Goal: Information Seeking & Learning: Learn about a topic

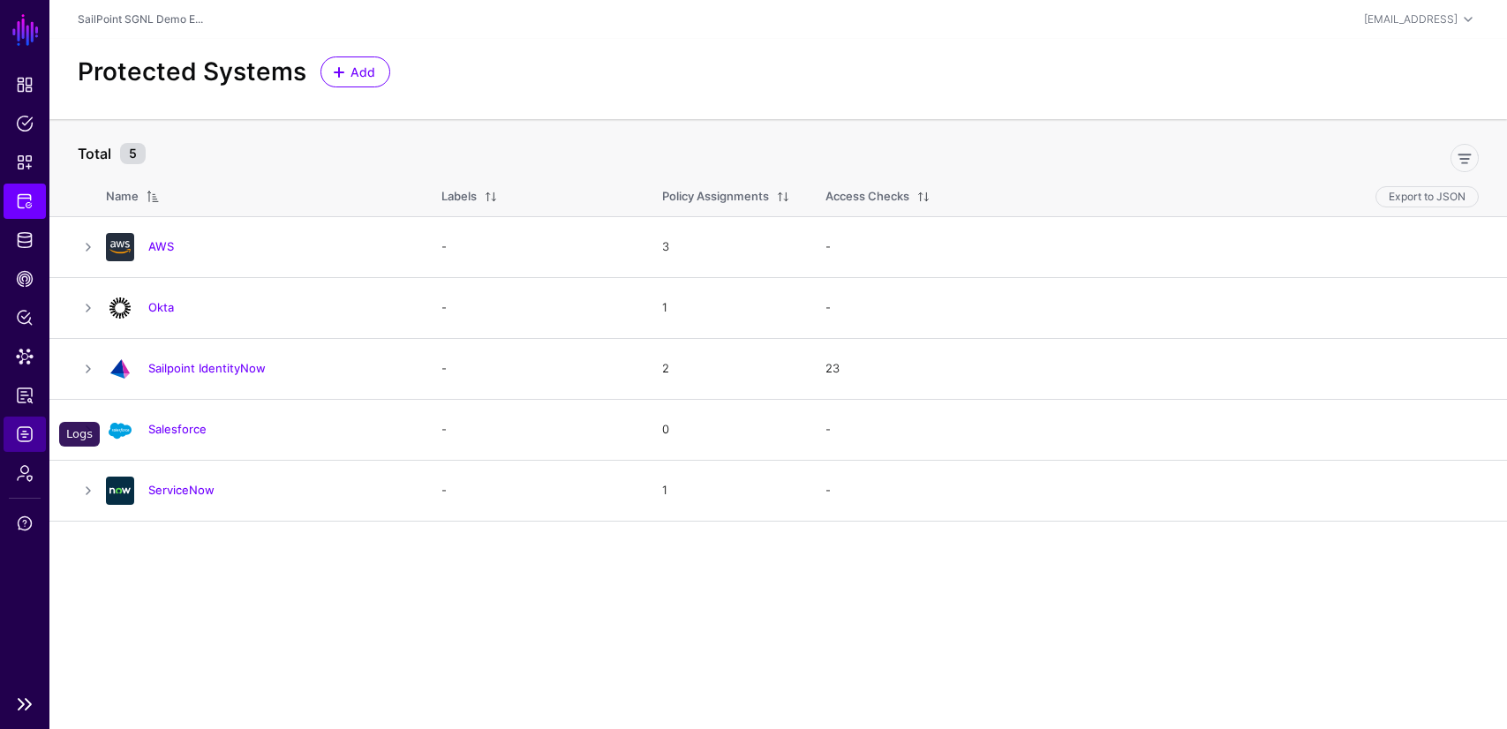
click at [23, 440] on span "Logs" at bounding box center [25, 435] width 18 height 18
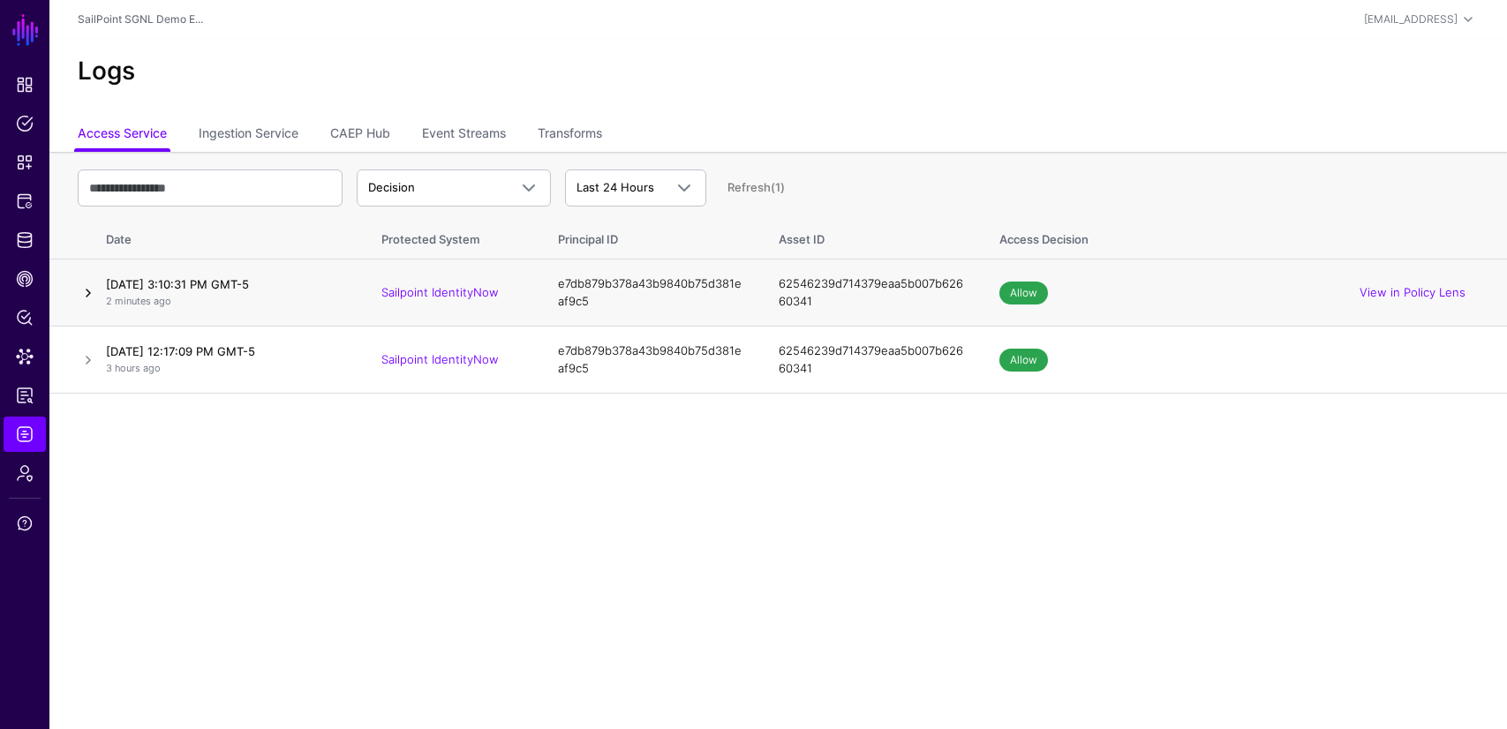
click at [91, 289] on link at bounding box center [88, 293] width 21 height 21
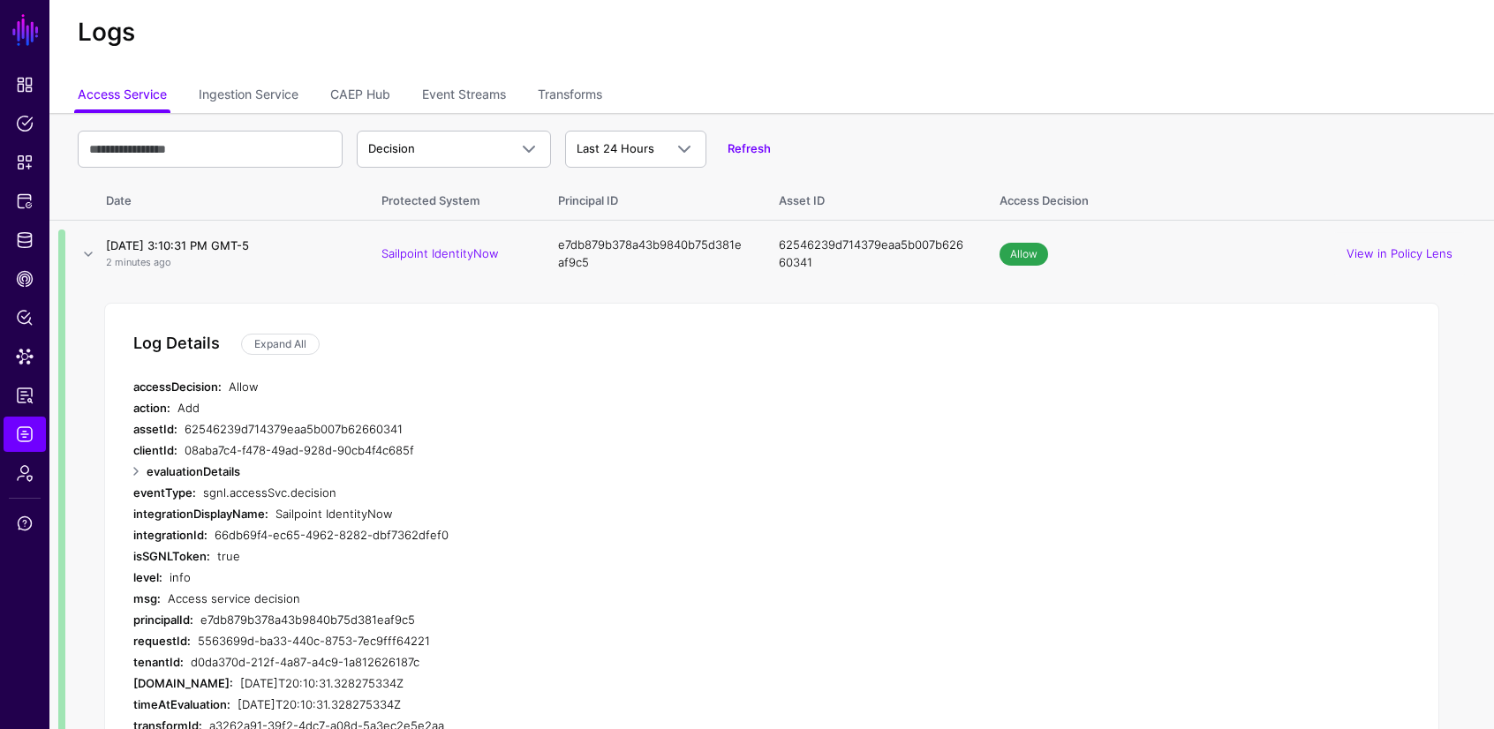
scroll to position [46, 0]
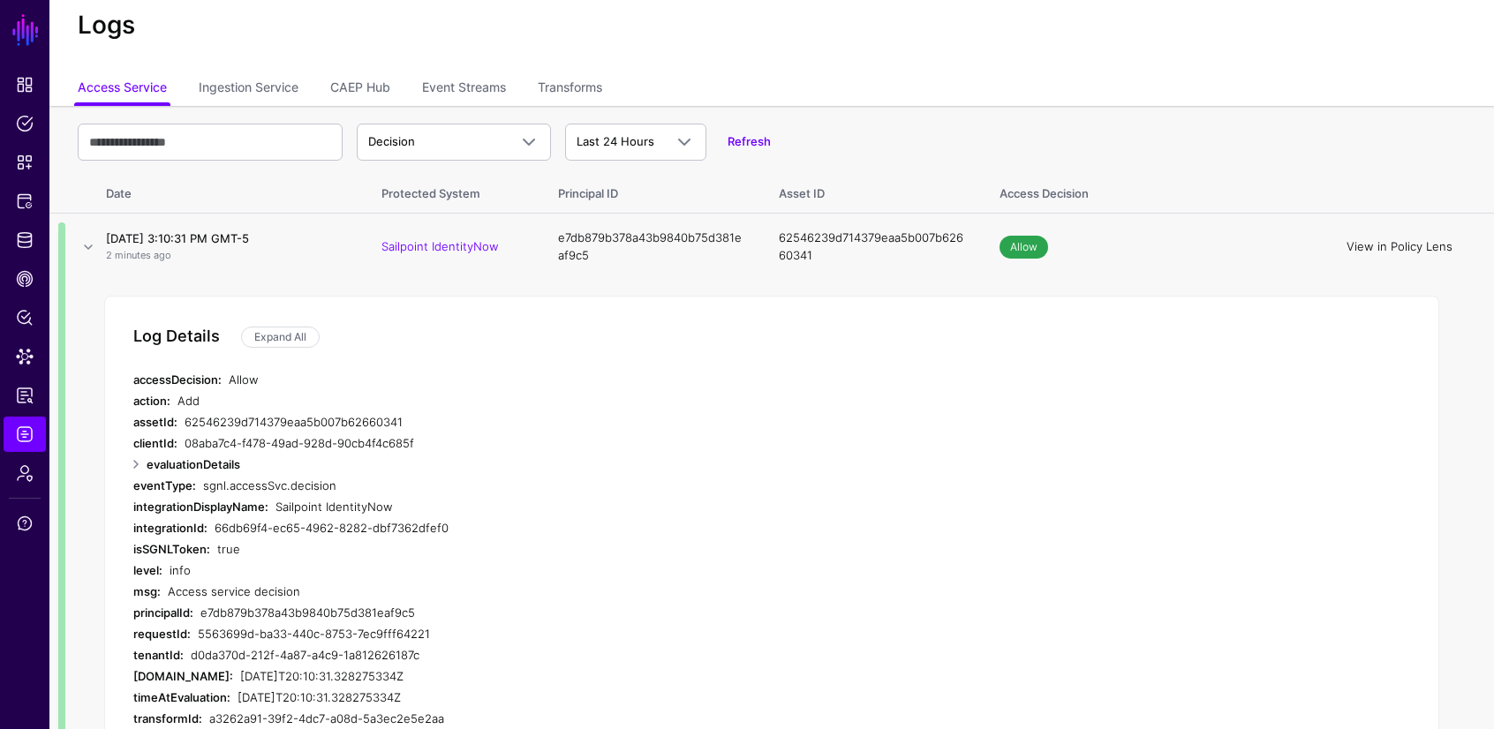
click at [1415, 252] on link "View in Policy Lens" at bounding box center [1400, 246] width 106 height 14
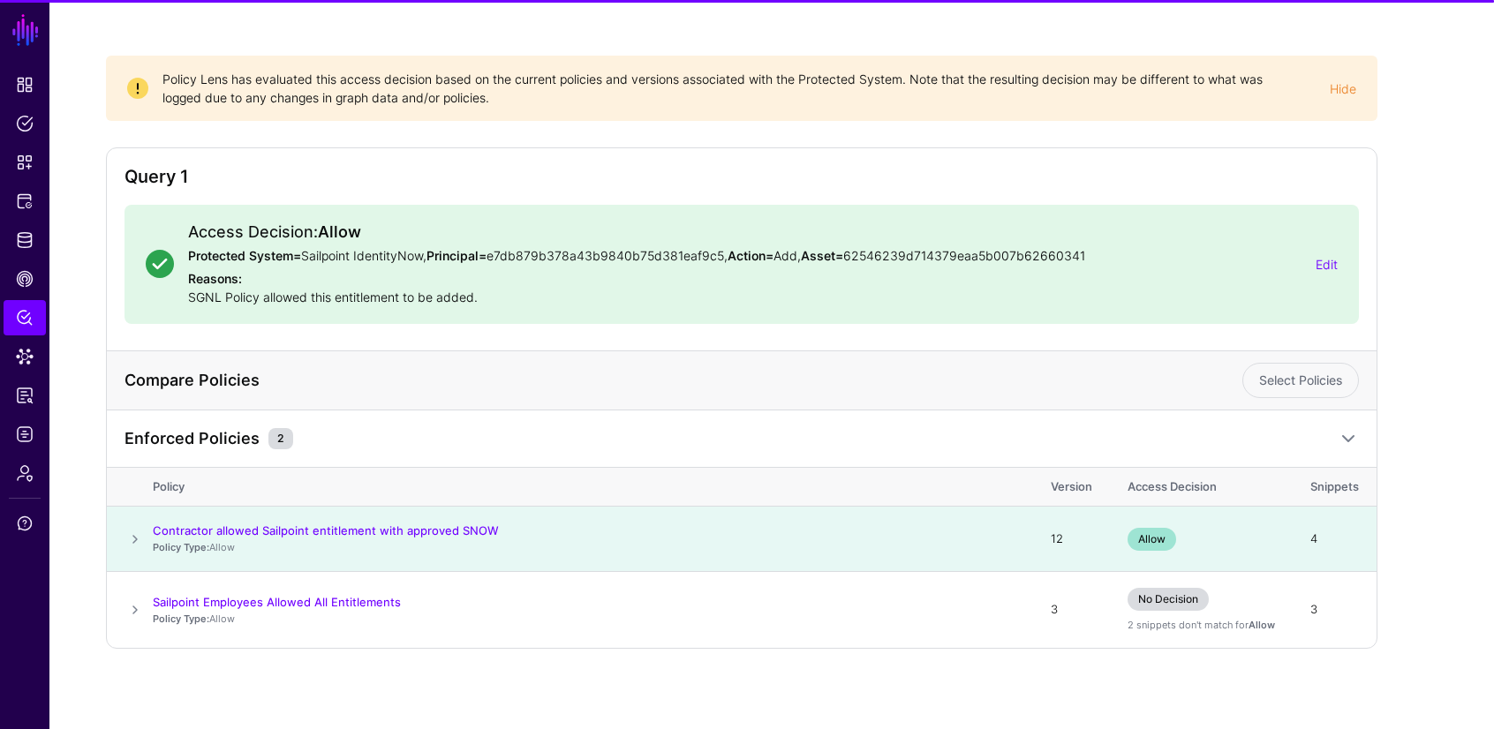
scroll to position [124, 0]
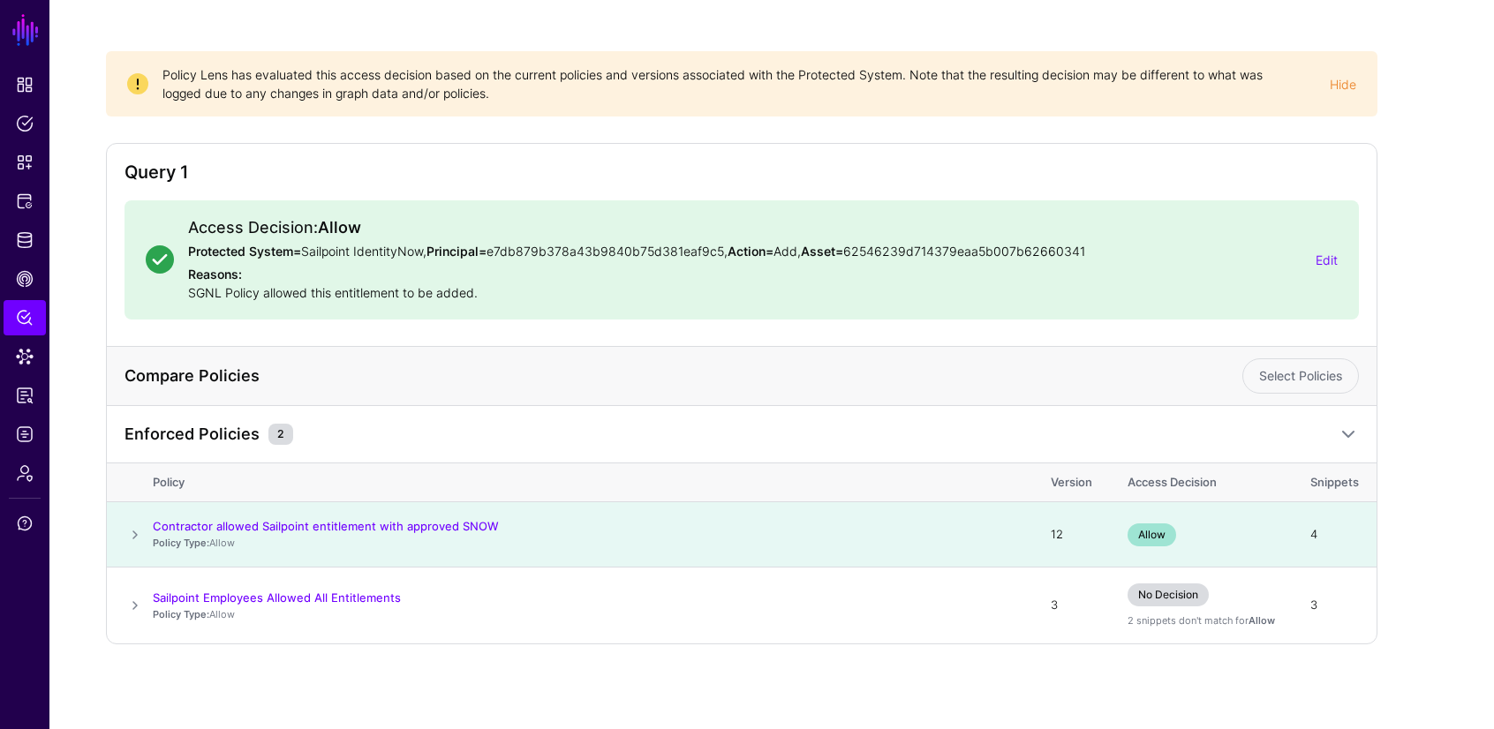
click at [1377, 83] on div "Policy Lens has evaluated this access decision based on the current policies an…" at bounding box center [741, 83] width 1271 height 65
click at [1387, 78] on div "Policy Lens has evaluated this access decision based on the current policies an…" at bounding box center [771, 362] width 1445 height 735
click at [1397, 123] on div "Policy Lens has evaluated this access decision based on the current policies an…" at bounding box center [771, 362] width 1445 height 735
click at [21, 232] on span "Identity Data Fabric" at bounding box center [25, 240] width 18 height 18
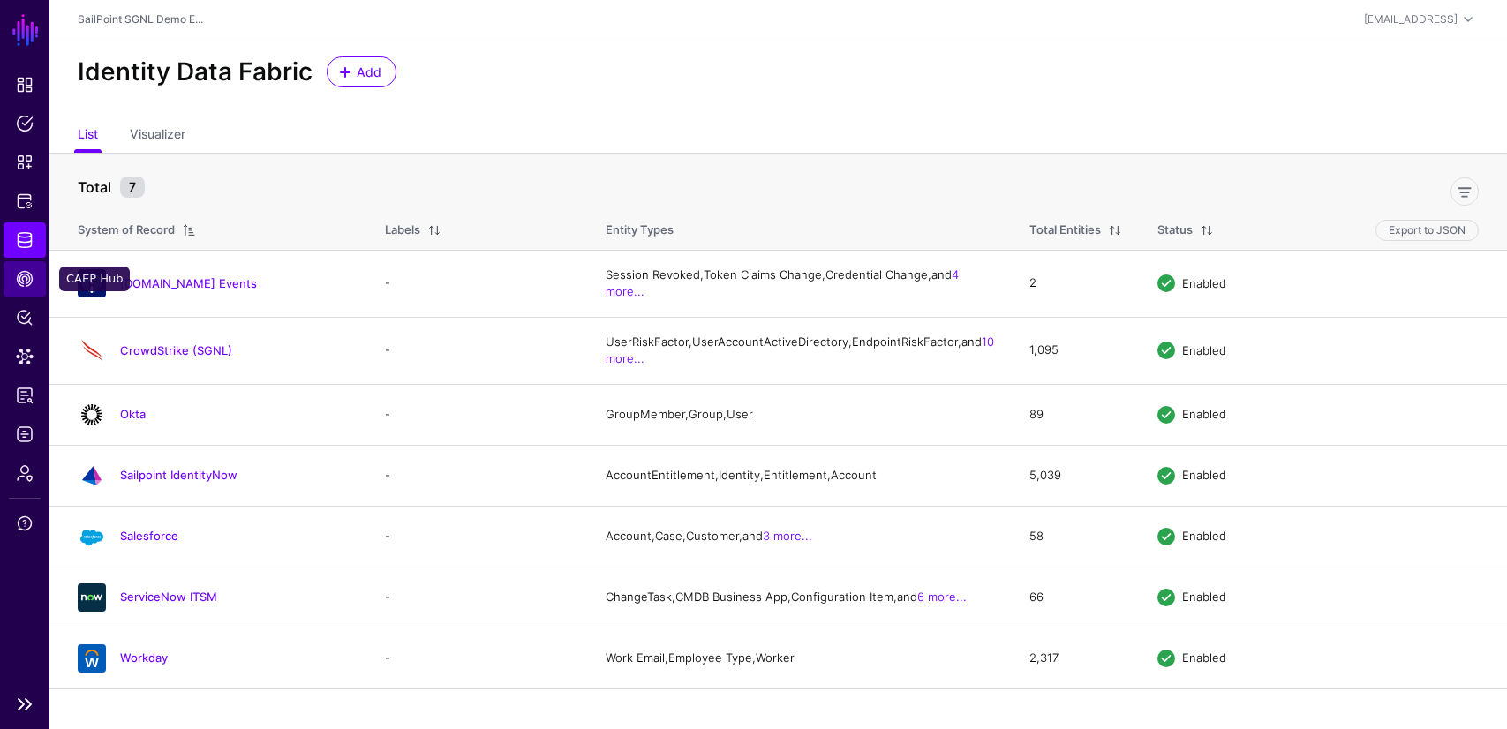
click at [23, 275] on span "CAEP Hub" at bounding box center [25, 279] width 18 height 18
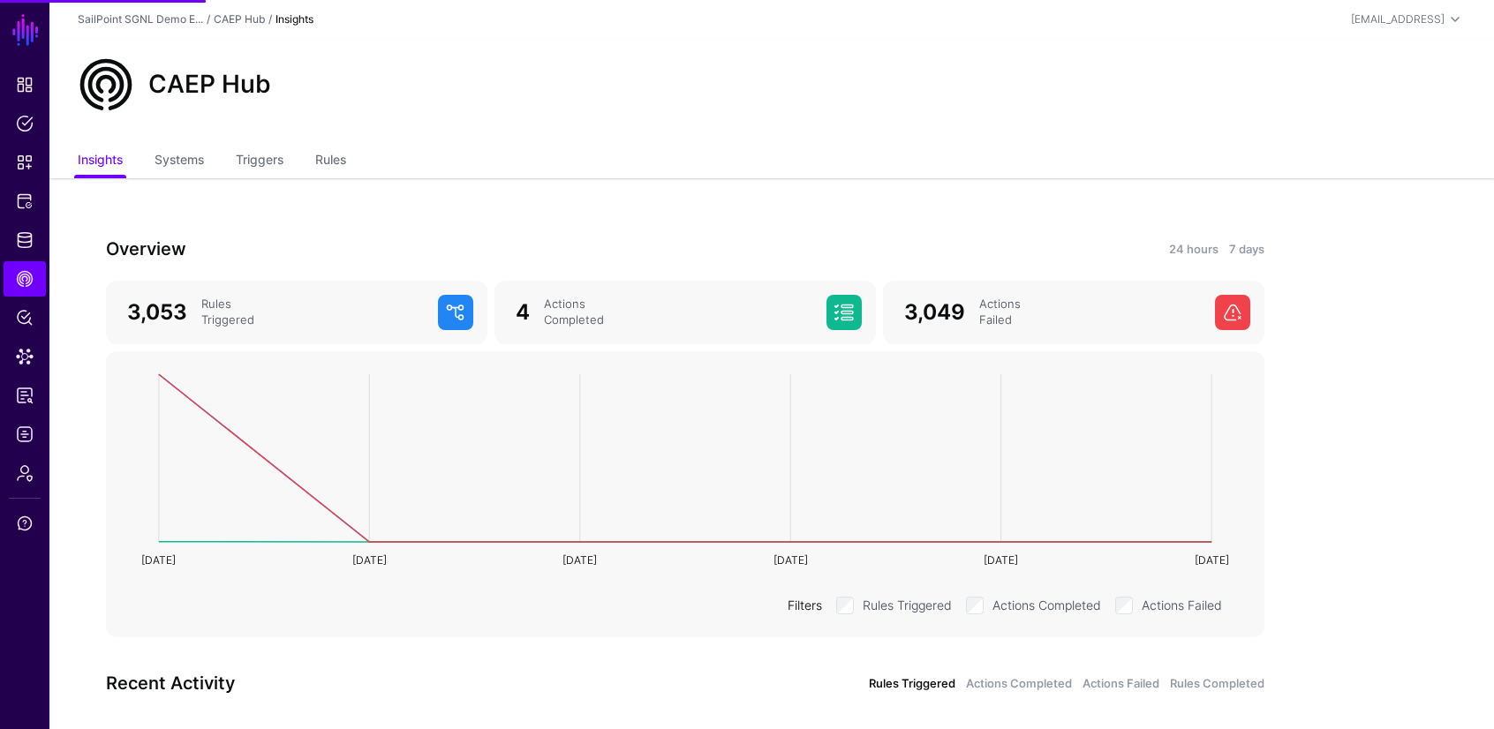
click at [236, 169] on ul "Insights Systems Triggers Rules" at bounding box center [772, 162] width 1388 height 34
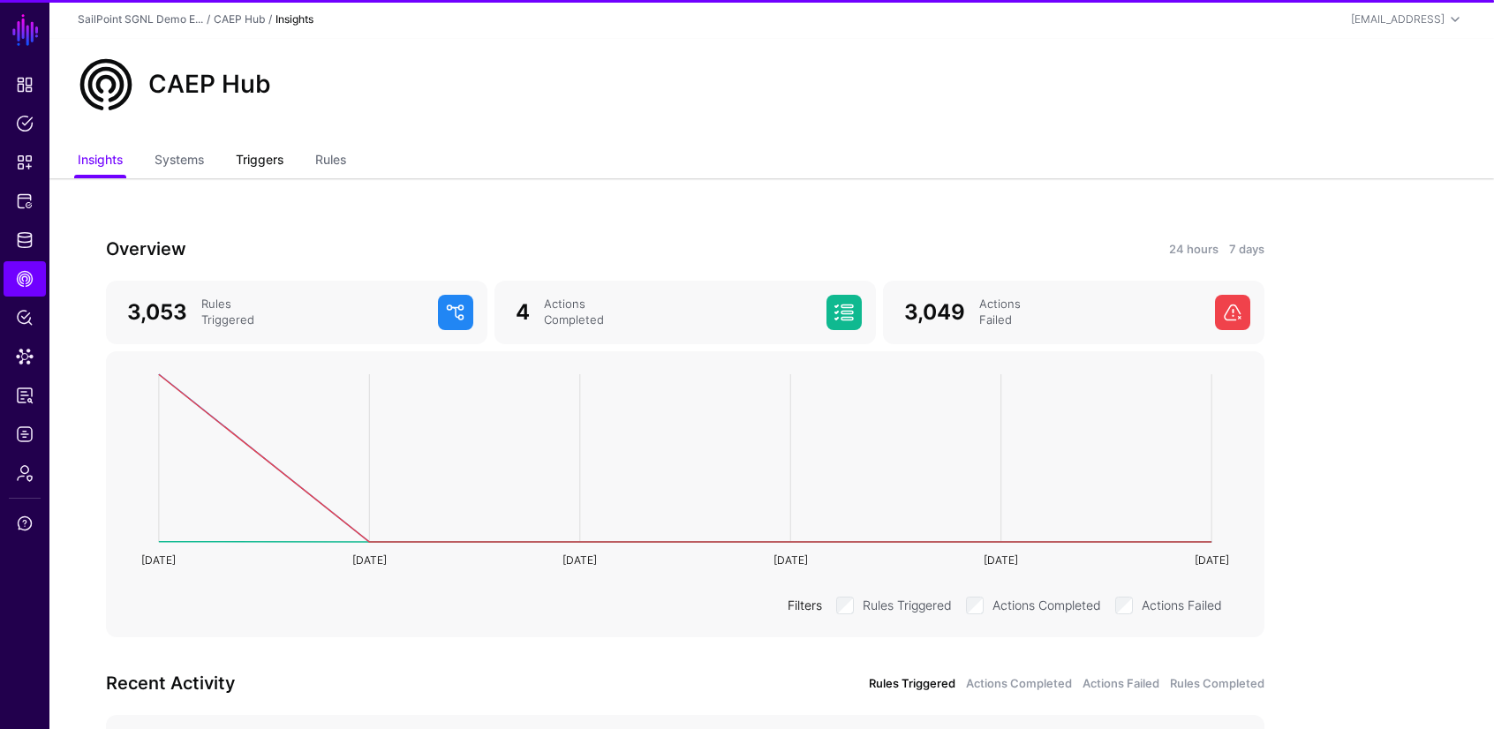
click at [250, 166] on link "Triggers" at bounding box center [260, 162] width 48 height 34
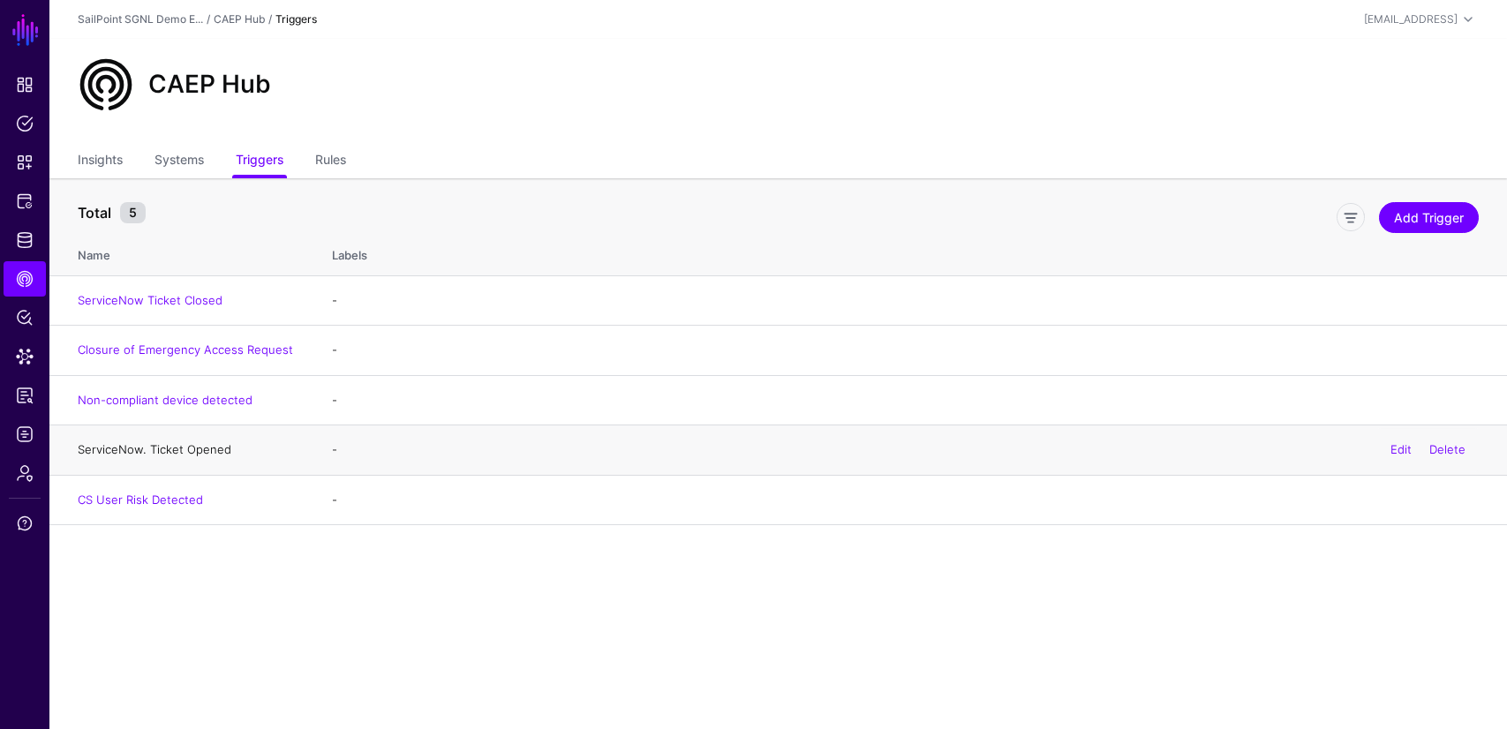
click at [188, 455] on link "ServiceNow. Ticket Opened" at bounding box center [155, 449] width 154 height 14
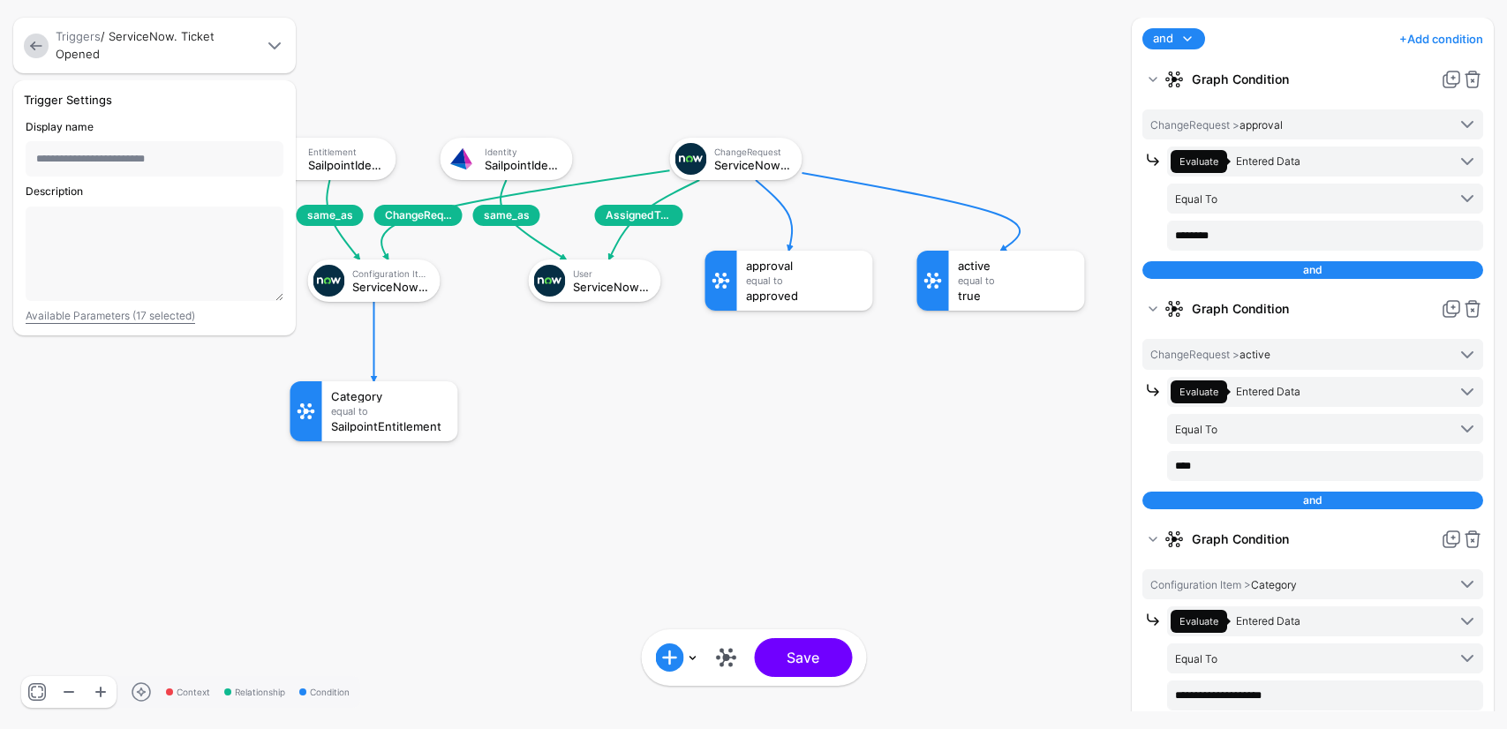
click at [821, 479] on rect at bounding box center [246, 120] width 150722 height 72933
click at [40, 47] on link at bounding box center [36, 46] width 25 height 25
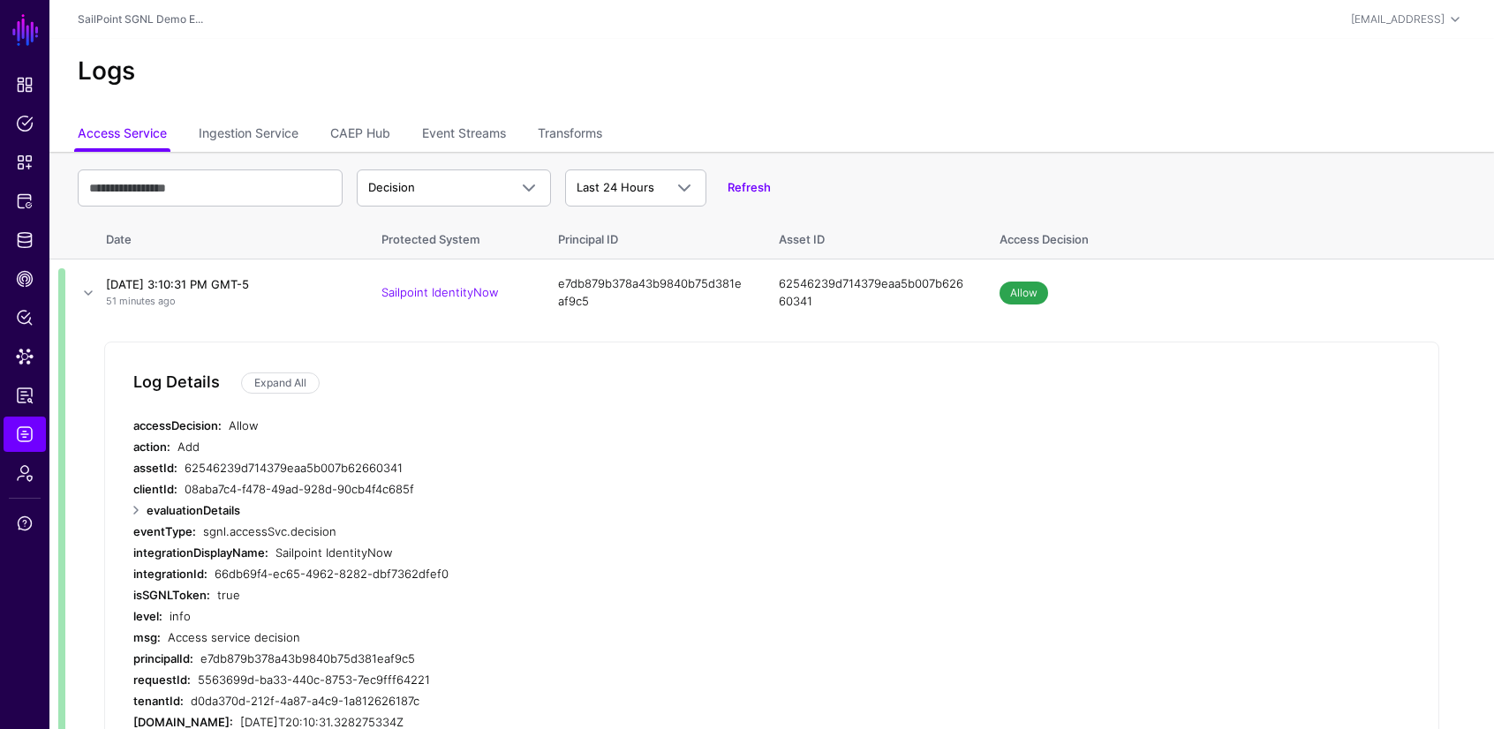
scroll to position [46, 0]
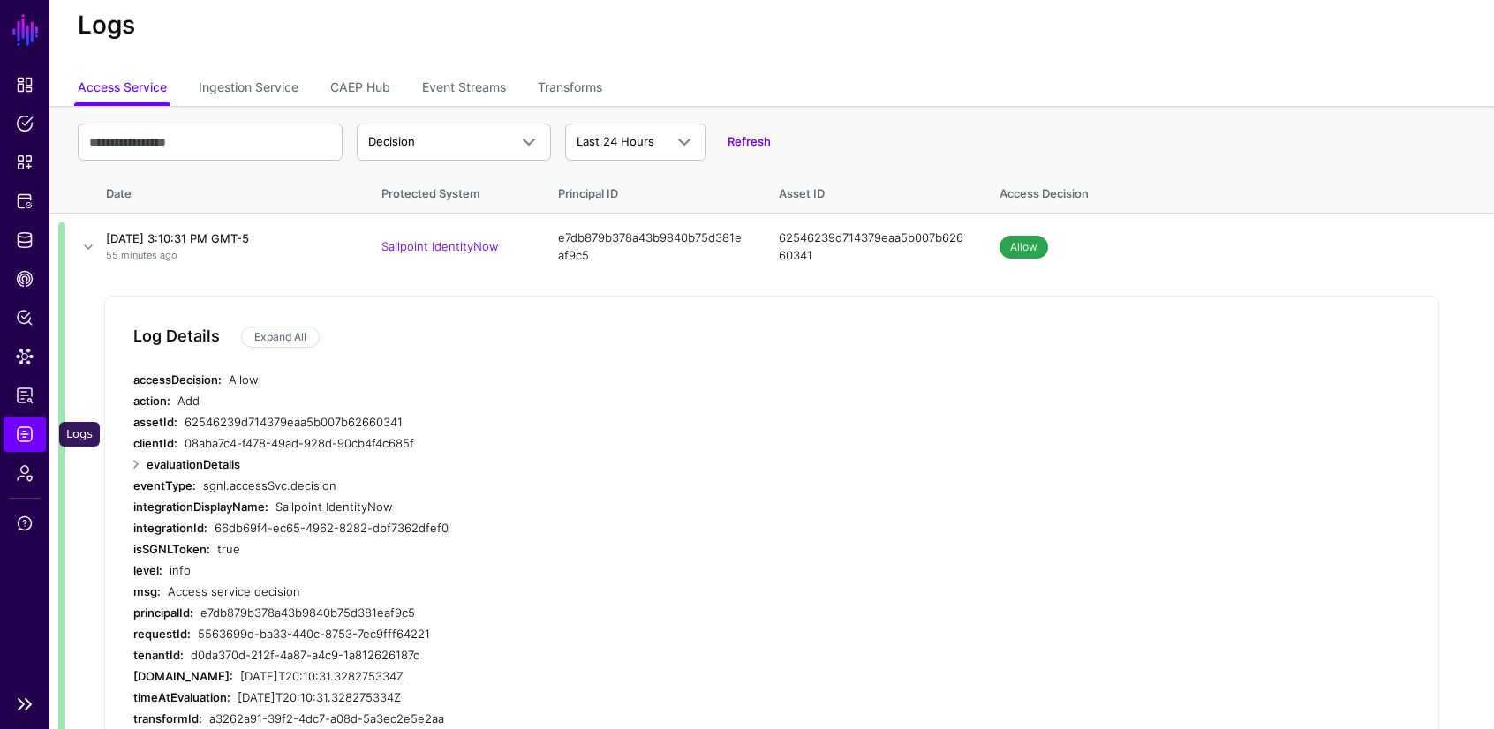
click at [21, 431] on span "Logs" at bounding box center [25, 435] width 18 height 18
click at [86, 249] on link at bounding box center [88, 247] width 21 height 21
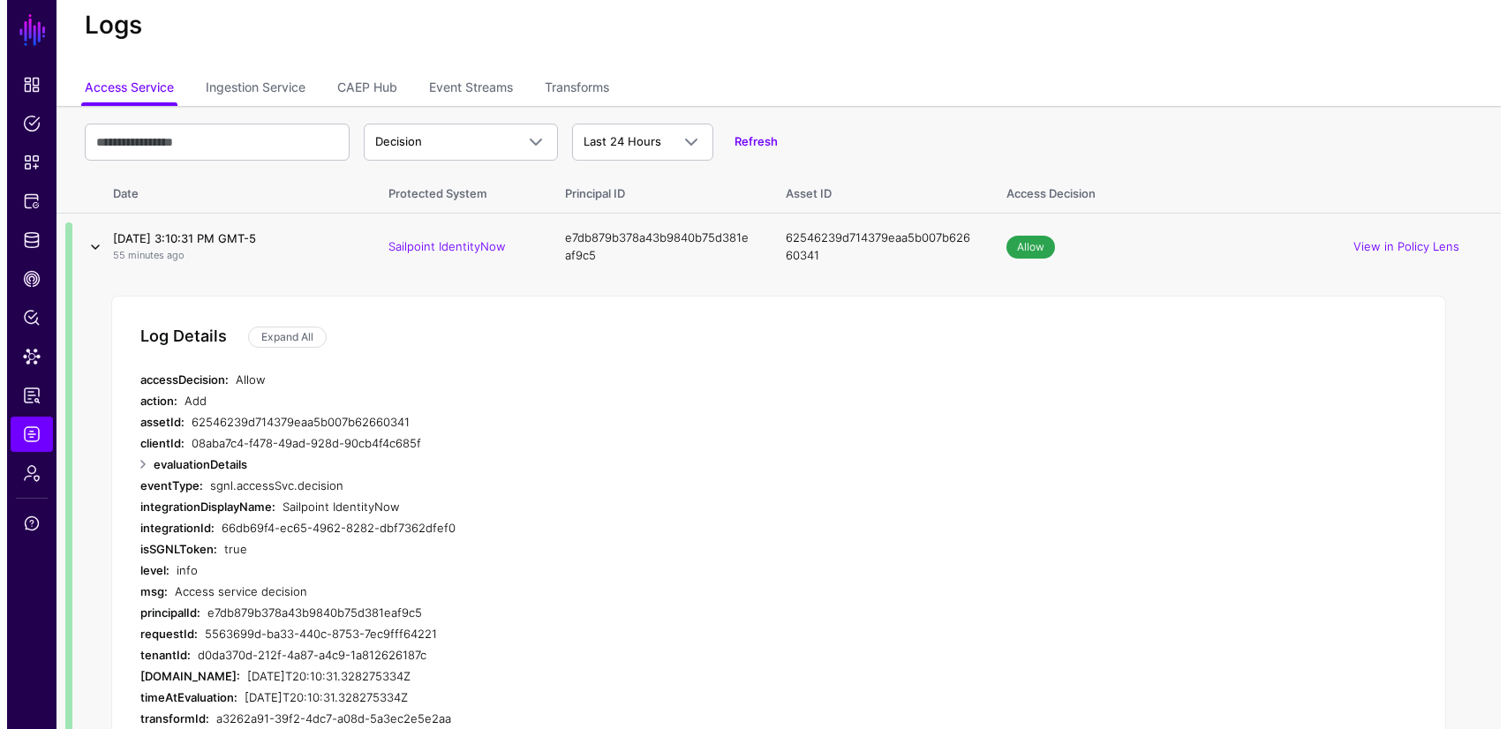
scroll to position [0, 0]
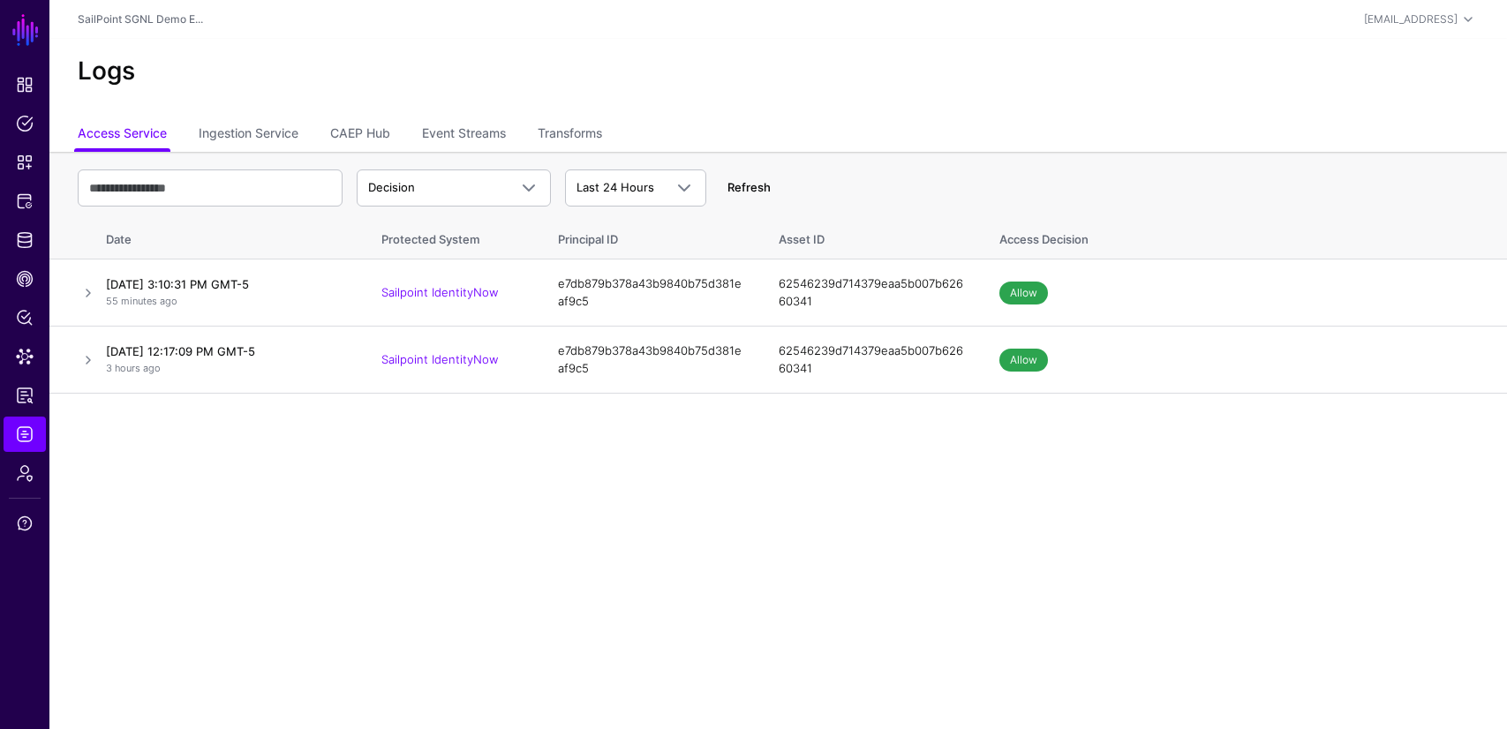
click at [758, 187] on link "Refresh" at bounding box center [749, 187] width 43 height 14
click at [734, 185] on link "Refresh" at bounding box center [749, 187] width 43 height 14
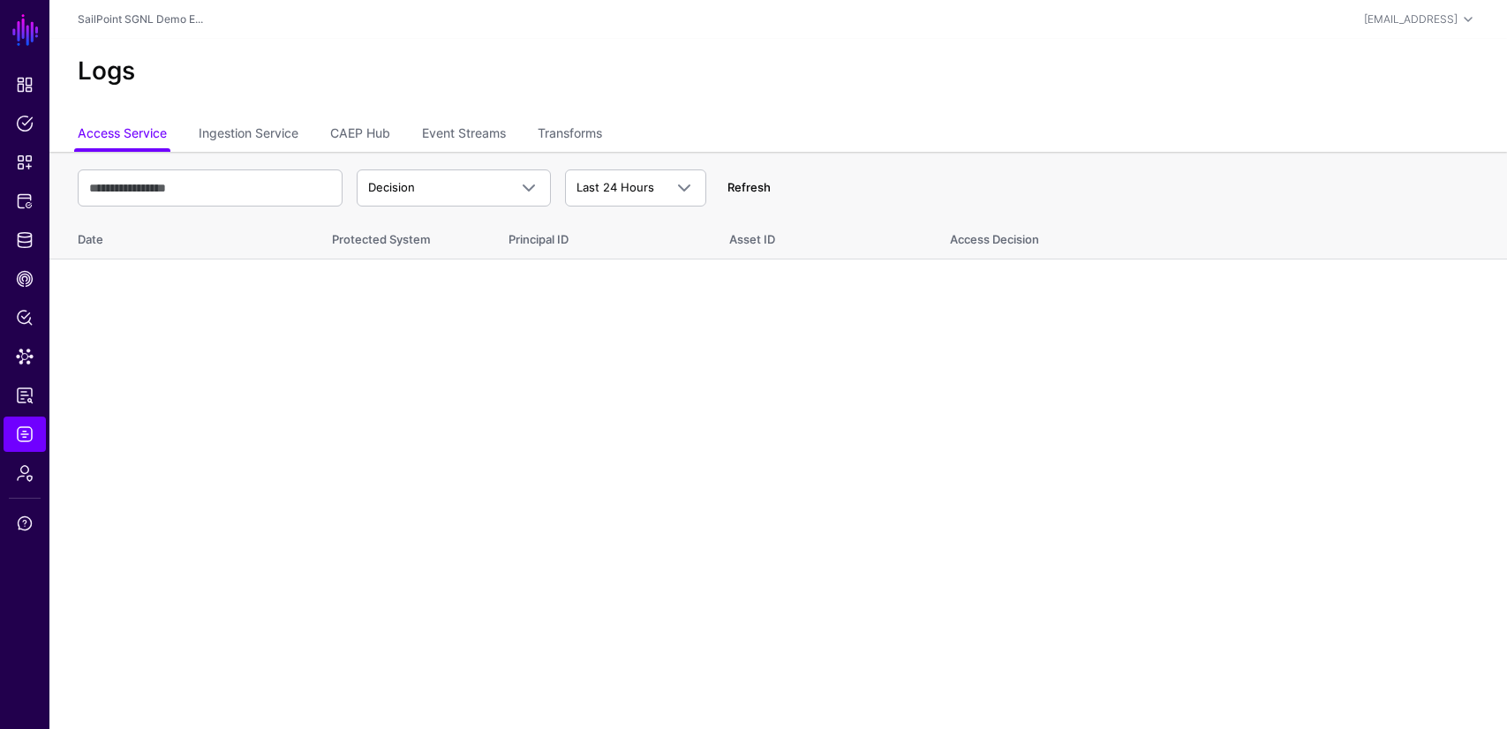
click at [731, 185] on link "Refresh" at bounding box center [749, 187] width 43 height 14
click at [736, 186] on link "Refresh" at bounding box center [749, 187] width 43 height 14
click at [22, 119] on span "Policies" at bounding box center [25, 124] width 18 height 18
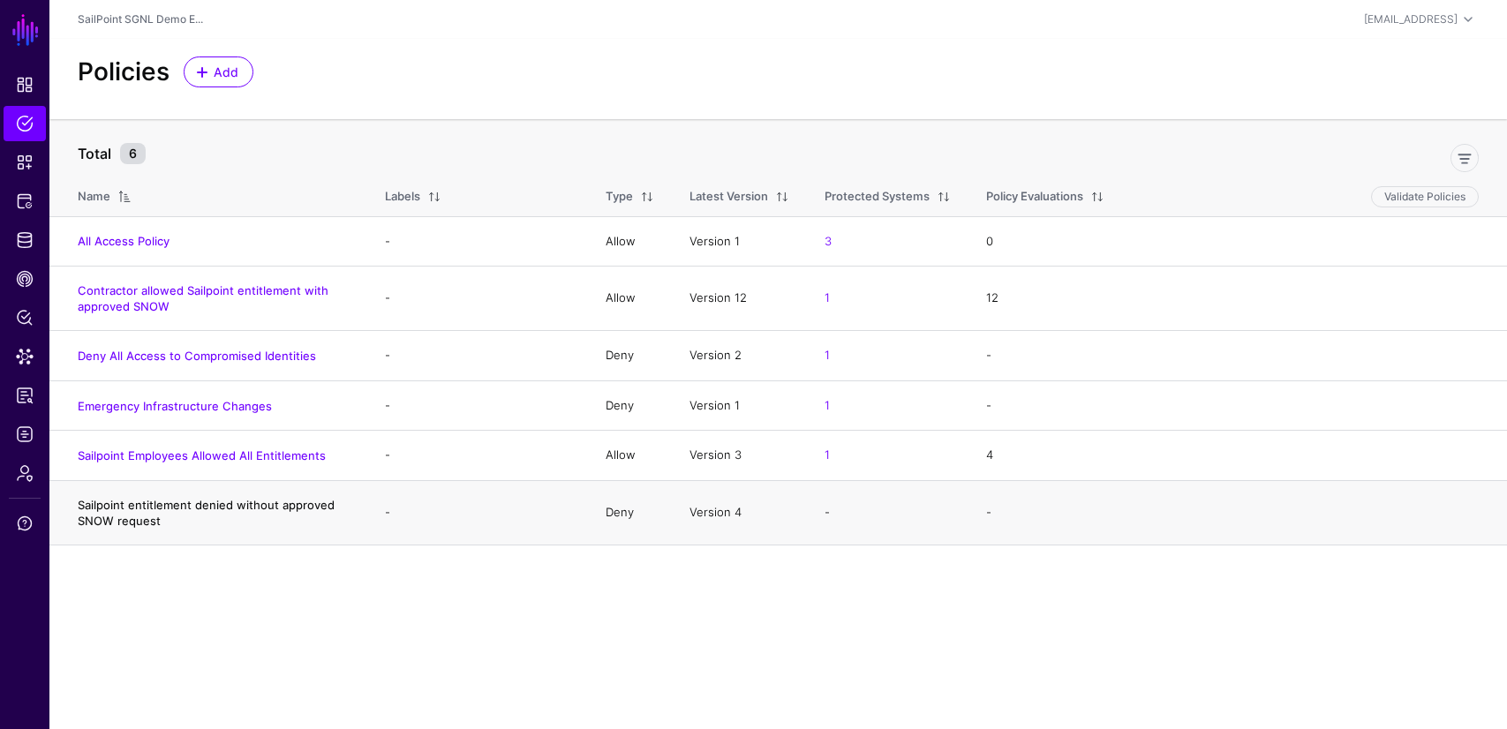
click at [179, 502] on link "Sailpoint entitlement denied without approved SNOW request" at bounding box center [206, 513] width 257 height 30
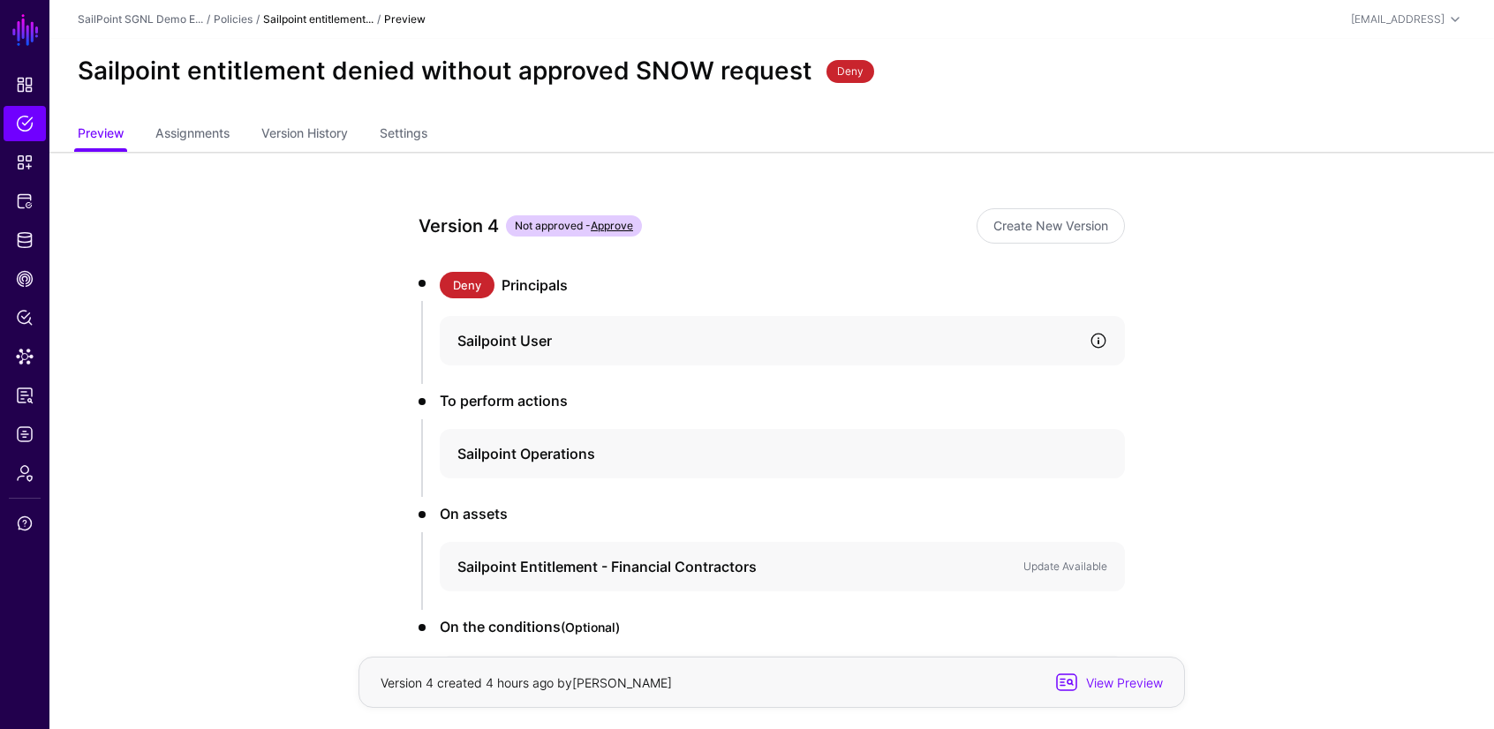
click at [1103, 342] on link at bounding box center [1099, 341] width 18 height 18
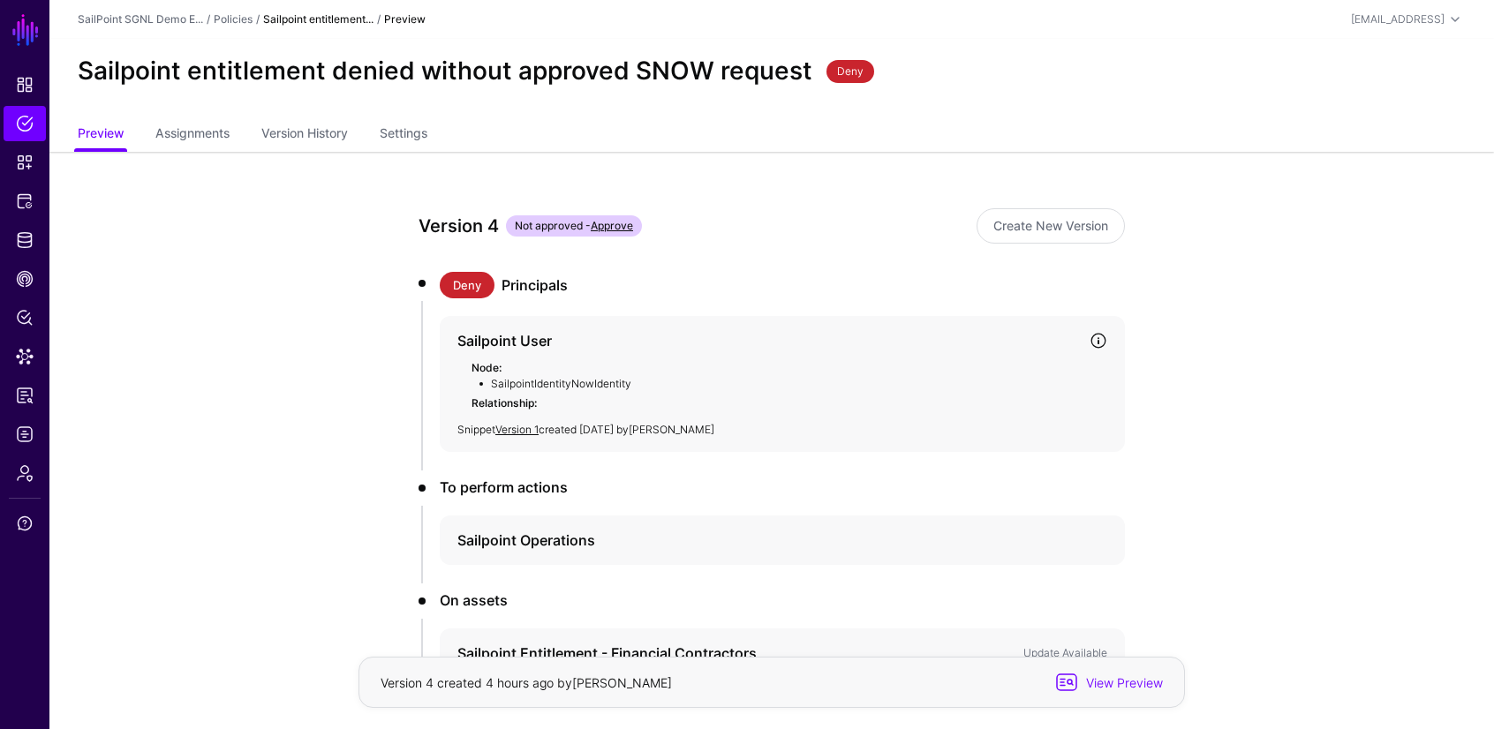
click at [1102, 339] on link at bounding box center [1099, 341] width 18 height 18
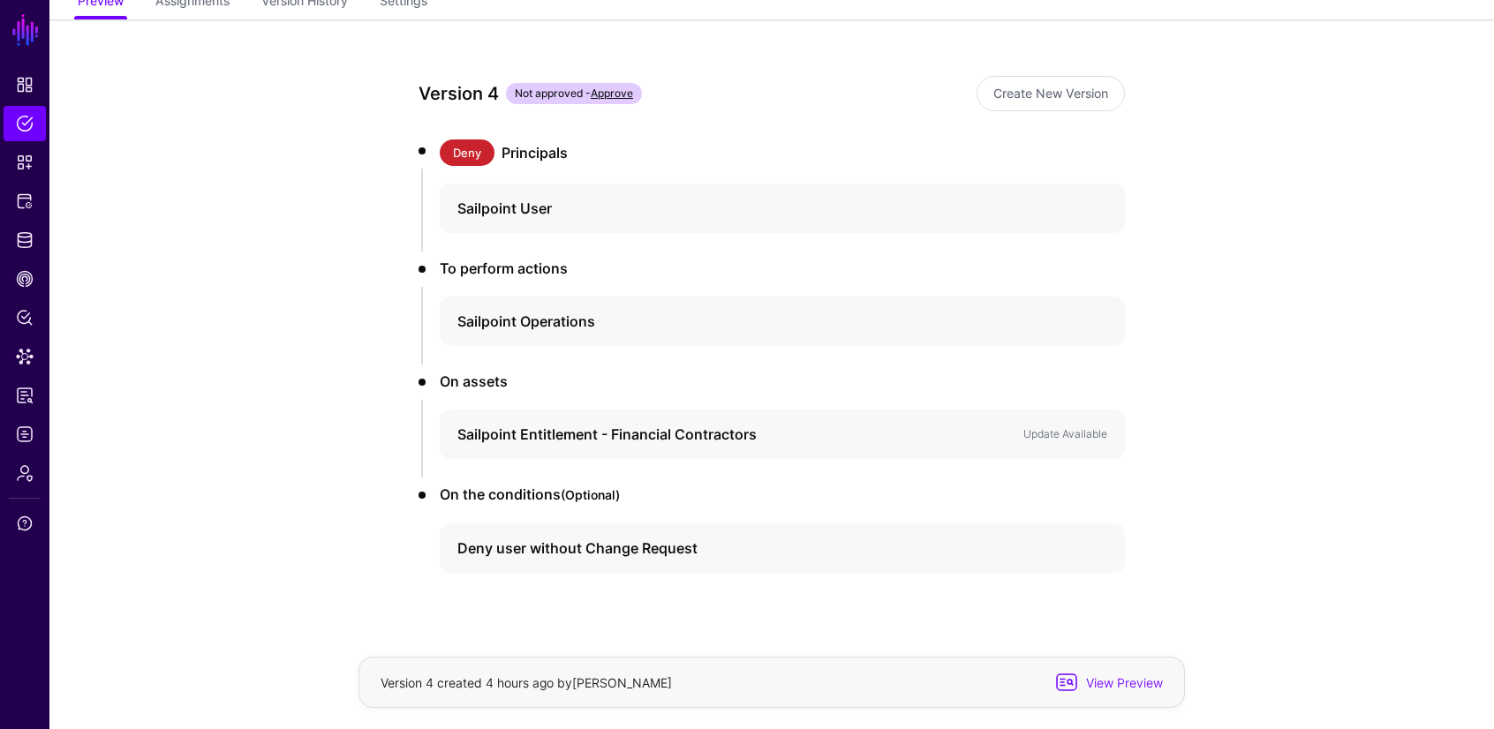
scroll to position [112, 0]
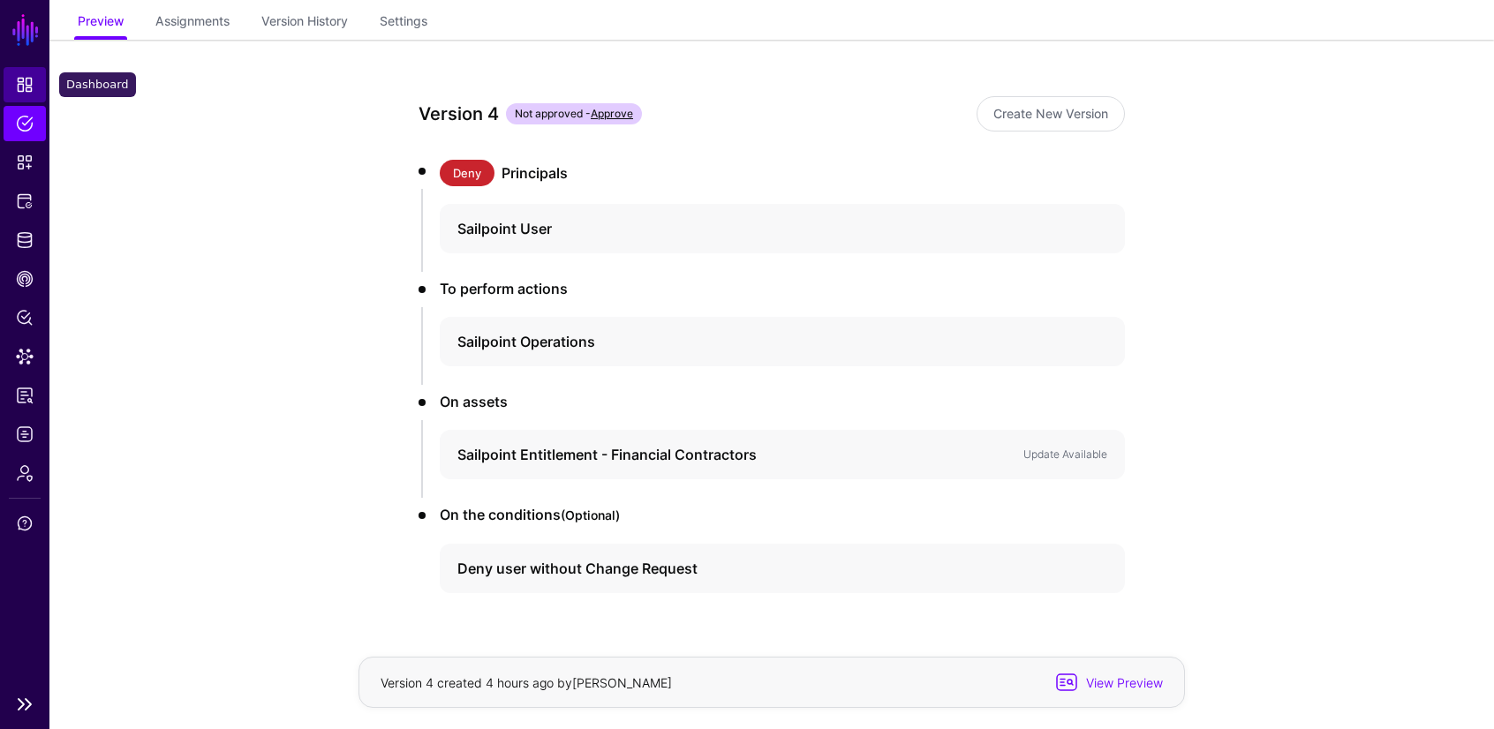
click at [22, 87] on span "Dashboard" at bounding box center [25, 85] width 18 height 18
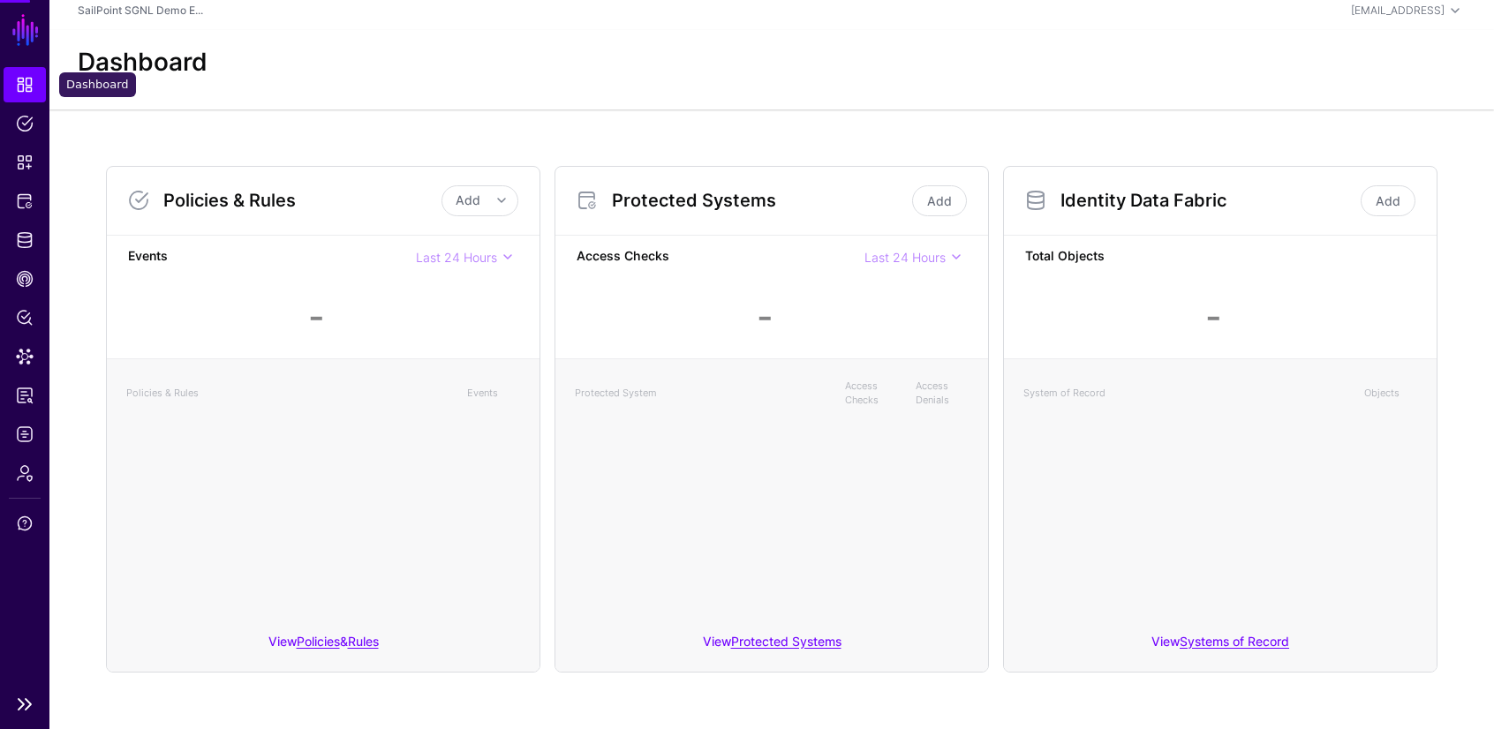
scroll to position [9, 0]
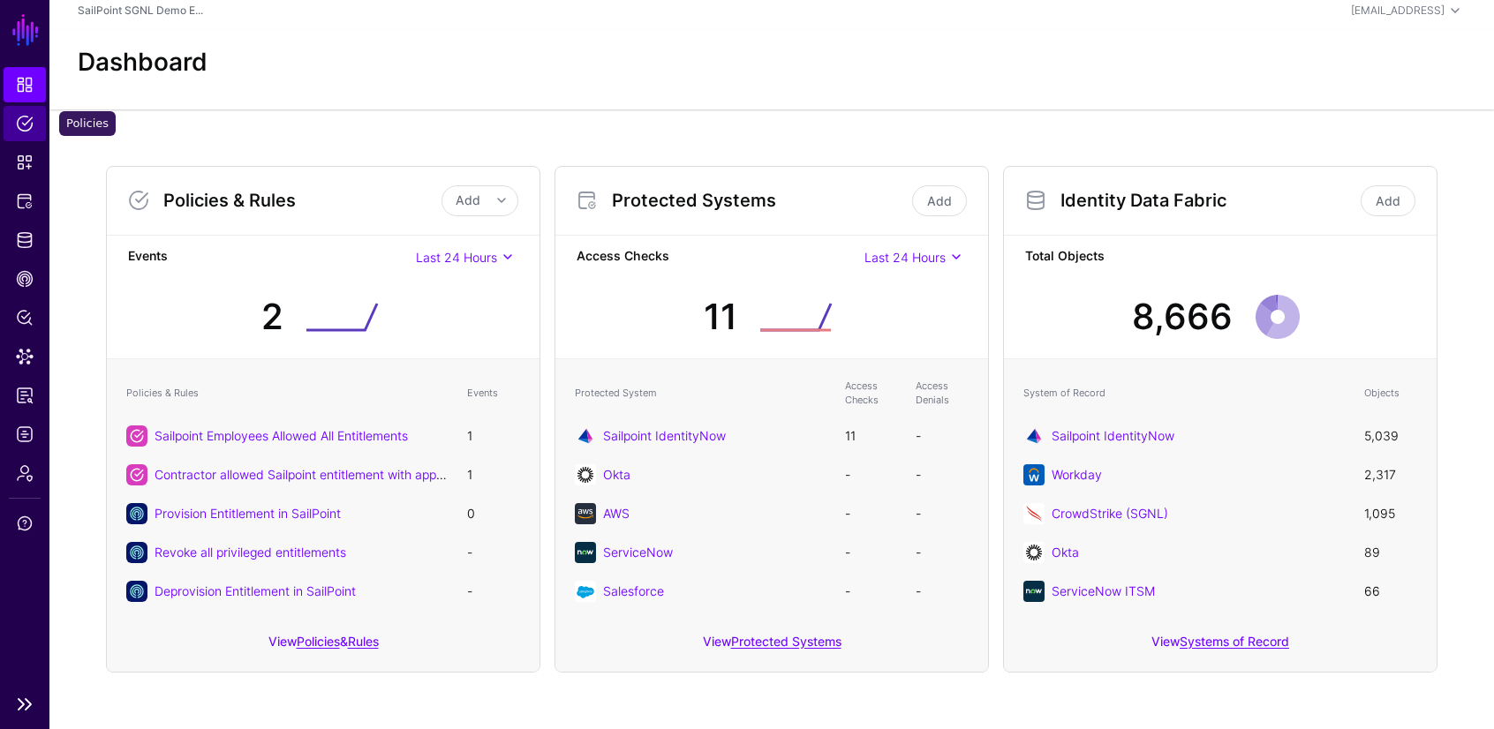
click at [25, 123] on span "Policies" at bounding box center [25, 124] width 18 height 18
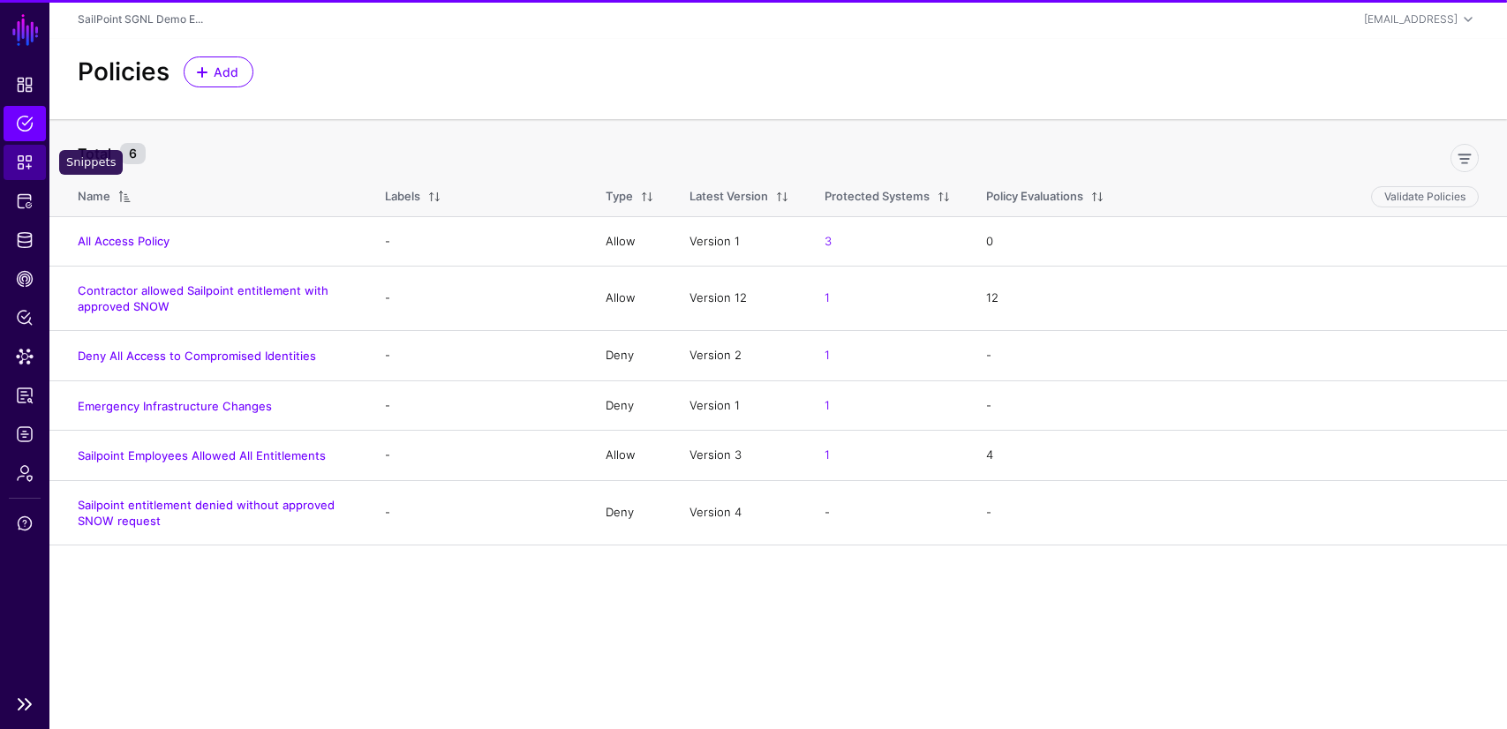
click at [27, 154] on span "Snippets" at bounding box center [25, 163] width 18 height 18
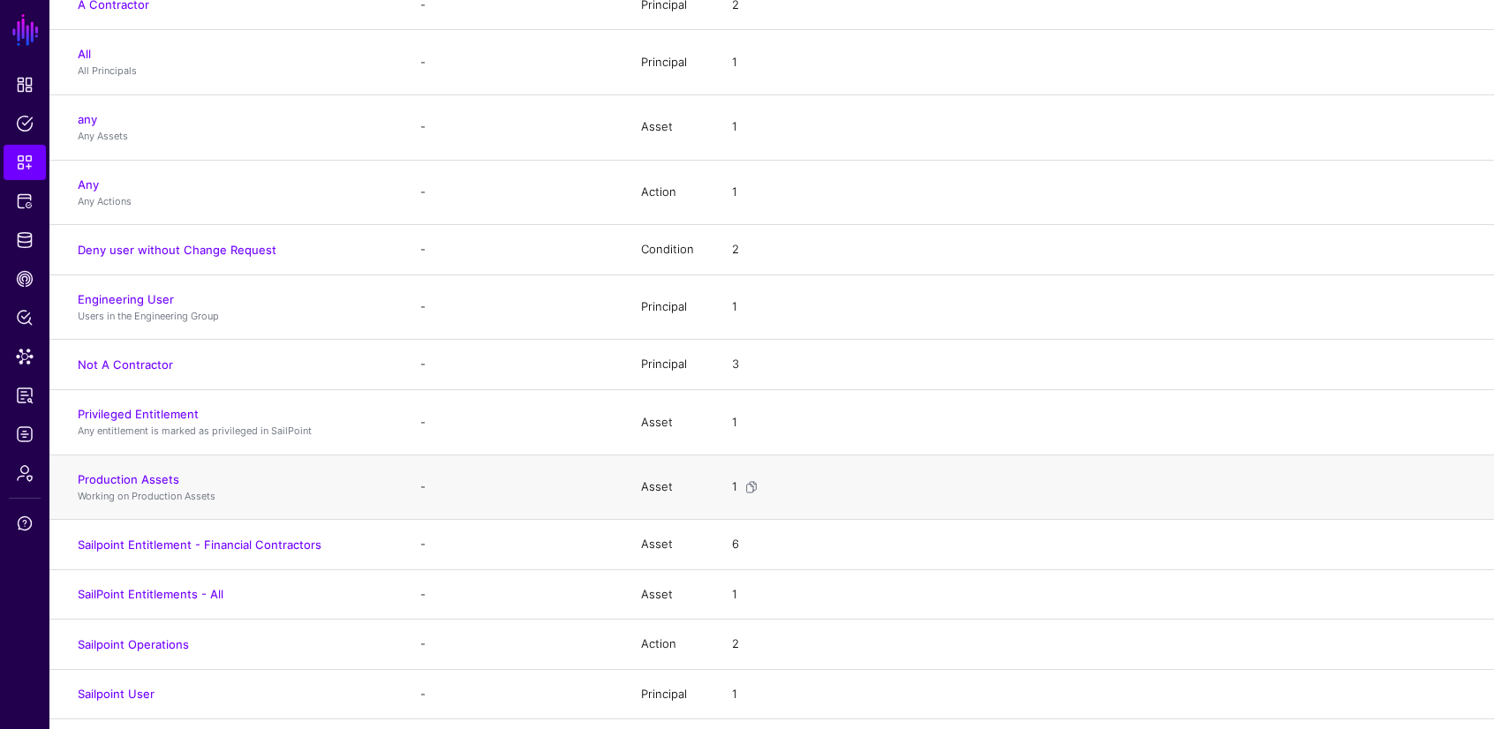
scroll to position [245, 0]
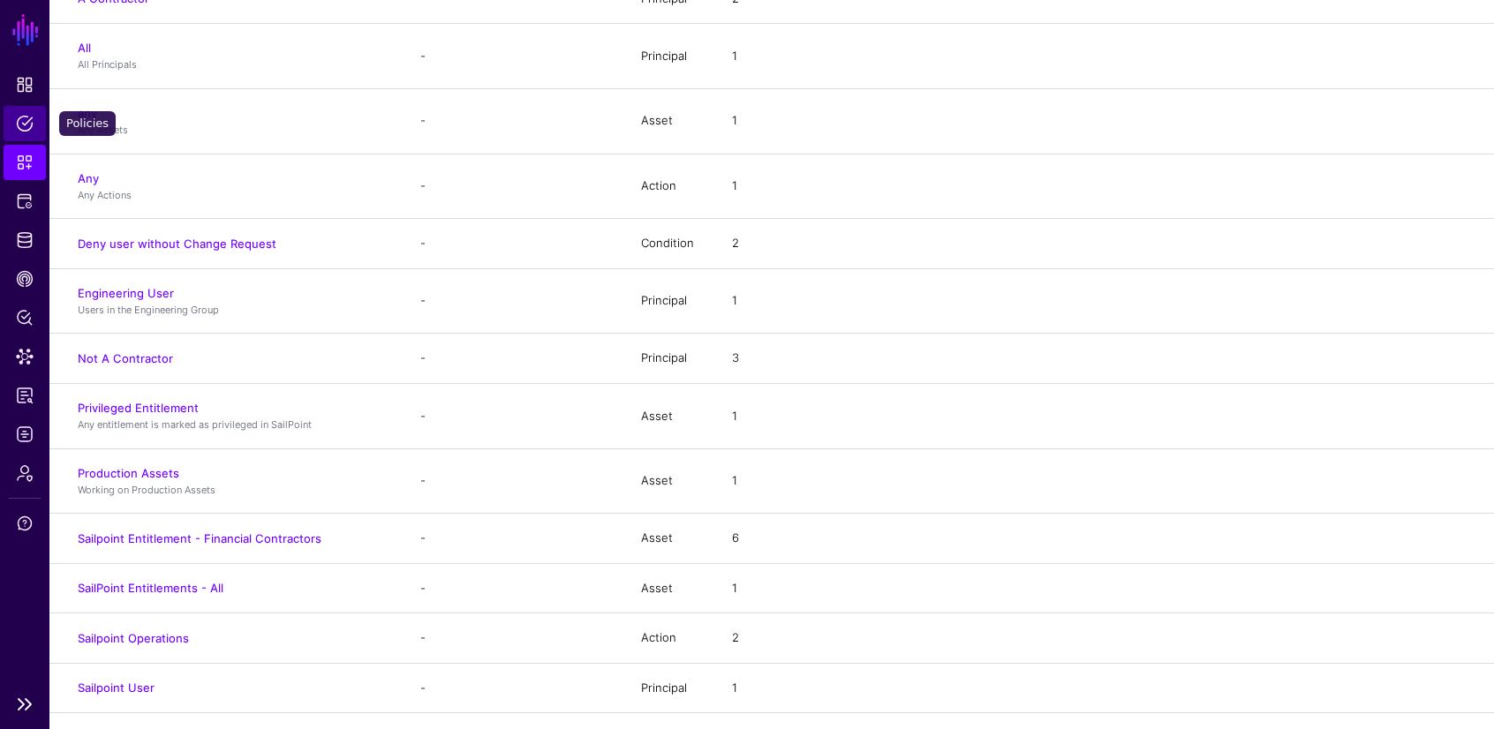
click at [30, 127] on span "Policies" at bounding box center [25, 124] width 18 height 18
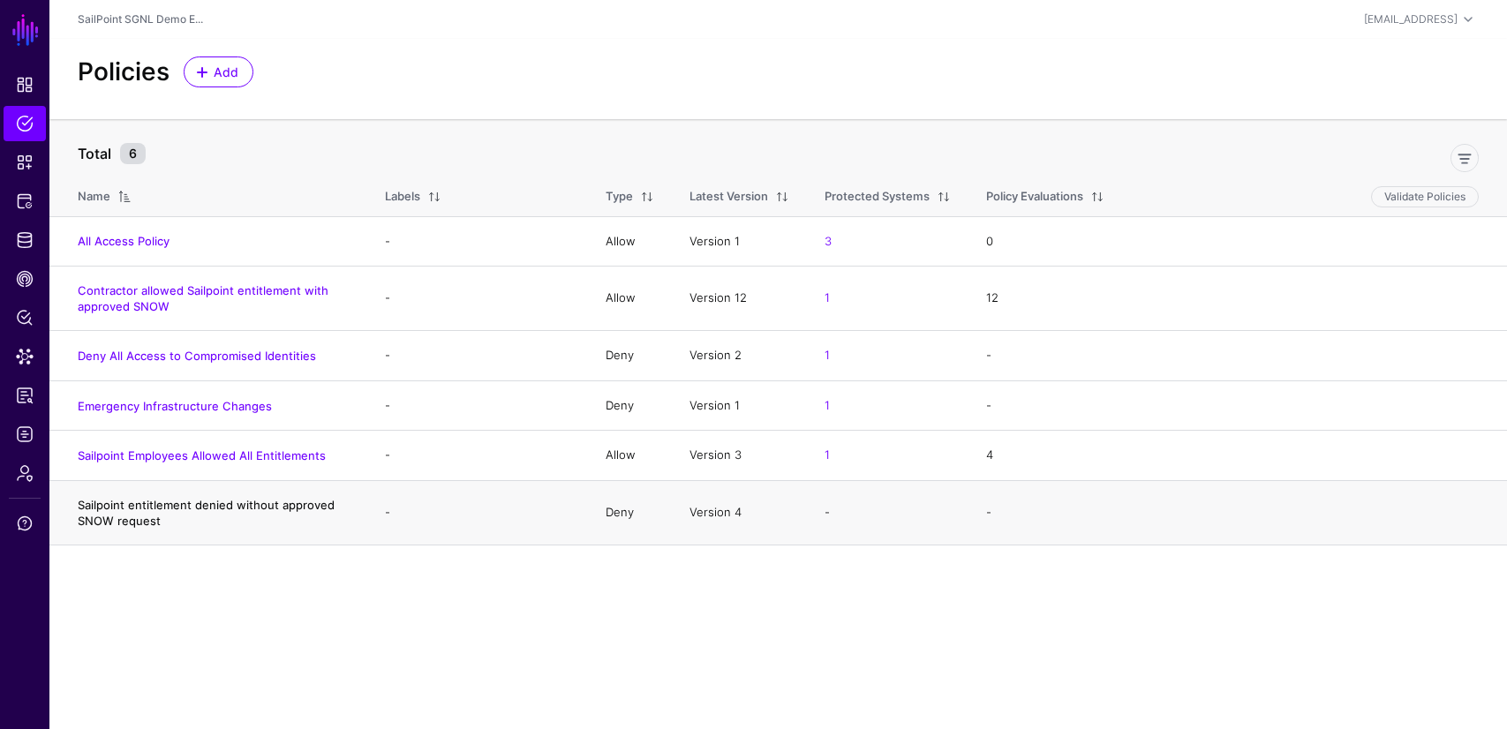
click at [157, 507] on link "Sailpoint entitlement denied without approved SNOW request" at bounding box center [206, 513] width 257 height 30
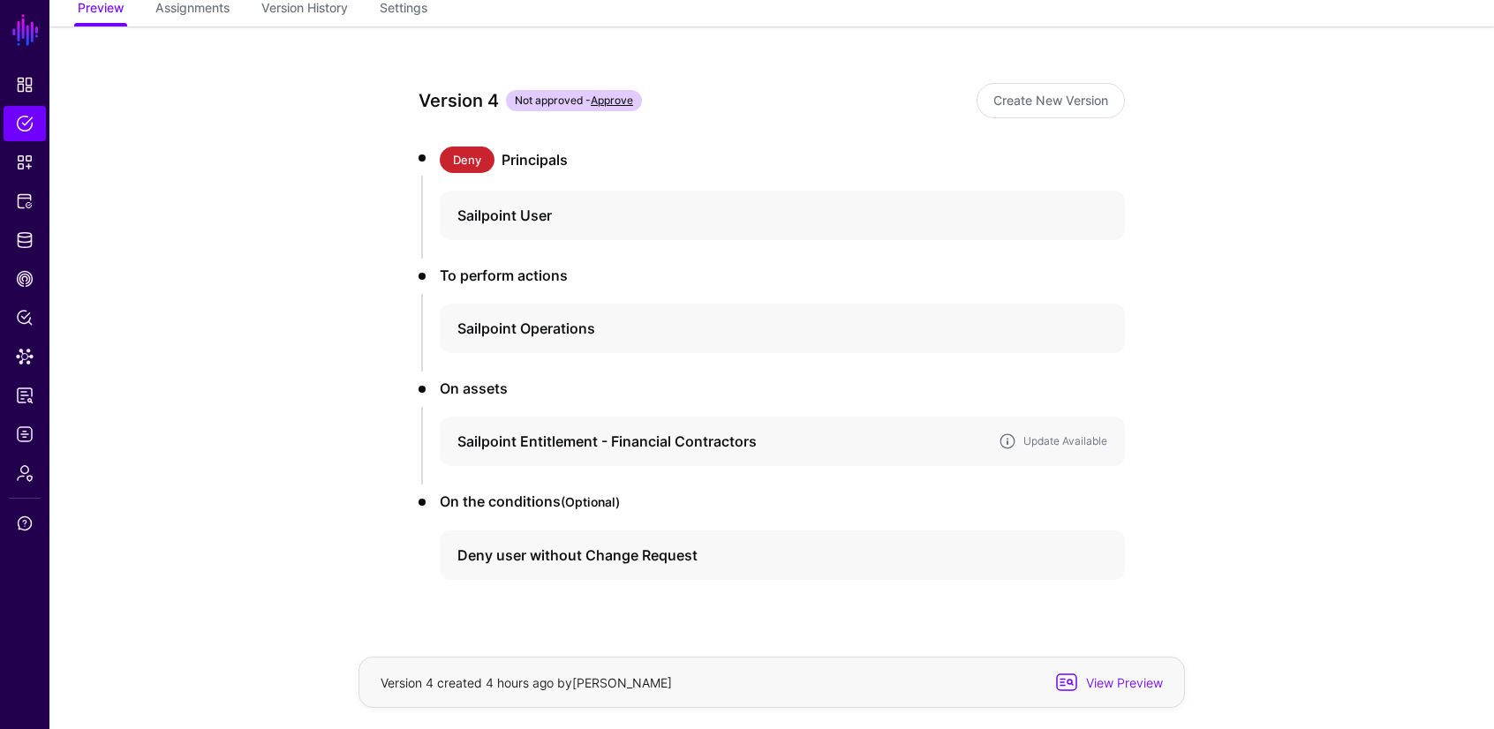
scroll to position [126, 0]
click at [607, 439] on h4 "Sailpoint Entitlement - Financial Contractors" at bounding box center [720, 440] width 527 height 21
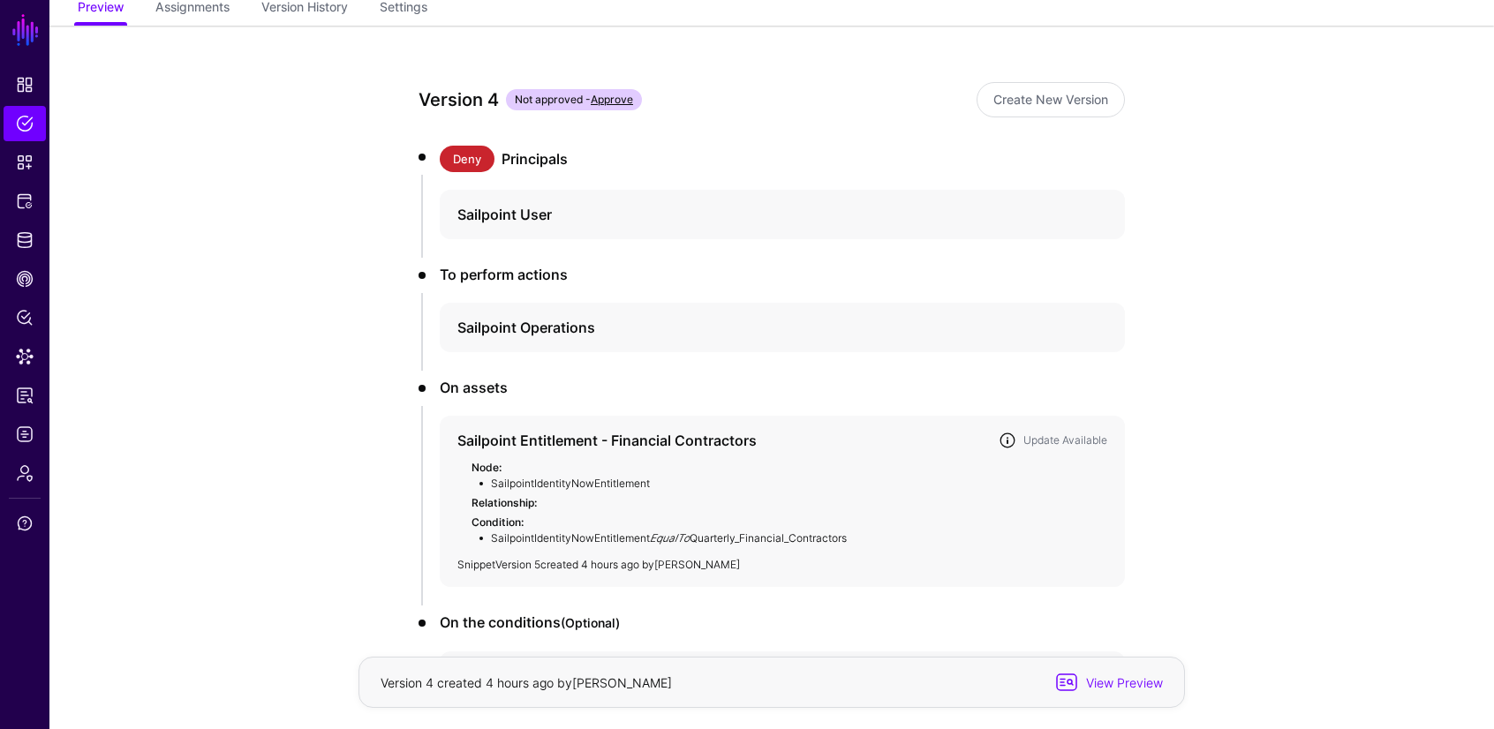
click at [524, 561] on link "Version 5" at bounding box center [517, 564] width 45 height 13
click at [20, 436] on span "Logs" at bounding box center [25, 435] width 18 height 18
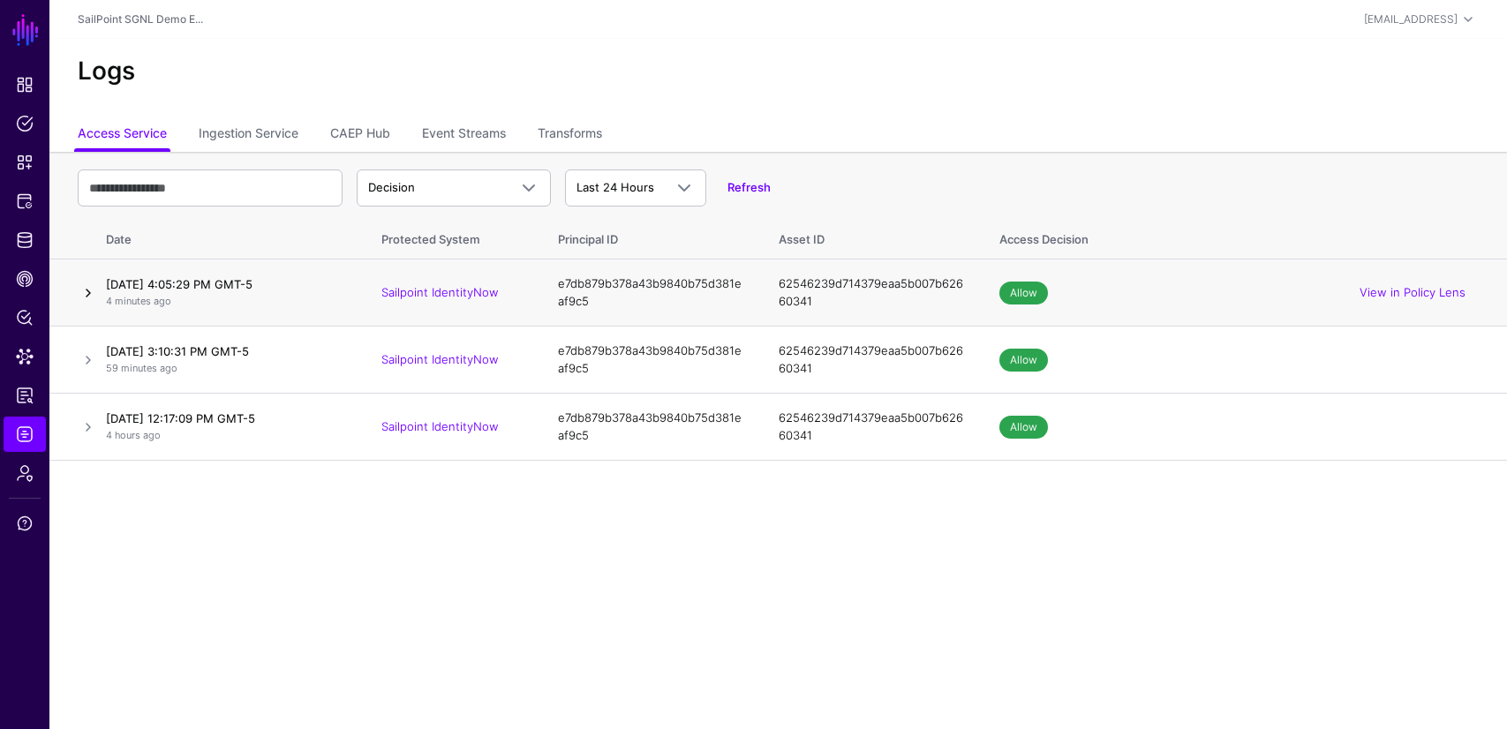
click at [90, 299] on link at bounding box center [88, 293] width 21 height 21
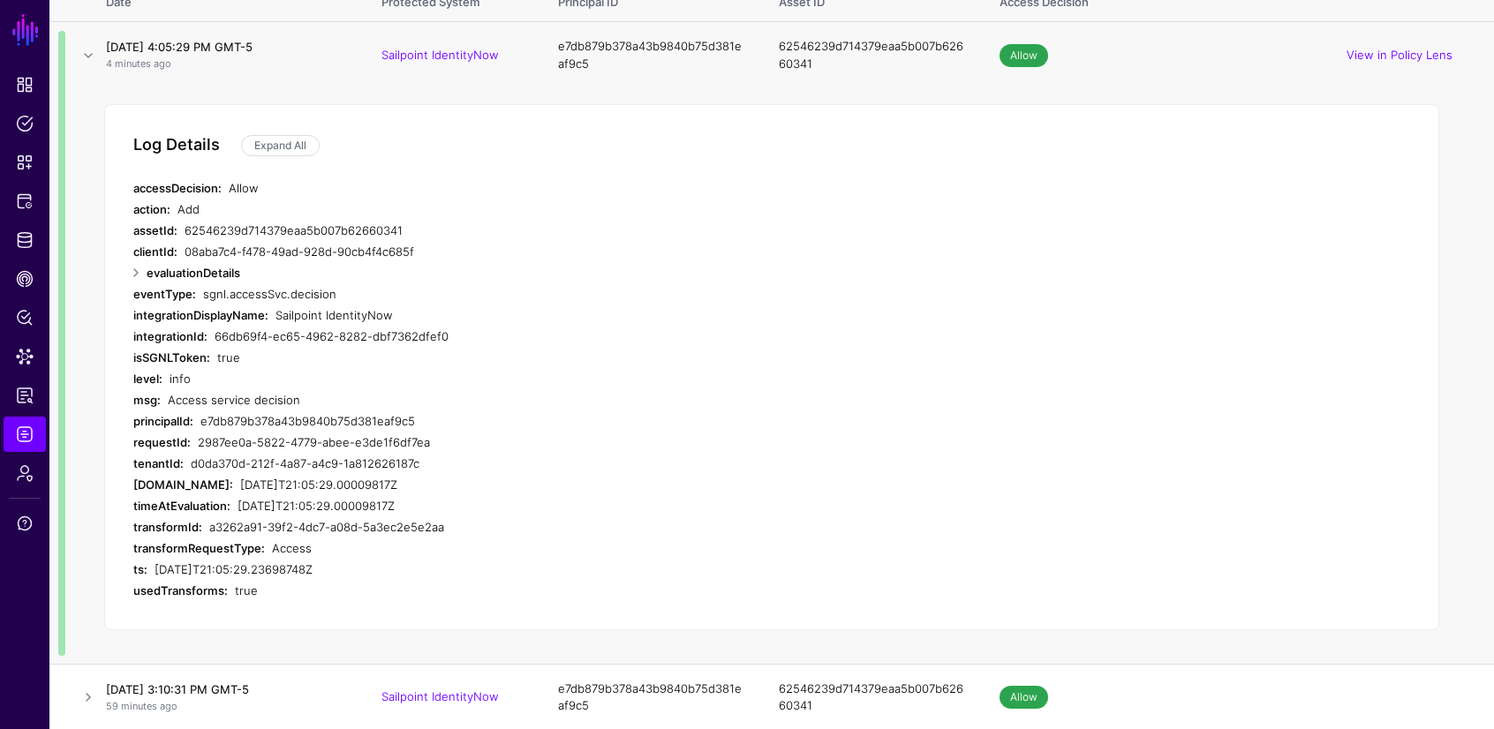
scroll to position [221, 0]
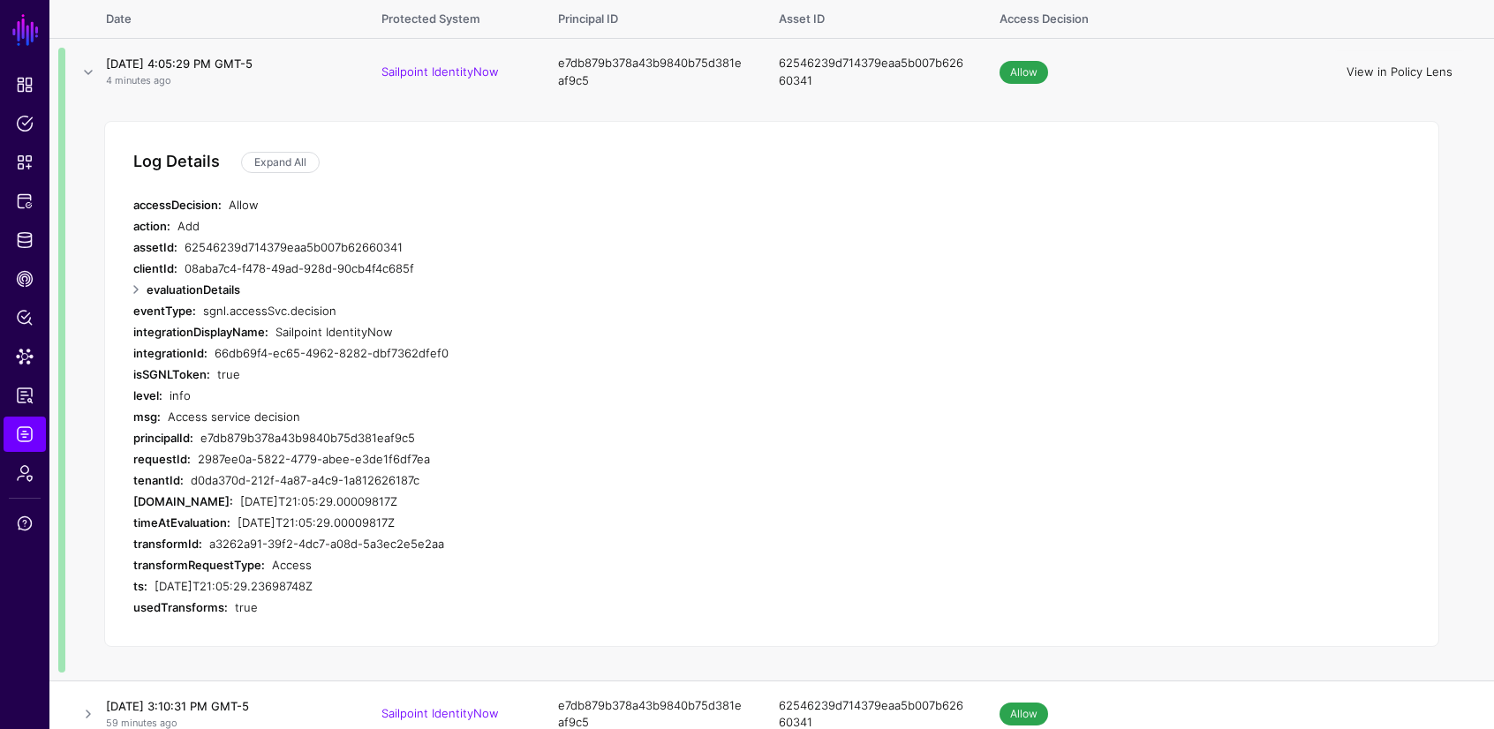
click at [1430, 77] on link "View in Policy Lens" at bounding box center [1400, 71] width 106 height 14
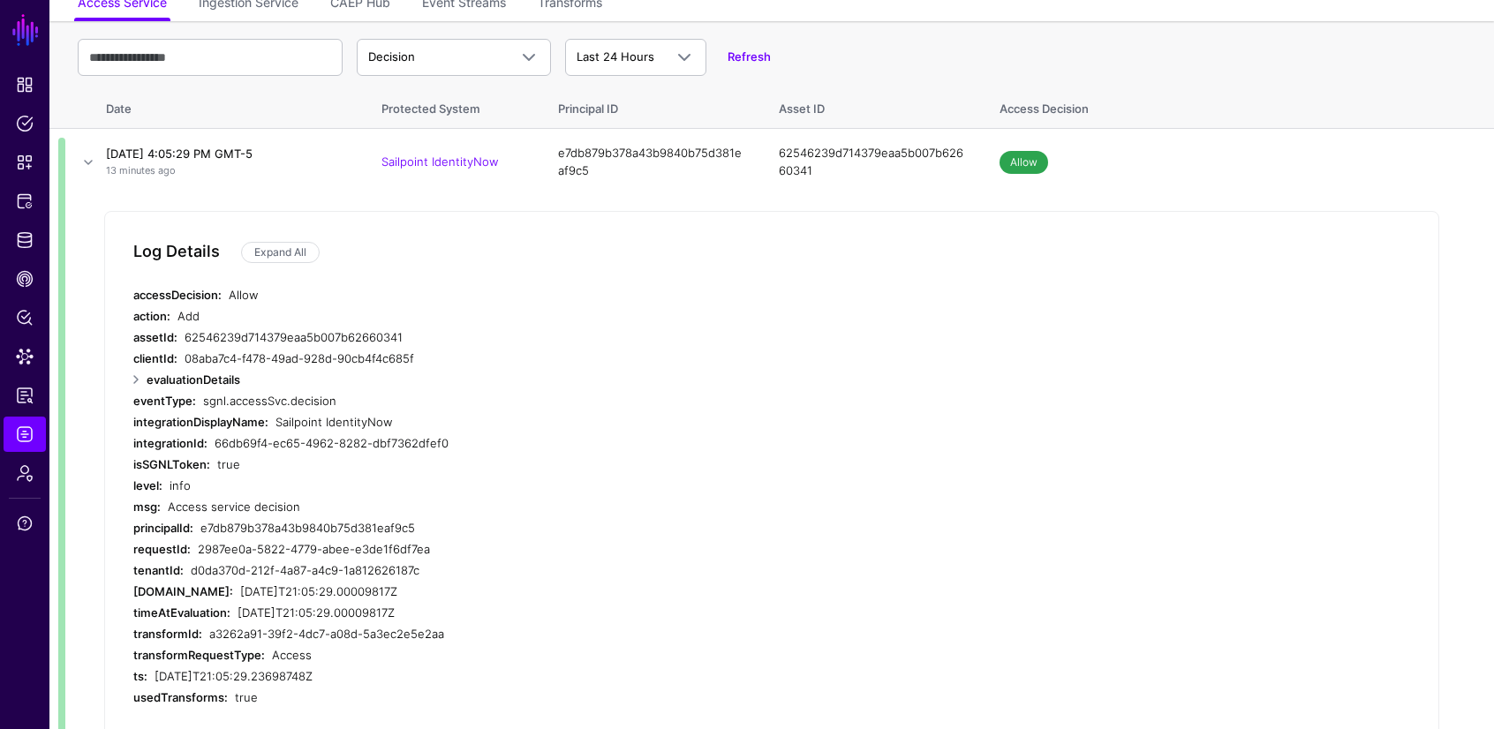
scroll to position [0, 0]
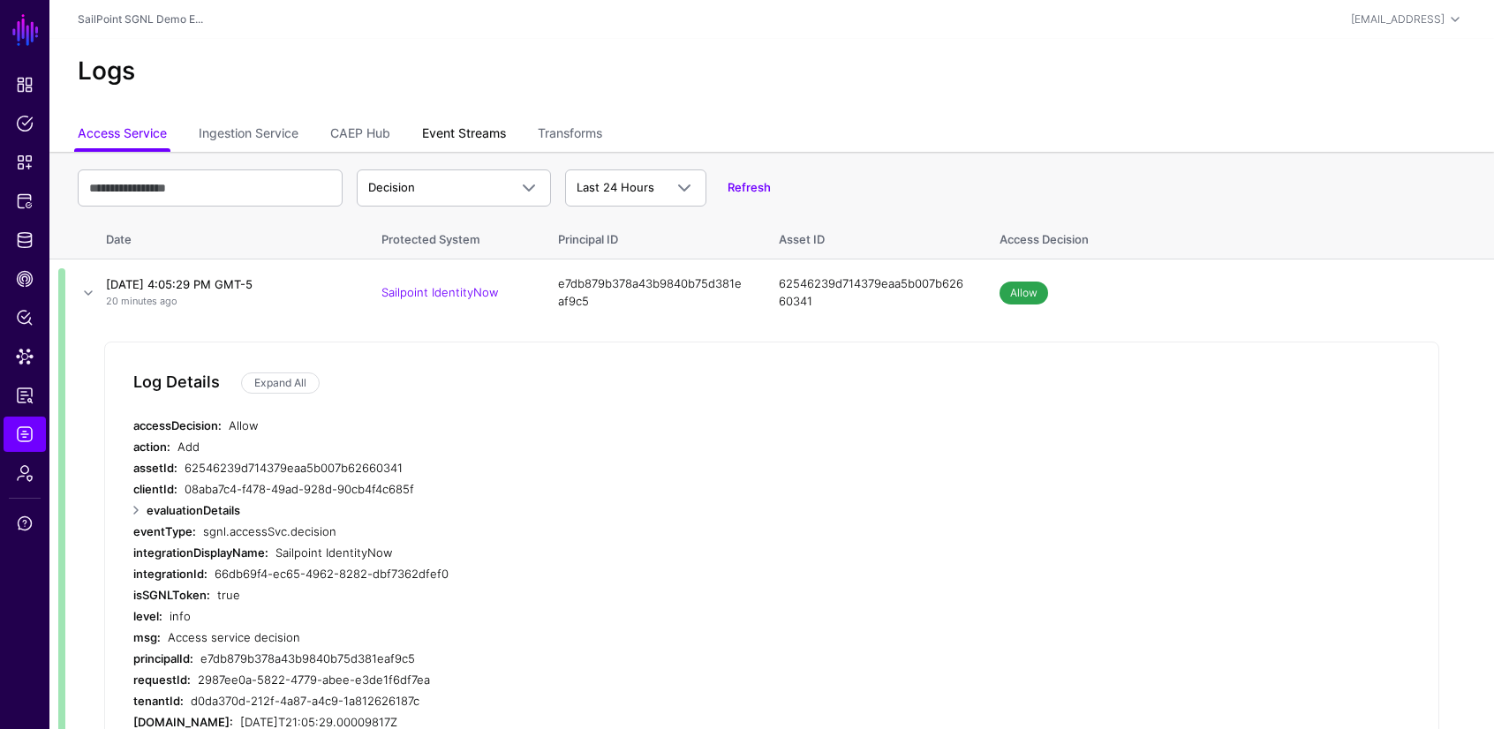
click at [447, 133] on link "Event Streams" at bounding box center [464, 135] width 84 height 34
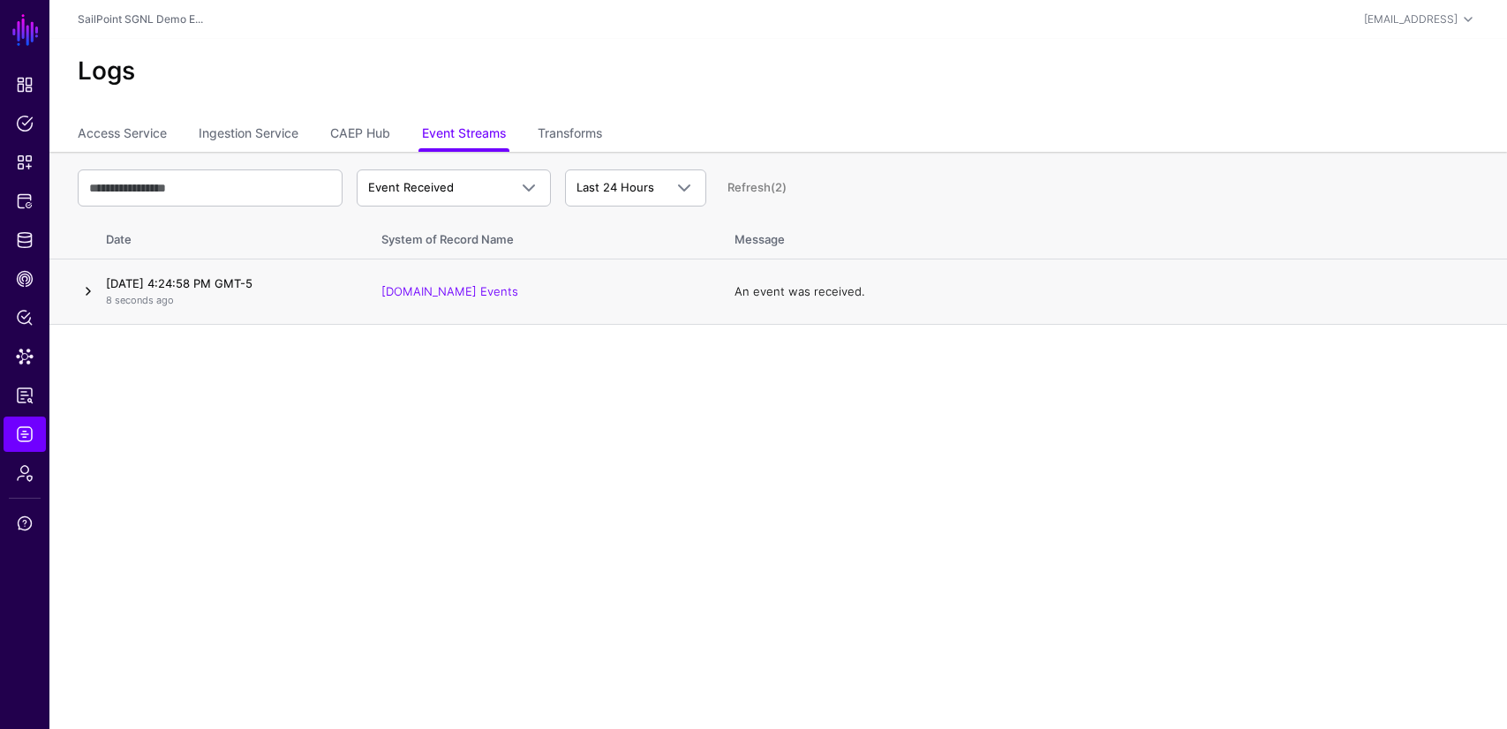
click at [88, 290] on link at bounding box center [88, 291] width 21 height 21
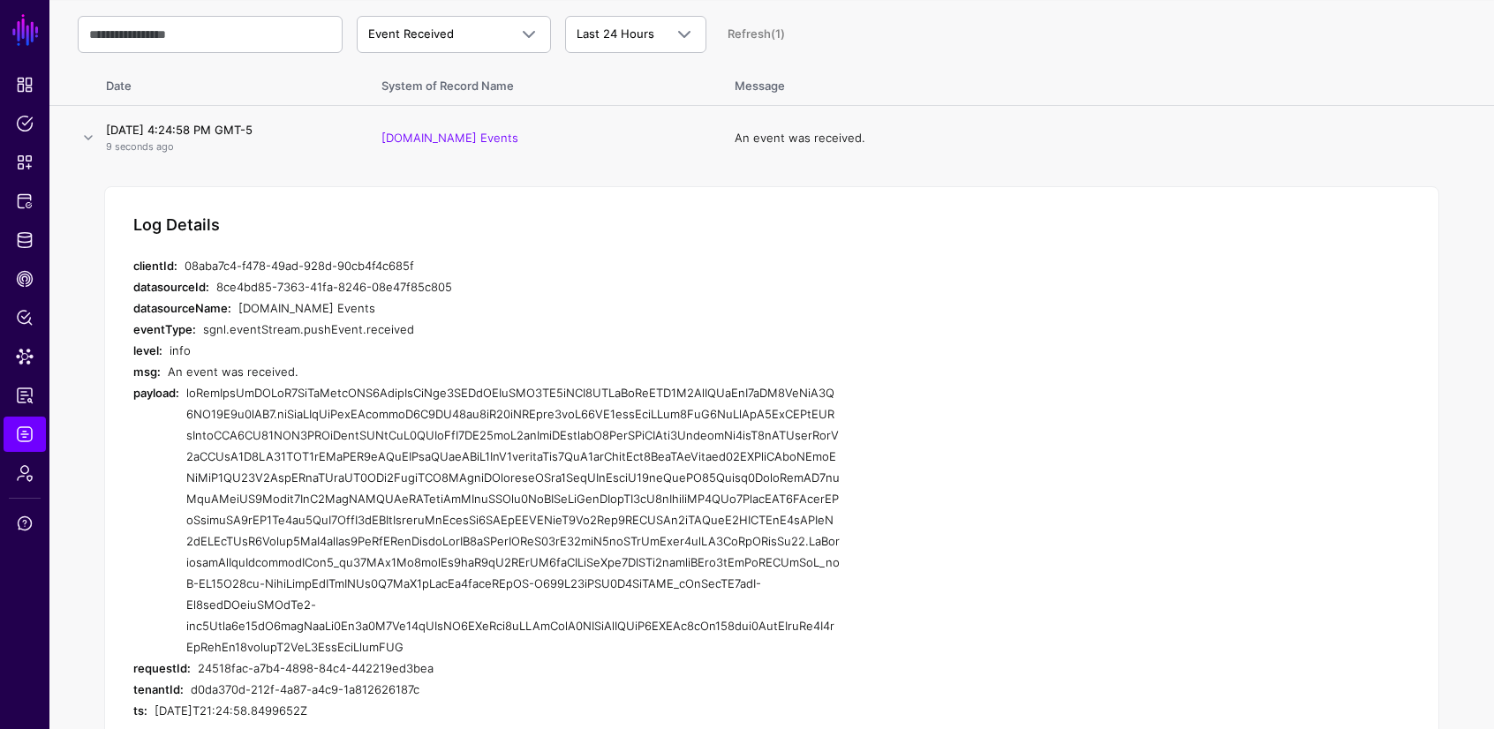
scroll to position [209, 0]
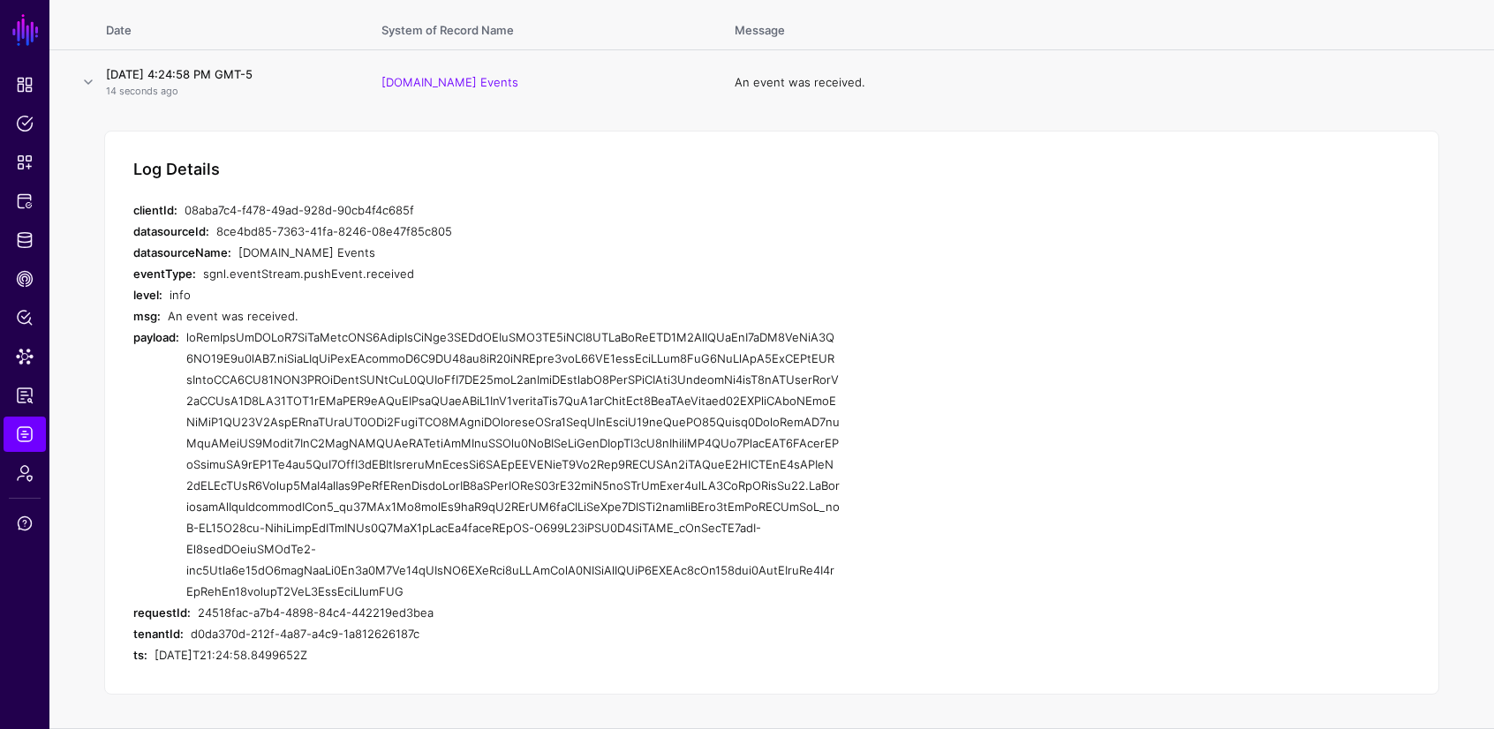
drag, startPoint x: 190, startPoint y: 339, endPoint x: 431, endPoint y: 586, distance: 345.3
click at [428, 586] on div at bounding box center [512, 464] width 653 height 275
copy div "eyJhbGciOiJSUzI1NiIsImtpZCI6IjllMjJlMjc2LWQzYTQtNGE2OS1hZDA4LWQyNmNmNWI0Y2ExOSI…"
click at [1079, 156] on div "Log Details clientId: 08aba7c4-f478-49ad-928d-90cb4f4c685f datasourceId: 8ce4bd…" at bounding box center [771, 413] width 1335 height 565
click at [18, 434] on span "Logs" at bounding box center [25, 435] width 18 height 18
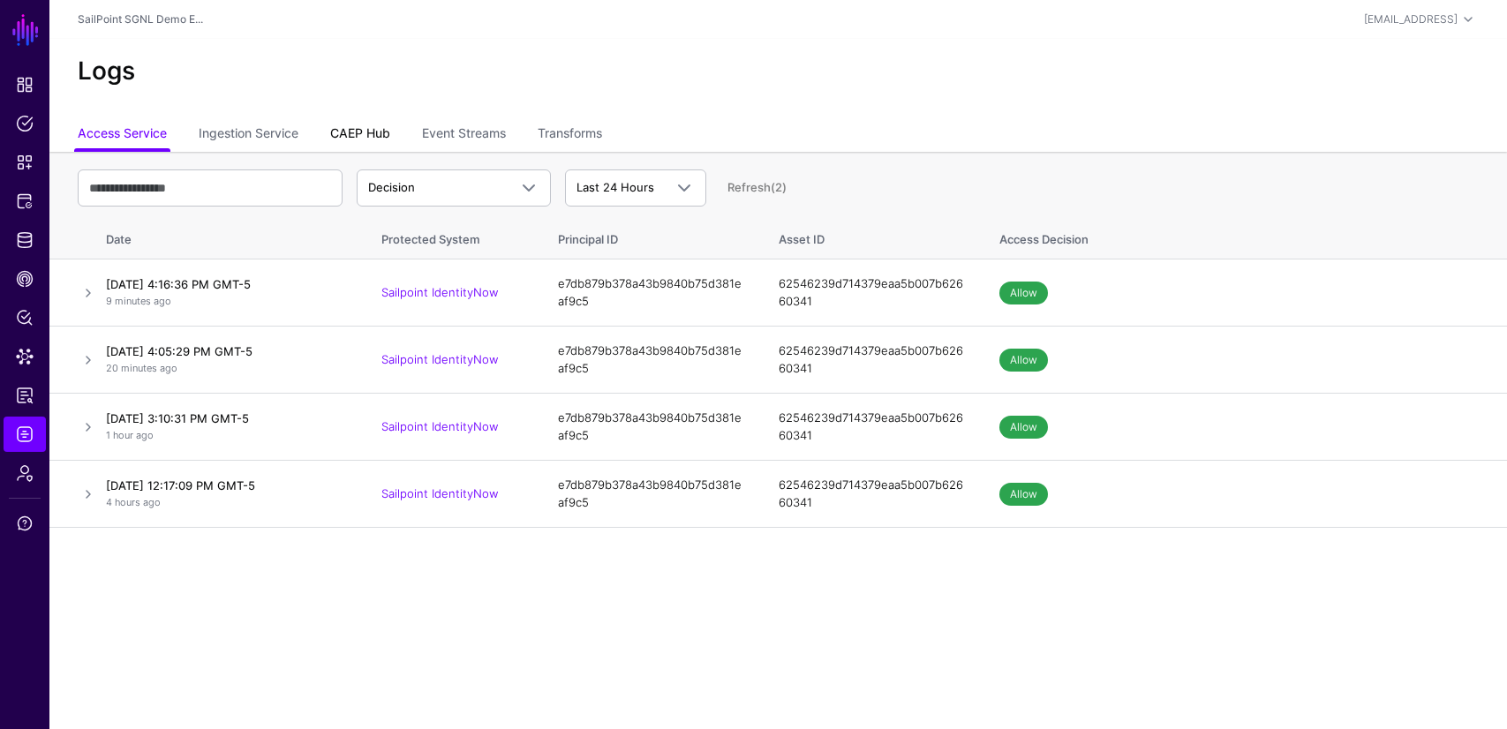
click at [378, 128] on link "CAEP Hub" at bounding box center [360, 135] width 60 height 34
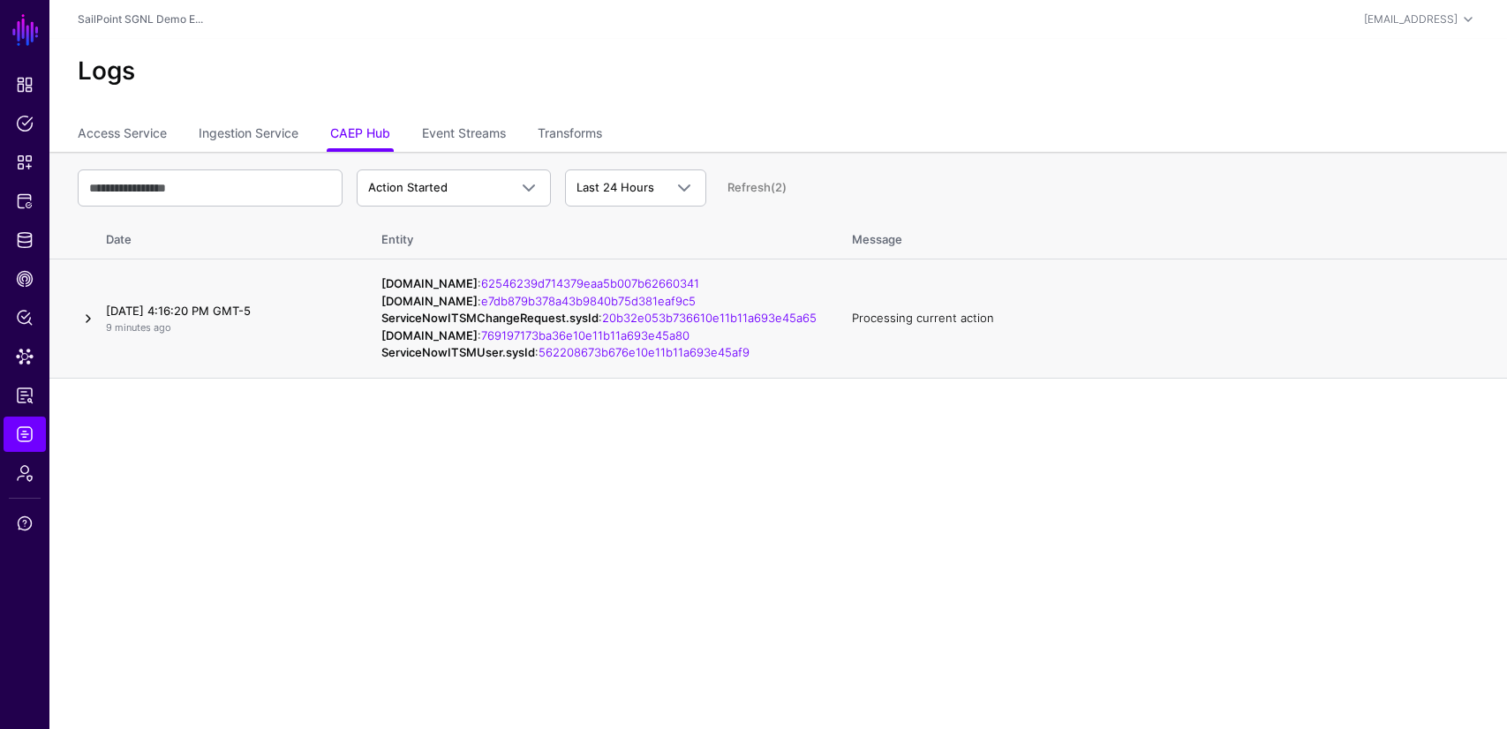
click at [87, 329] on link at bounding box center [88, 318] width 21 height 21
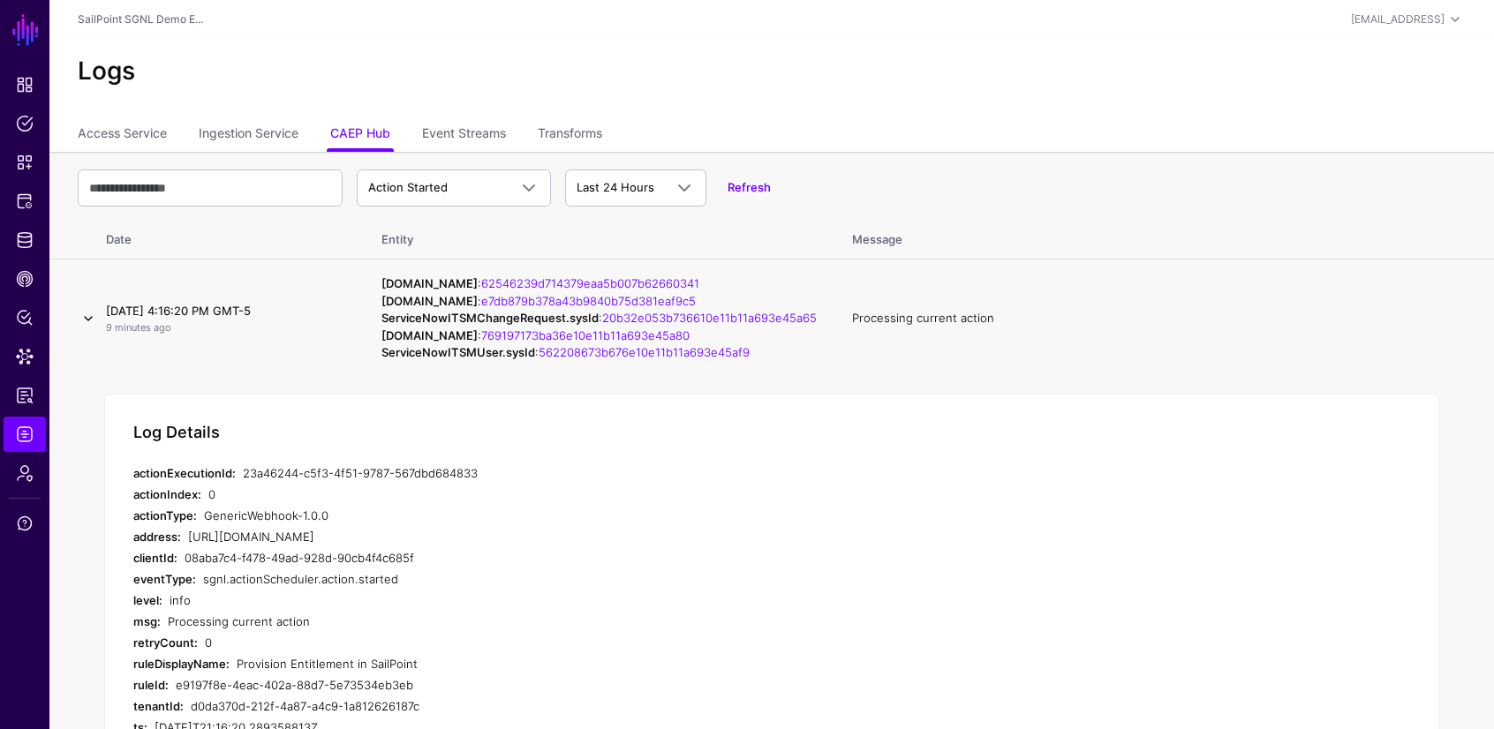
click at [82, 329] on link at bounding box center [88, 318] width 21 height 21
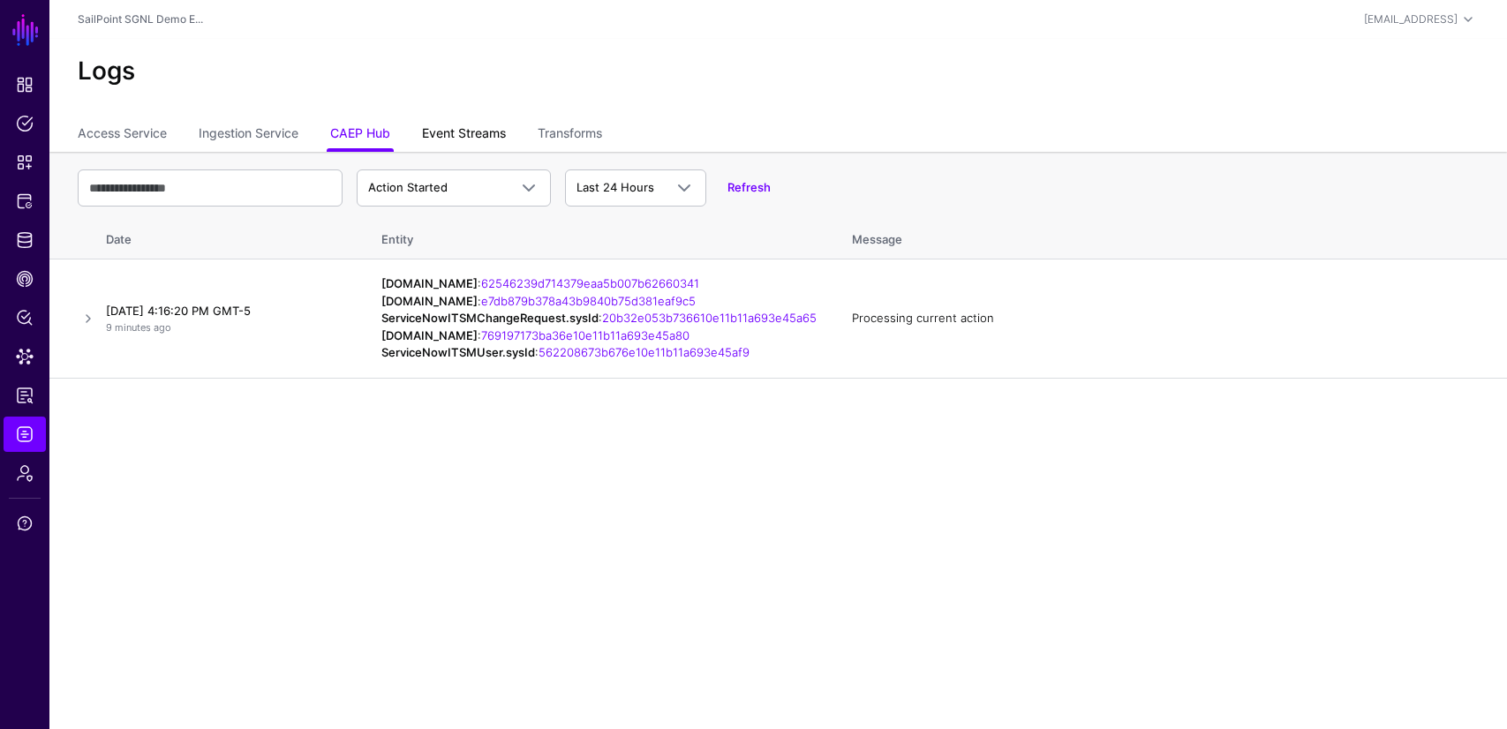
click at [467, 137] on link "Event Streams" at bounding box center [464, 135] width 84 height 34
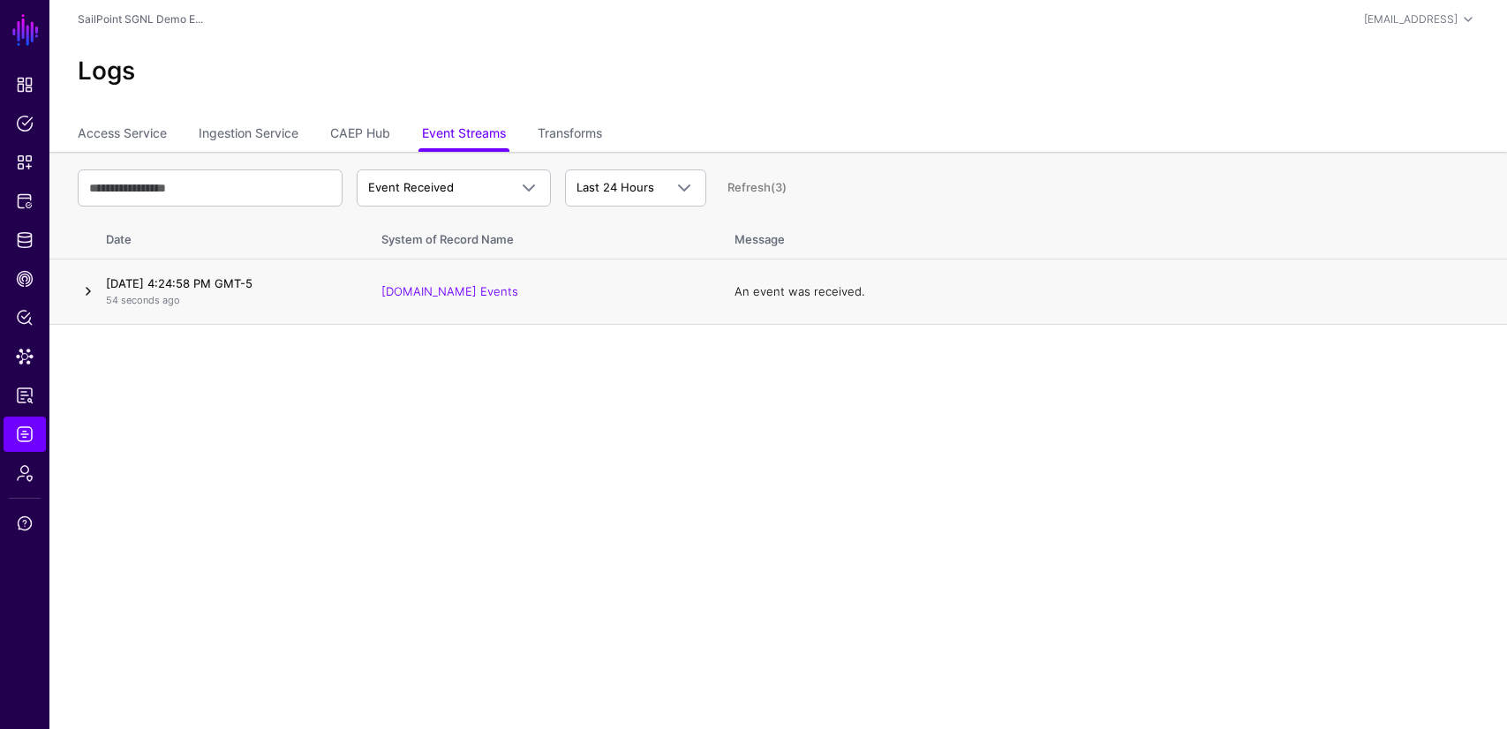
click at [87, 289] on link at bounding box center [88, 291] width 21 height 21
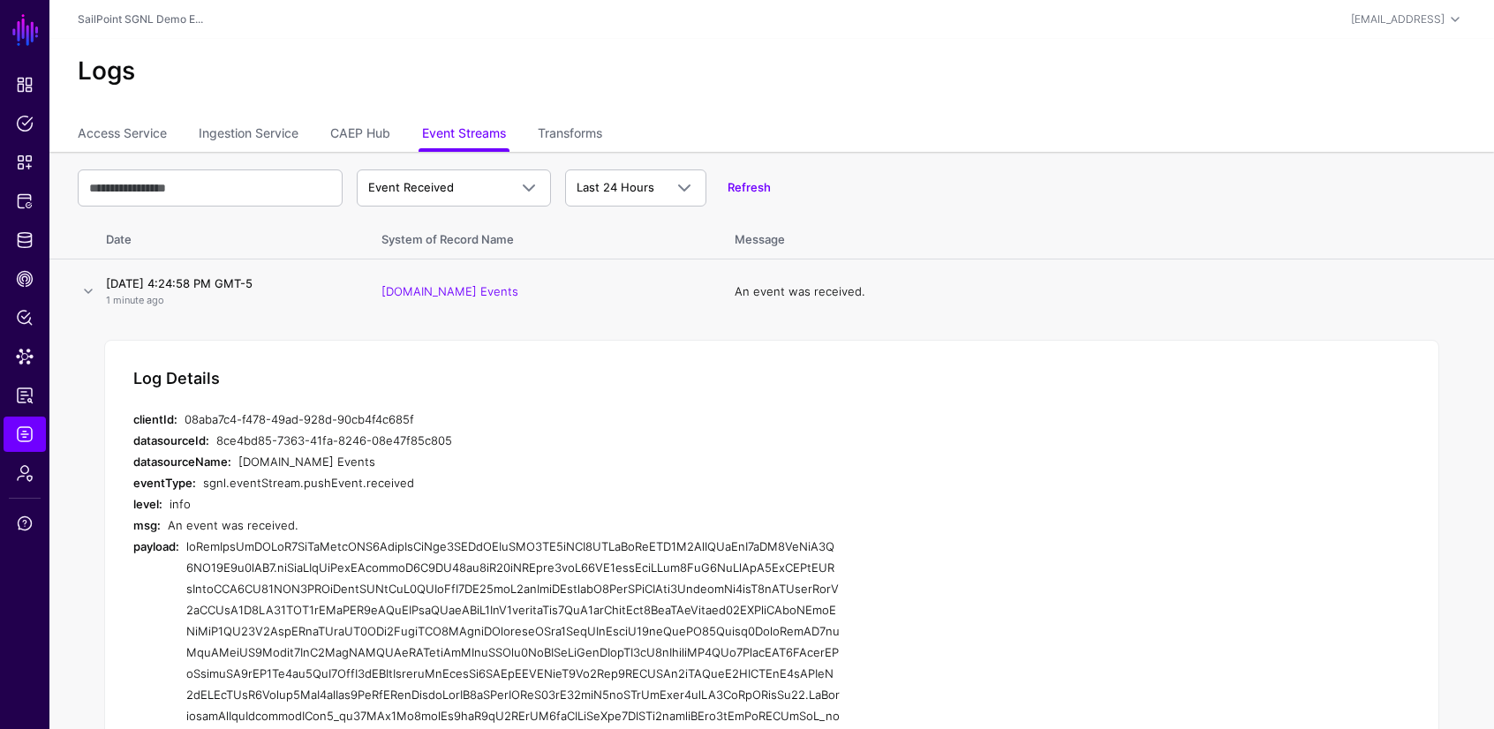
click at [311, 388] on div "Log Details clientId: 08aba7c4-f478-49ad-928d-90cb4f4c685f datasourceId: 8ce4bd…" at bounding box center [771, 622] width 1335 height 565
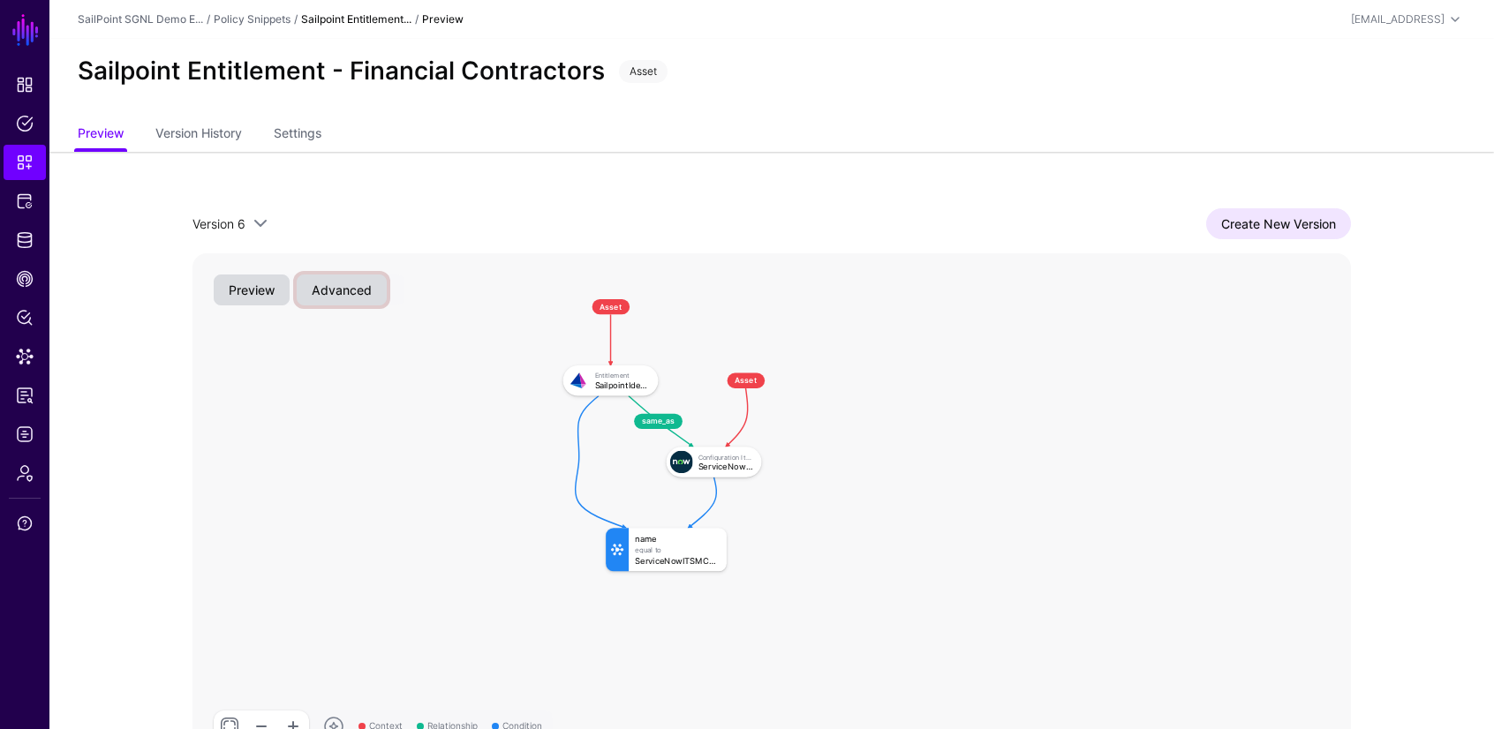
click at [343, 298] on button "Advanced" at bounding box center [342, 290] width 90 height 31
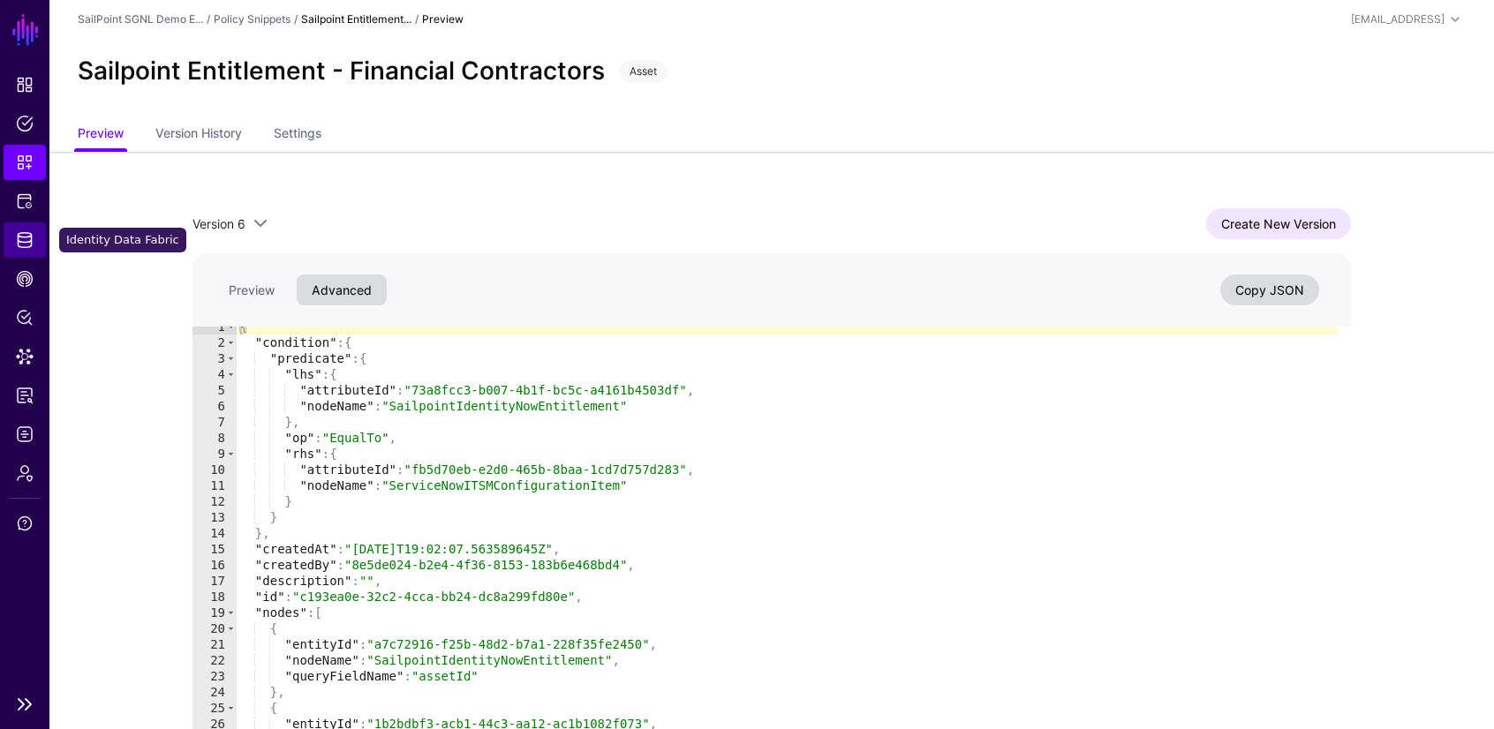
click at [25, 239] on span "Identity Data Fabric" at bounding box center [25, 240] width 18 height 18
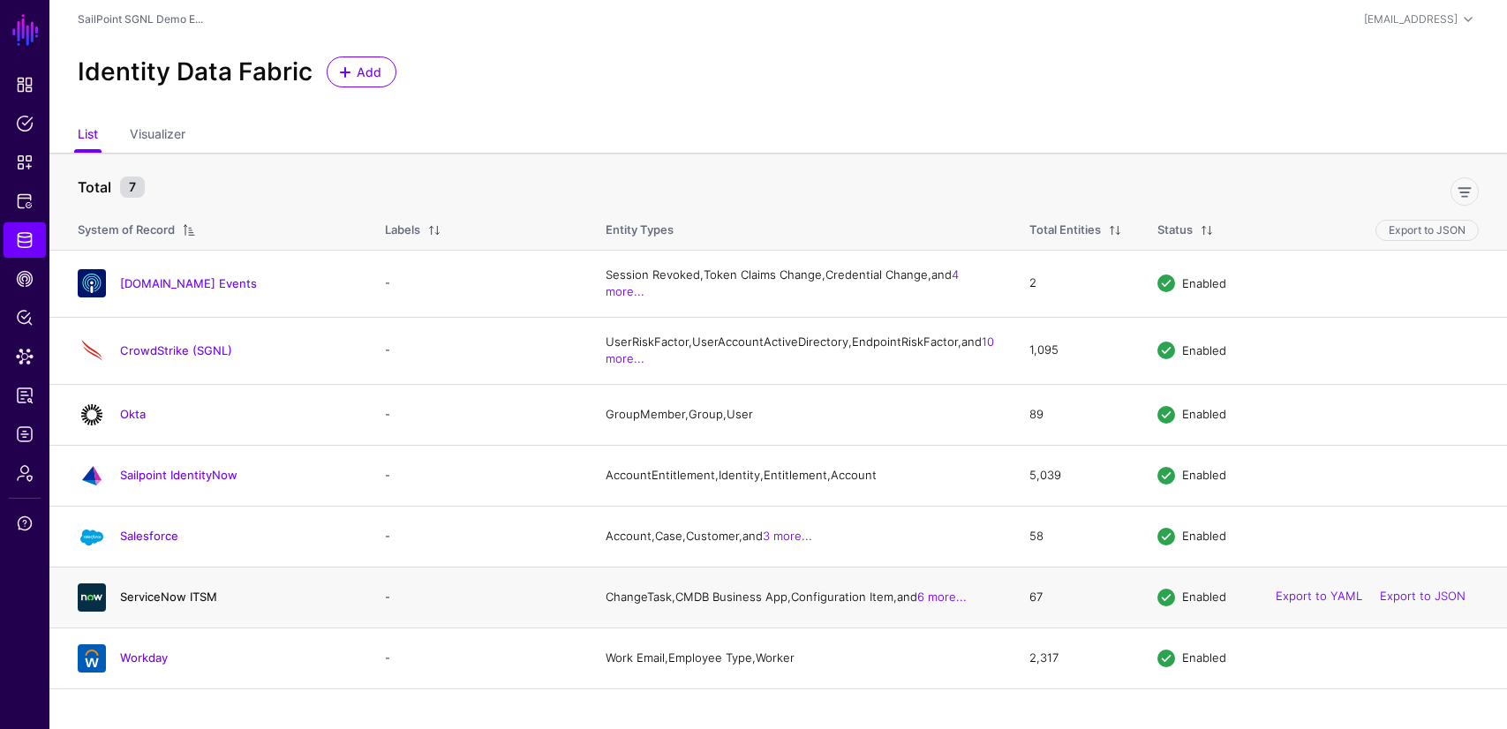
click at [192, 604] on link "ServiceNow ITSM" at bounding box center [168, 597] width 97 height 14
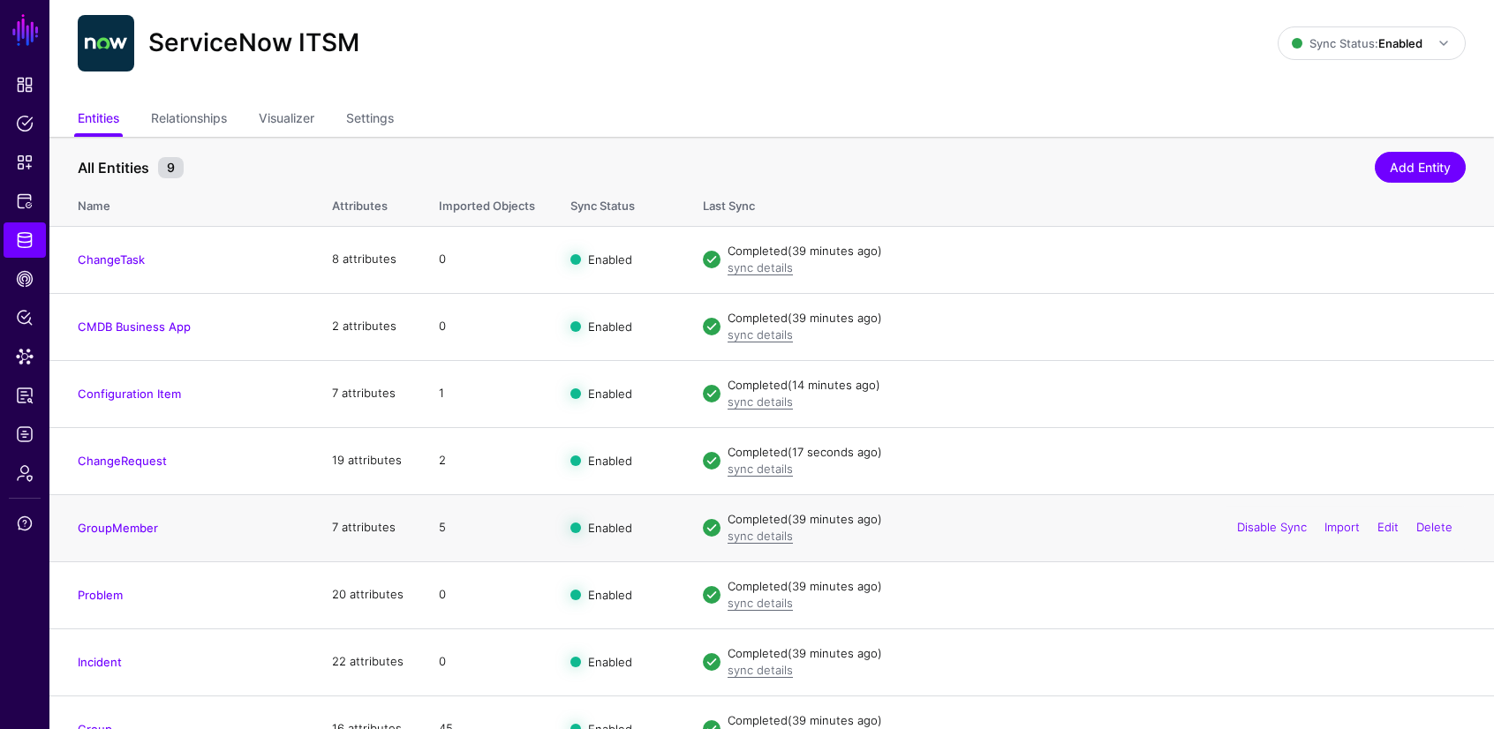
scroll to position [143, 0]
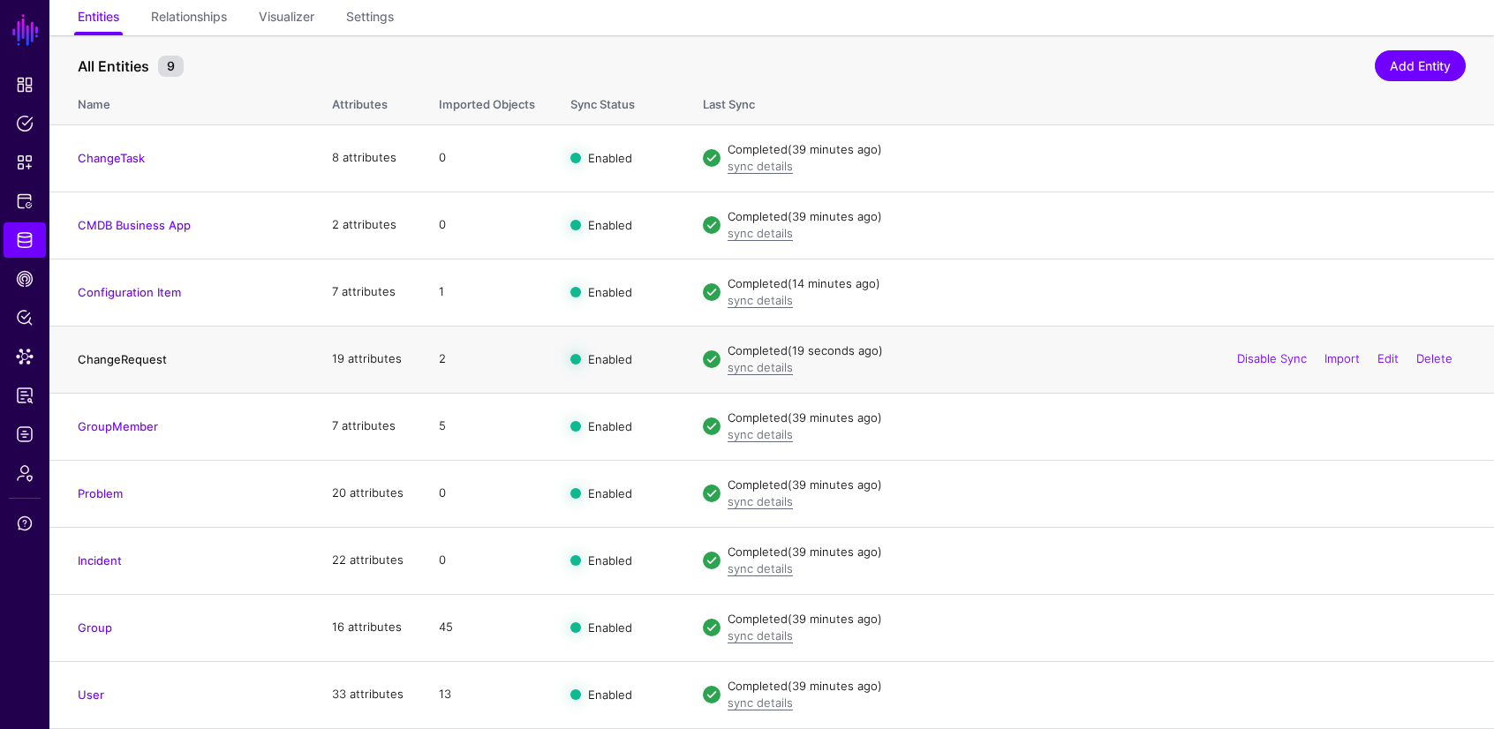
click at [127, 362] on link "ChangeRequest" at bounding box center [122, 359] width 89 height 14
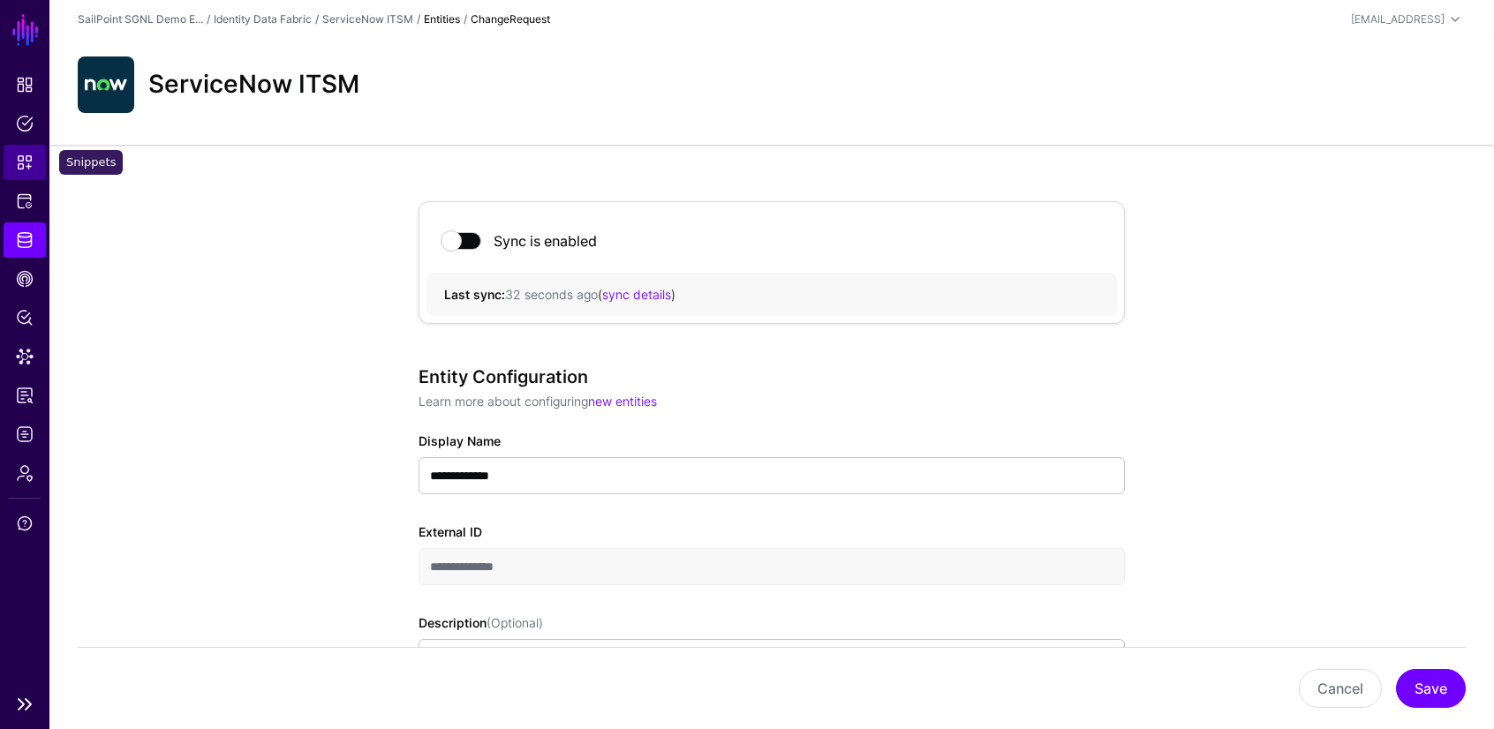
click at [24, 165] on span "Snippets" at bounding box center [25, 163] width 18 height 18
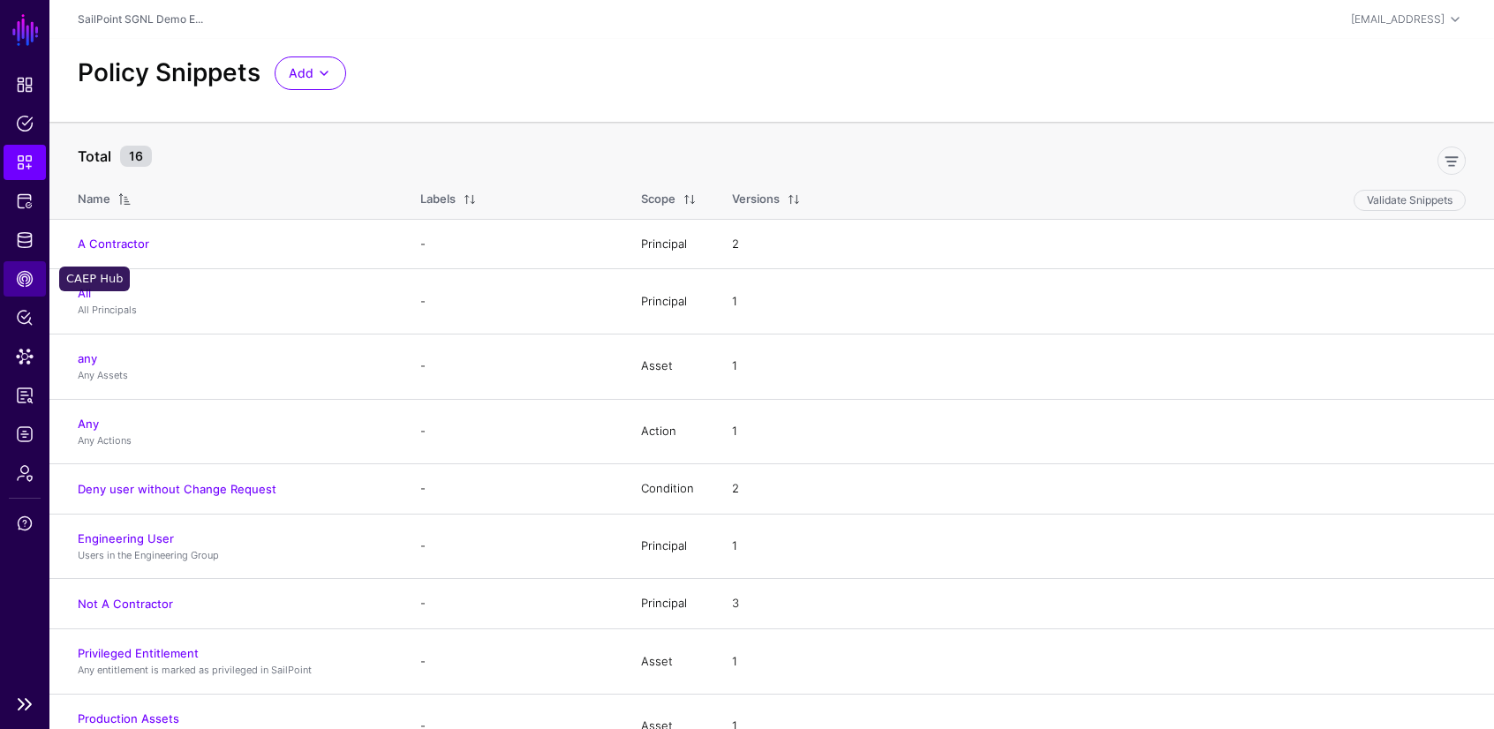
click at [25, 284] on span "CAEP Hub" at bounding box center [25, 279] width 18 height 18
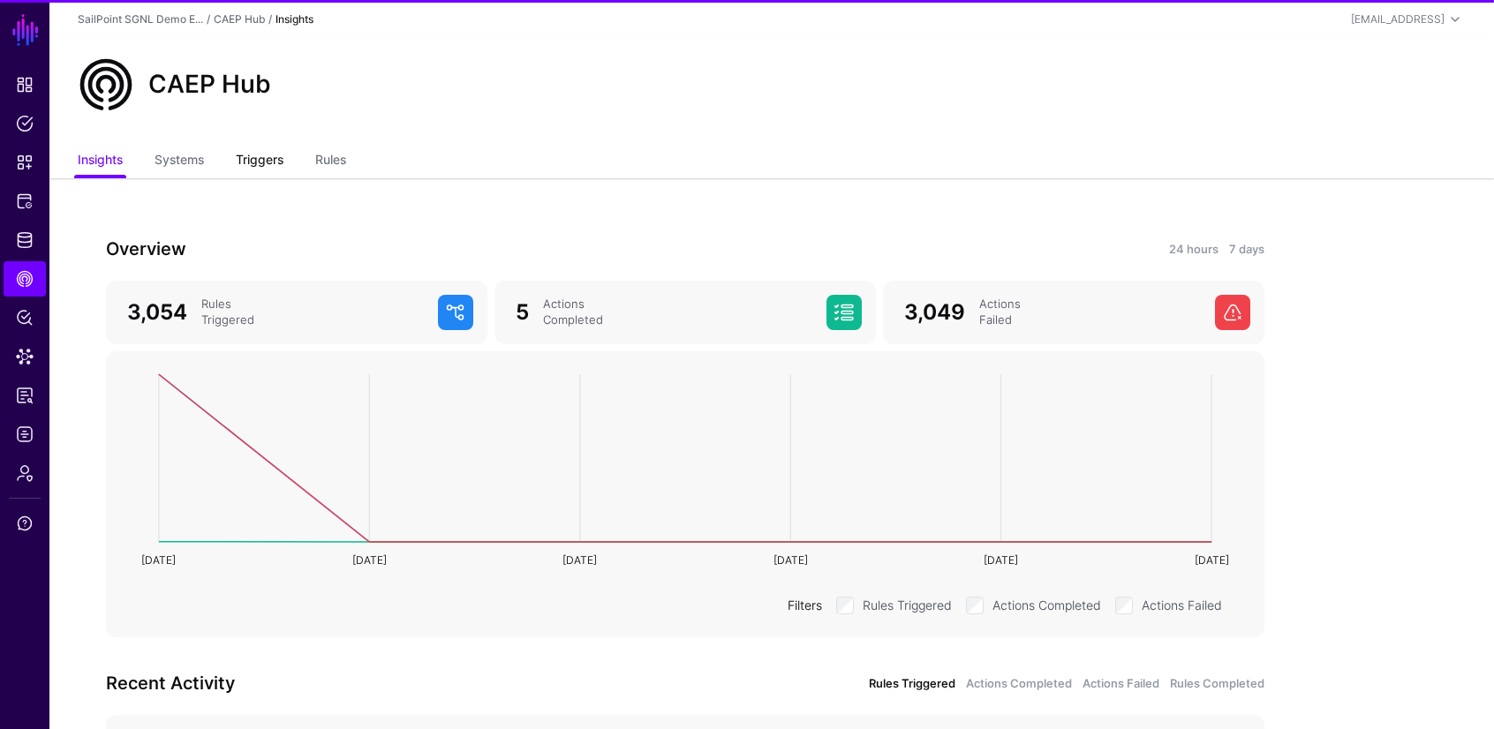
click at [272, 165] on link "Triggers" at bounding box center [260, 162] width 48 height 34
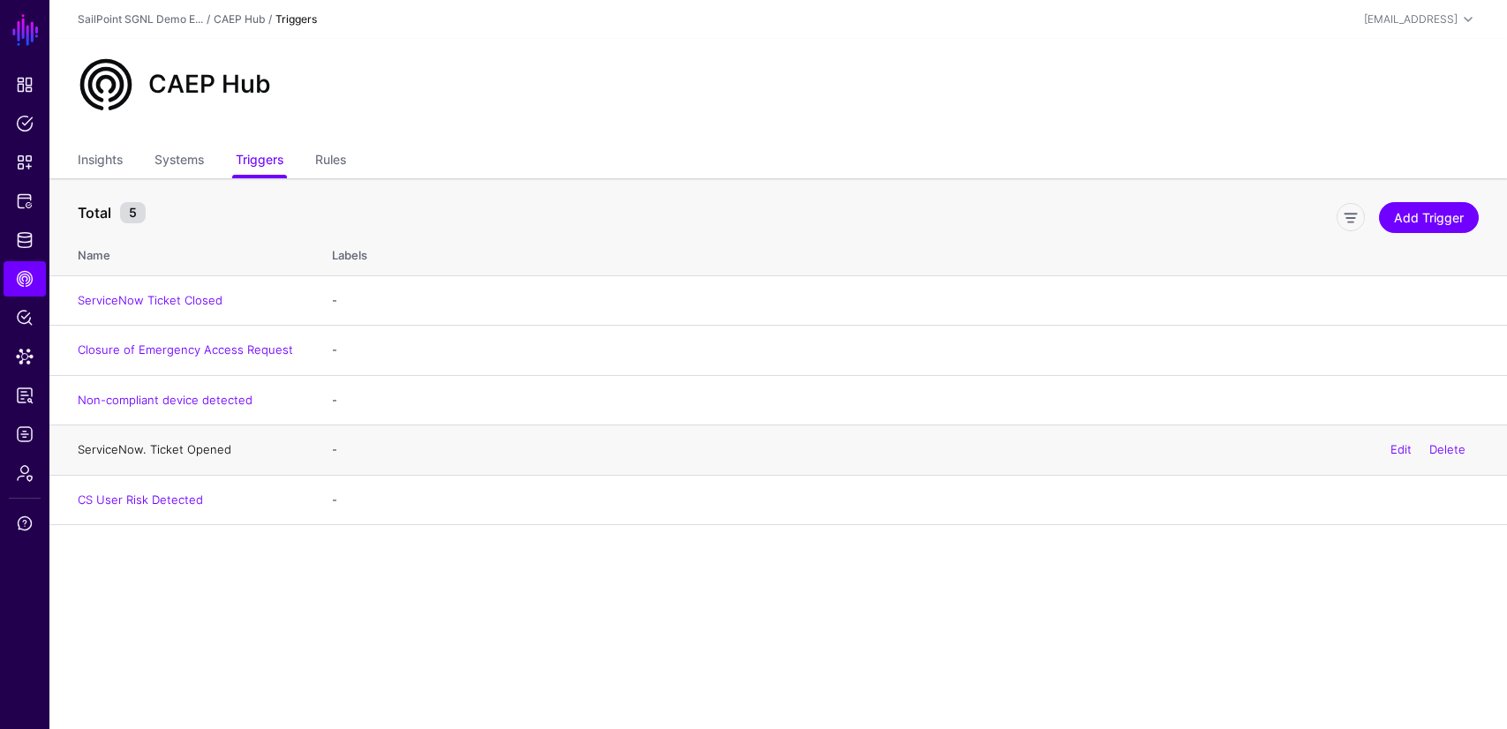
click at [158, 451] on link "ServiceNow. Ticket Opened" at bounding box center [155, 449] width 154 height 14
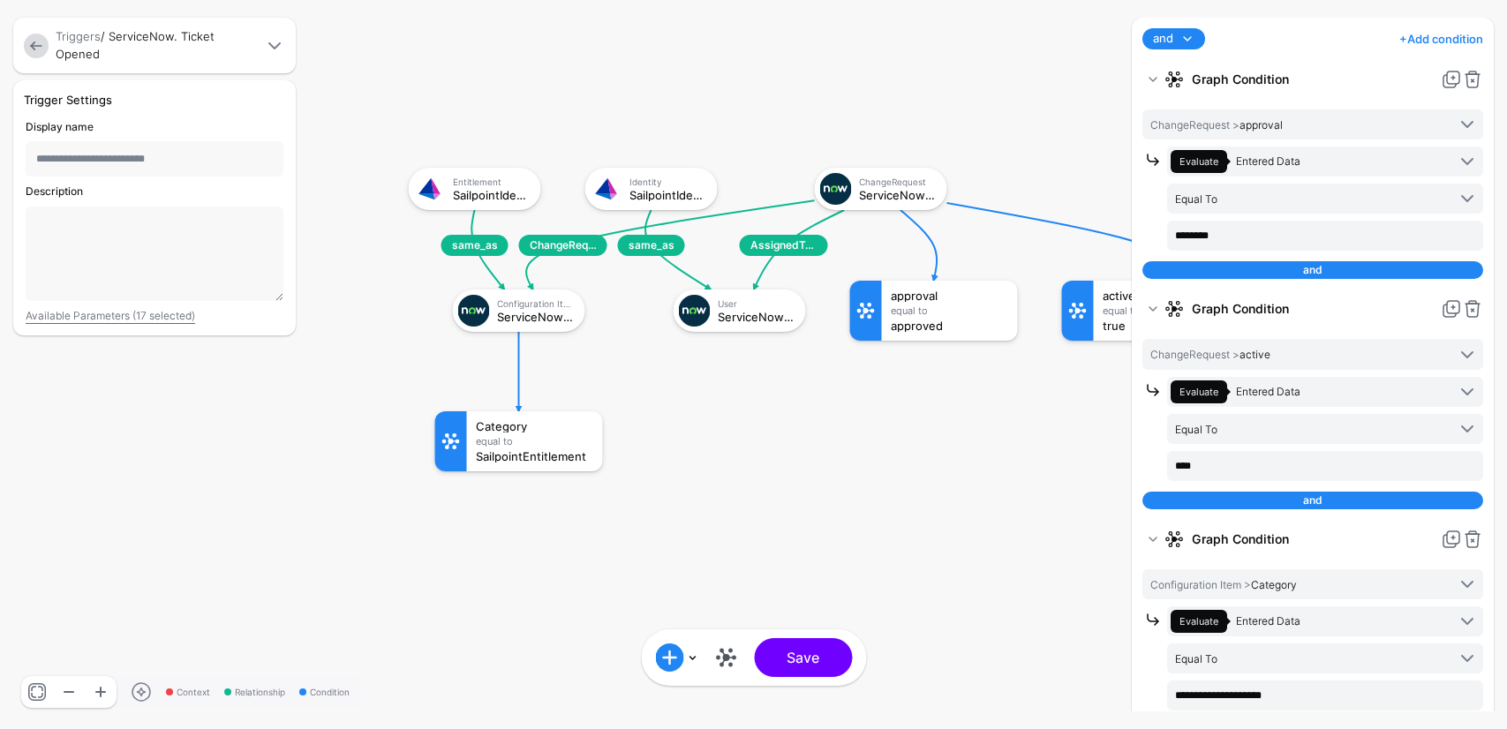
drag, startPoint x: 903, startPoint y: 438, endPoint x: 542, endPoint y: 223, distance: 420.1
click at [541, 223] on rect at bounding box center [391, 150] width 150722 height 72933
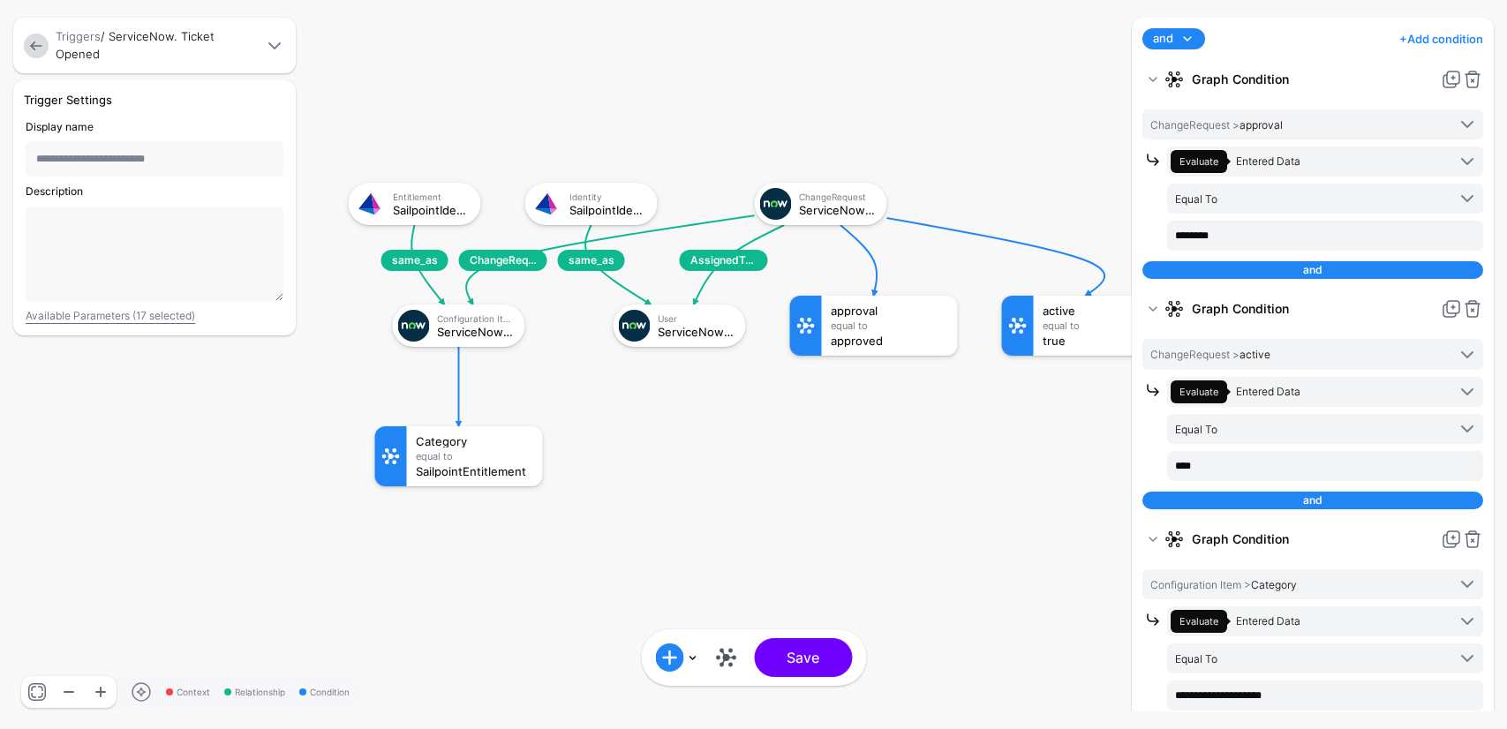
drag, startPoint x: 951, startPoint y: 421, endPoint x: 895, endPoint y: 441, distance: 59.2
click at [894, 441] on rect at bounding box center [331, 165] width 150722 height 72933
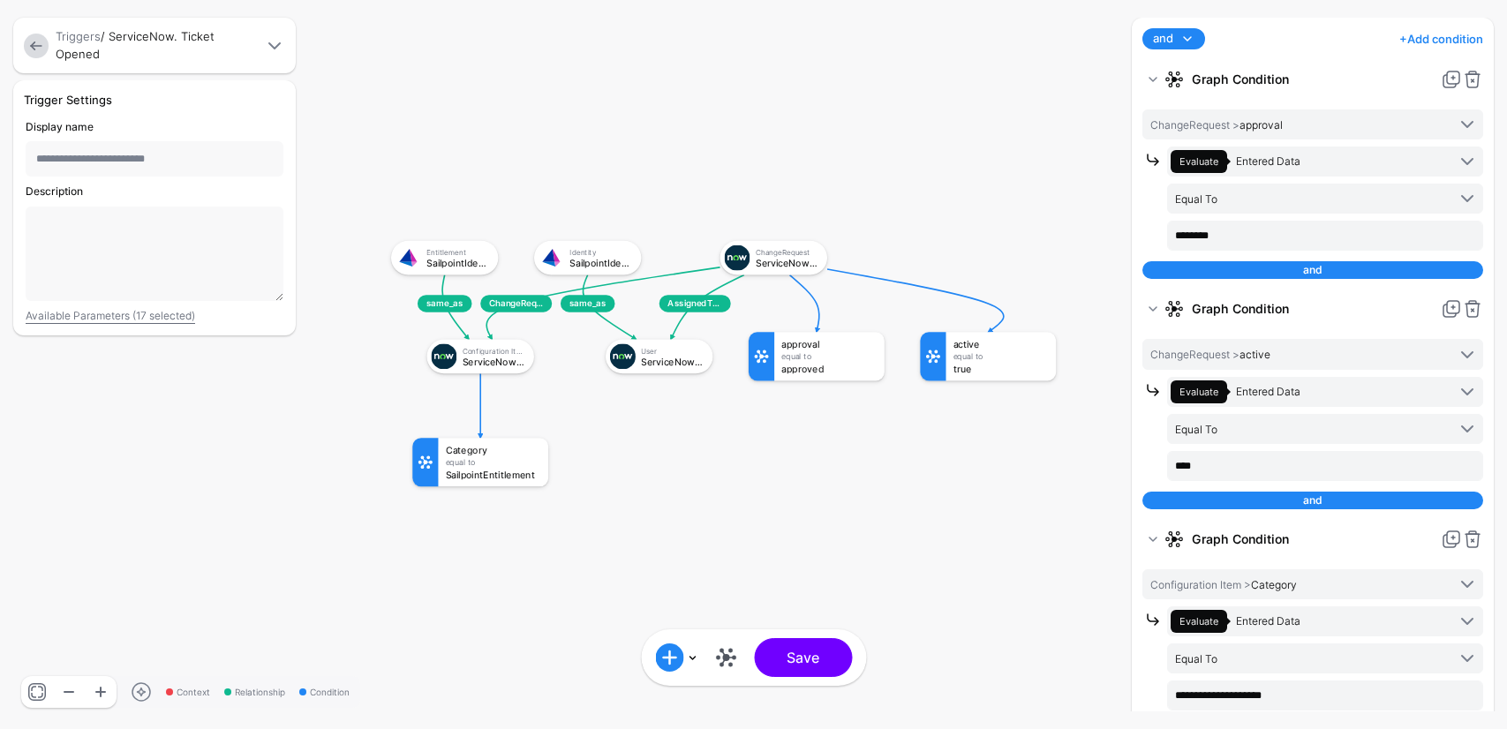
drag, startPoint x: 859, startPoint y: 440, endPoint x: 803, endPoint y: 432, distance: 56.2
click at [801, 431] on rect at bounding box center [376, 226] width 122085 height 59076
click at [41, 44] on link at bounding box center [36, 46] width 25 height 25
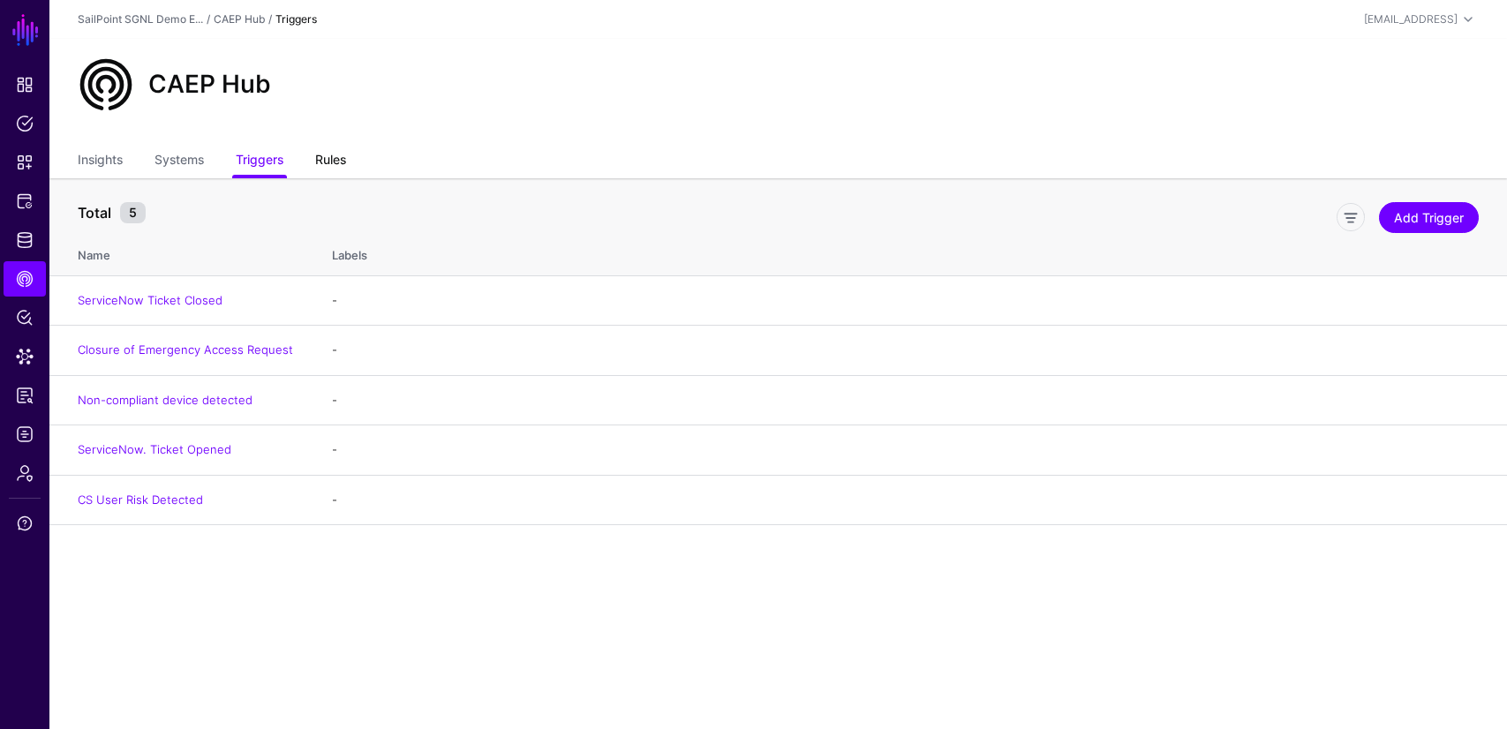
click at [336, 160] on link "Rules" at bounding box center [330, 162] width 31 height 34
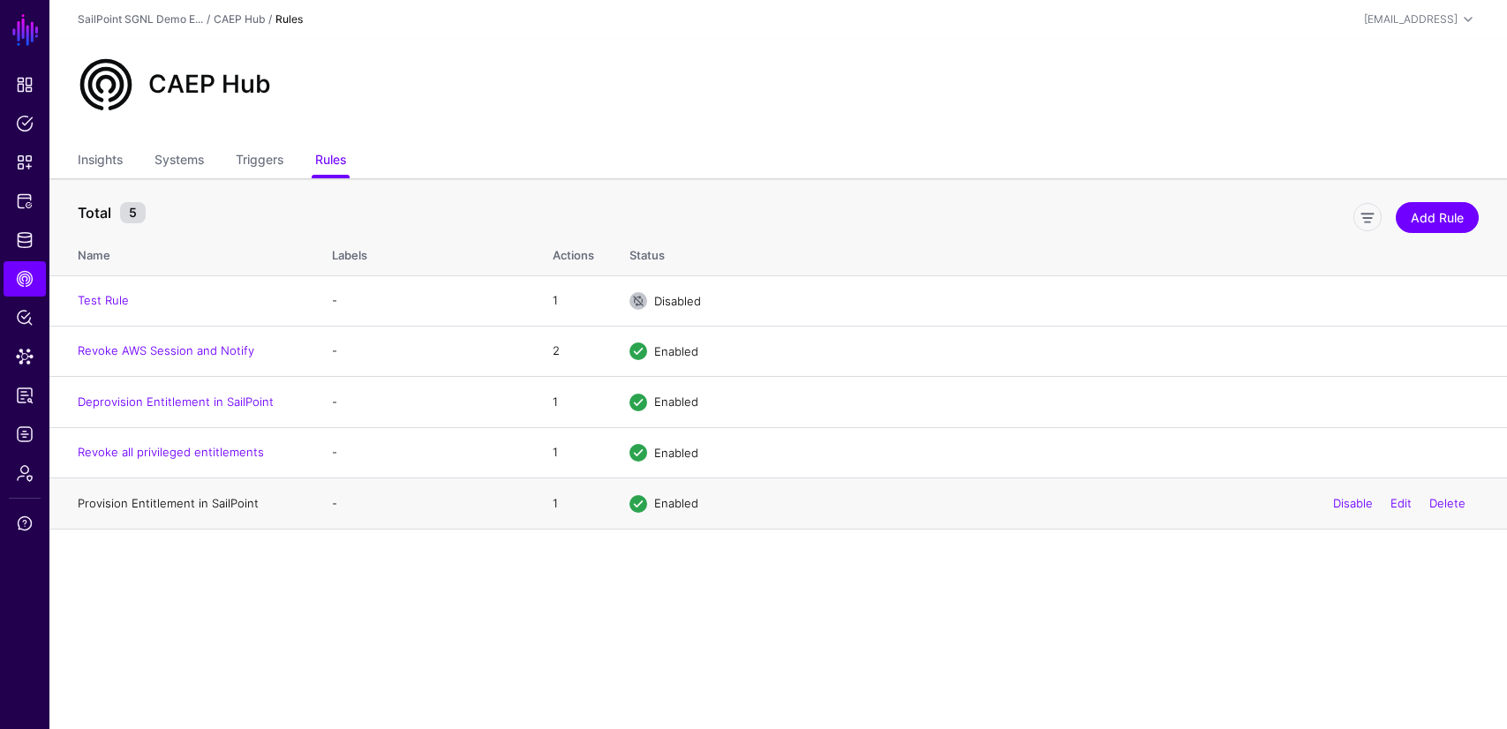
click at [171, 502] on link "Provision Entitlement in SailPoint" at bounding box center [168, 503] width 181 height 14
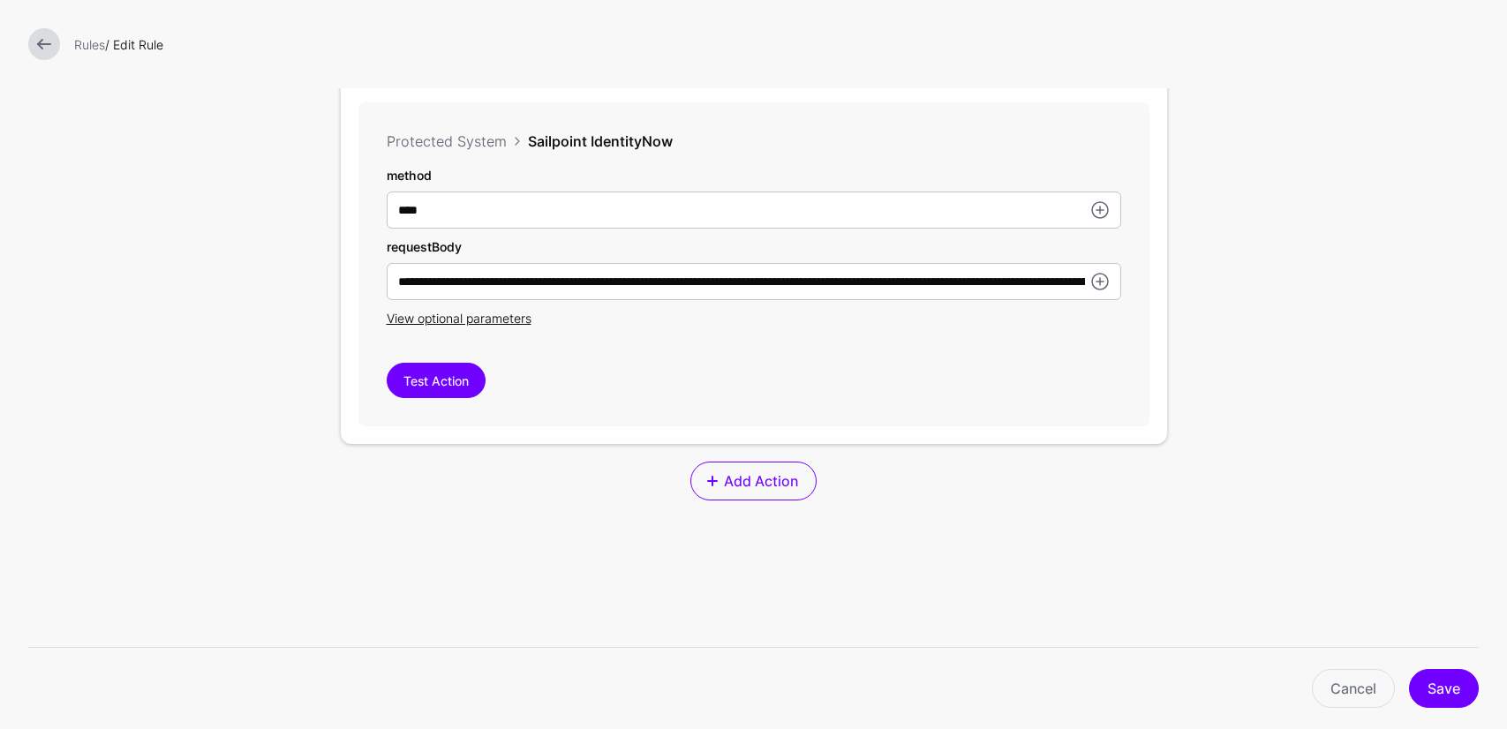
scroll to position [567, 0]
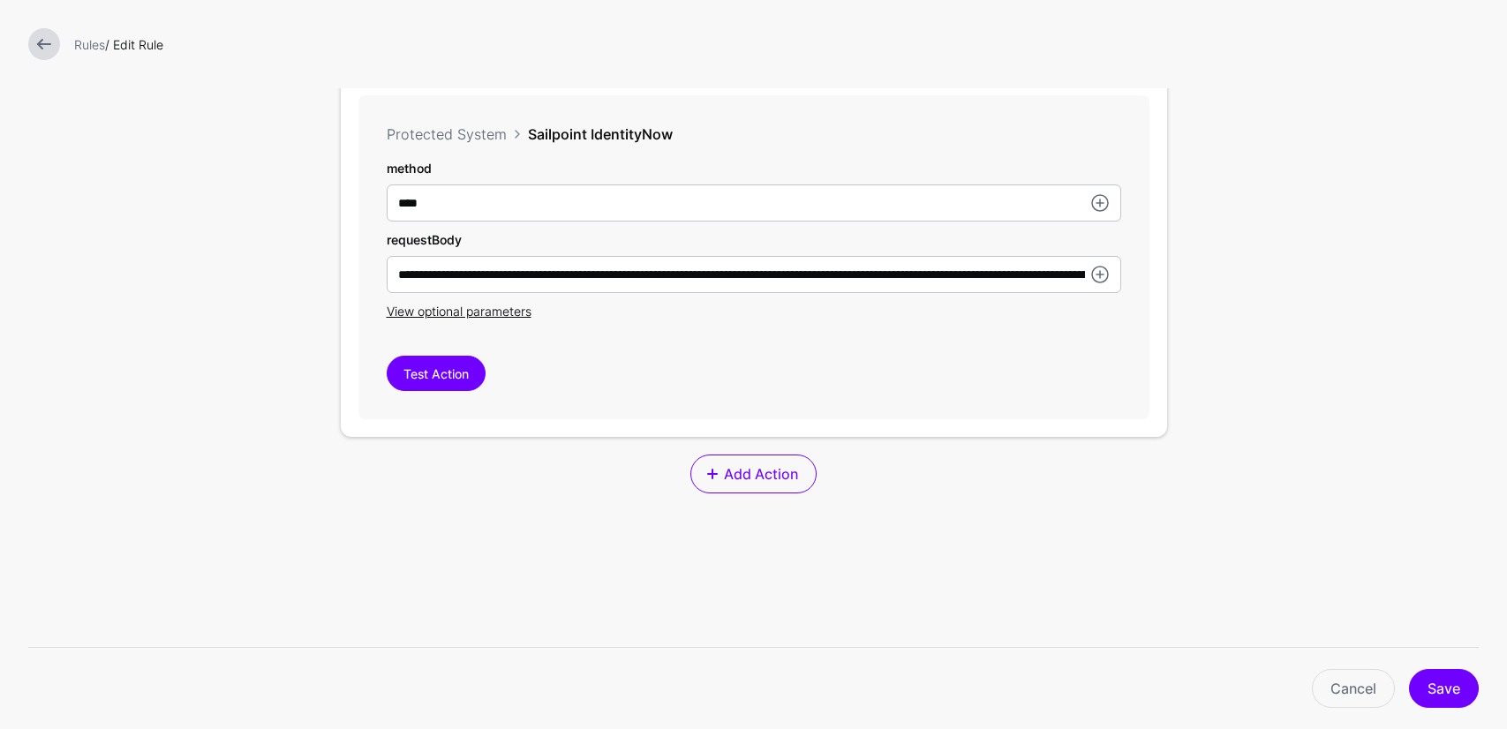
click at [442, 321] on div "View optional parameters" at bounding box center [754, 311] width 735 height 19
click at [439, 313] on span "View optional parameters" at bounding box center [459, 311] width 145 height 15
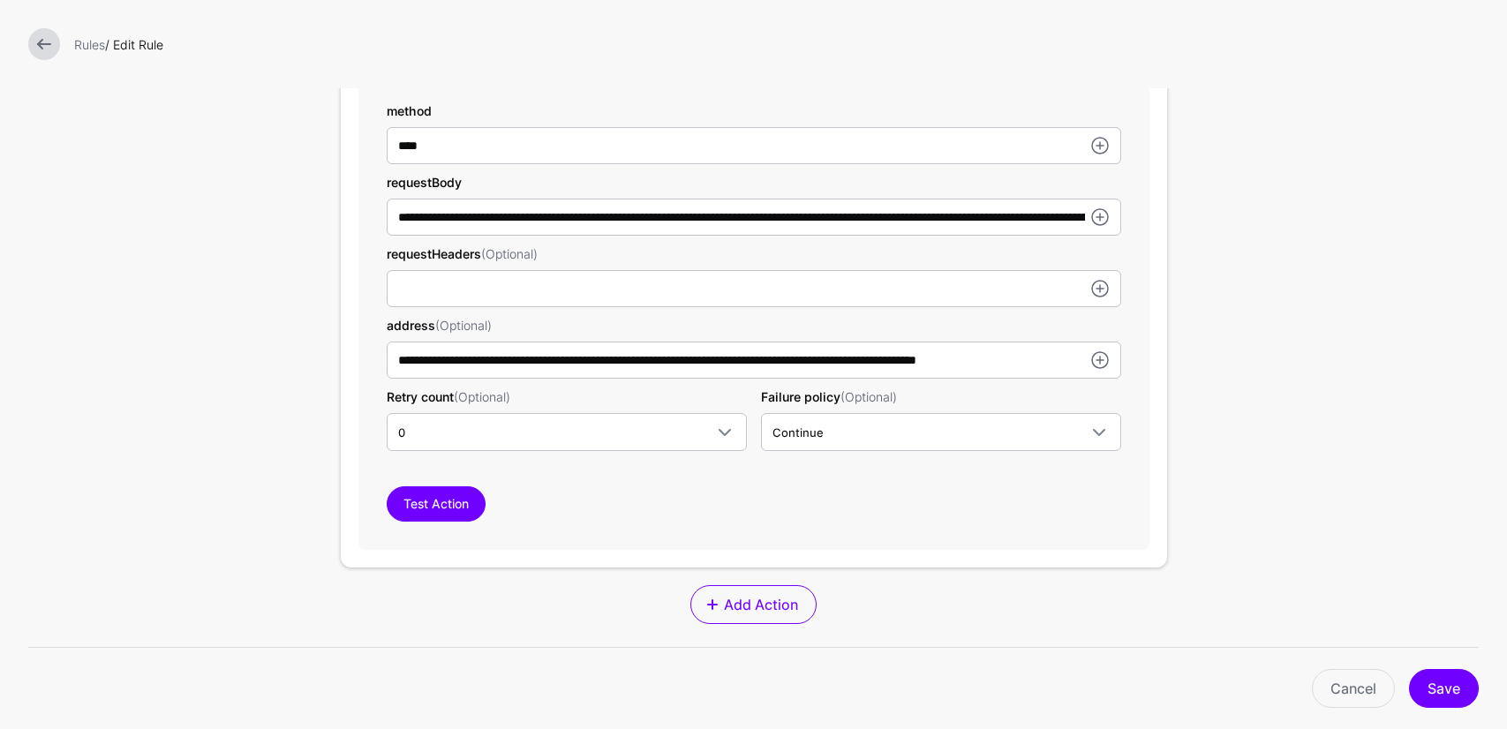
scroll to position [603, 0]
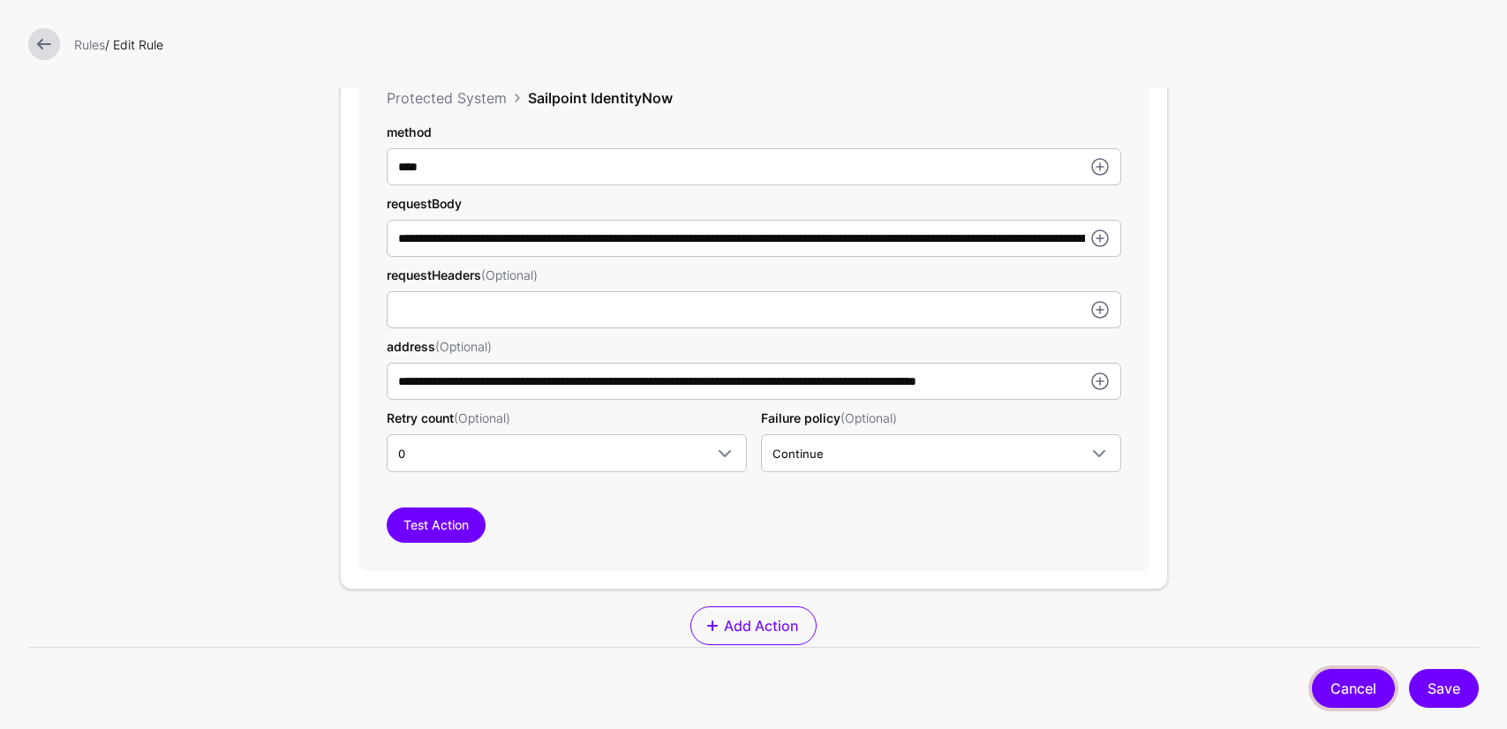
click at [1359, 684] on link "Cancel" at bounding box center [1353, 688] width 83 height 39
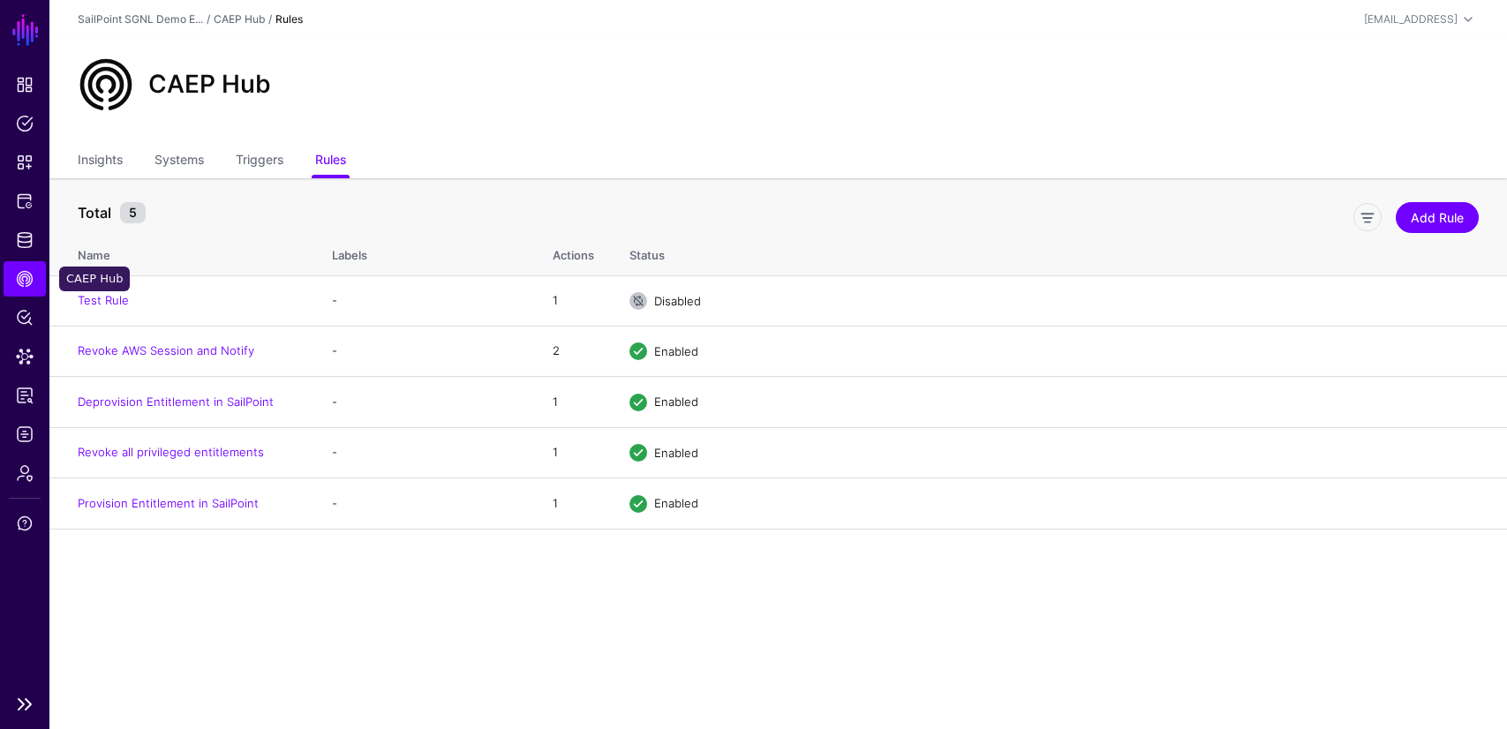
click at [23, 278] on span "CAEP Hub" at bounding box center [25, 279] width 18 height 18
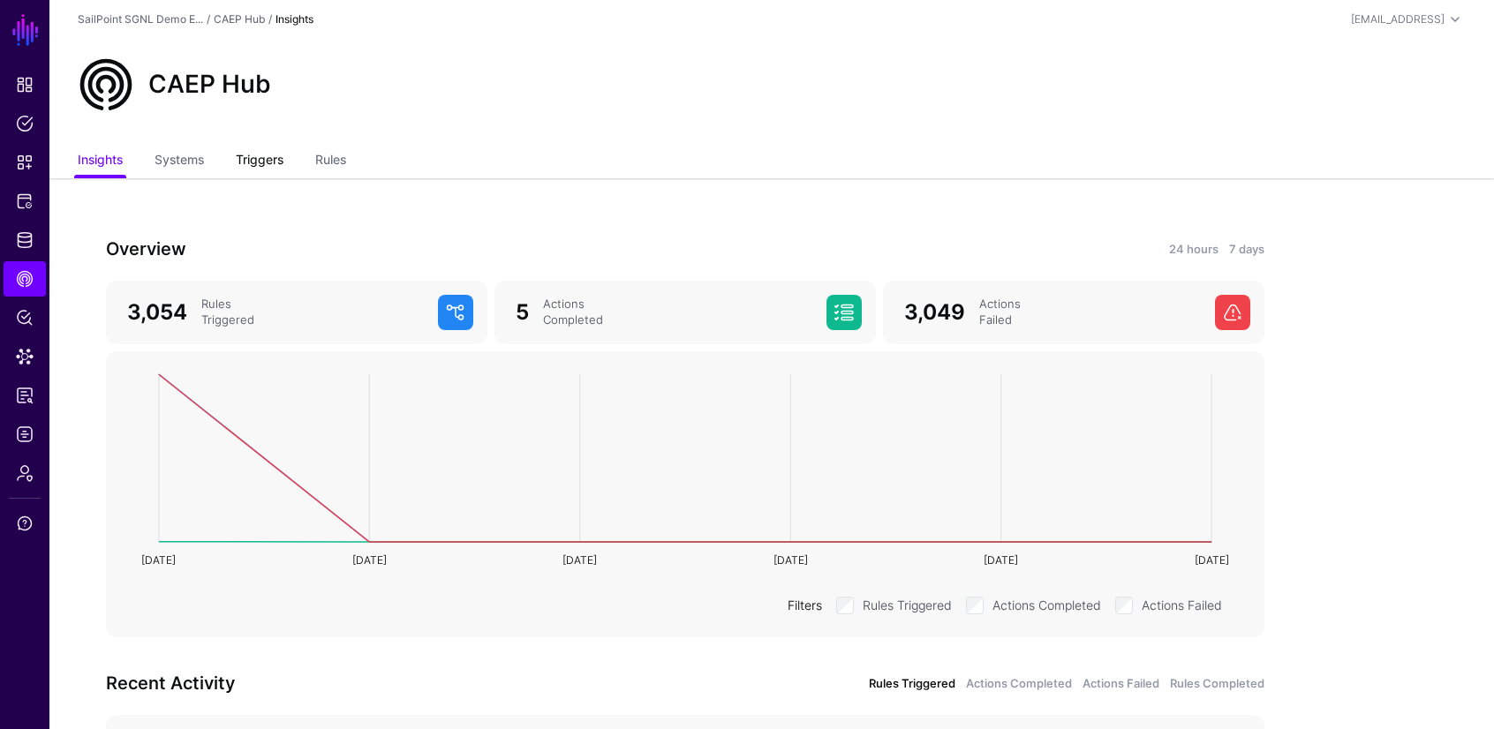
click at [249, 155] on link "Triggers" at bounding box center [260, 162] width 48 height 34
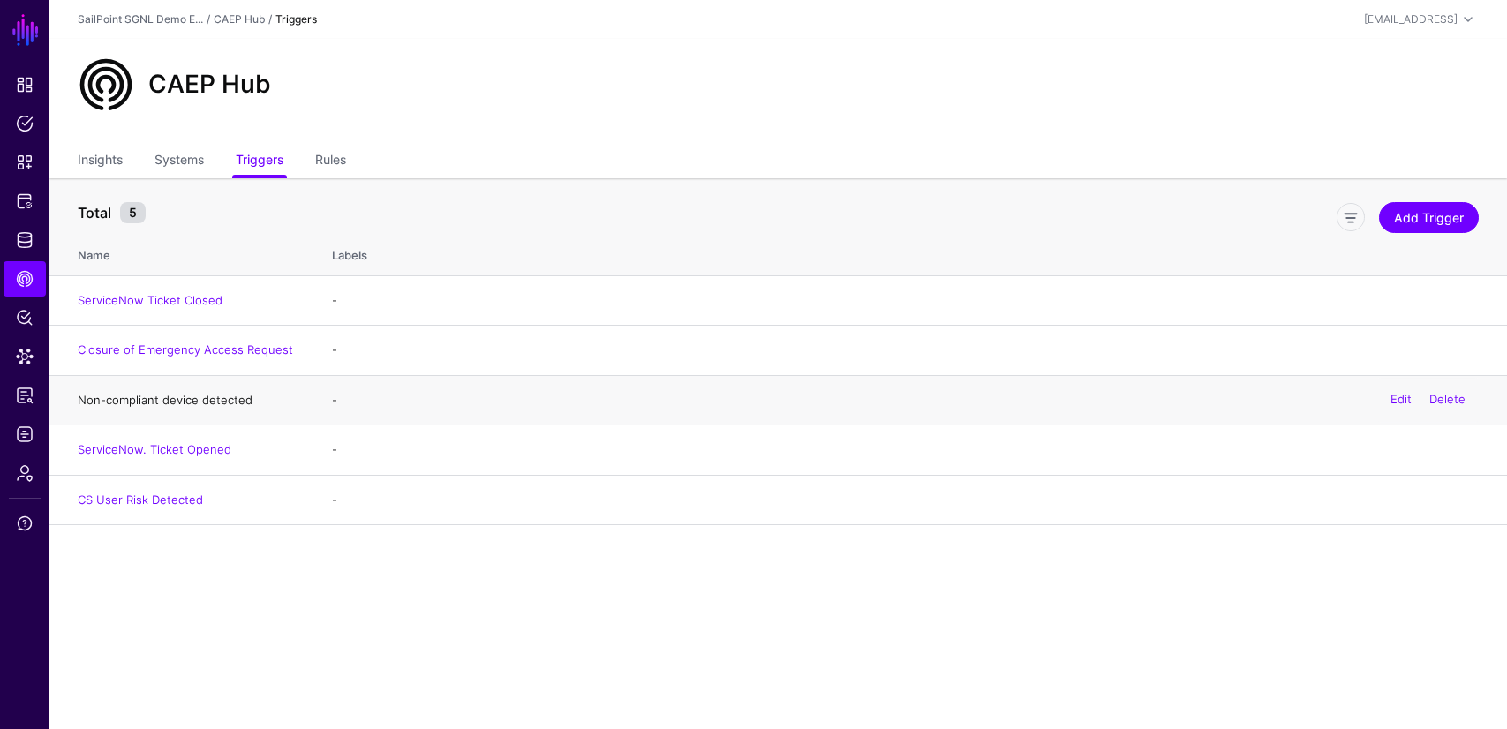
click at [159, 401] on link "Non-compliant device detected" at bounding box center [165, 400] width 175 height 14
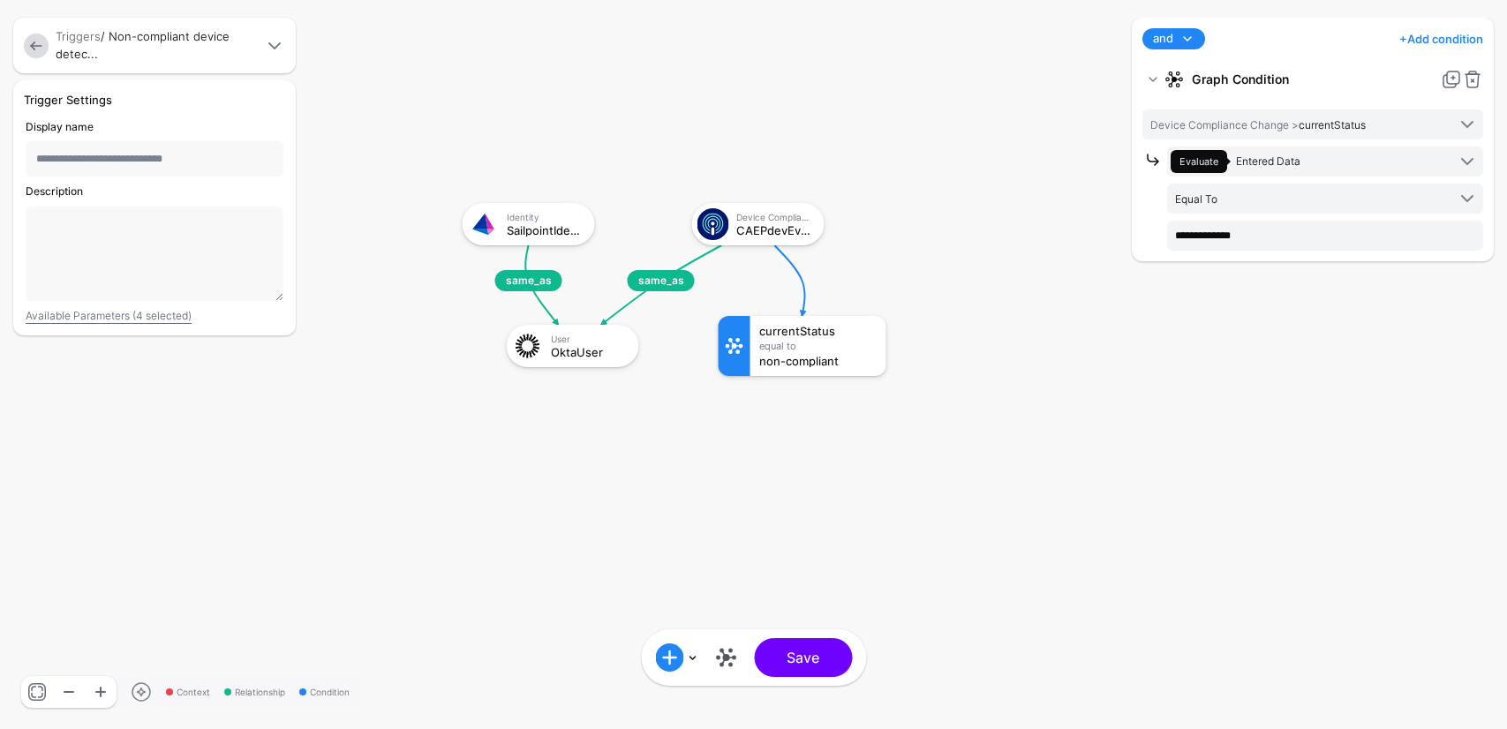
click at [1113, 494] on rect at bounding box center [445, 185] width 150722 height 72933
click at [904, 547] on rect at bounding box center [445, 185] width 150722 height 72933
click at [32, 42] on link at bounding box center [36, 46] width 25 height 25
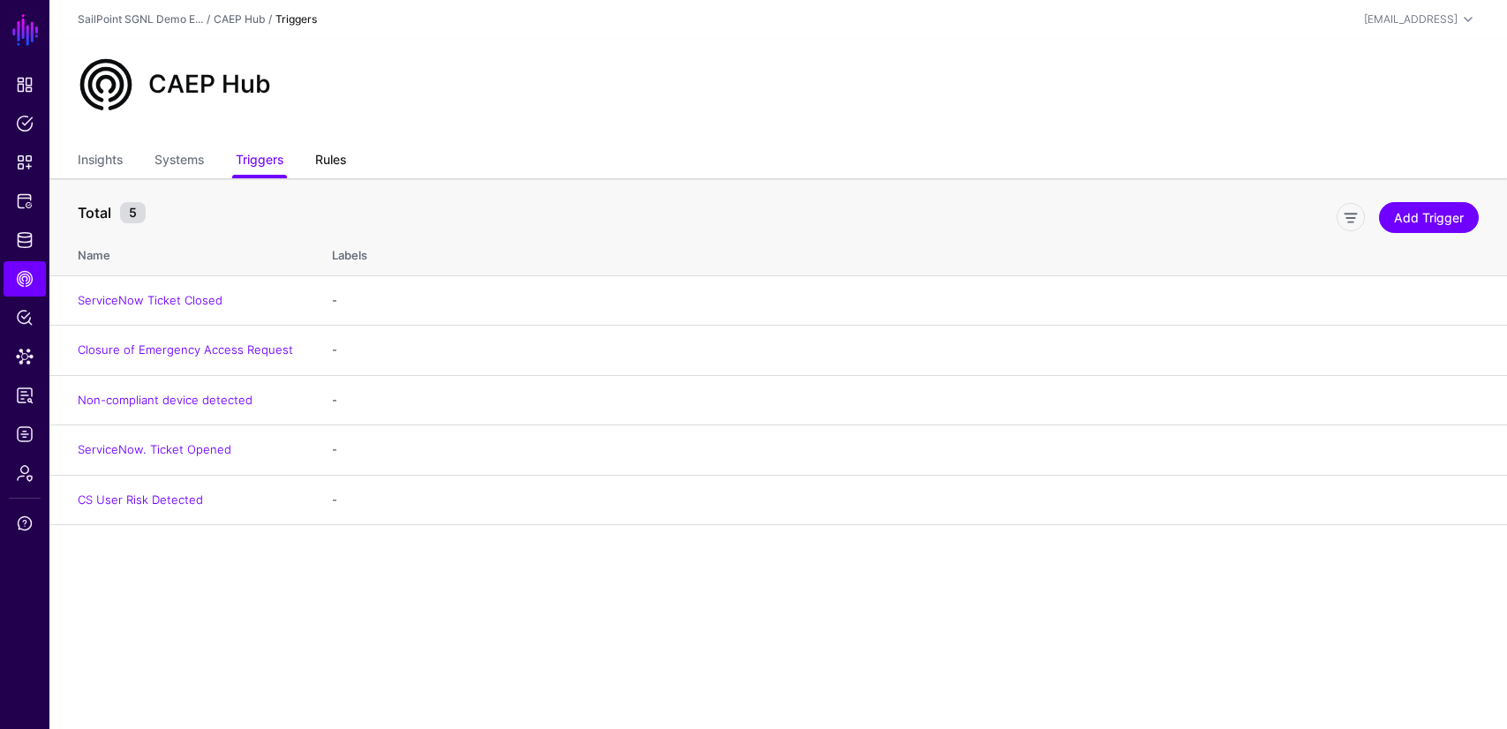
click at [328, 161] on link "Rules" at bounding box center [330, 162] width 31 height 34
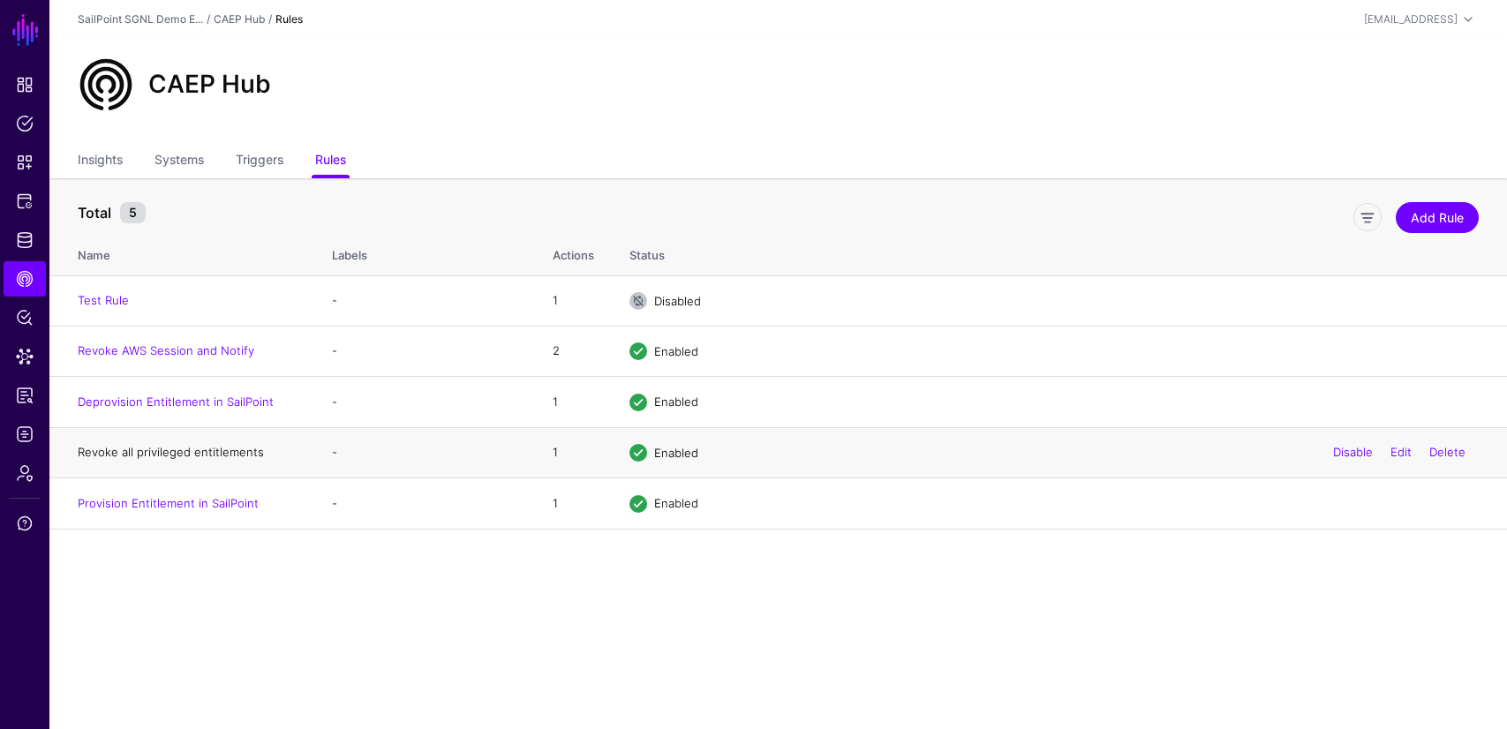
click at [178, 454] on link "Revoke all privileged entitlements" at bounding box center [171, 452] width 186 height 14
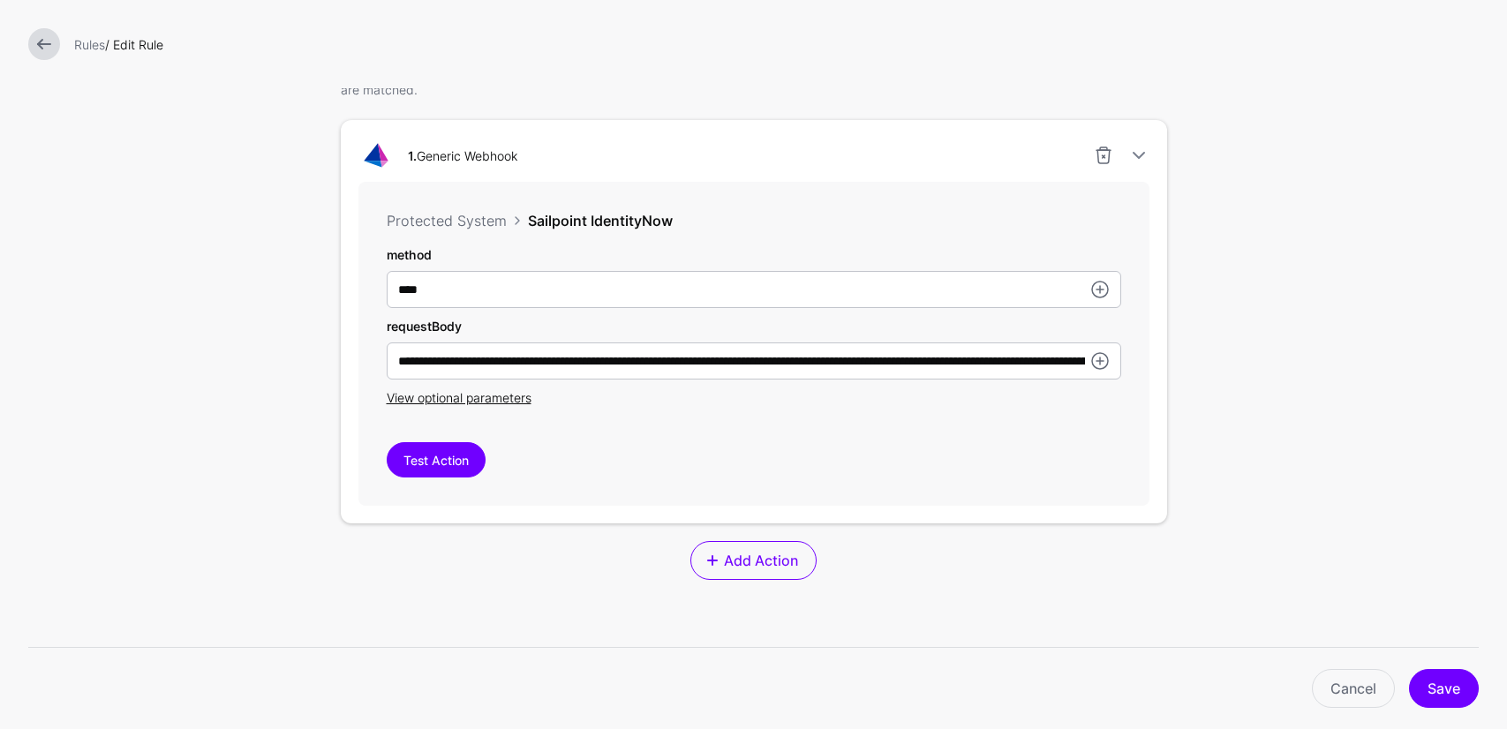
scroll to position [485, 0]
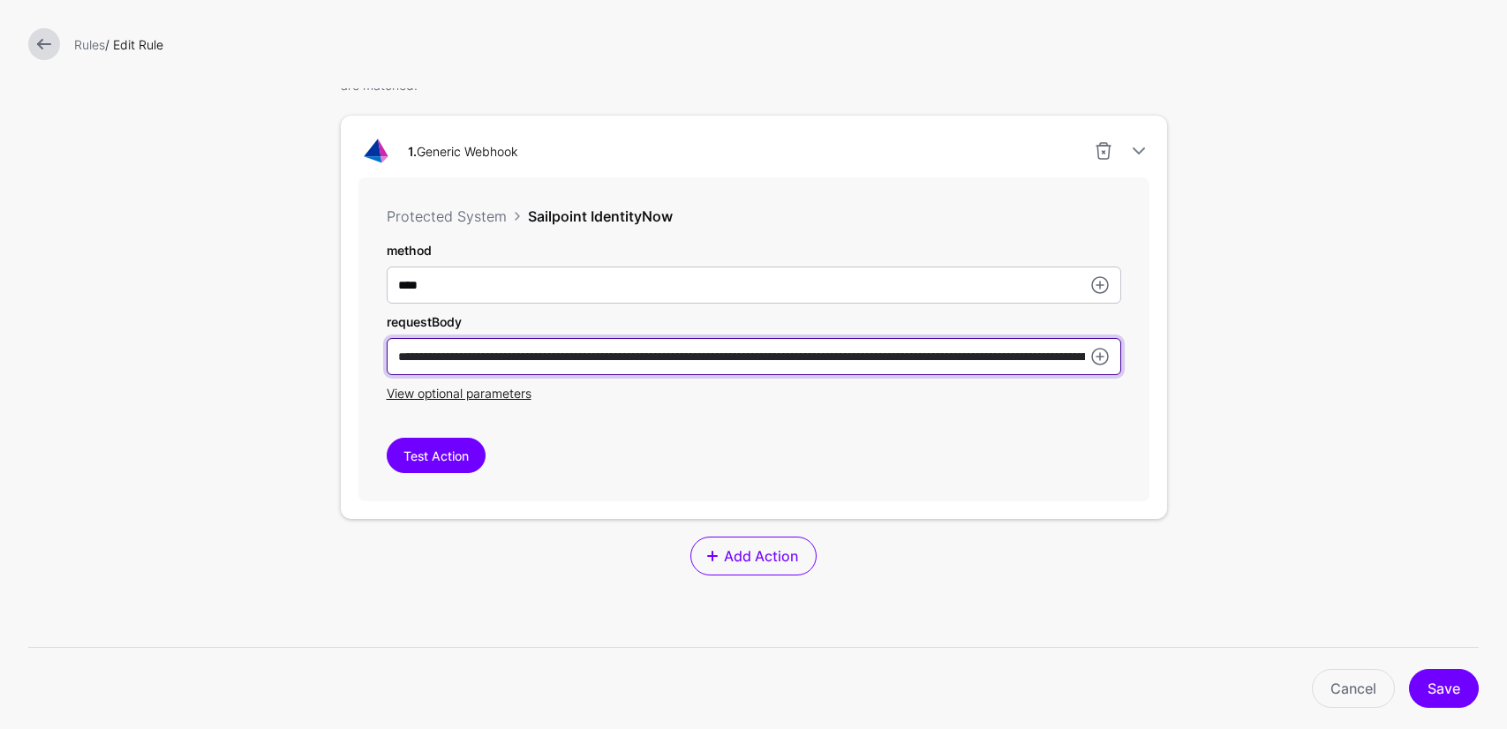
click at [479, 358] on input "**********" at bounding box center [754, 356] width 735 height 37
click at [666, 358] on input "**********" at bounding box center [754, 356] width 735 height 37
type input "**********"
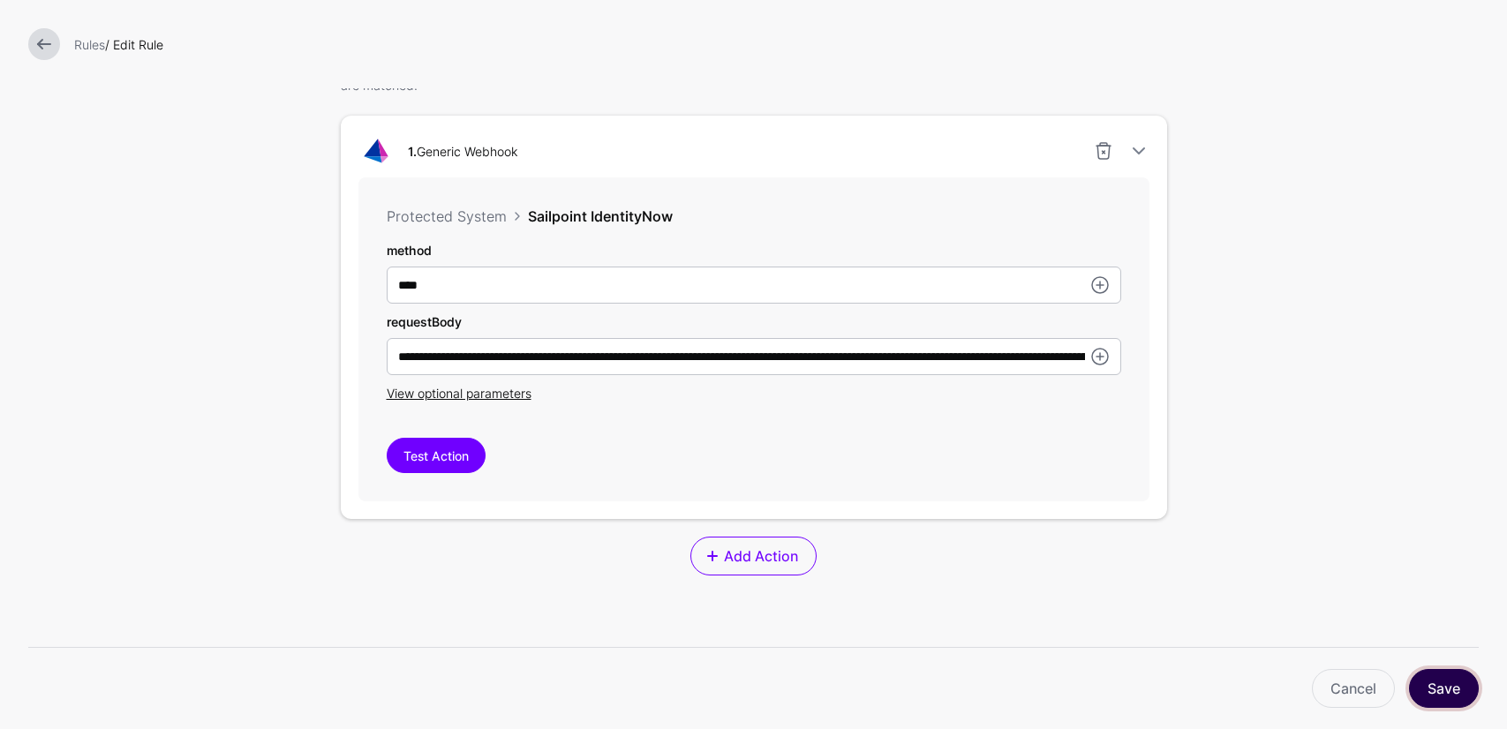
click at [1427, 690] on button "Save" at bounding box center [1444, 688] width 70 height 39
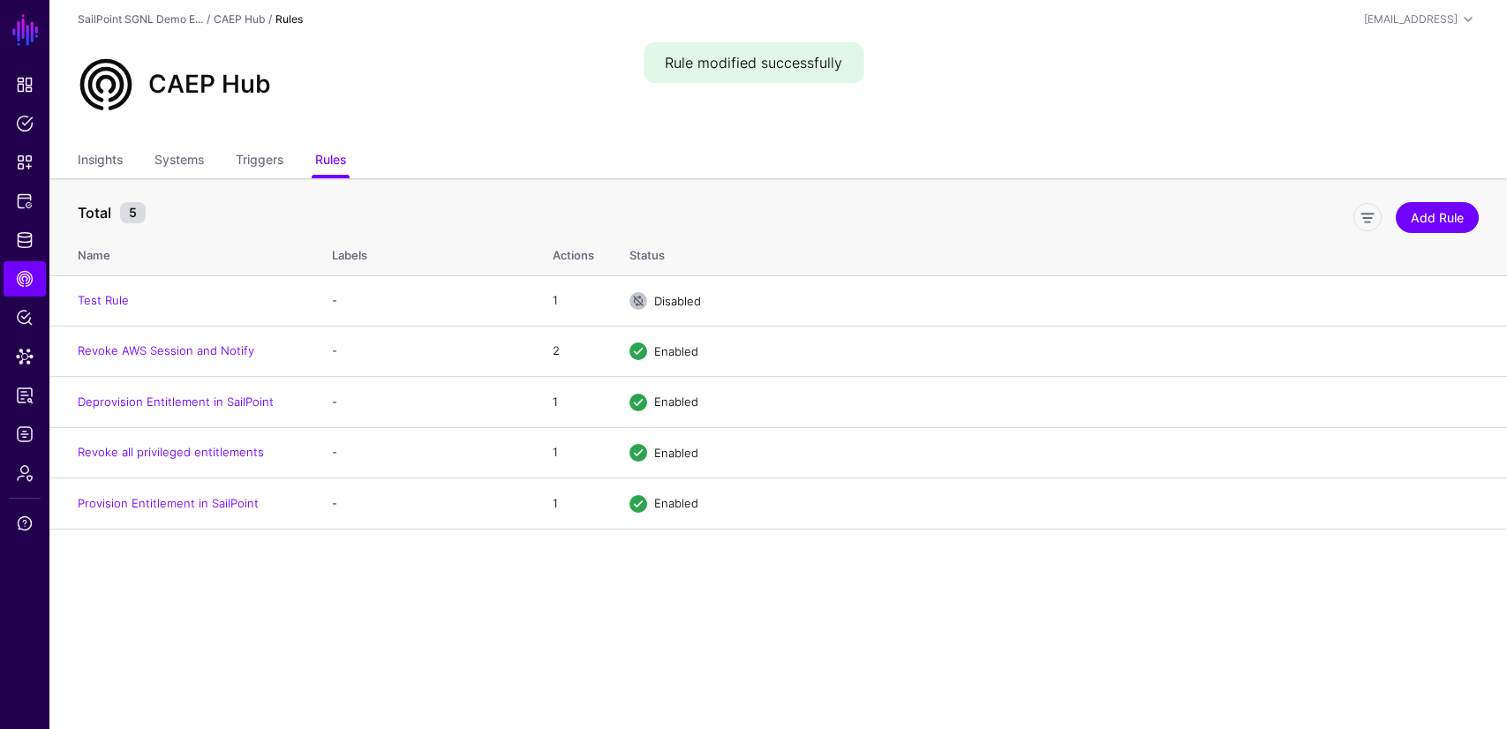
click at [816, 156] on ul "Insights Systems Triggers Rules" at bounding box center [778, 162] width 1401 height 34
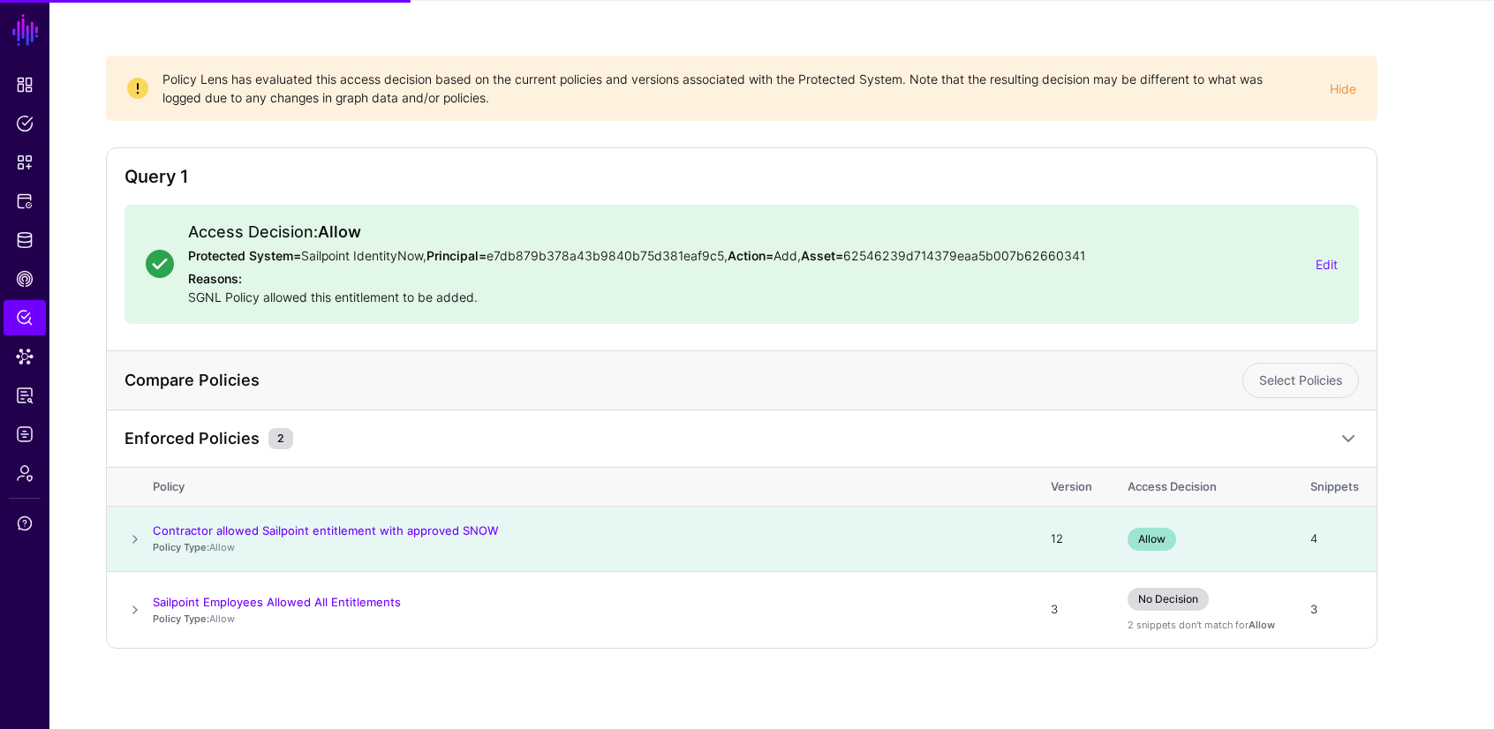
scroll to position [124, 0]
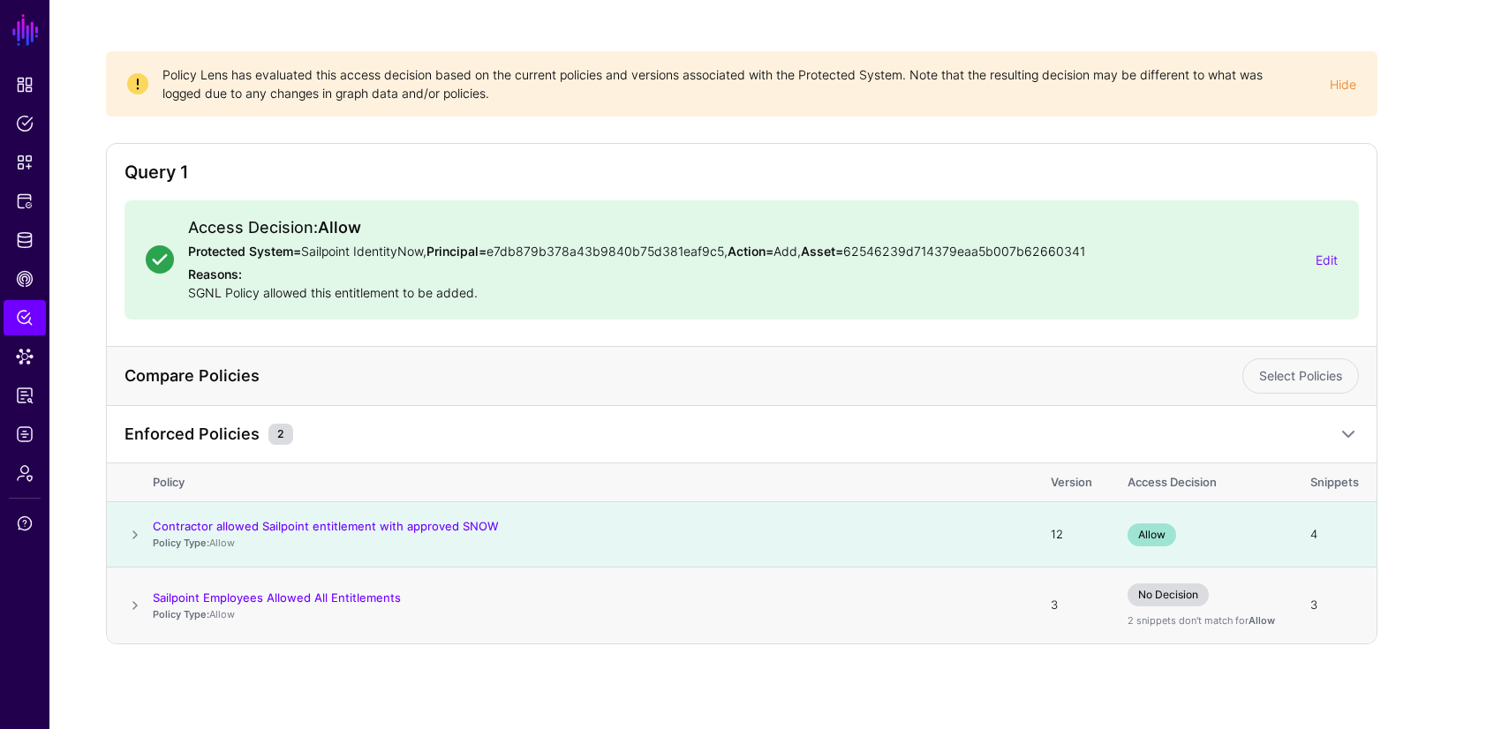
click at [135, 608] on span at bounding box center [134, 605] width 21 height 21
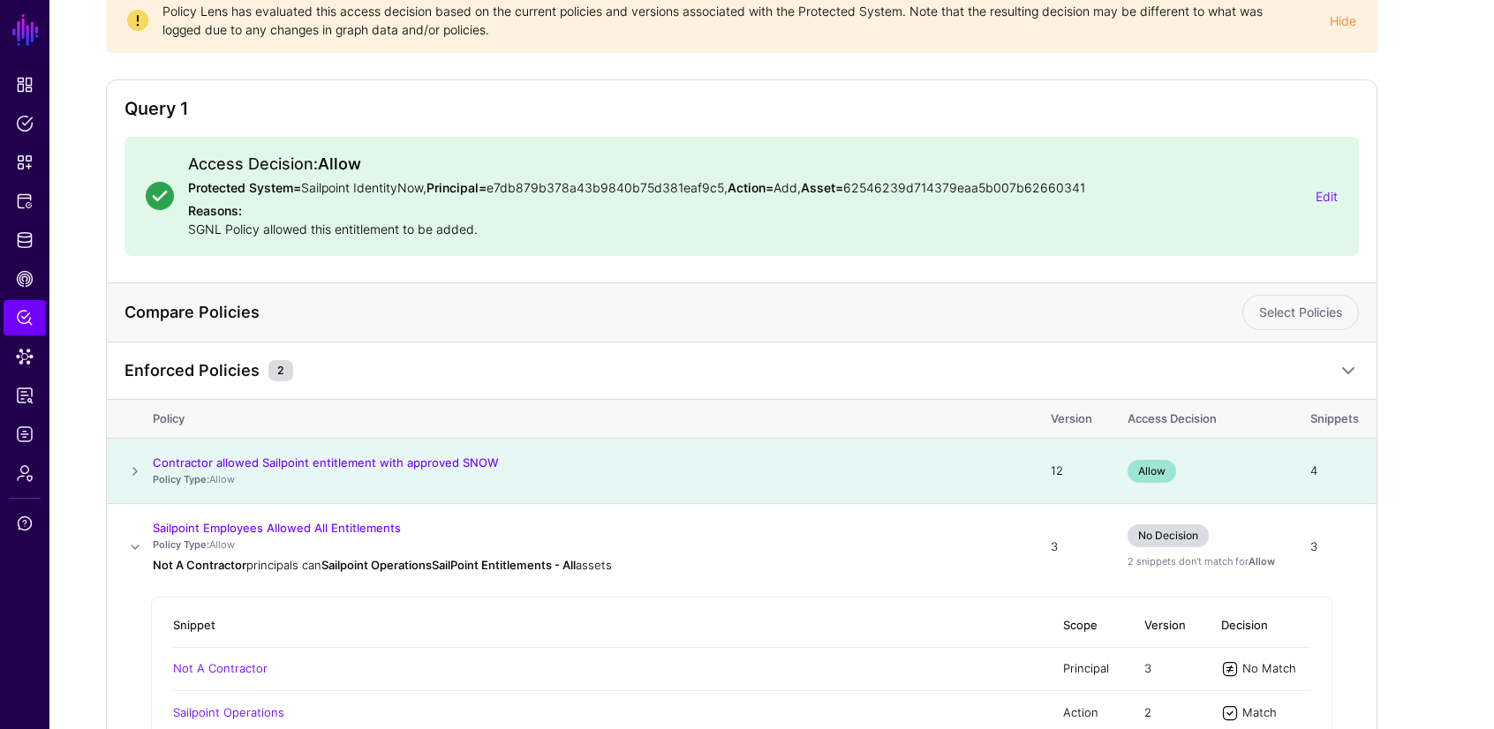
scroll to position [132, 0]
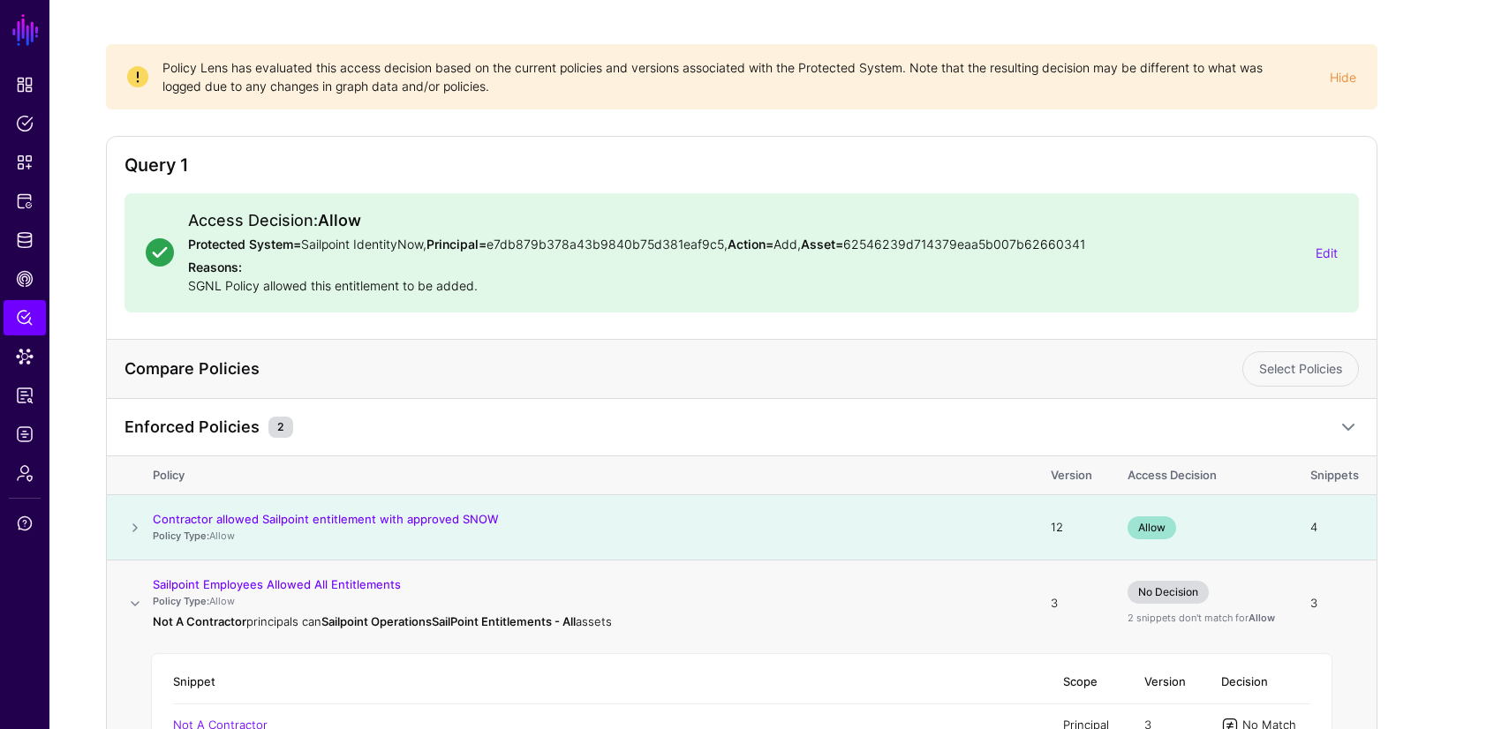
click at [135, 601] on span at bounding box center [134, 603] width 21 height 21
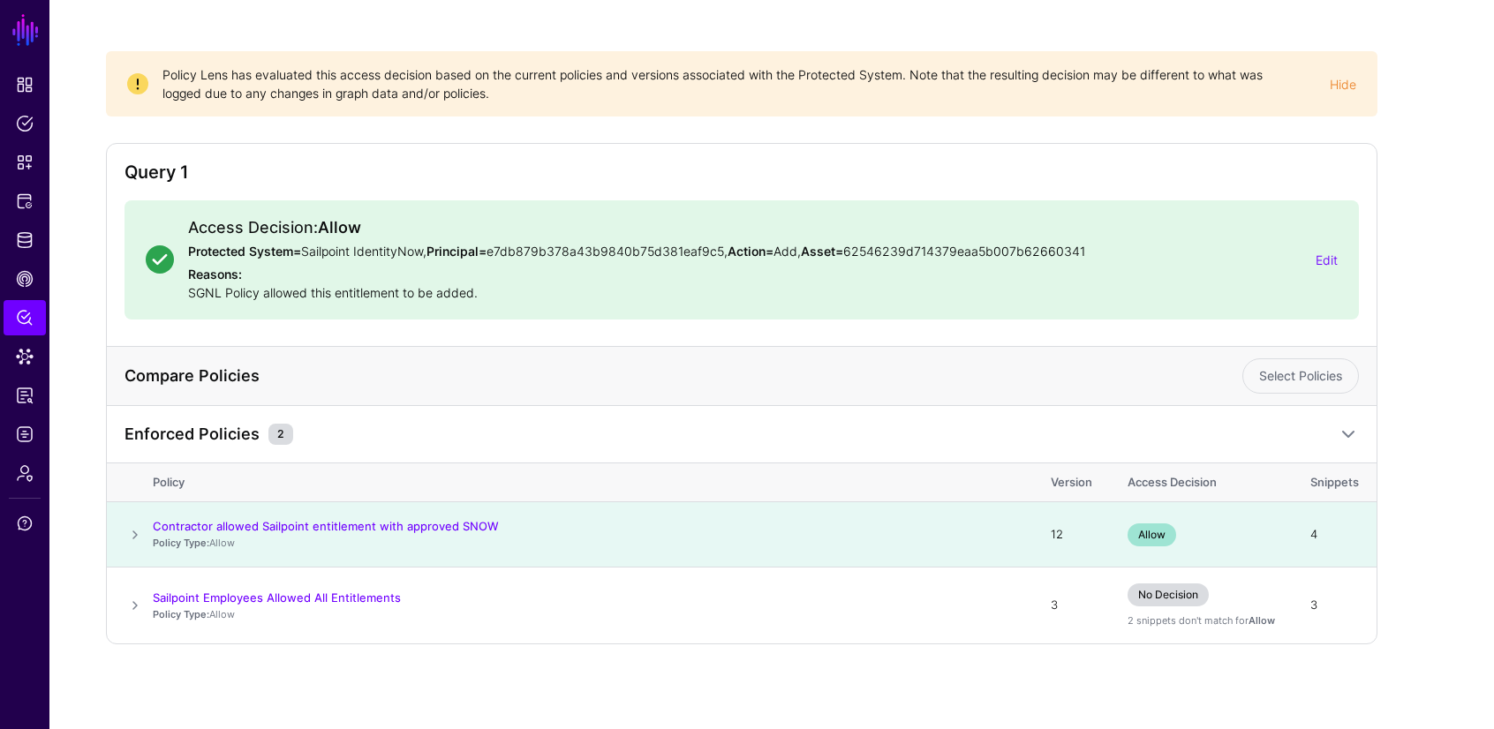
click at [136, 537] on span at bounding box center [134, 534] width 21 height 21
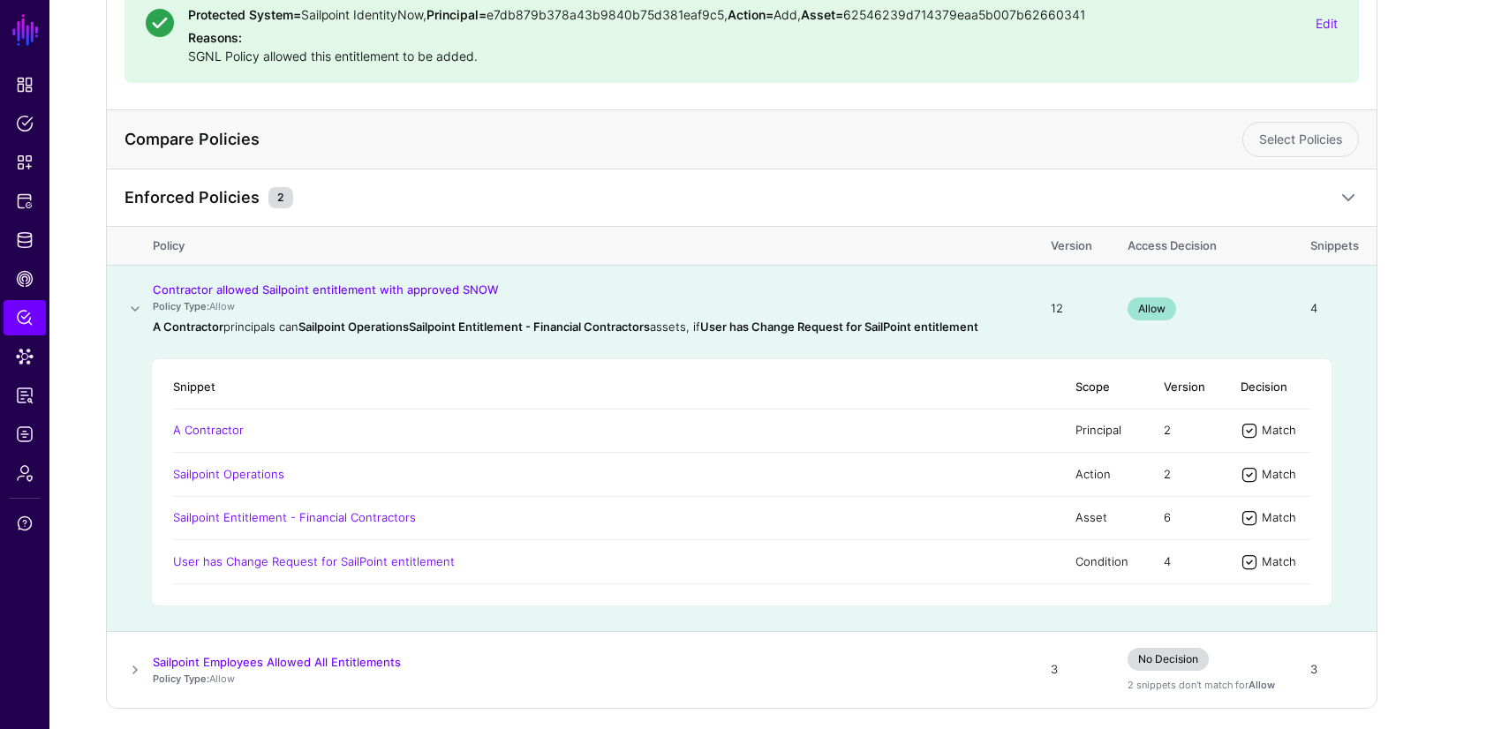
scroll to position [362, 0]
click at [247, 516] on link "Sailpoint Entitlement - Financial Contractors" at bounding box center [294, 516] width 243 height 14
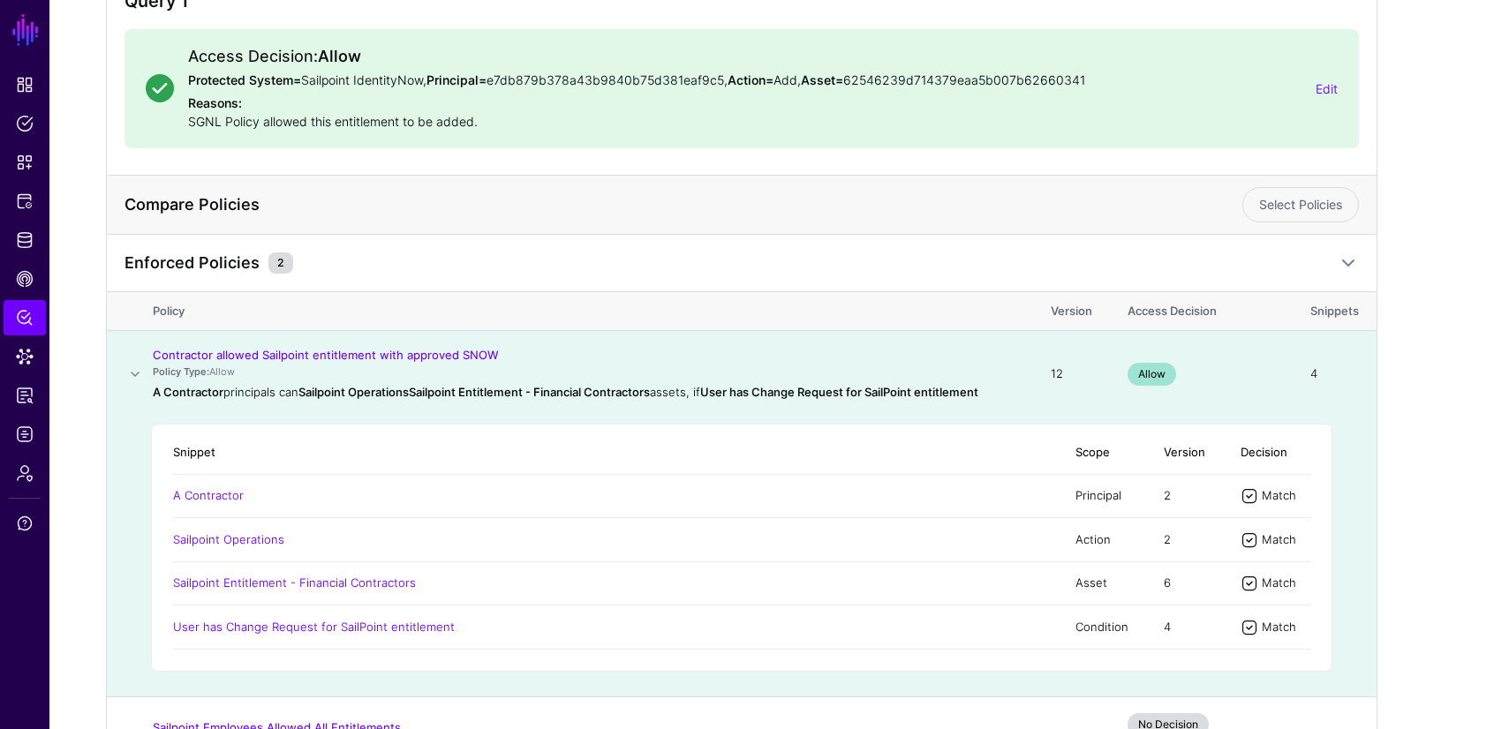
scroll to position [275, 0]
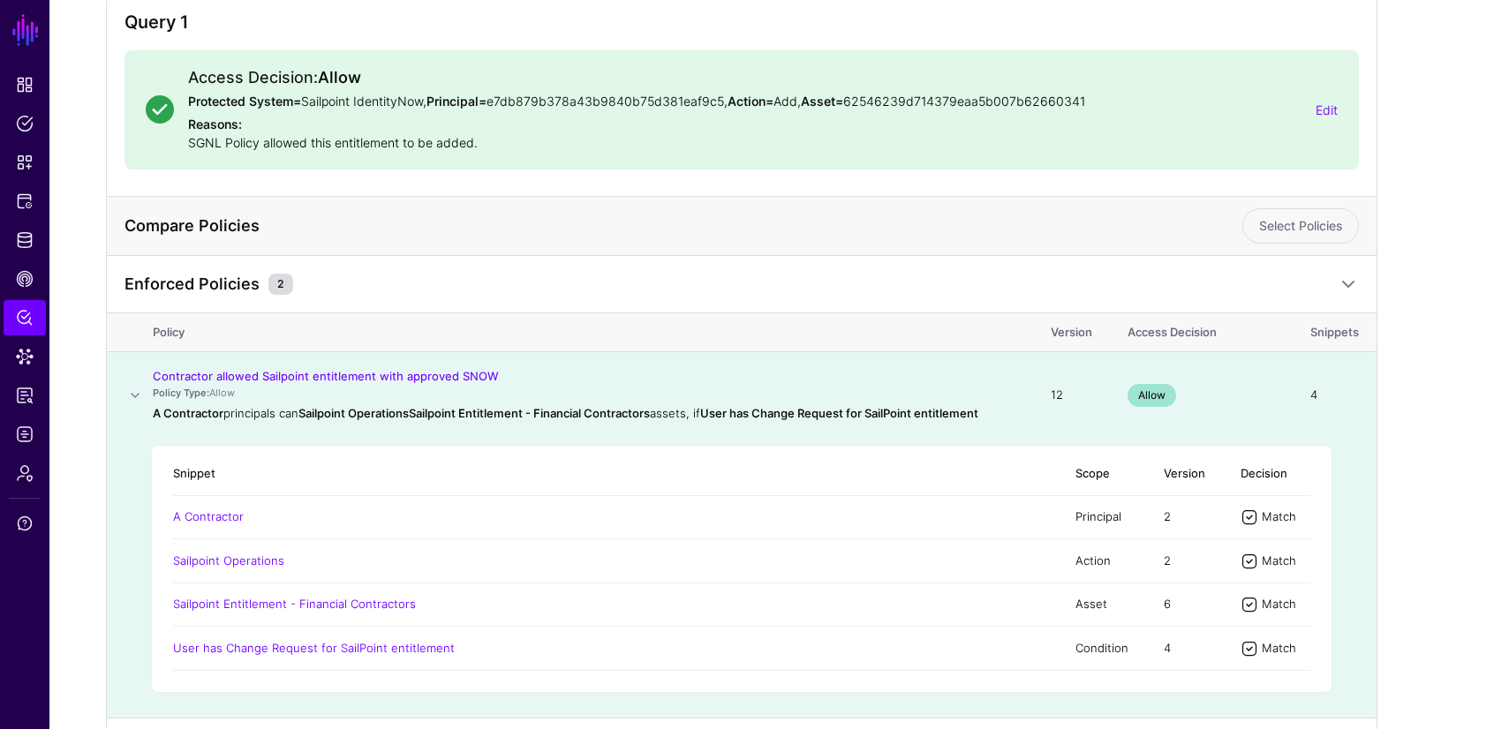
click at [140, 397] on span at bounding box center [134, 395] width 21 height 21
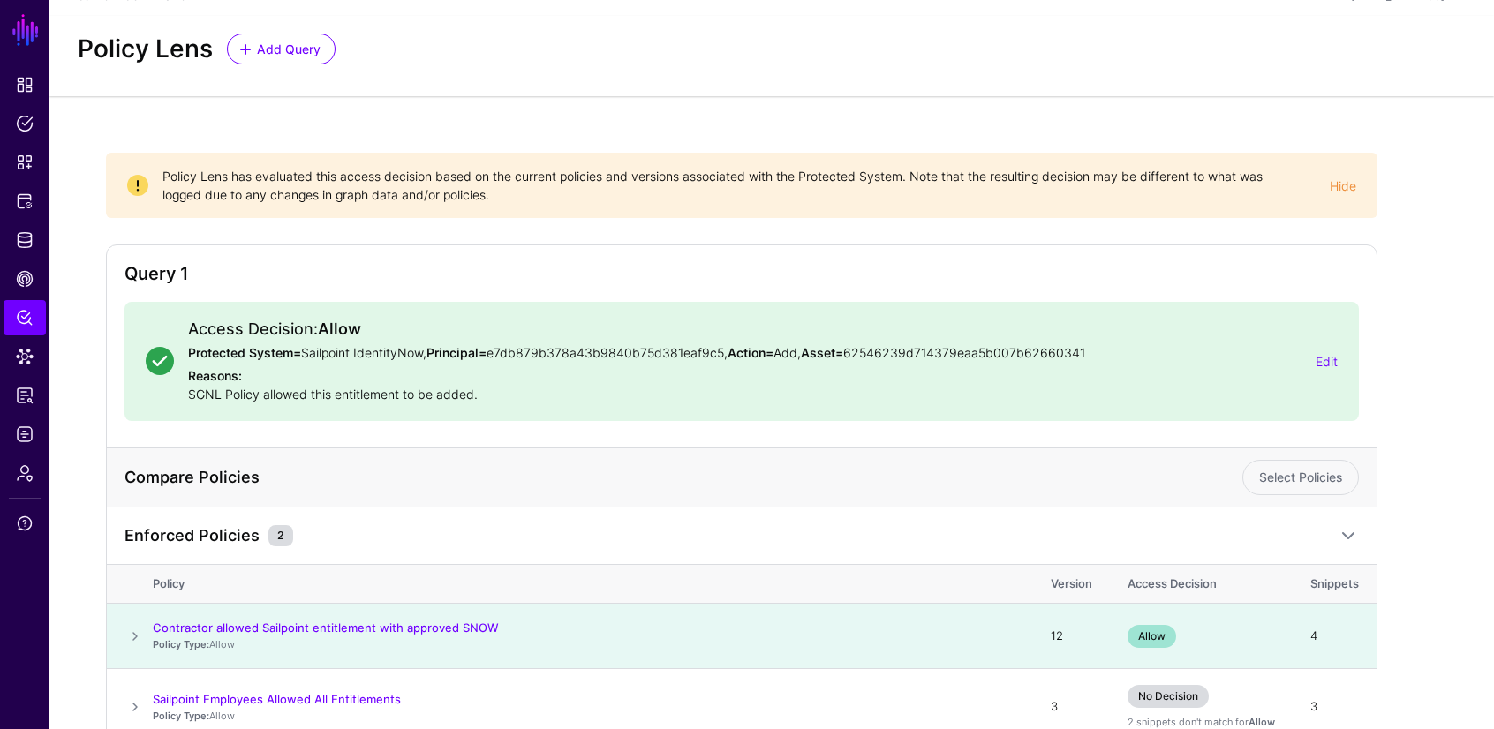
scroll to position [124, 0]
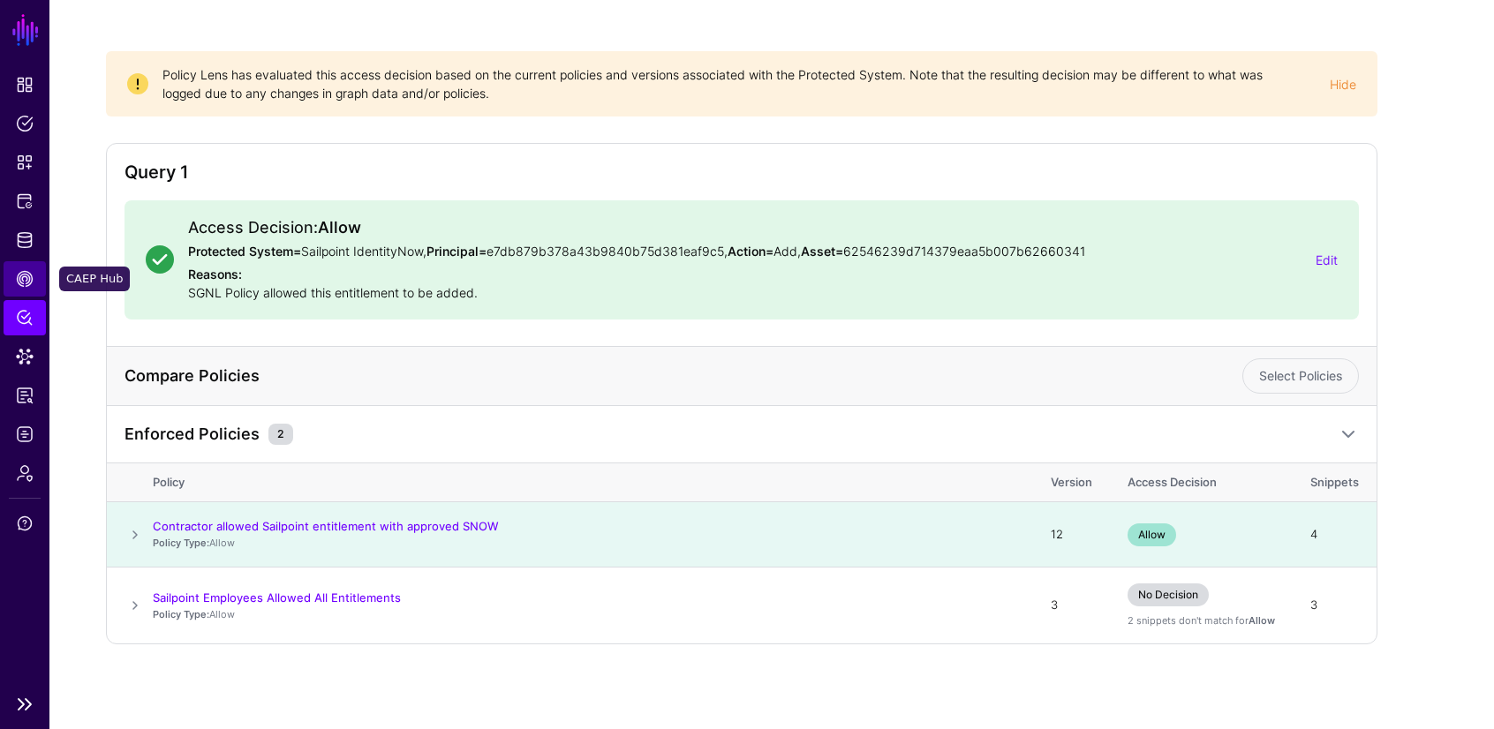
click at [26, 281] on span "CAEP Hub" at bounding box center [25, 279] width 18 height 18
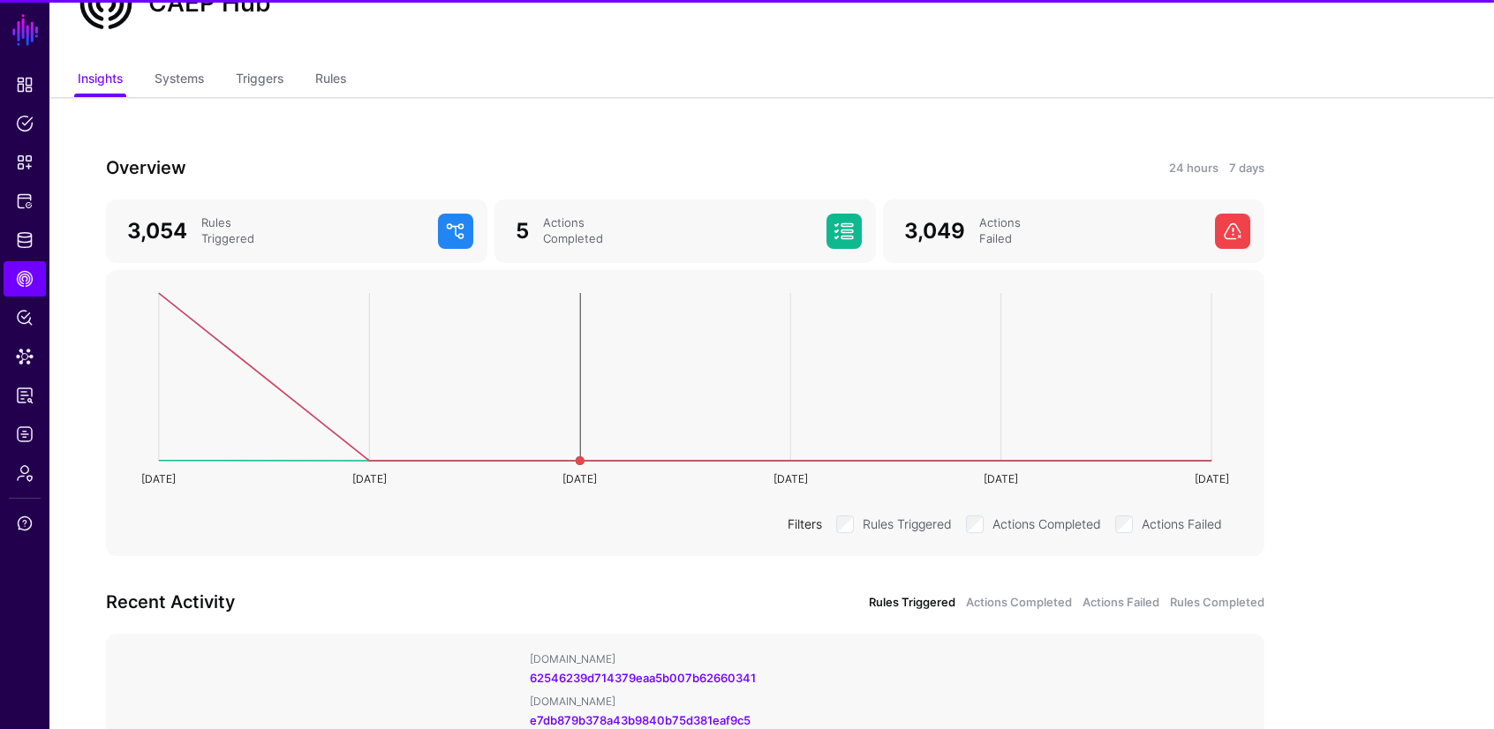
scroll to position [80, 0]
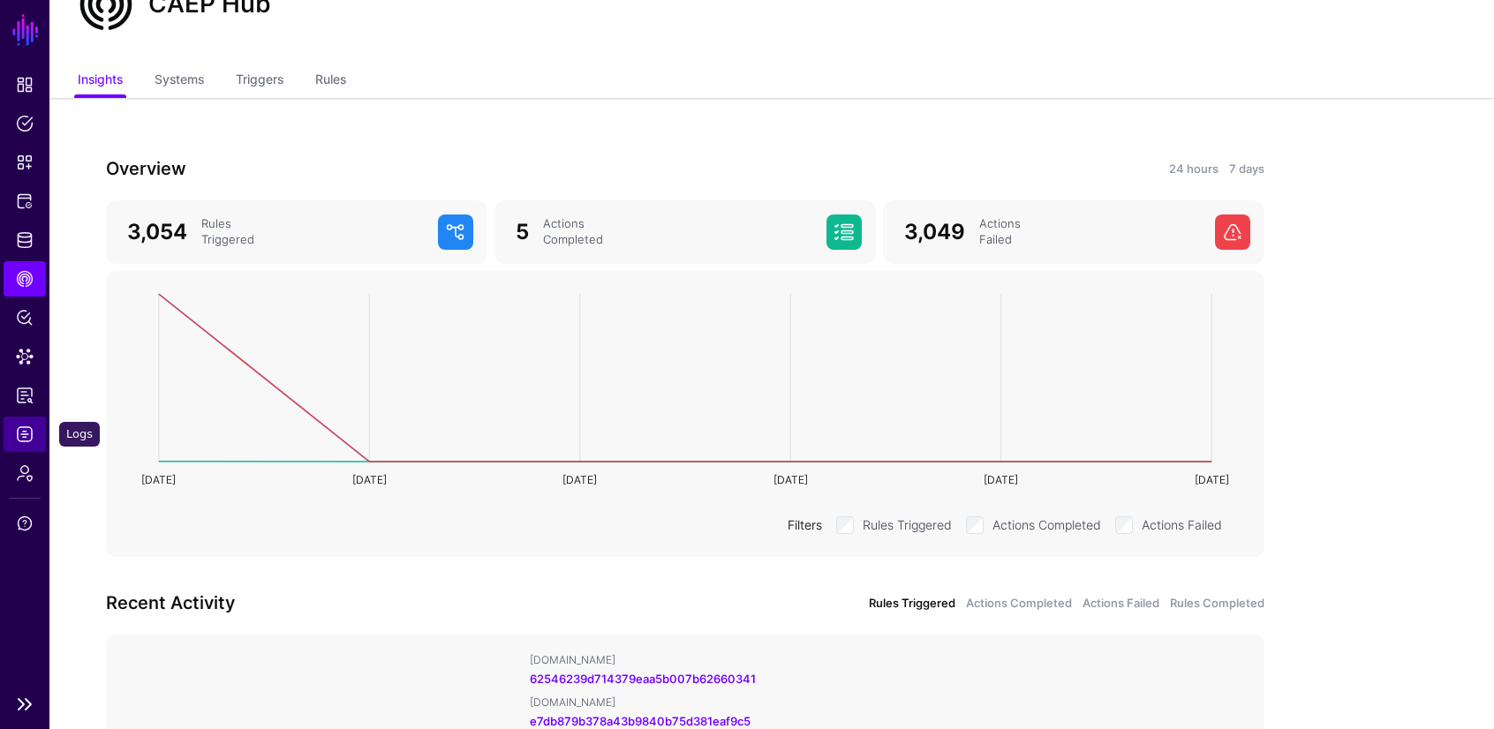
click at [21, 429] on span "Logs" at bounding box center [25, 435] width 18 height 18
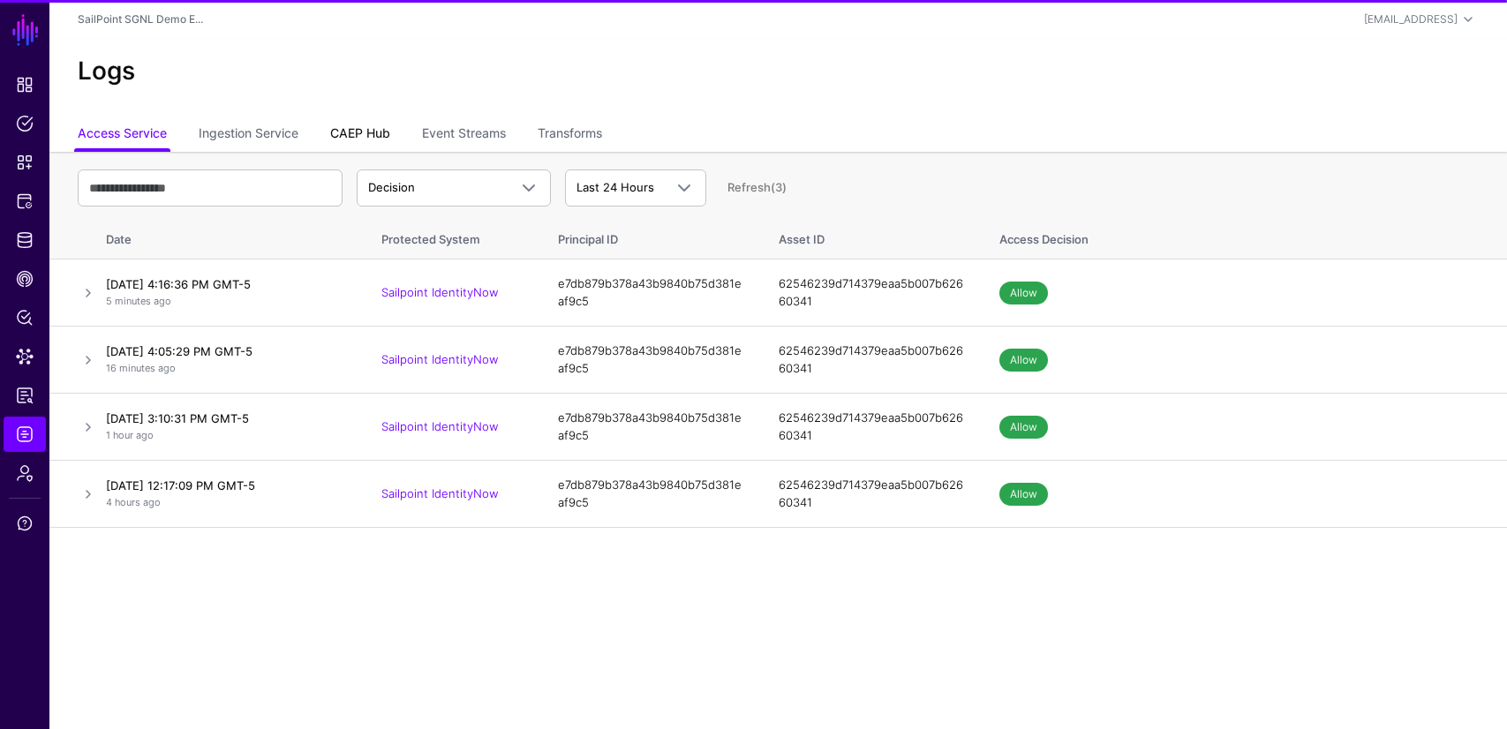
click at [368, 134] on link "CAEP Hub" at bounding box center [360, 135] width 60 height 34
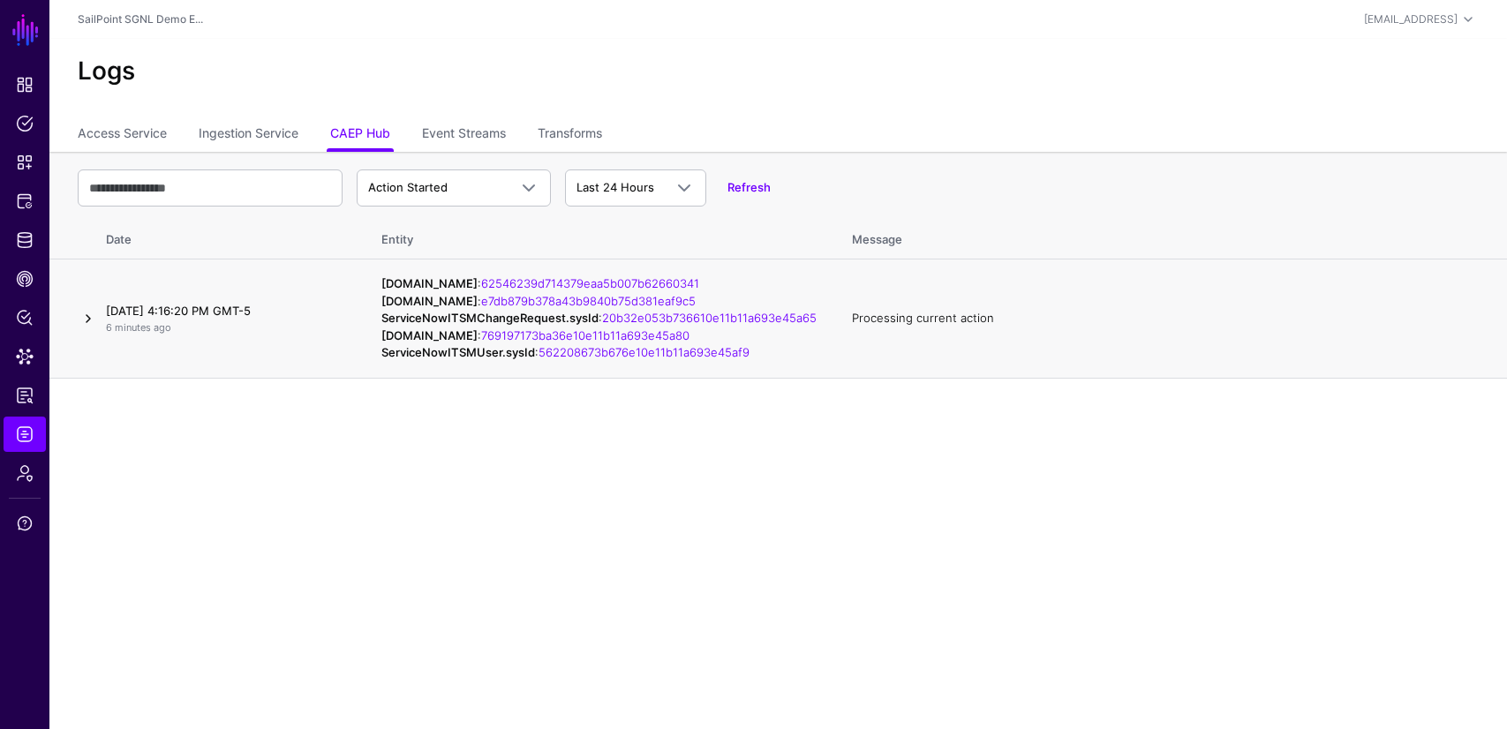
click at [85, 329] on link at bounding box center [88, 318] width 21 height 21
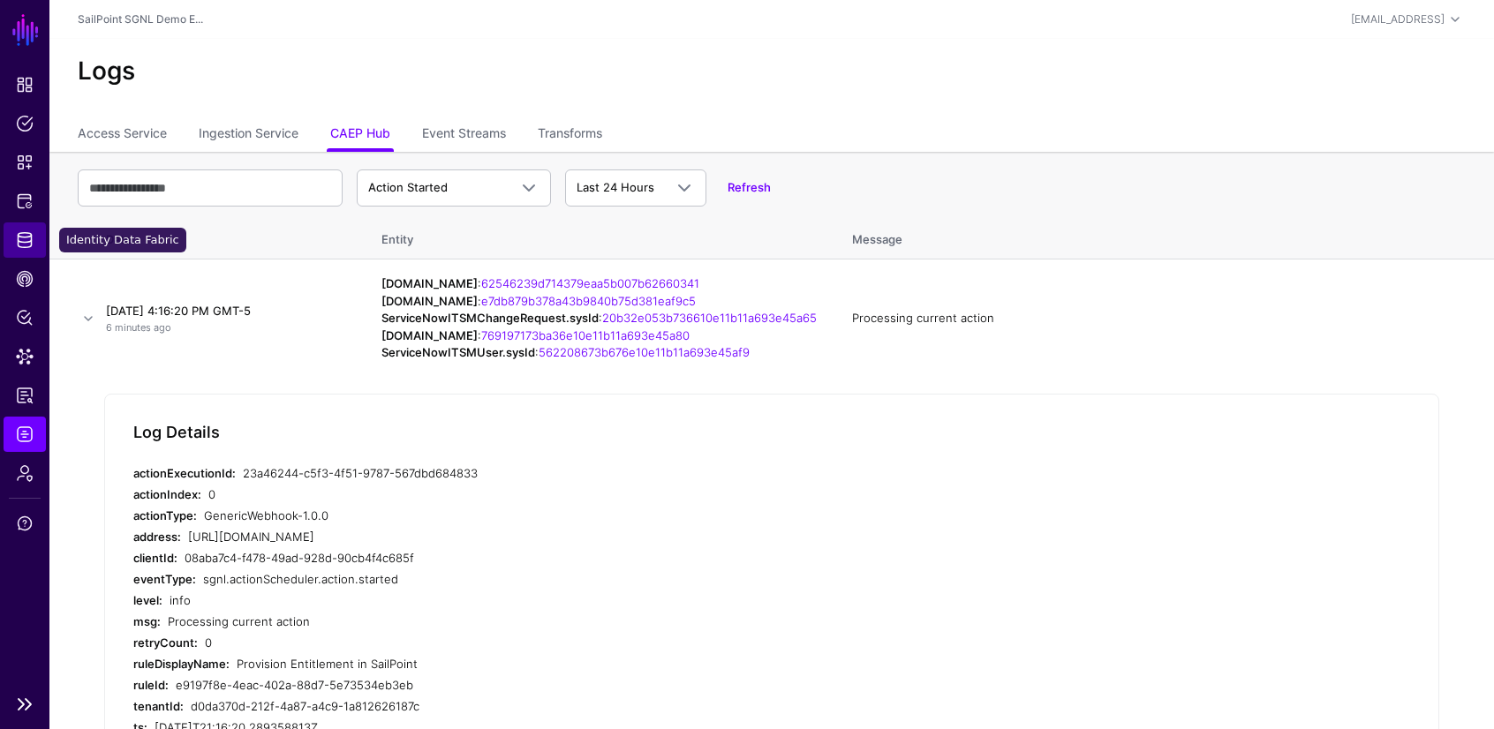
click at [22, 240] on span "Identity Data Fabric" at bounding box center [25, 240] width 18 height 18
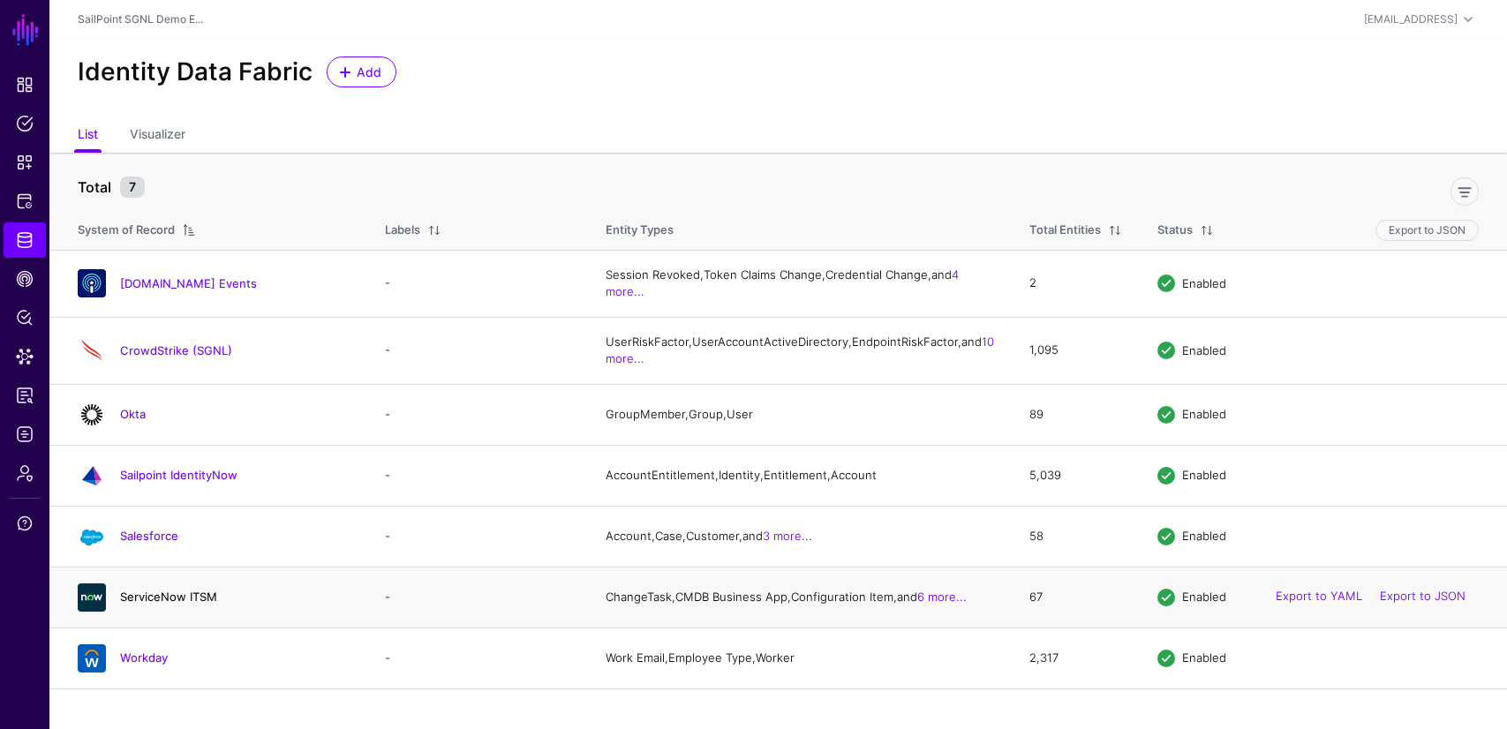
click at [197, 604] on link "ServiceNow ITSM" at bounding box center [168, 597] width 97 height 14
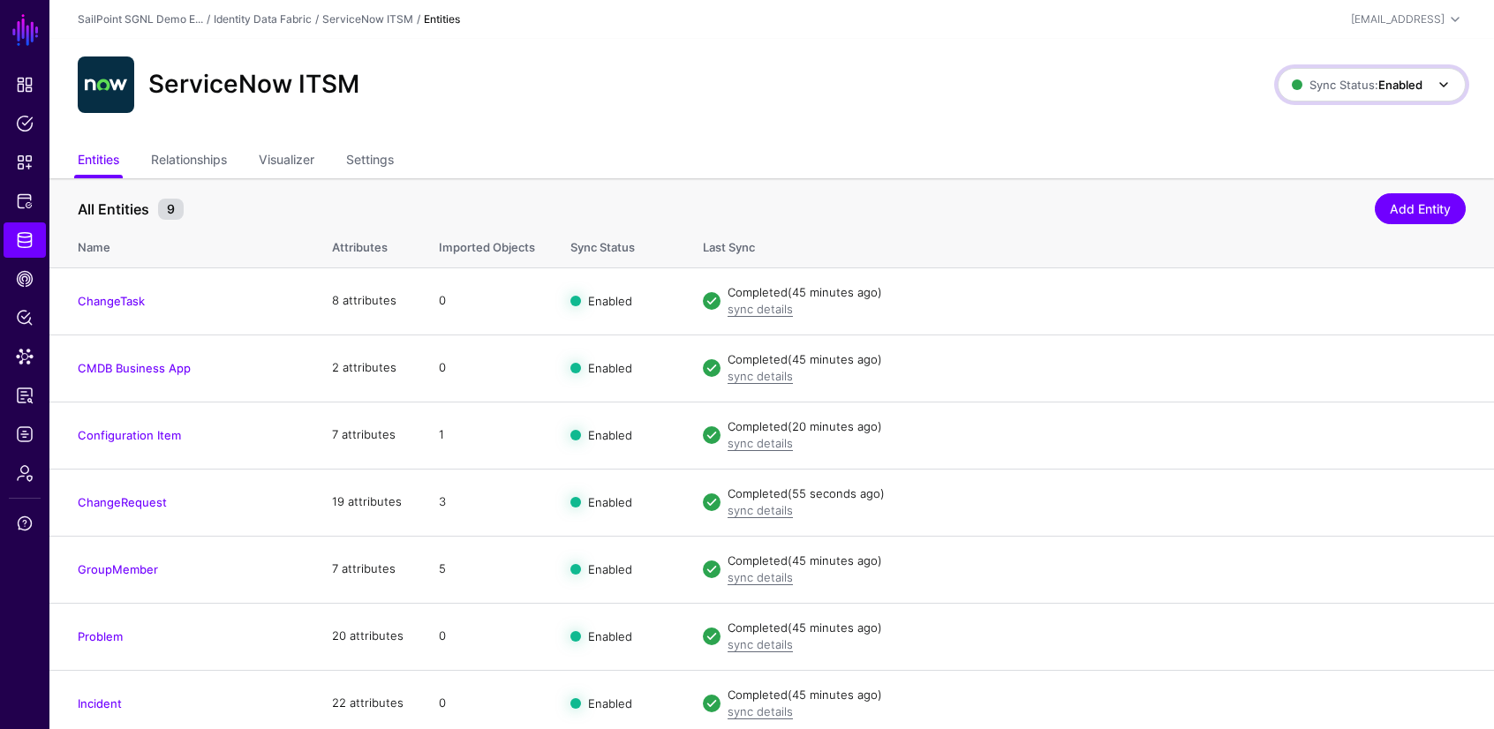
click at [1388, 84] on strong "Enabled" at bounding box center [1400, 85] width 44 height 14
click at [1341, 191] on span "Disabled Syncing inactive for all configured entities" at bounding box center [1353, 211] width 198 height 57
click at [1402, 79] on strong "Disabled" at bounding box center [1399, 85] width 47 height 14
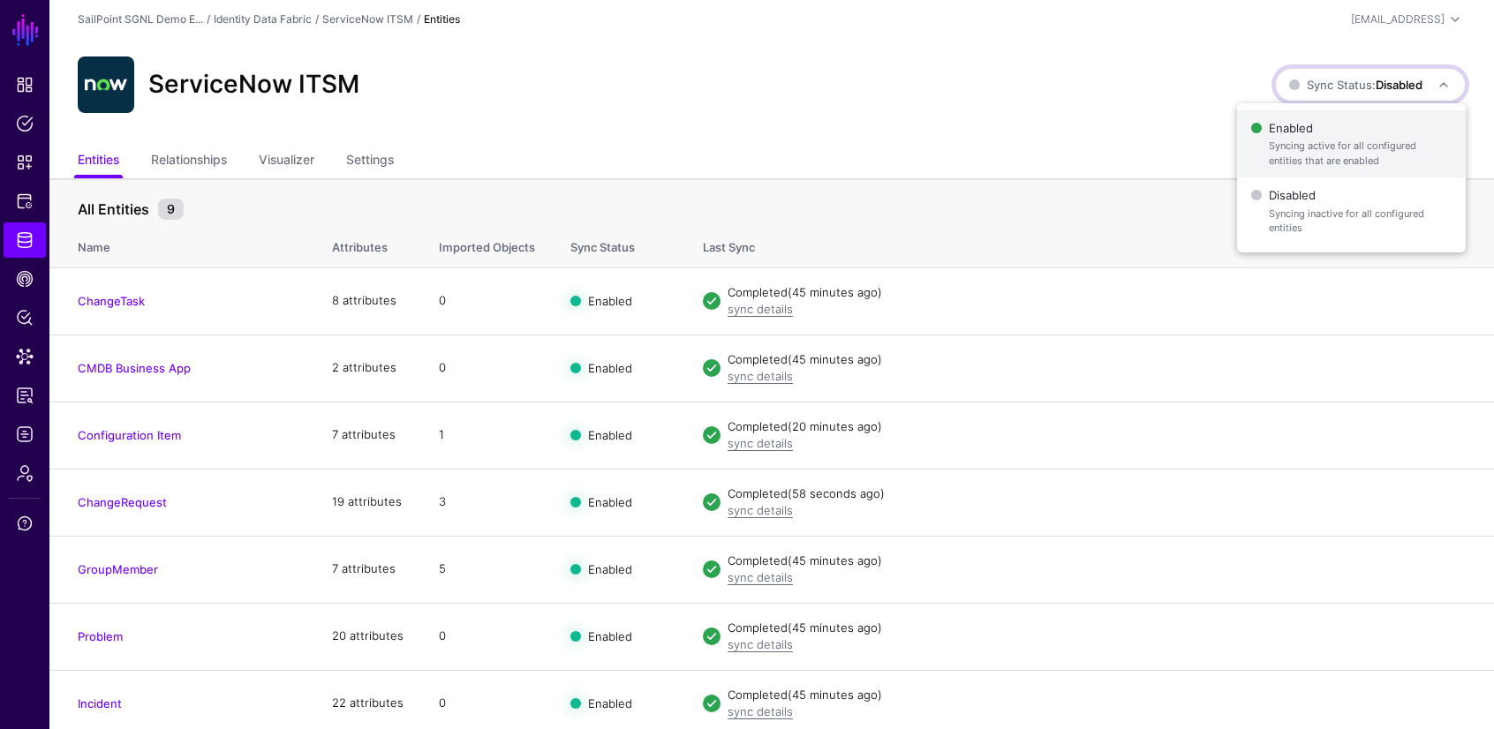
click at [1376, 126] on span "Enabled Syncing active for all configured entities that are enabled" at bounding box center [1351, 144] width 200 height 57
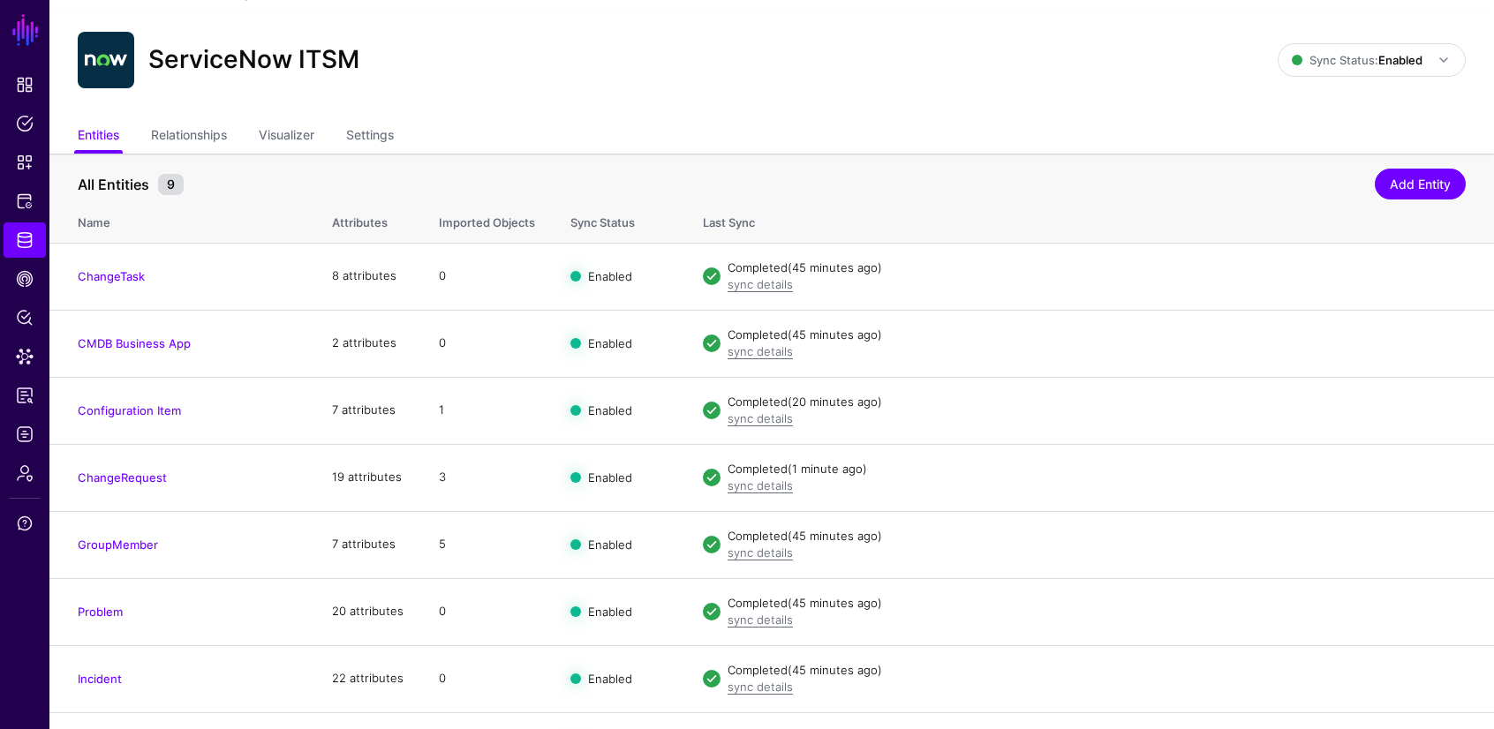
scroll to position [27, 0]
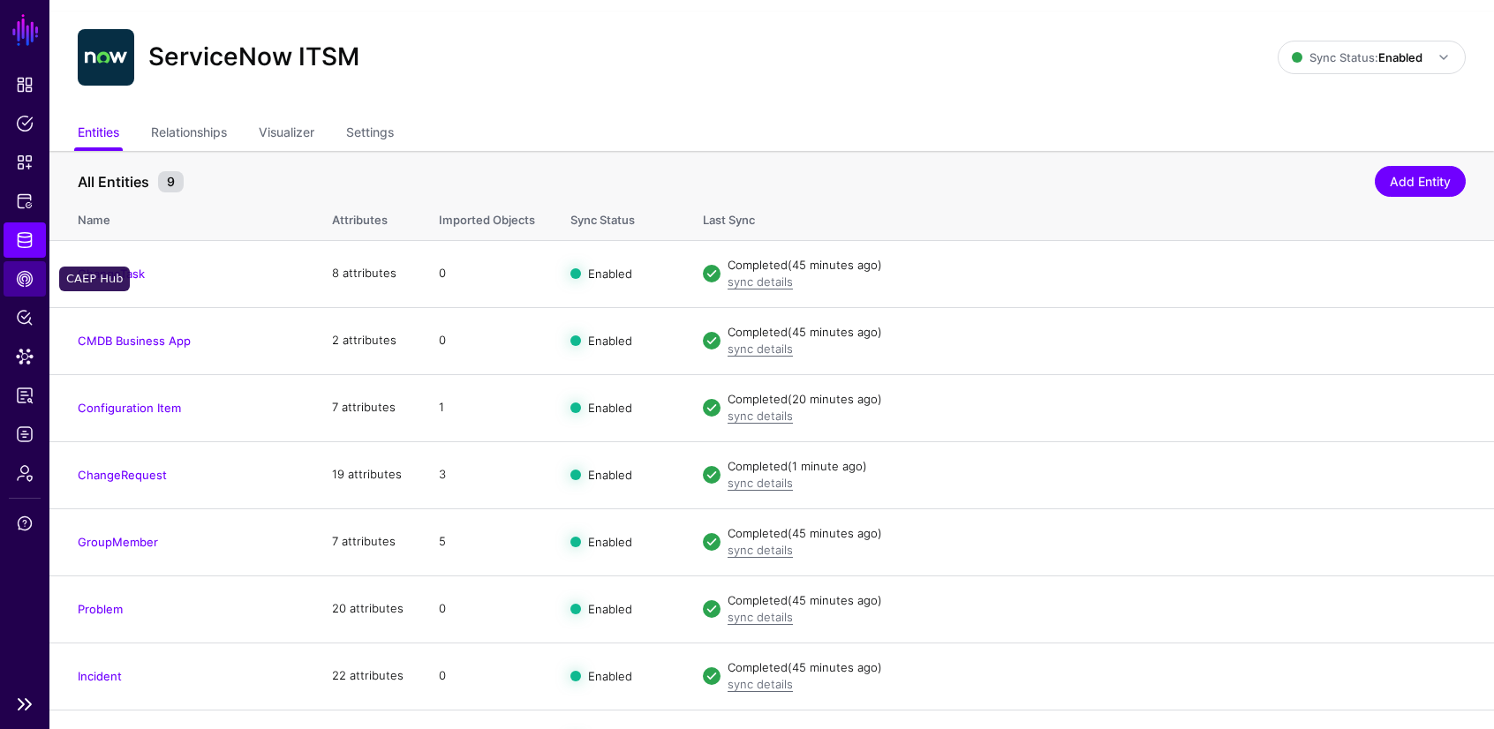
click at [23, 279] on span "CAEP Hub" at bounding box center [25, 279] width 18 height 18
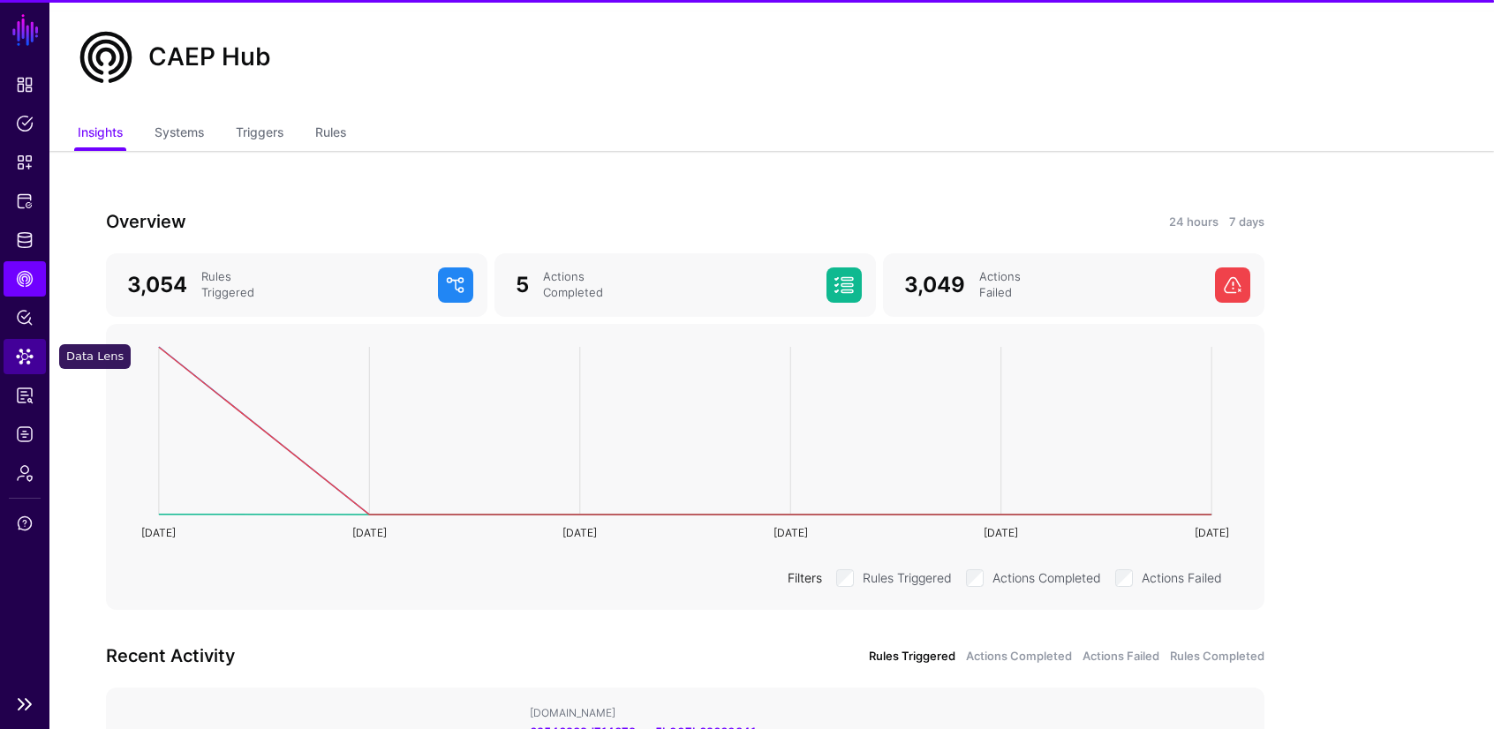
click at [23, 348] on span "Data Lens" at bounding box center [25, 357] width 18 height 18
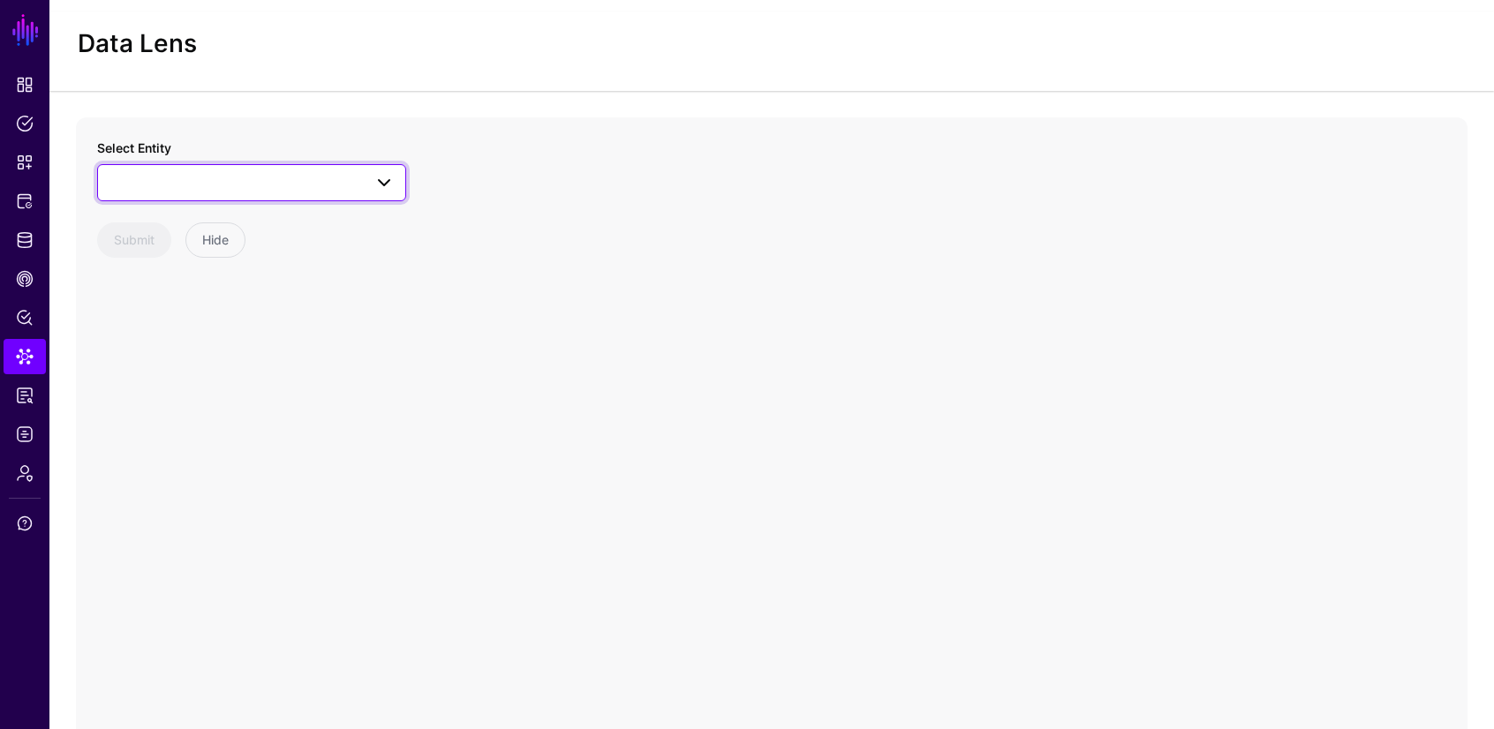
click at [215, 188] on span at bounding box center [252, 182] width 286 height 21
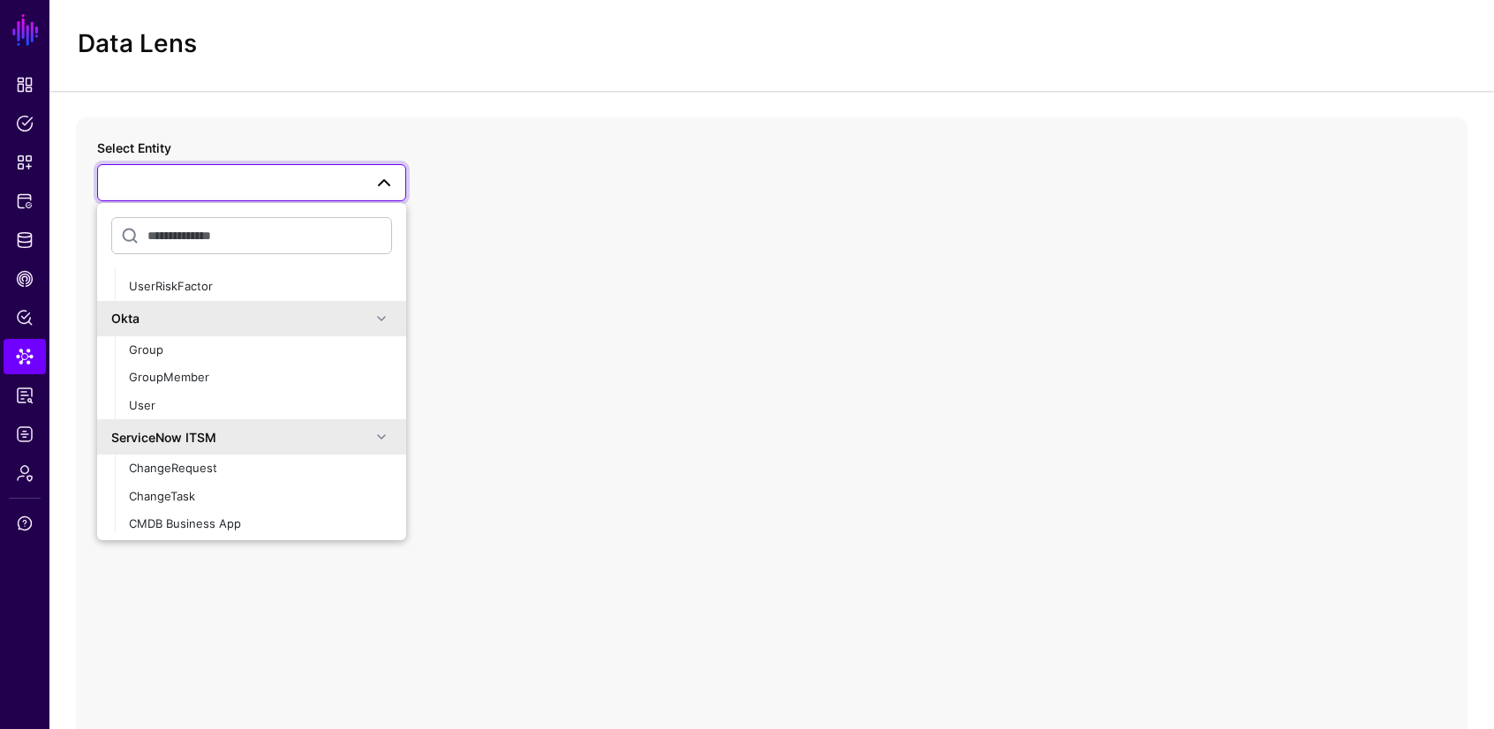
scroll to position [966, 0]
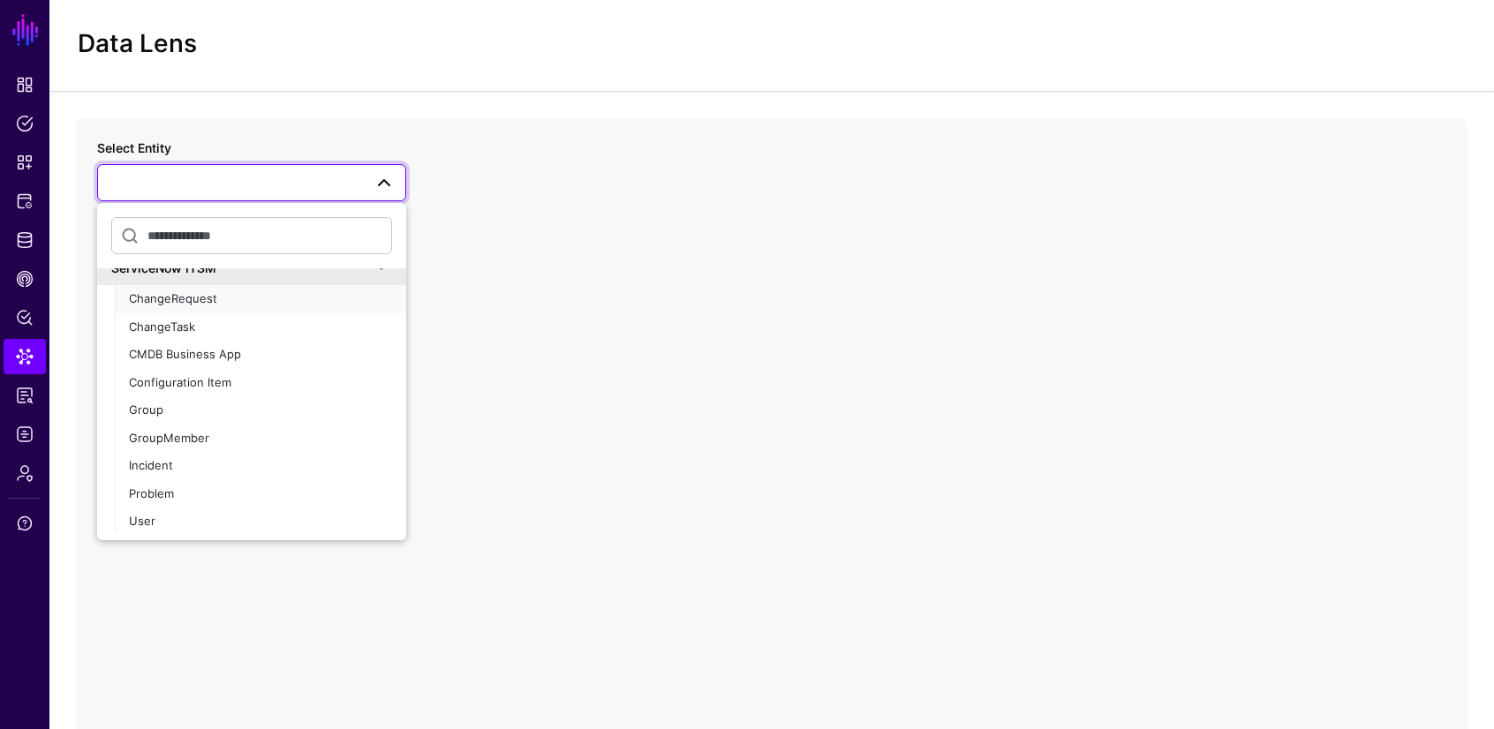
click at [189, 300] on span "ChangeRequest" at bounding box center [173, 298] width 88 height 14
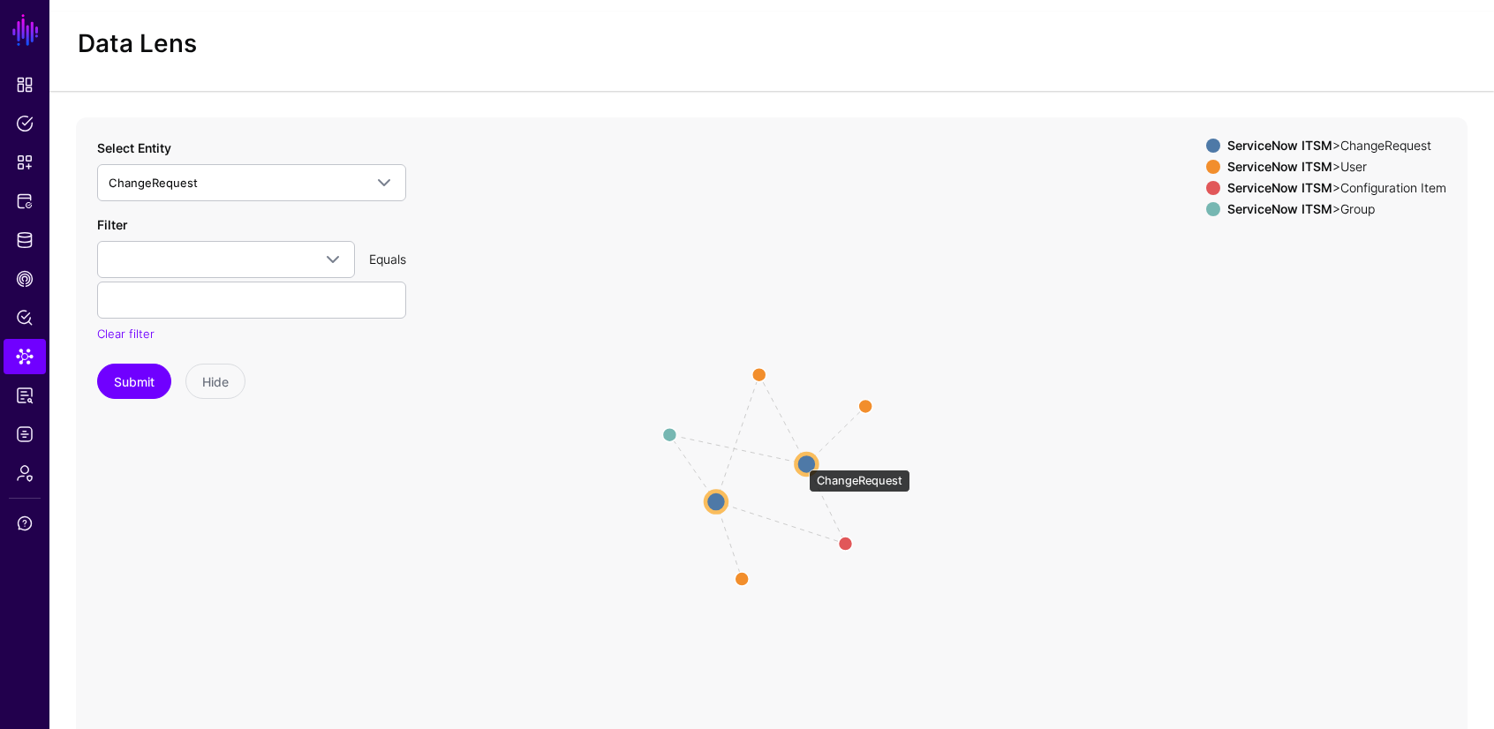
click at [801, 461] on circle at bounding box center [806, 464] width 21 height 21
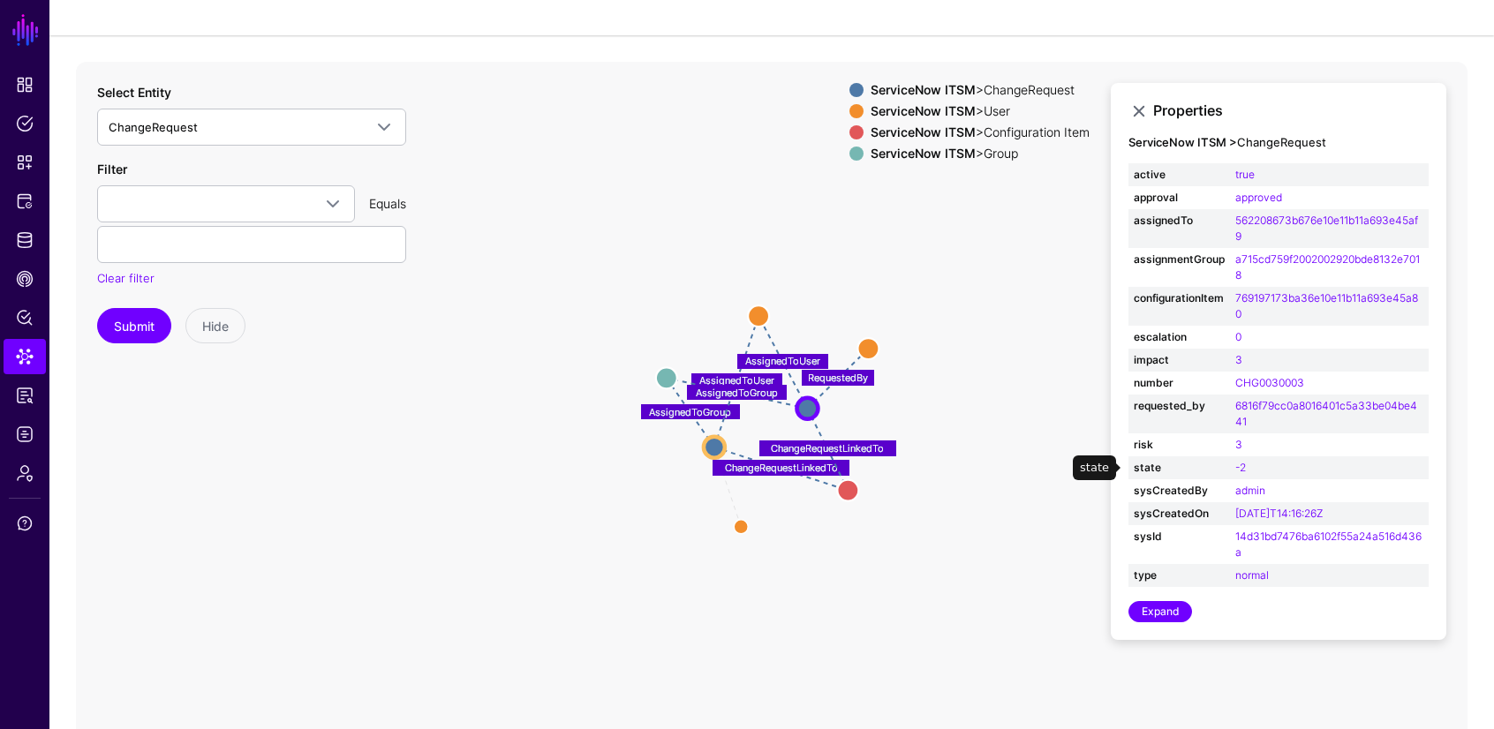
scroll to position [84, 0]
click at [719, 444] on circle at bounding box center [714, 445] width 21 height 21
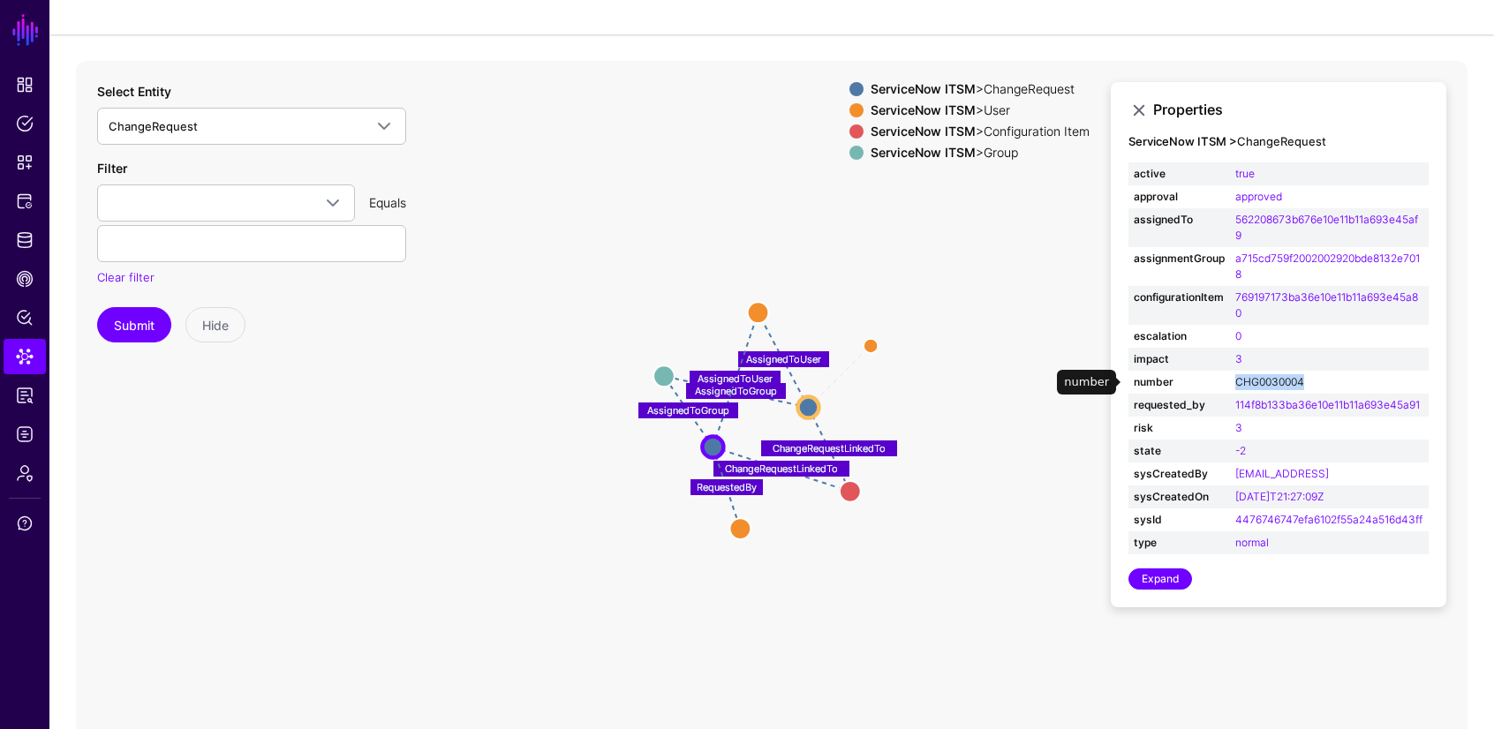
drag, startPoint x: 1317, startPoint y: 380, endPoint x: 1238, endPoint y: 389, distance: 79.1
click at [1238, 389] on td "CHG0030004" at bounding box center [1329, 382] width 199 height 23
copy link "CHG0030004"
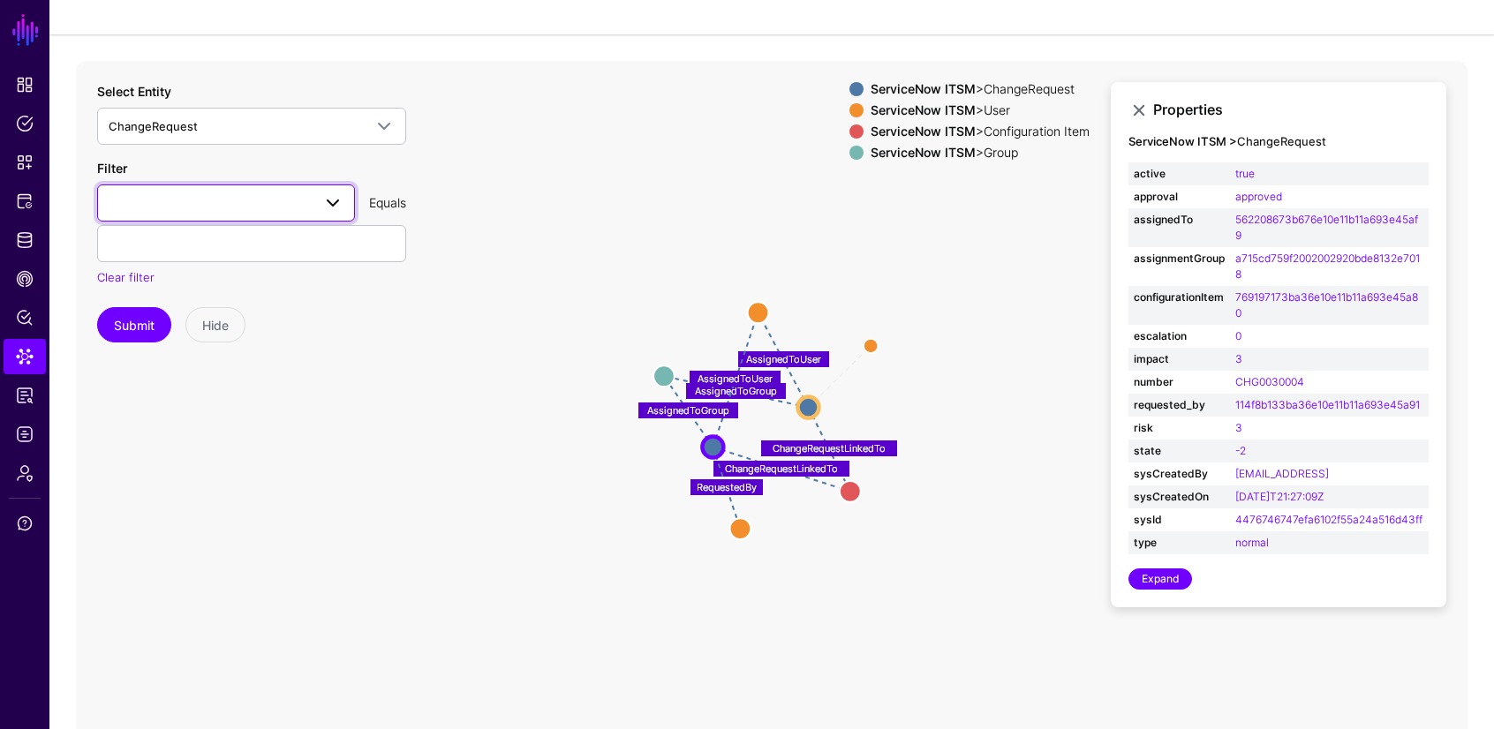
click at [200, 207] on span at bounding box center [226, 202] width 235 height 21
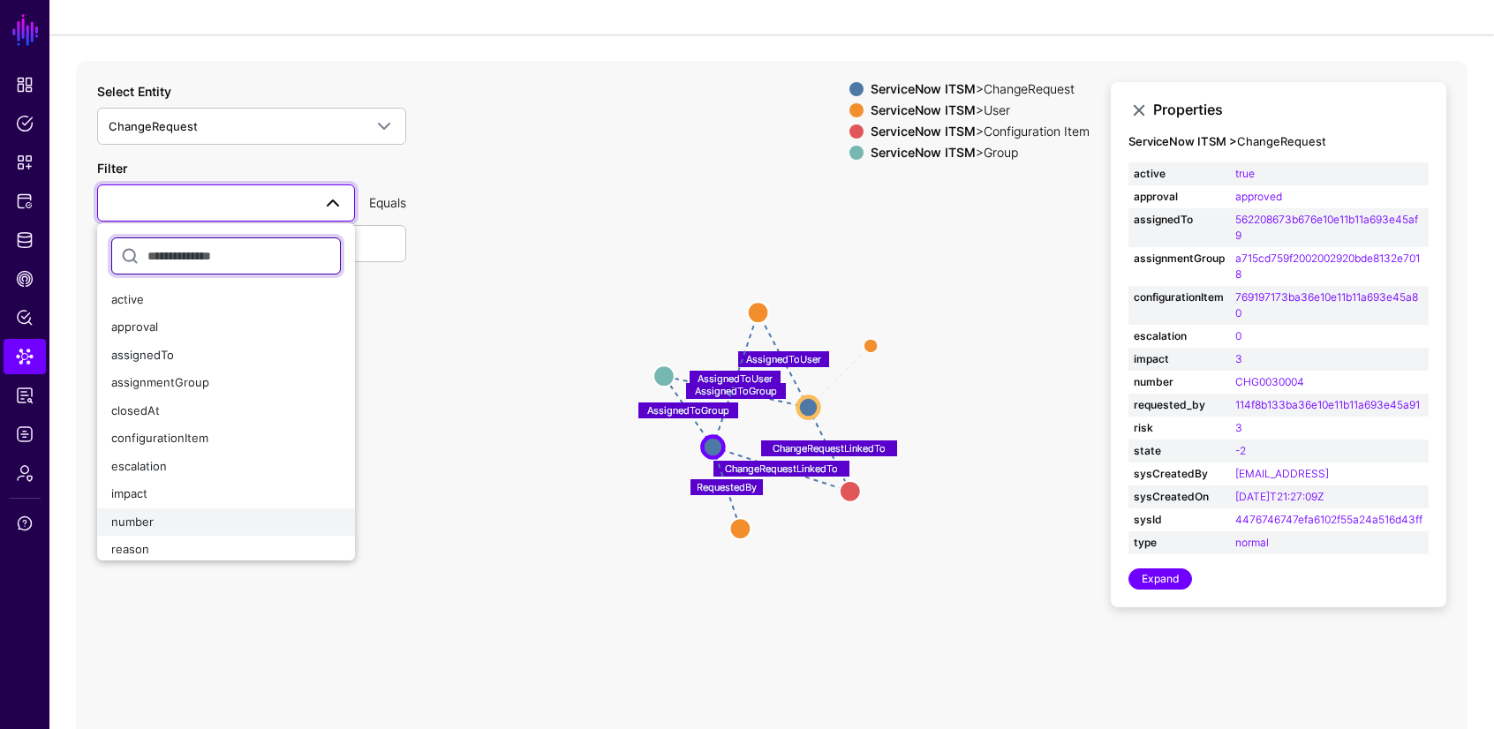
scroll to position [4, 0]
click at [189, 524] on div "number" at bounding box center [226, 522] width 230 height 18
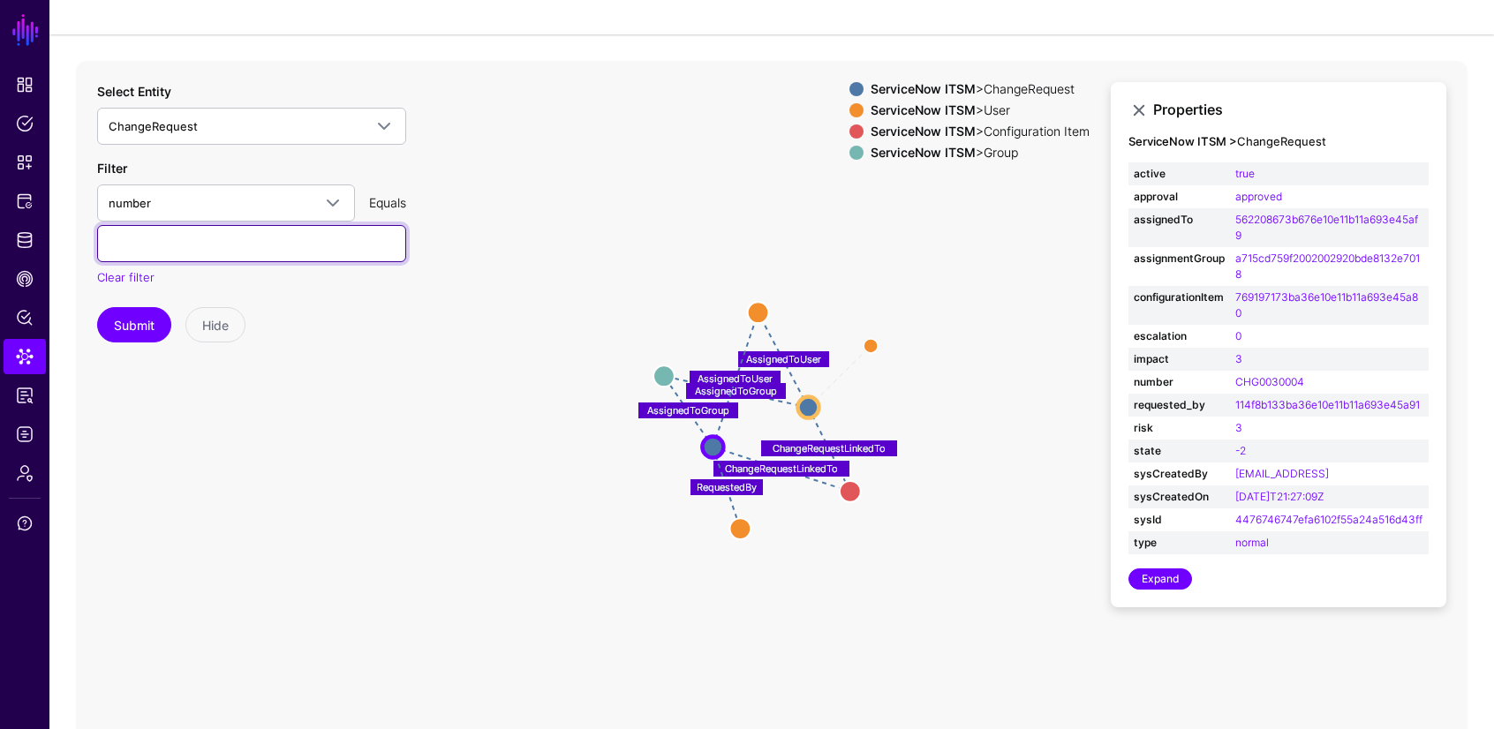
click at [184, 245] on input "text" at bounding box center [251, 243] width 309 height 37
paste input "**********"
type input "**********"
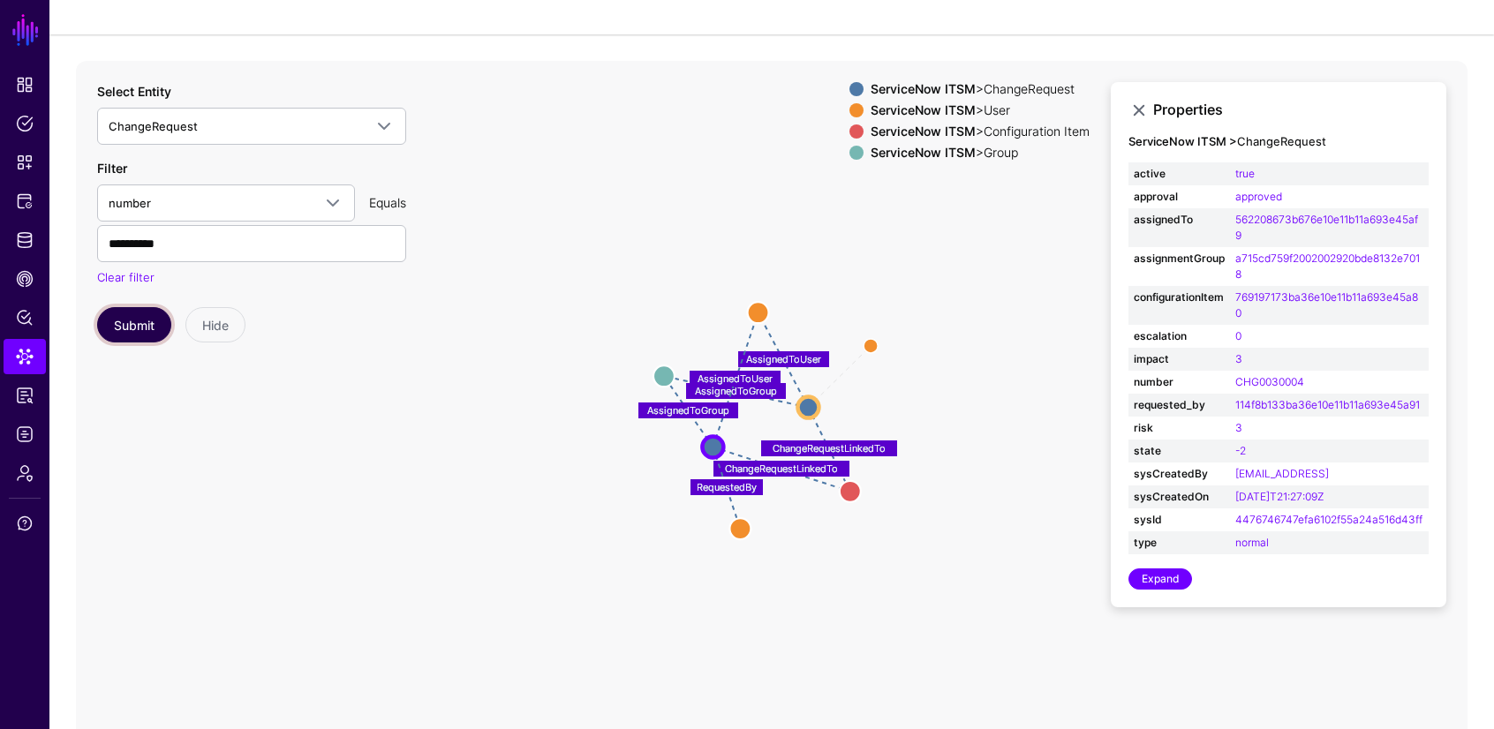
click at [128, 325] on button "Submit" at bounding box center [134, 324] width 74 height 35
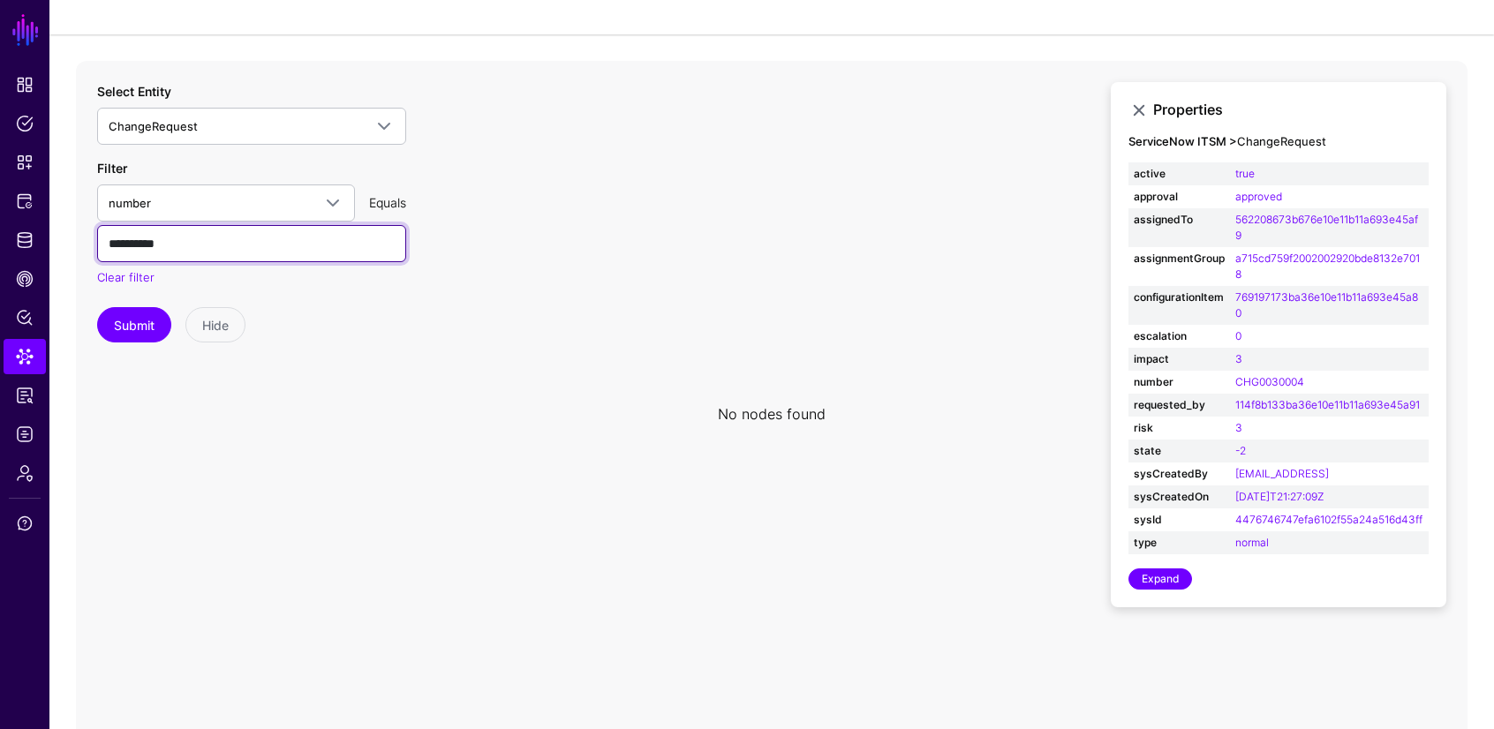
drag, startPoint x: 109, startPoint y: 245, endPoint x: 209, endPoint y: 243, distance: 100.7
click at [209, 243] on input "**********" at bounding box center [251, 243] width 309 height 37
drag, startPoint x: 602, startPoint y: 181, endPoint x: 448, endPoint y: 49, distance: 202.9
click at [600, 180] on icon at bounding box center [772, 414] width 1392 height 706
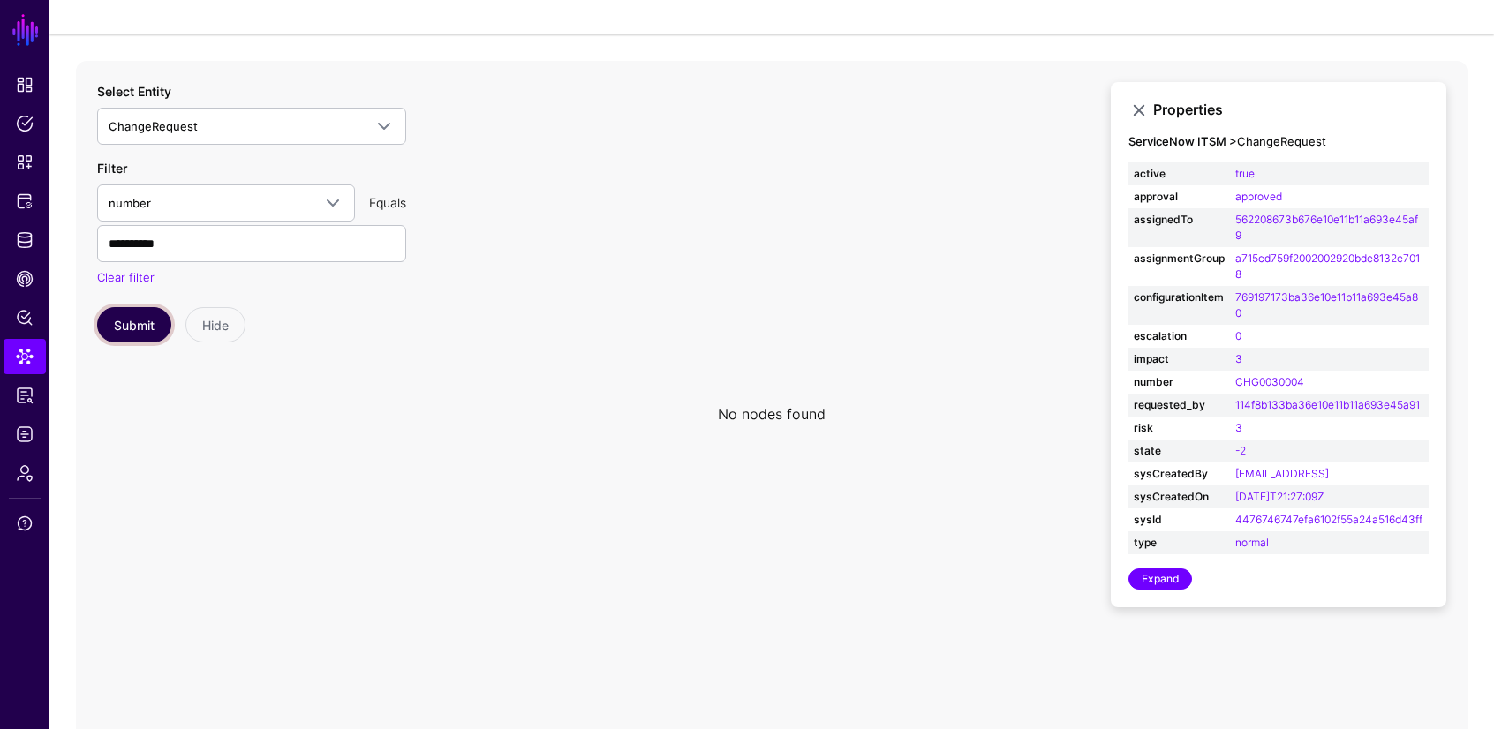
click at [124, 328] on button "Submit" at bounding box center [134, 324] width 74 height 35
click at [28, 236] on span "Identity Data Fabric" at bounding box center [25, 240] width 18 height 18
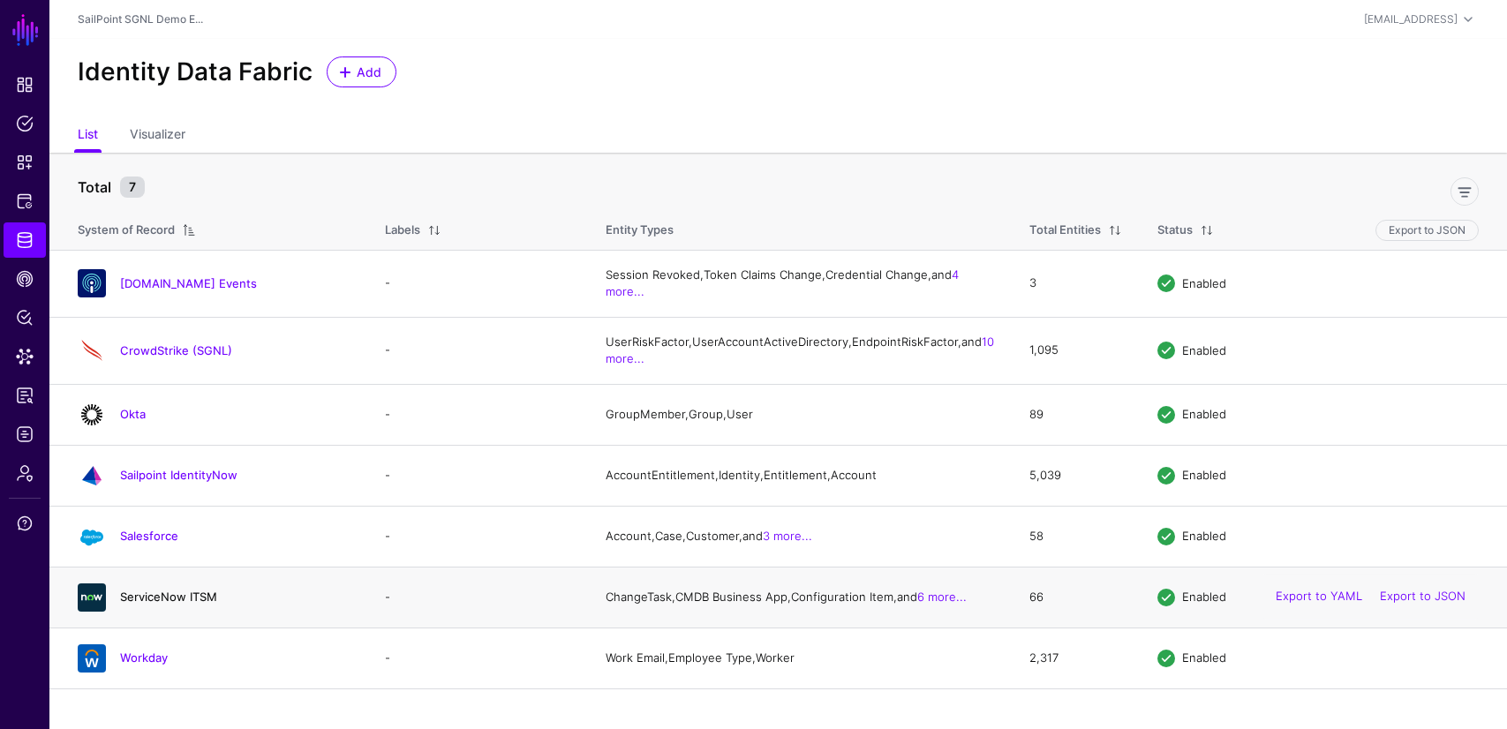
click at [152, 604] on link "ServiceNow ITSM" at bounding box center [168, 597] width 97 height 14
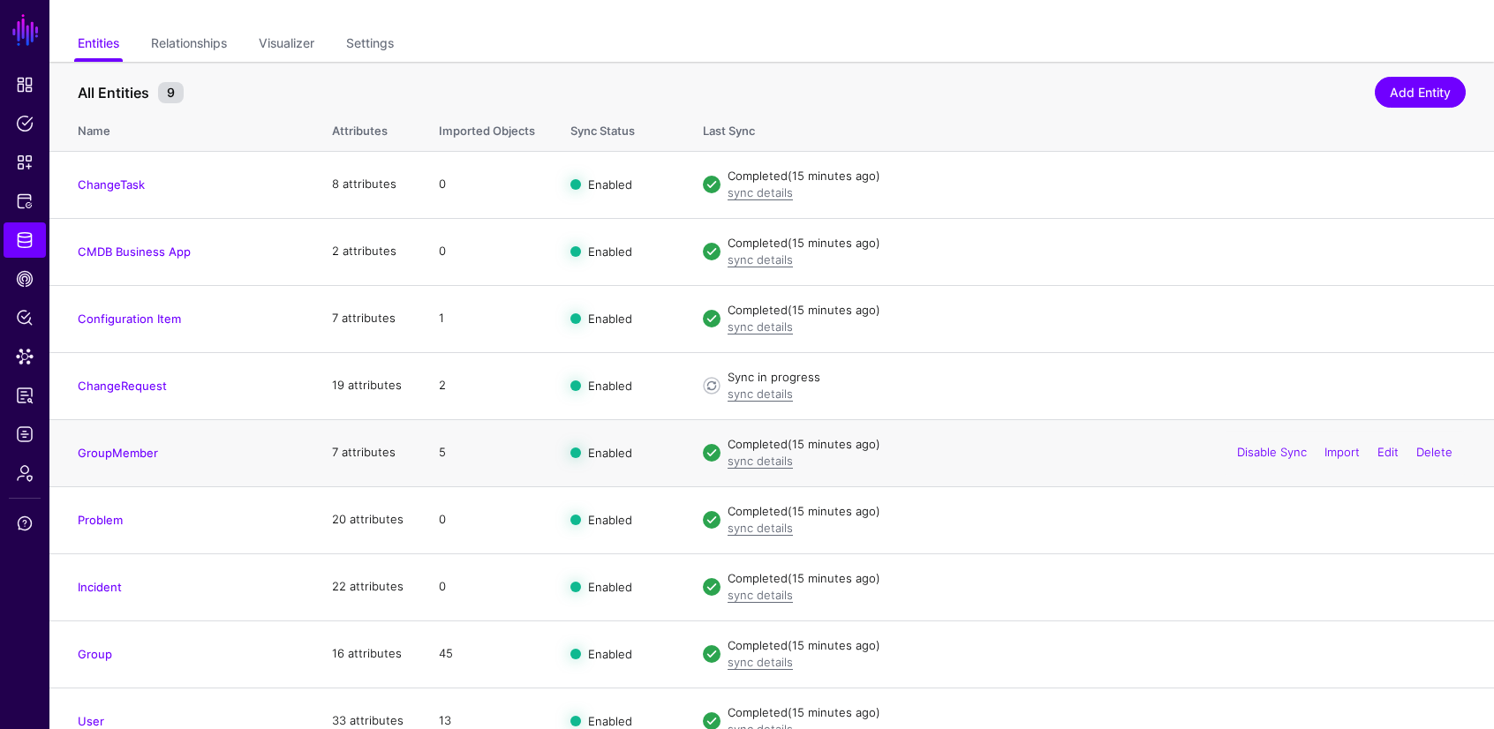
scroll to position [119, 0]
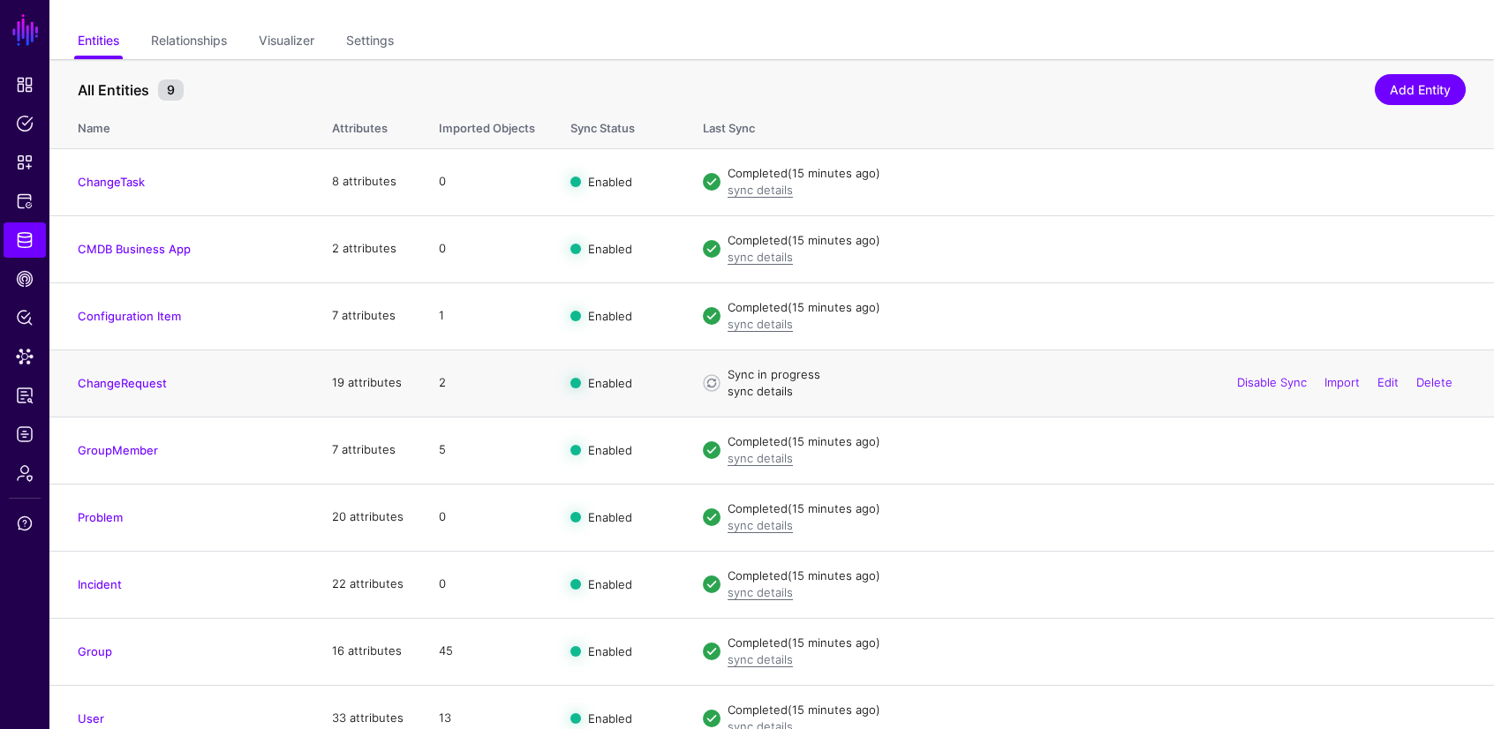
click at [767, 393] on link "sync details" at bounding box center [760, 391] width 65 height 14
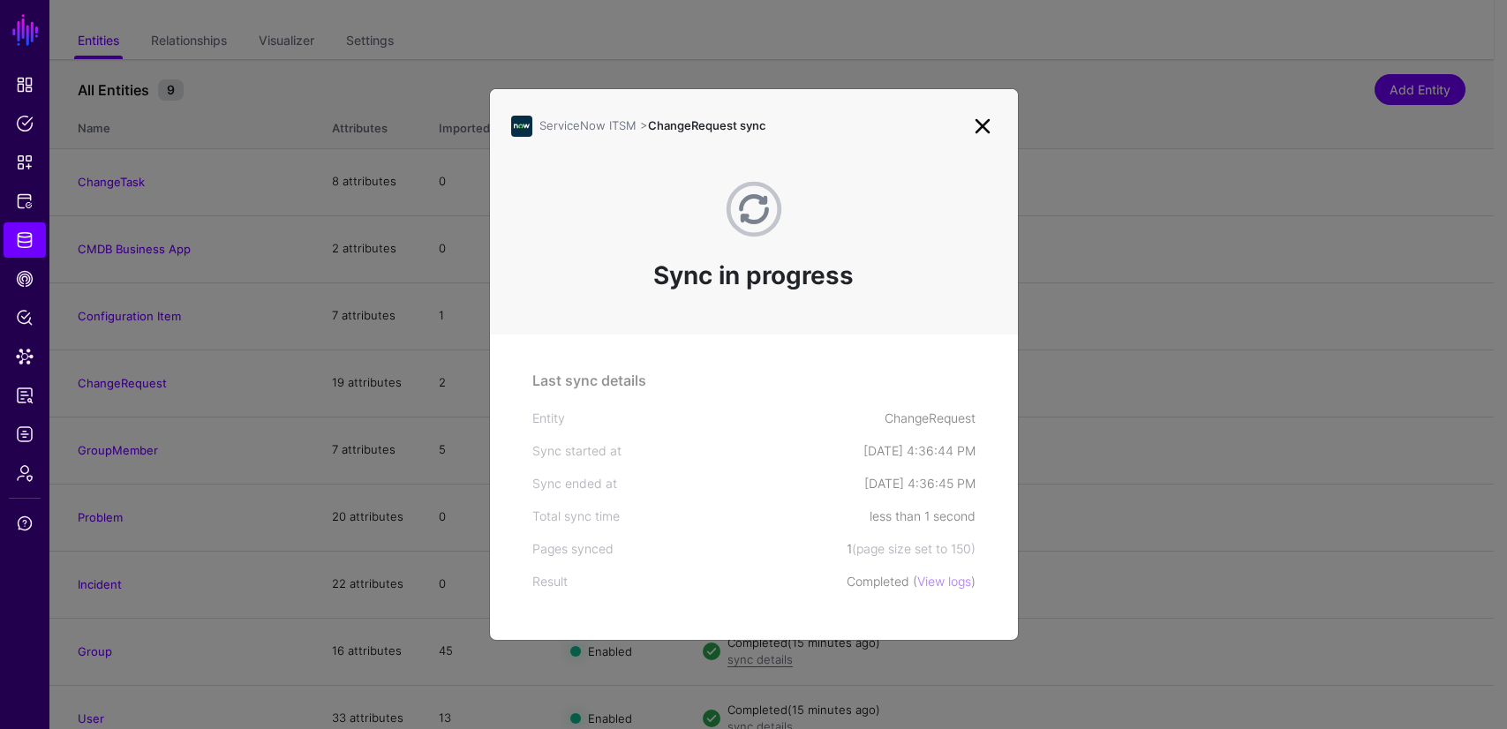
click at [985, 126] on link at bounding box center [983, 126] width 28 height 28
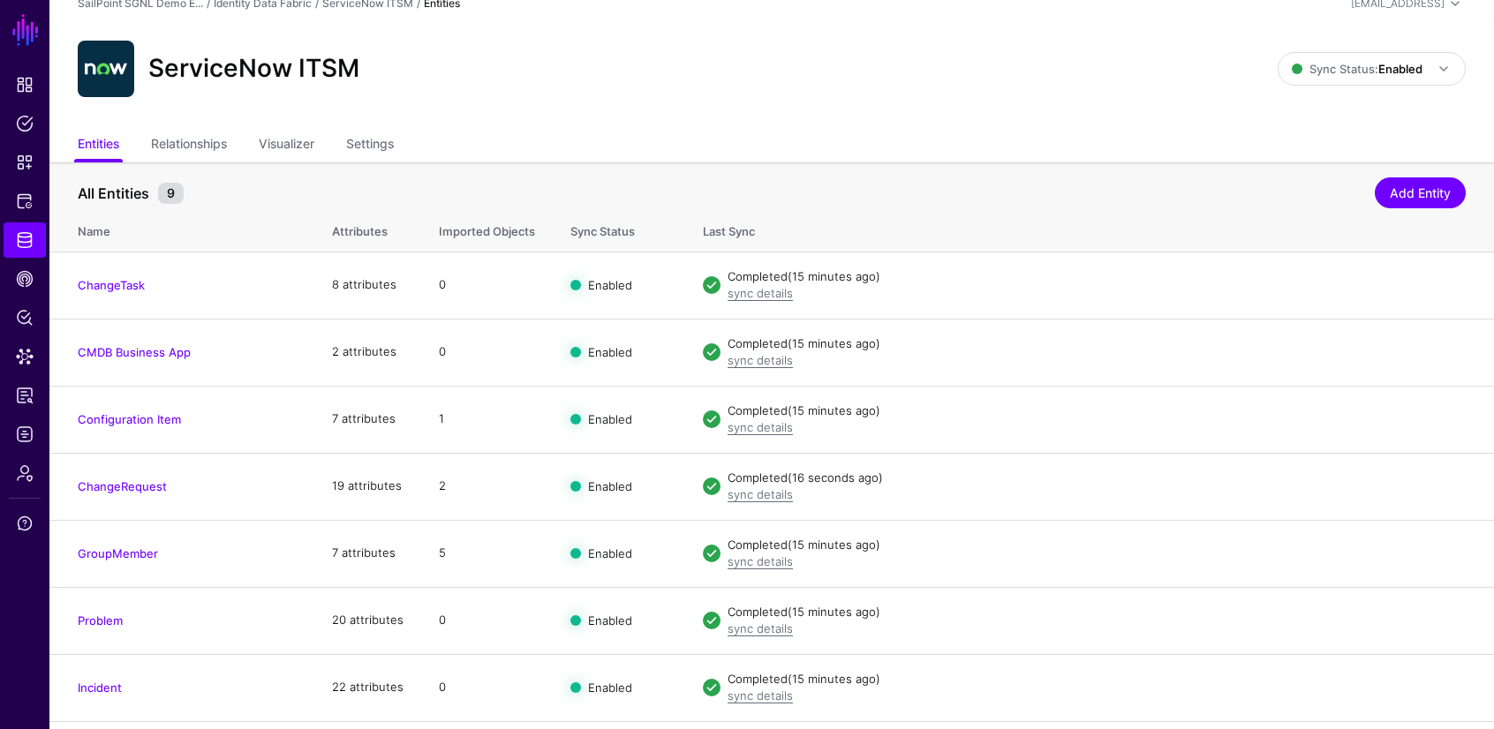
scroll to position [0, 0]
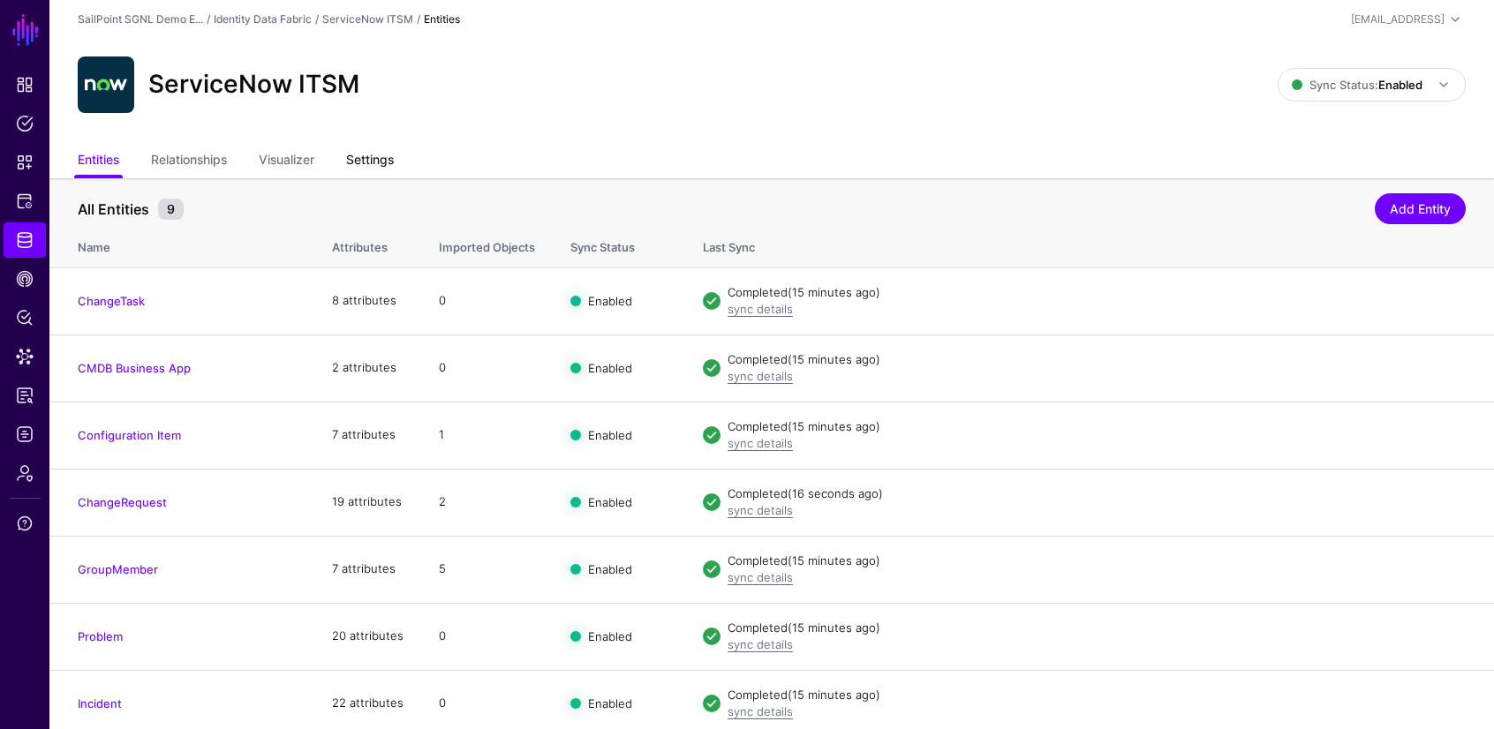
click at [385, 164] on link "Settings" at bounding box center [370, 162] width 48 height 34
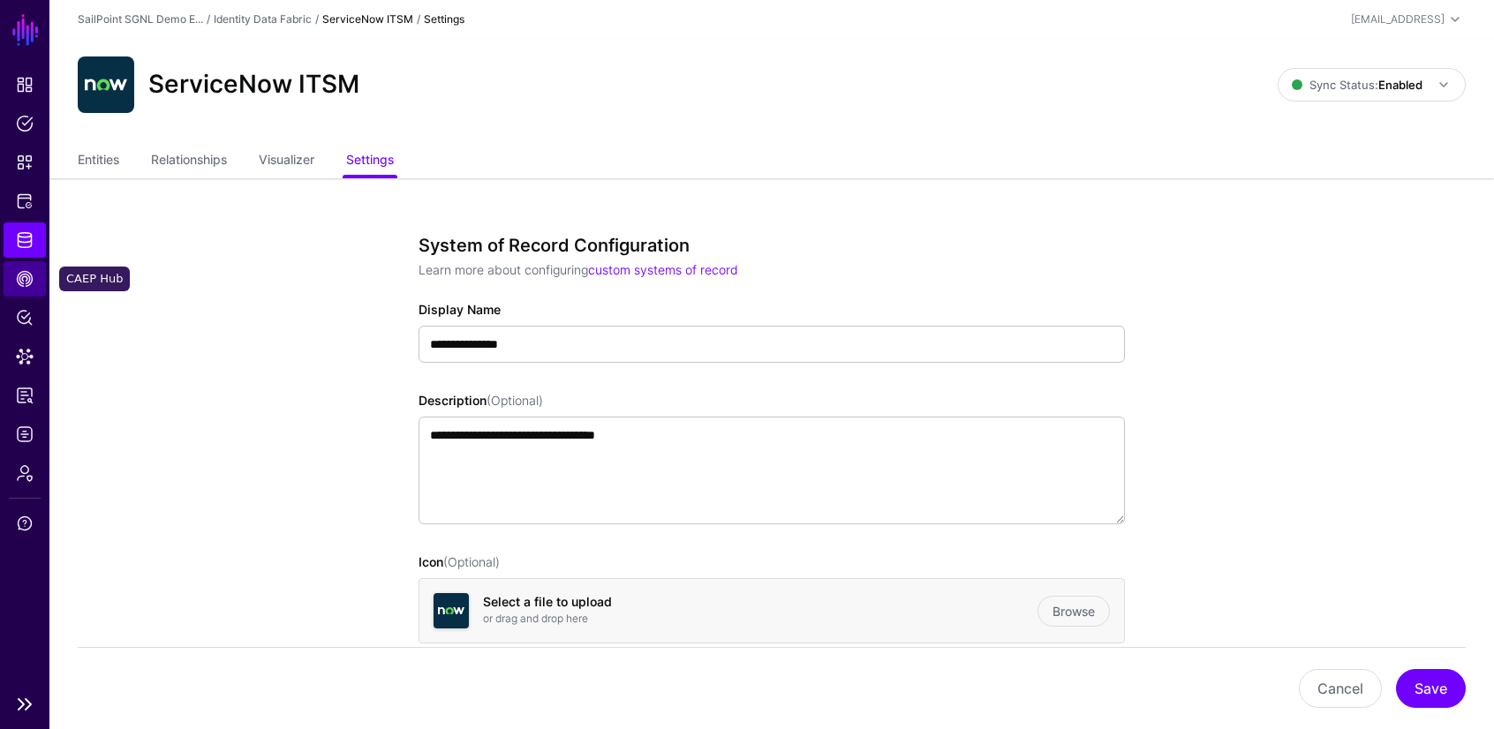
click at [21, 271] on span "CAEP Hub" at bounding box center [25, 279] width 18 height 18
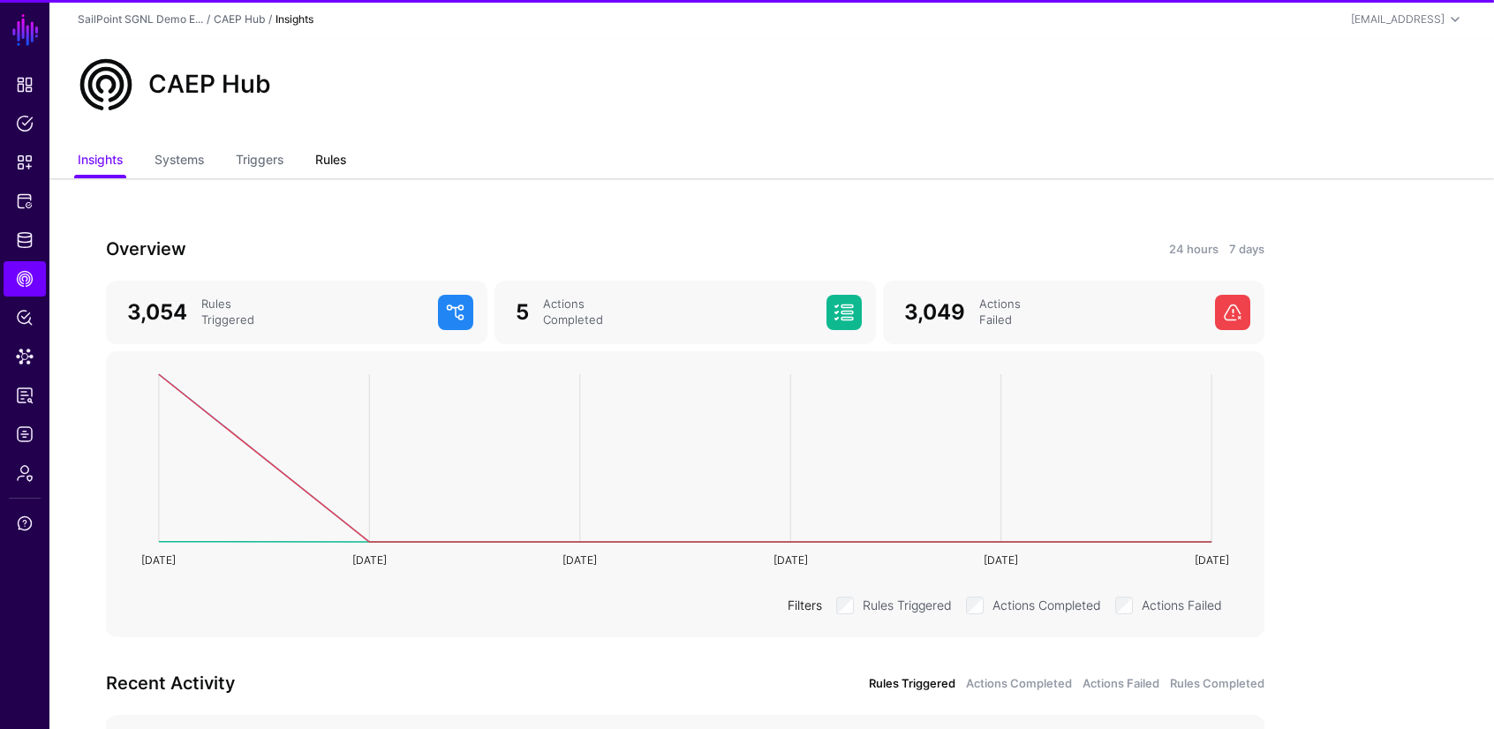
click at [328, 162] on link "Rules" at bounding box center [330, 162] width 31 height 34
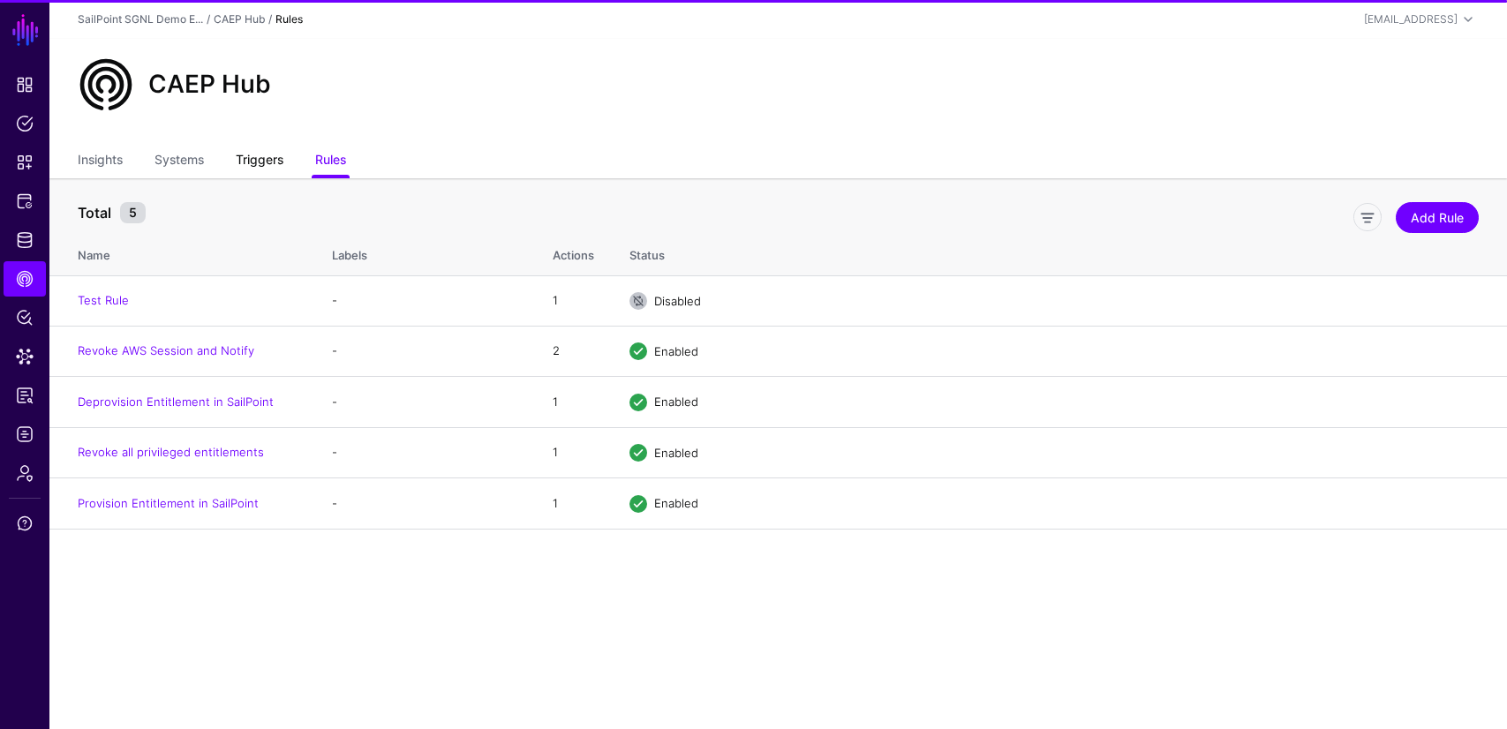
click at [279, 159] on link "Triggers" at bounding box center [260, 162] width 48 height 34
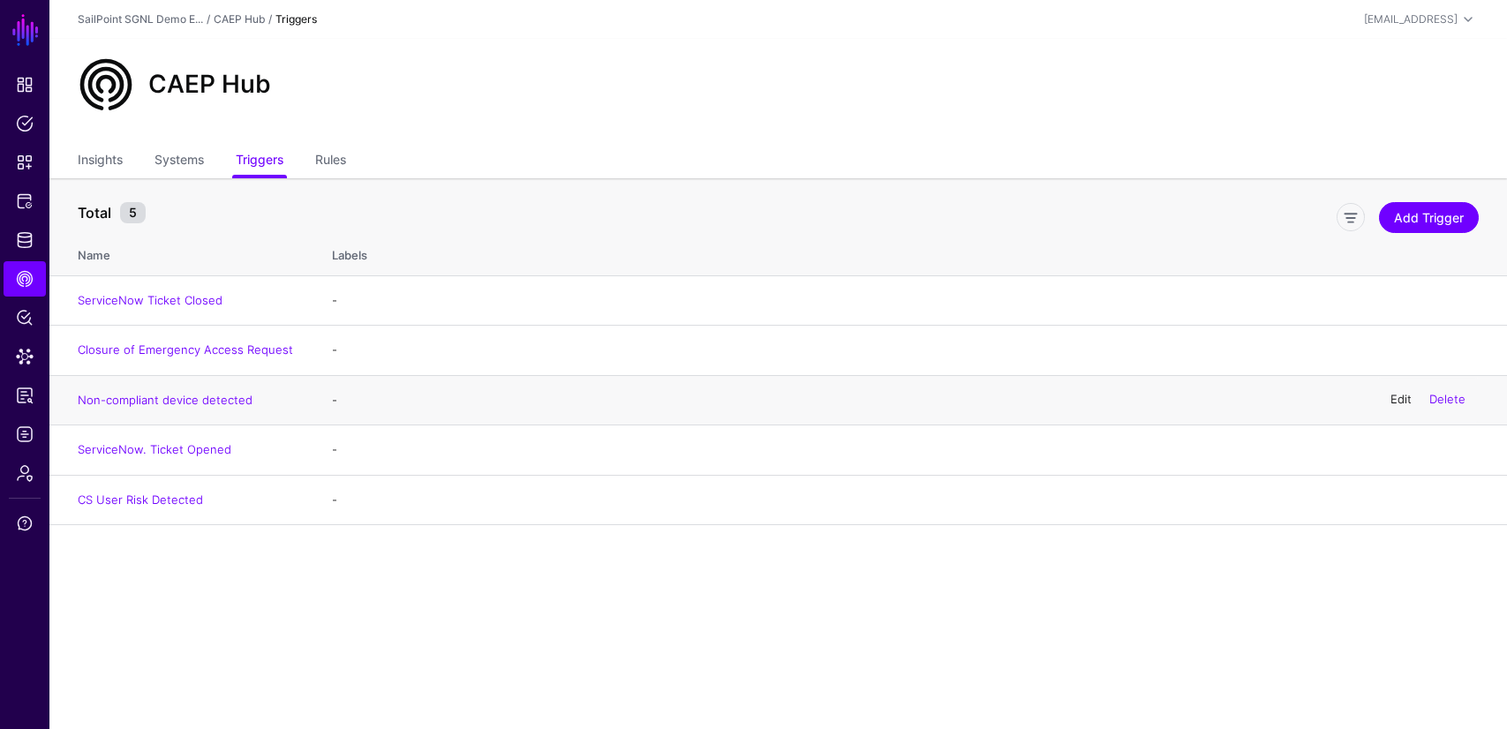
click at [1401, 400] on link "Edit" at bounding box center [1401, 400] width 21 height 14
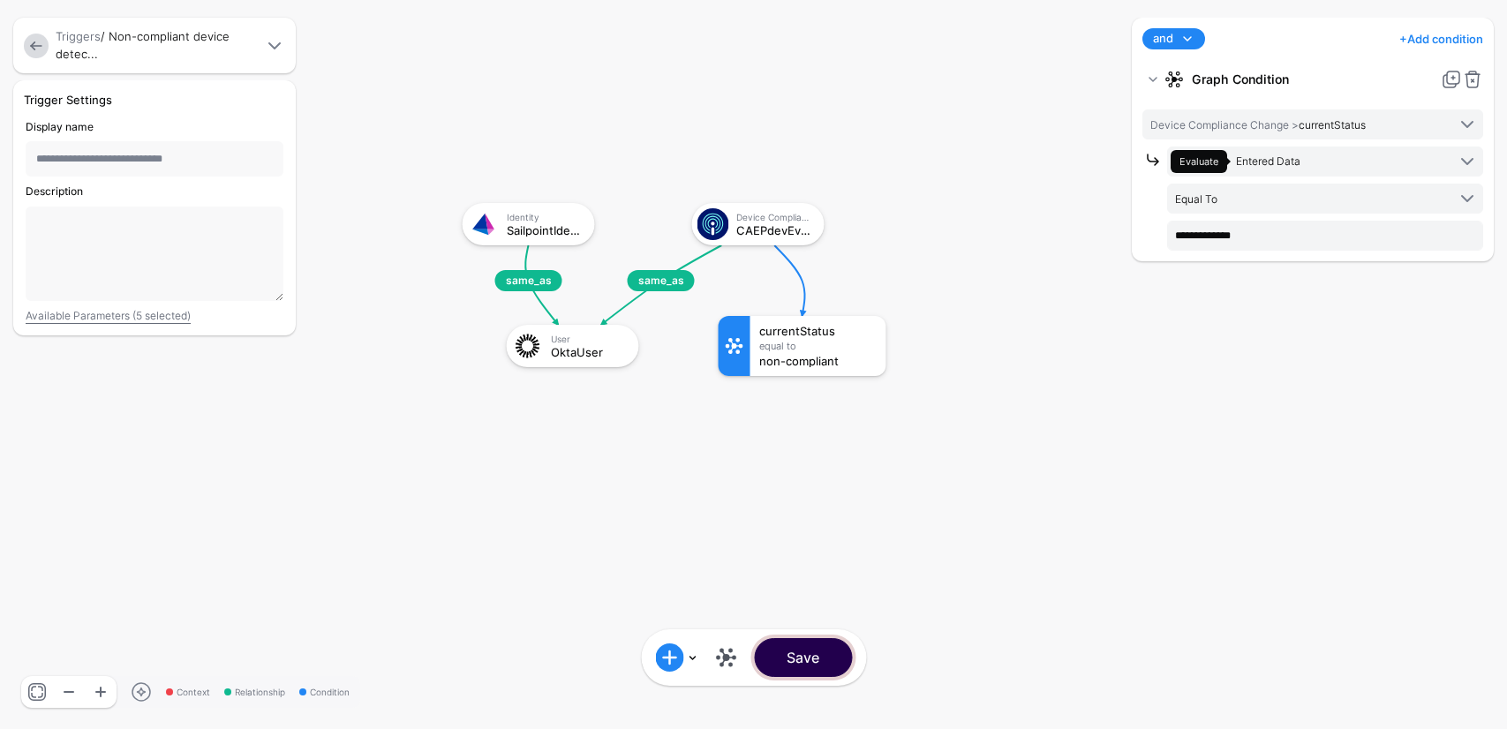
click at [838, 661] on button "Save" at bounding box center [803, 657] width 98 height 39
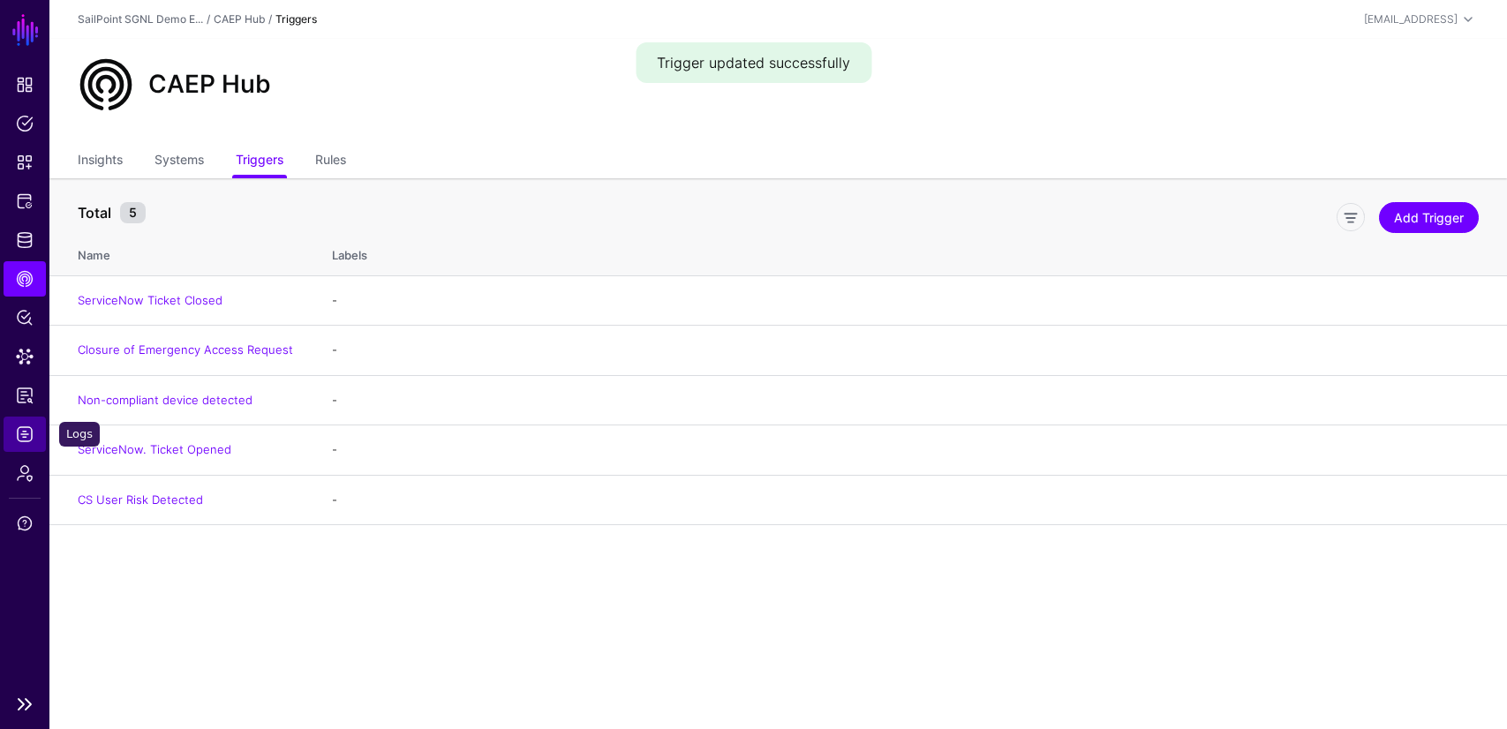
click at [28, 443] on link "Logs" at bounding box center [25, 434] width 42 height 35
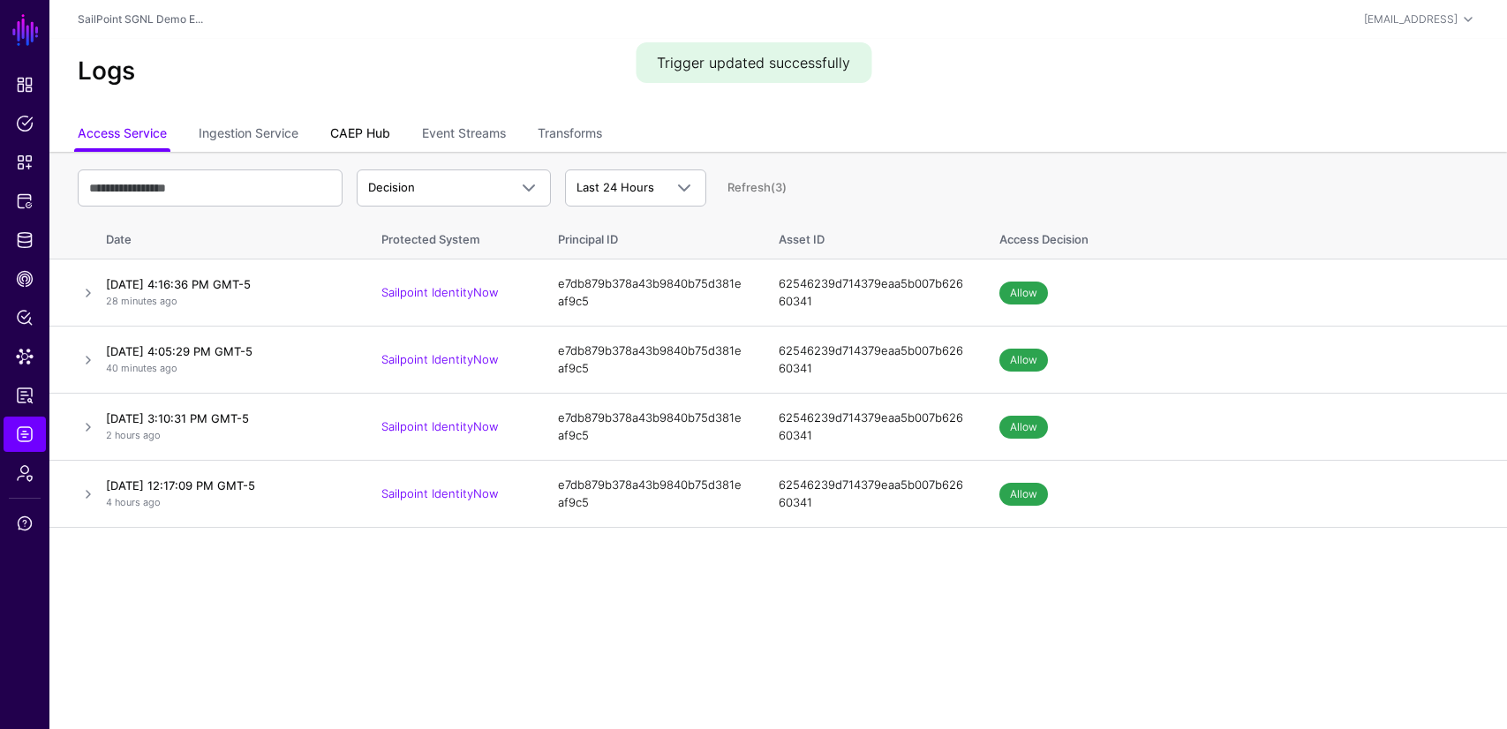
click at [376, 139] on link "CAEP Hub" at bounding box center [360, 135] width 60 height 34
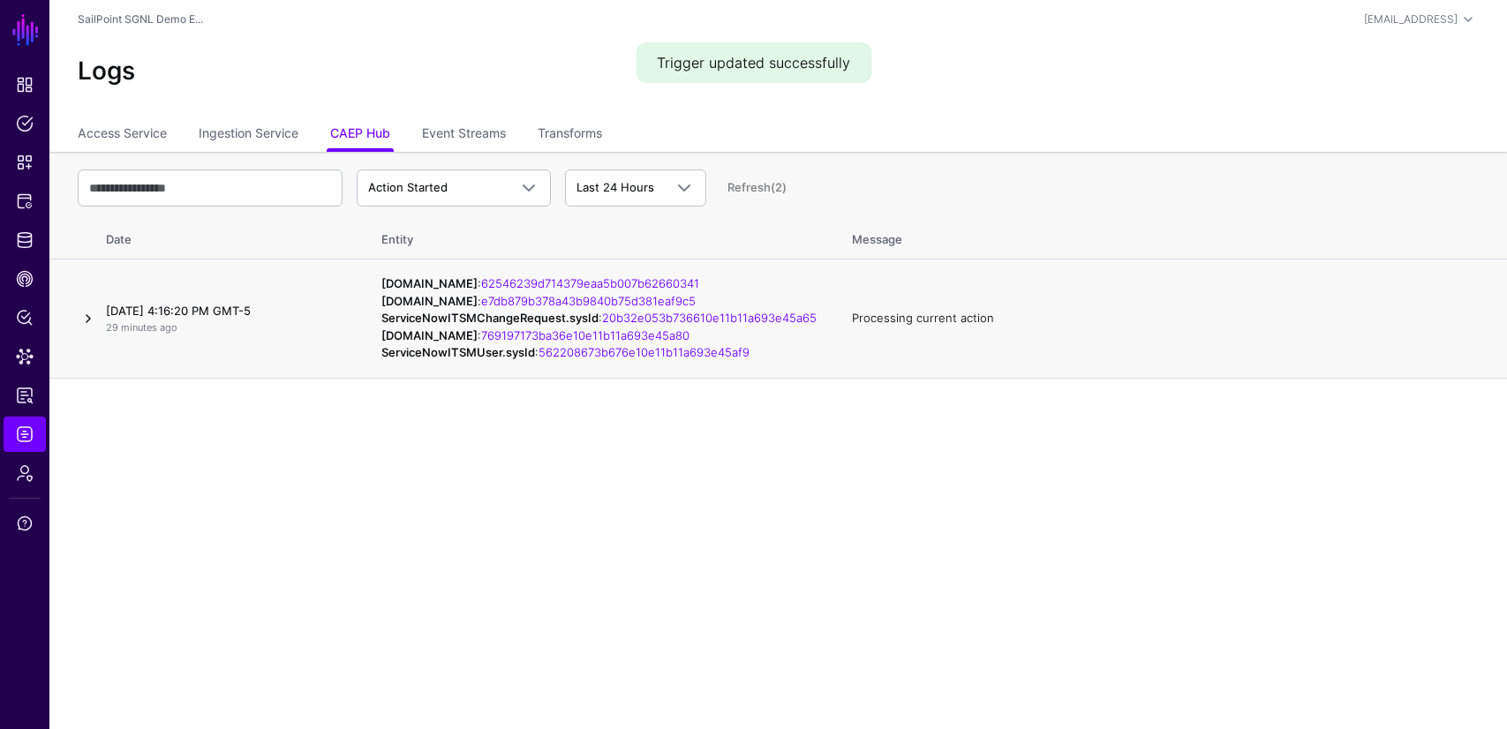
click at [87, 329] on link at bounding box center [88, 318] width 21 height 21
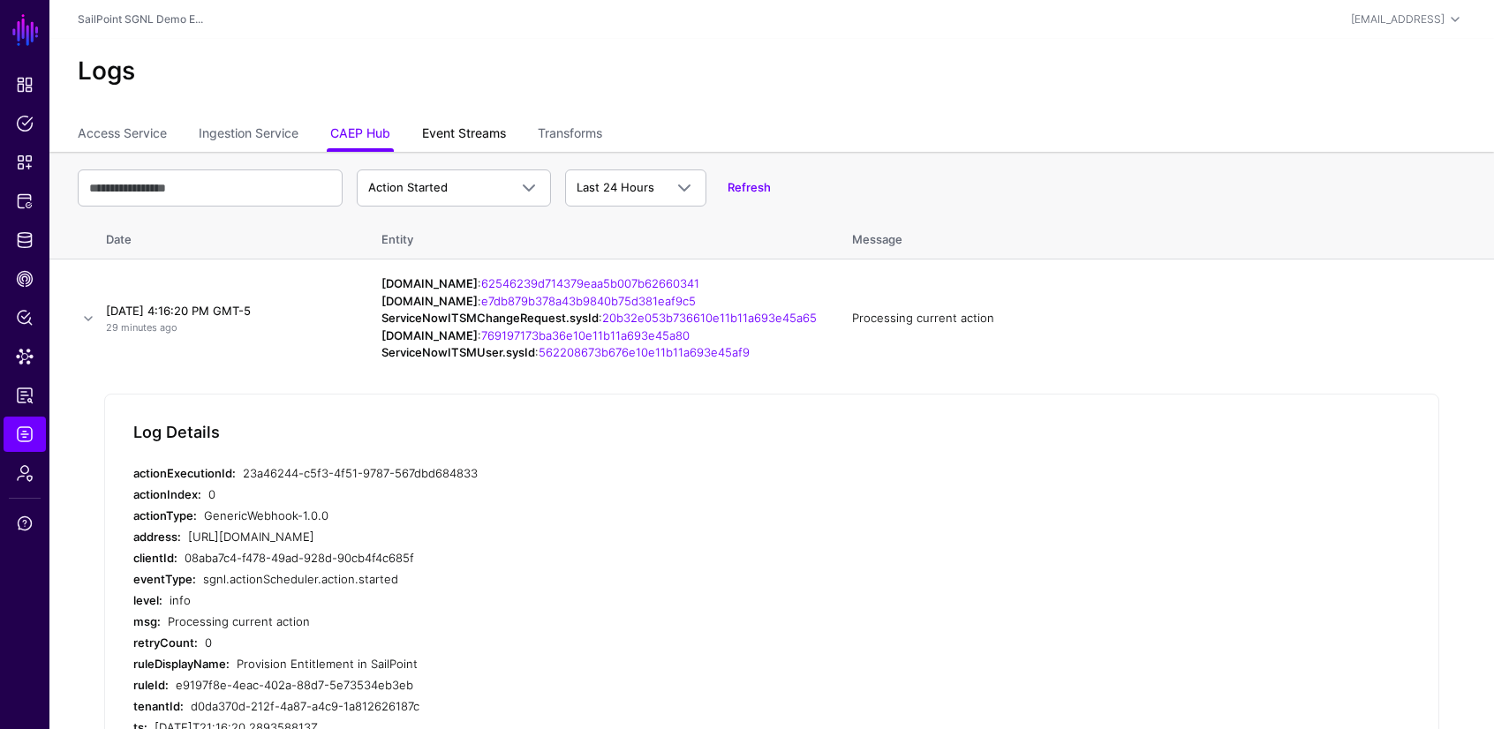
click at [474, 134] on link "Event Streams" at bounding box center [464, 135] width 84 height 34
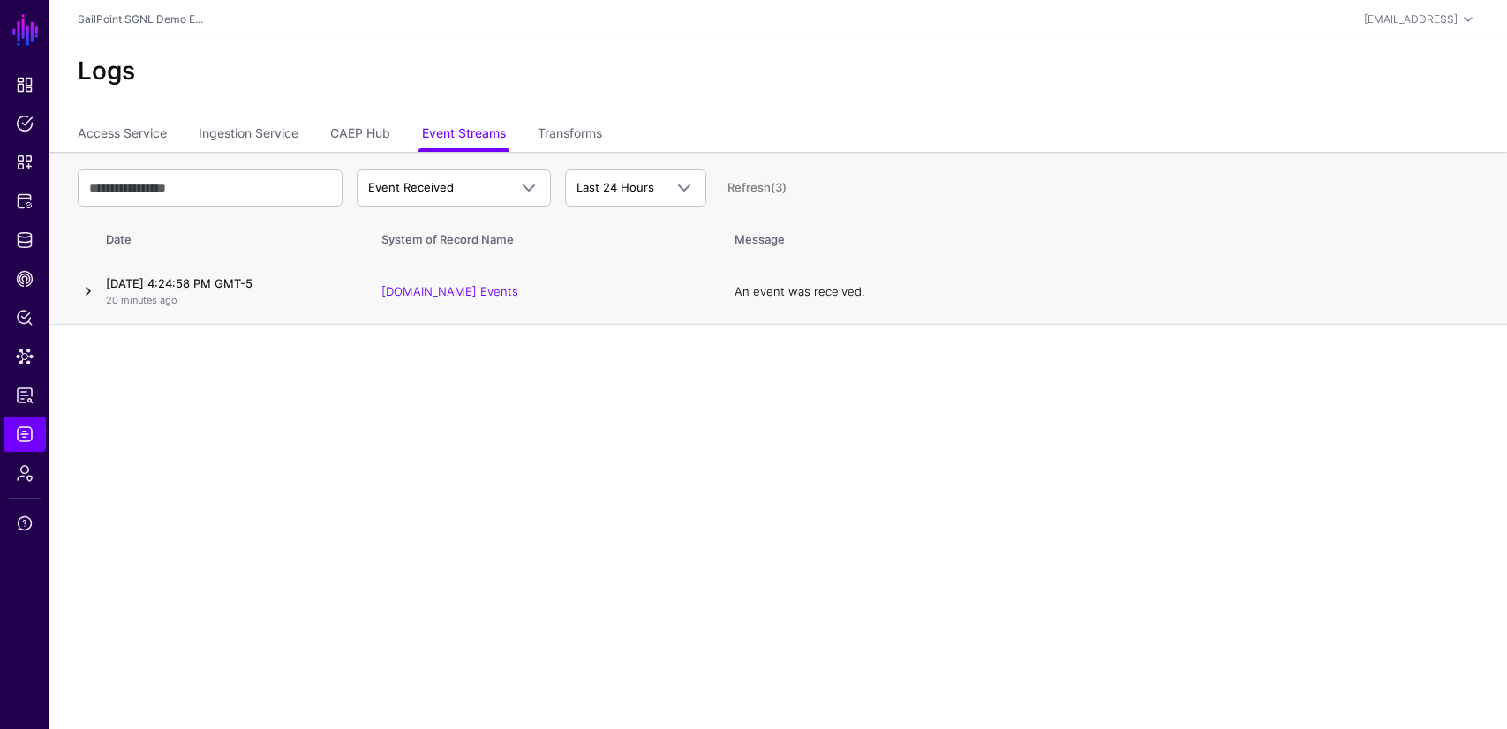
click at [85, 284] on link at bounding box center [88, 291] width 21 height 21
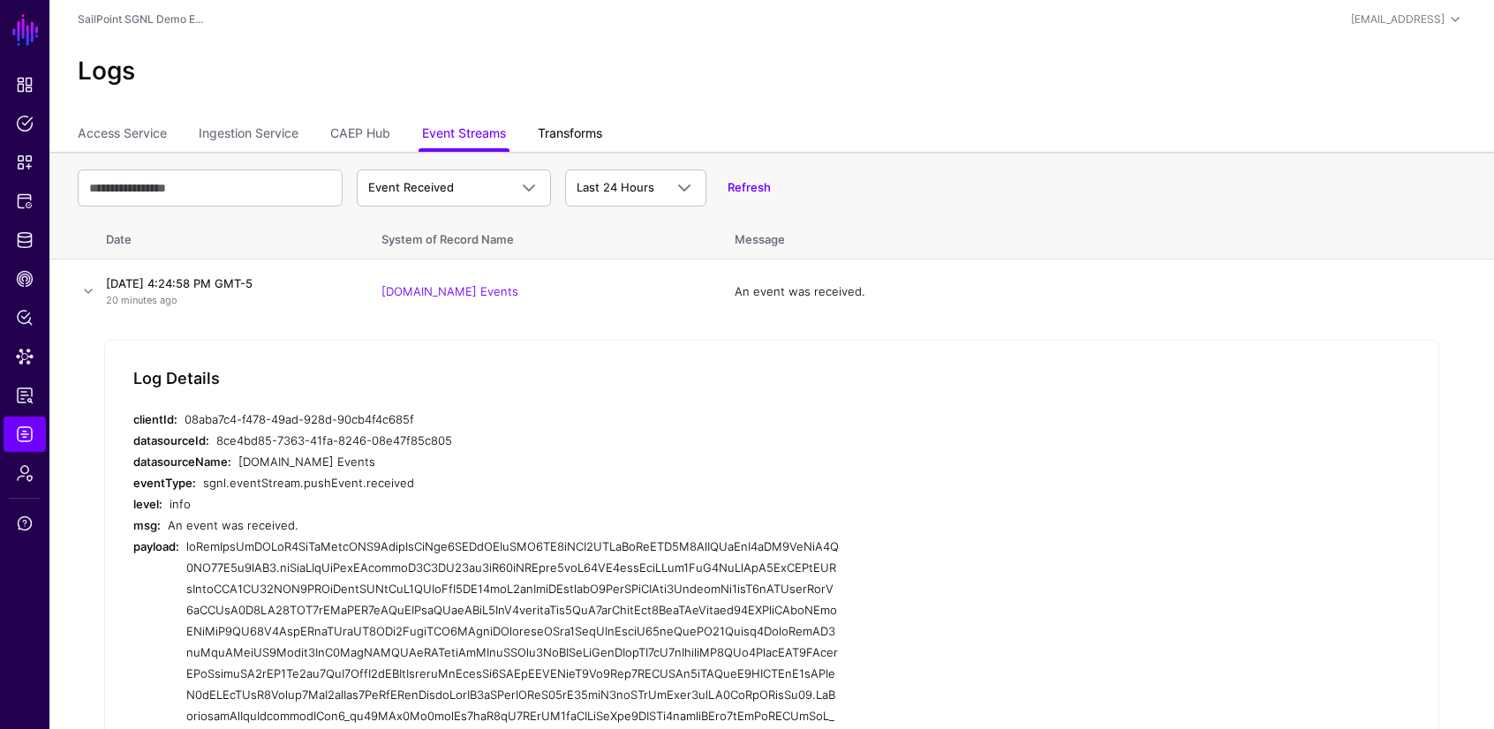
click at [592, 140] on link "Transforms" at bounding box center [570, 135] width 64 height 34
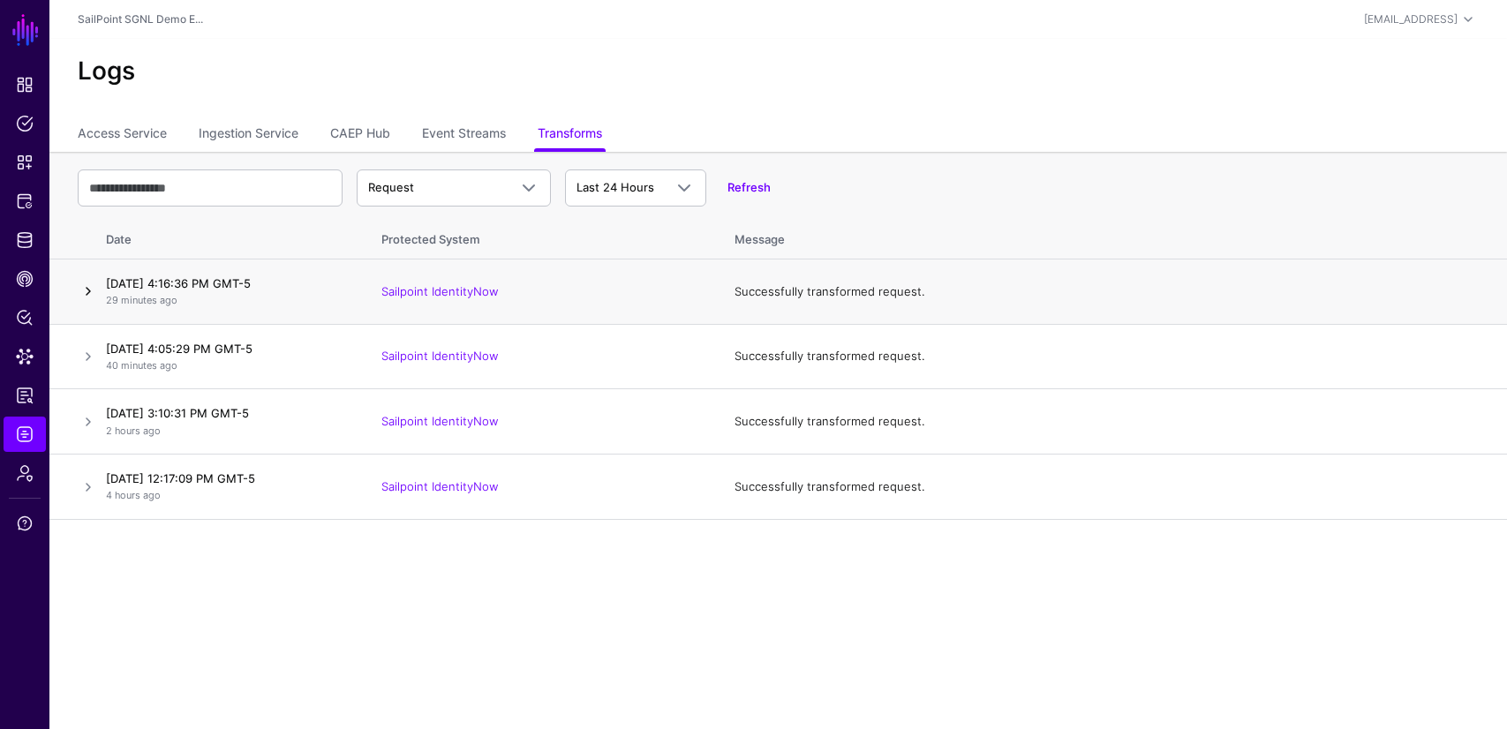
click at [87, 293] on link at bounding box center [88, 291] width 21 height 21
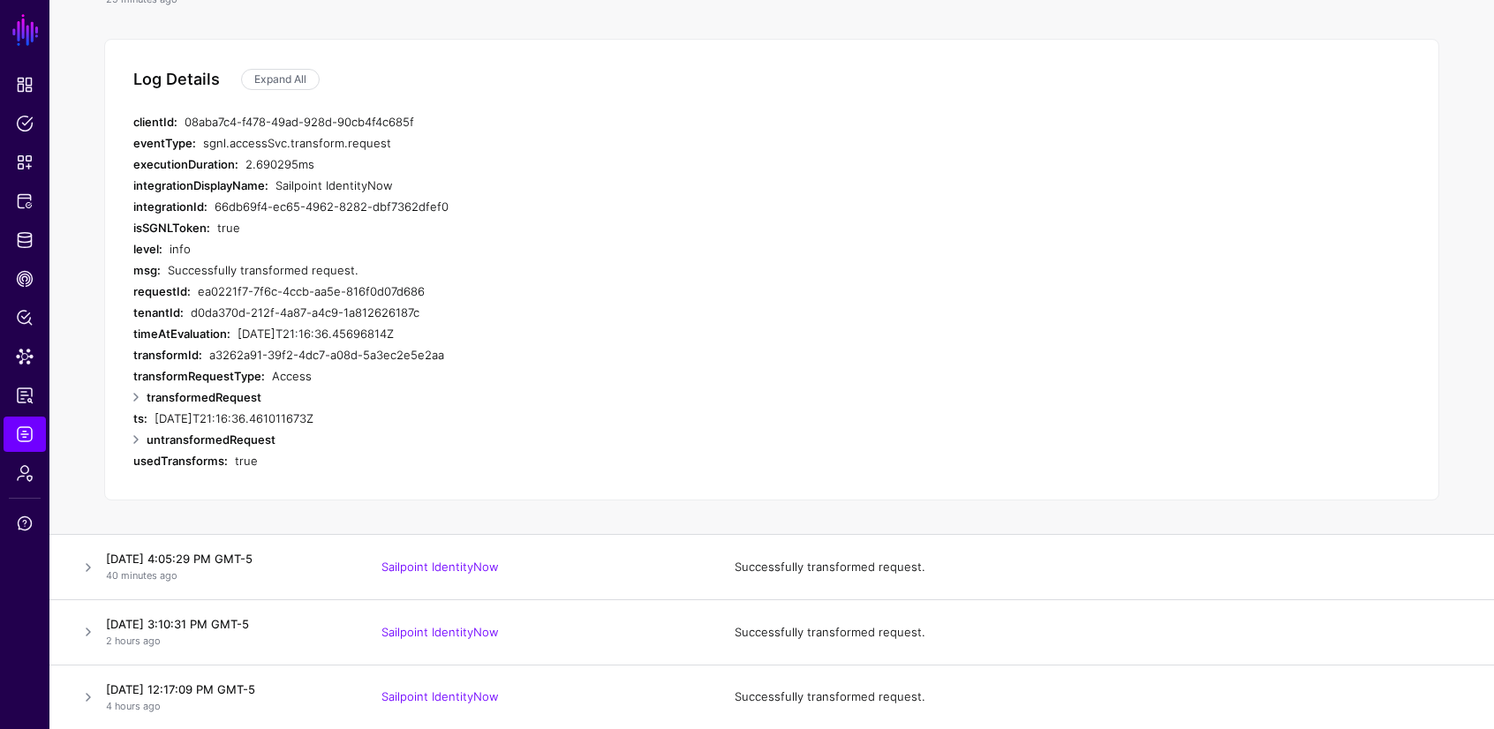
scroll to position [302, 0]
click at [132, 433] on link at bounding box center [135, 438] width 21 height 21
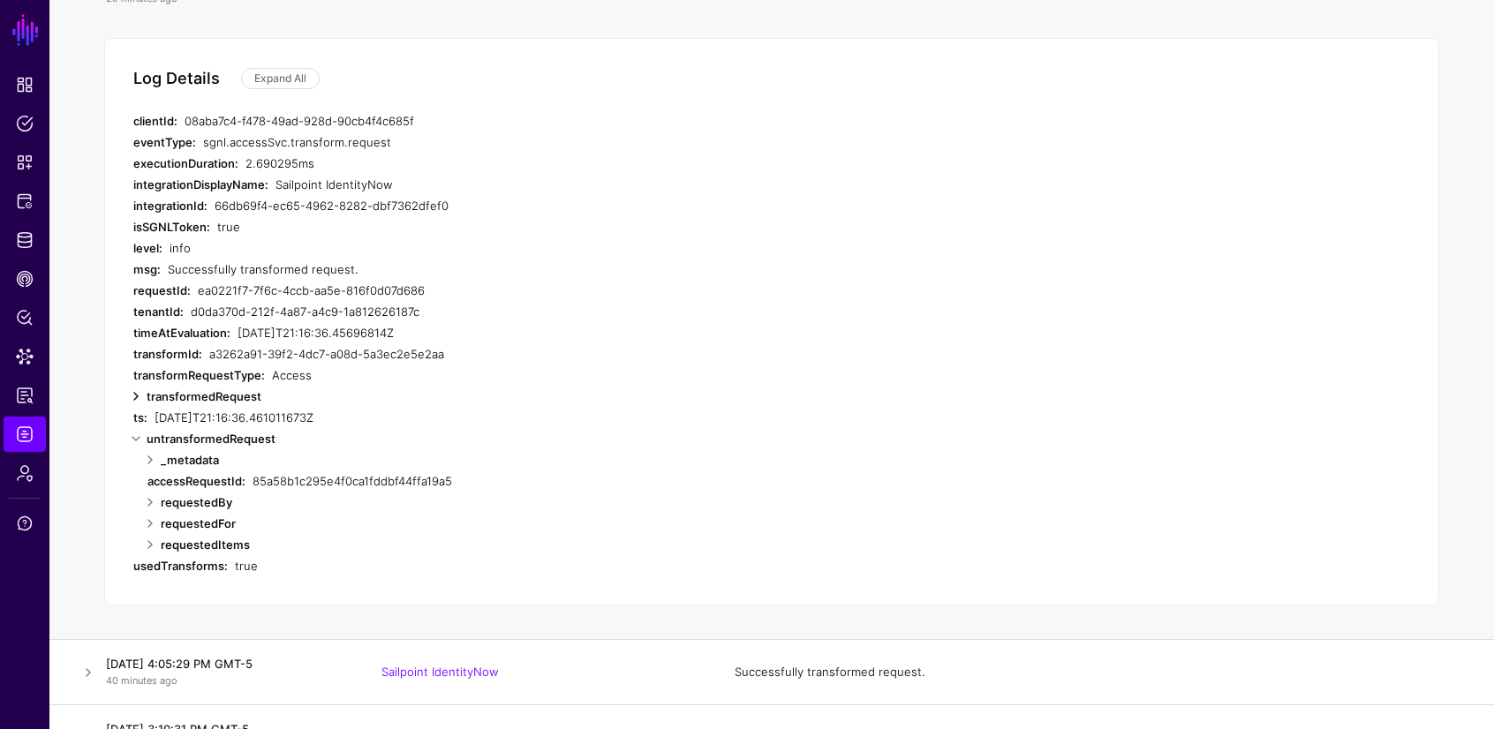
click at [136, 390] on link at bounding box center [135, 396] width 21 height 21
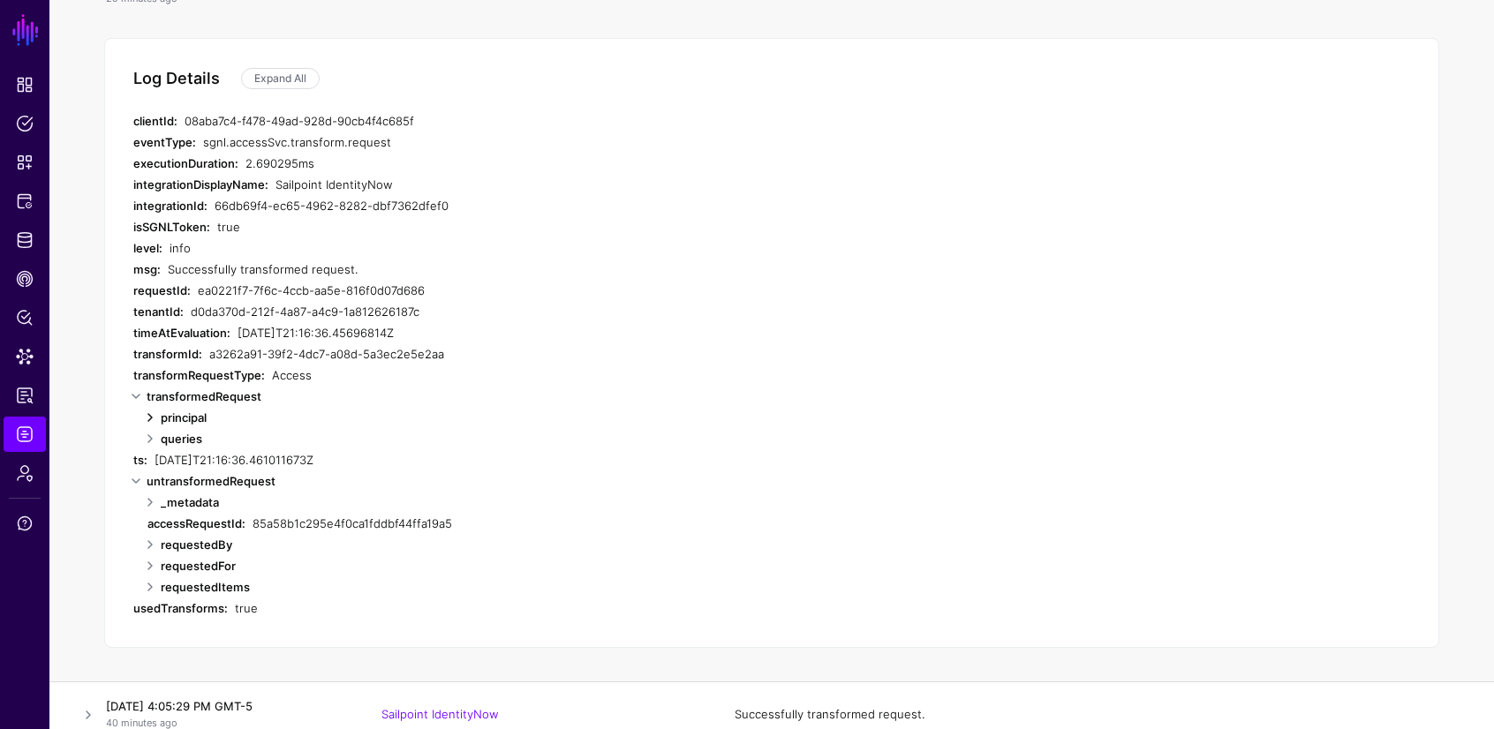
click at [151, 414] on link at bounding box center [150, 417] width 21 height 21
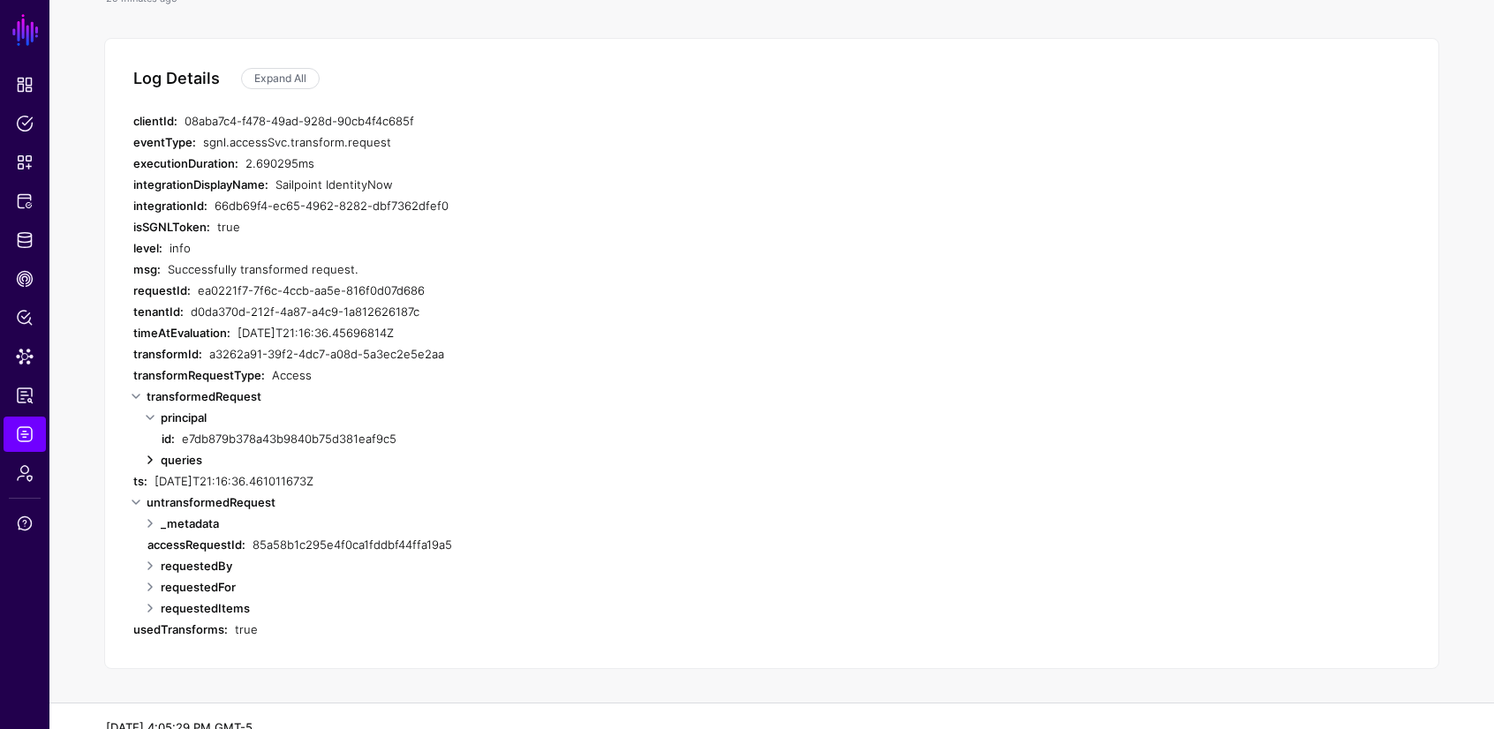
click at [148, 459] on link at bounding box center [150, 459] width 21 height 21
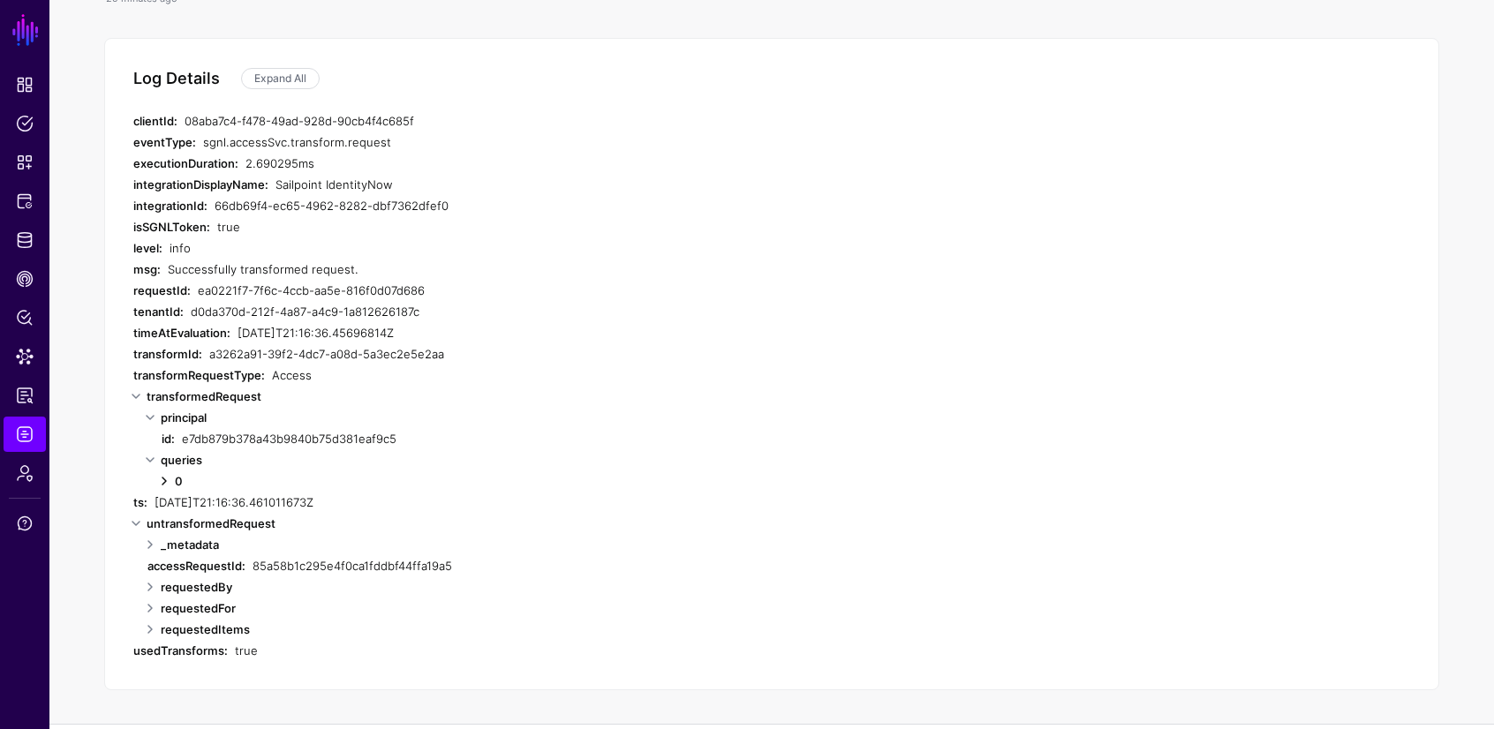
click at [163, 480] on link at bounding box center [164, 481] width 21 height 21
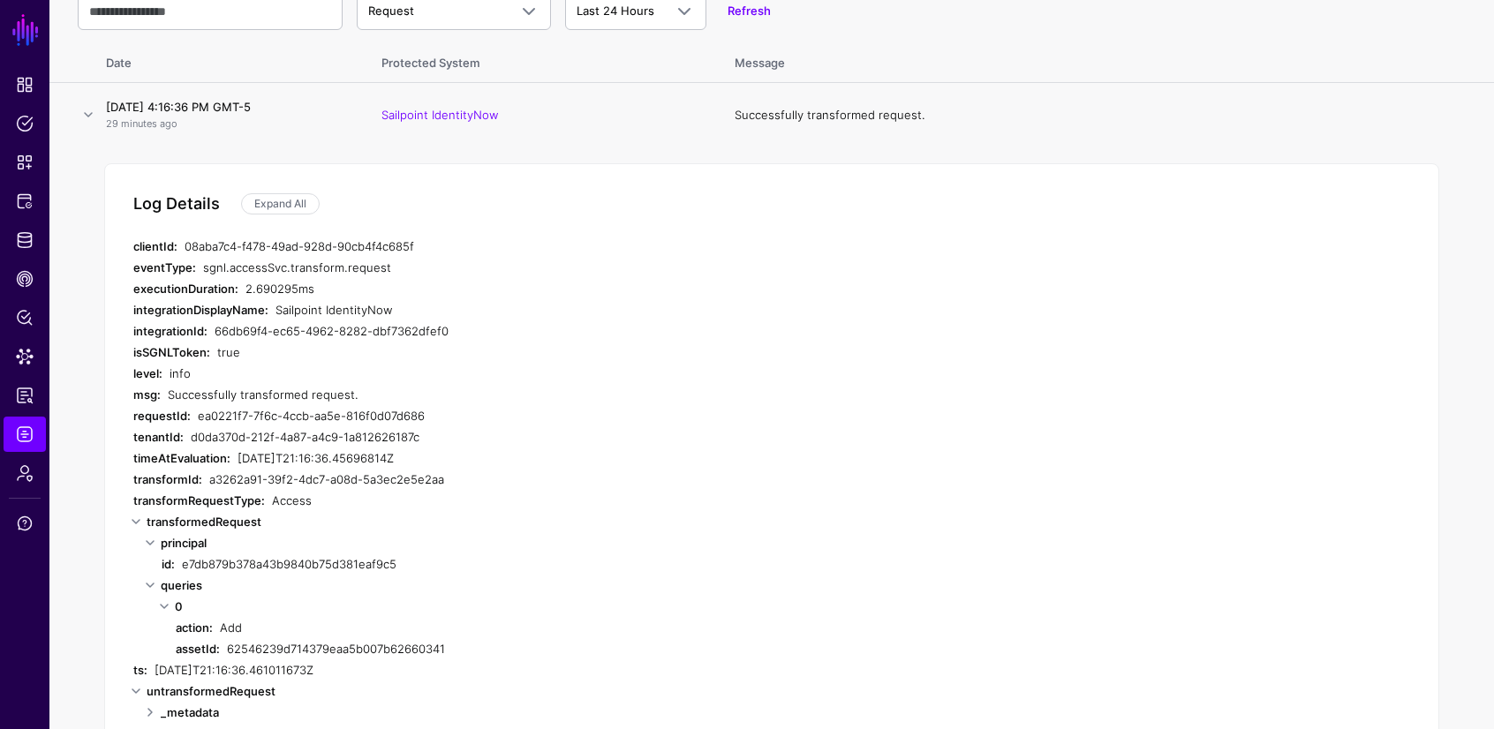
scroll to position [0, 0]
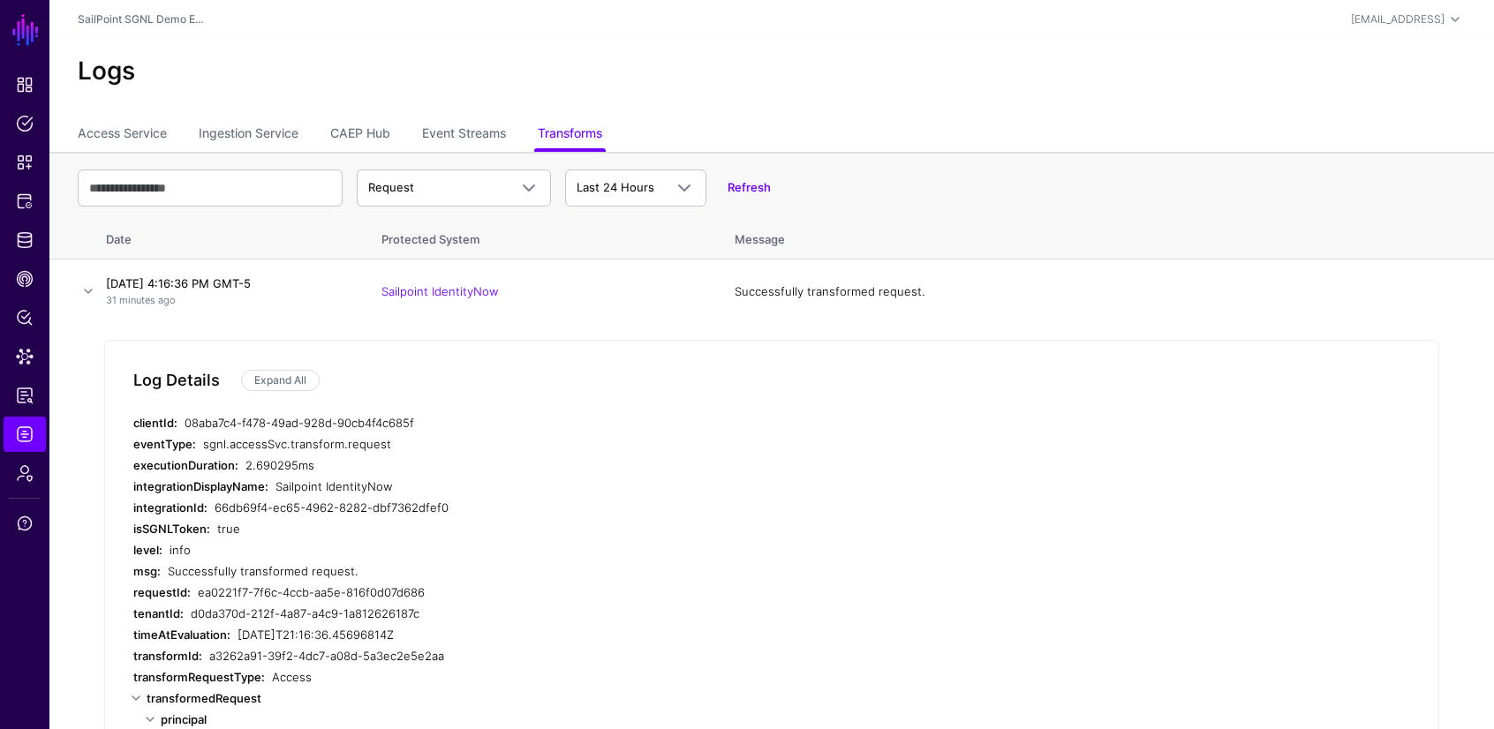
click at [197, 125] on ul "Access Service Ingestion Service CAEP Hub Event Streams Transforms" at bounding box center [772, 135] width 1388 height 34
click at [208, 129] on link "Ingestion Service" at bounding box center [249, 135] width 100 height 34
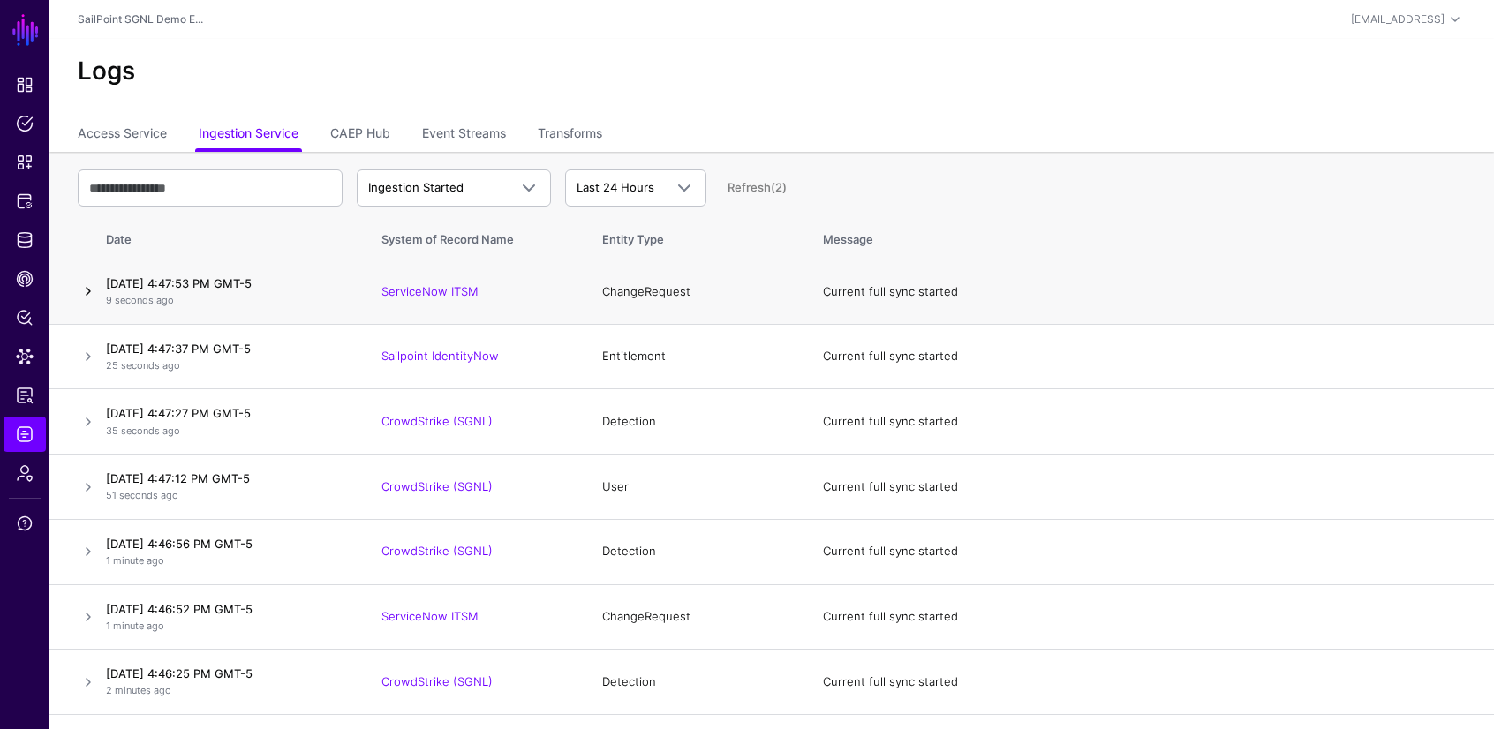
click at [86, 292] on link at bounding box center [88, 291] width 21 height 21
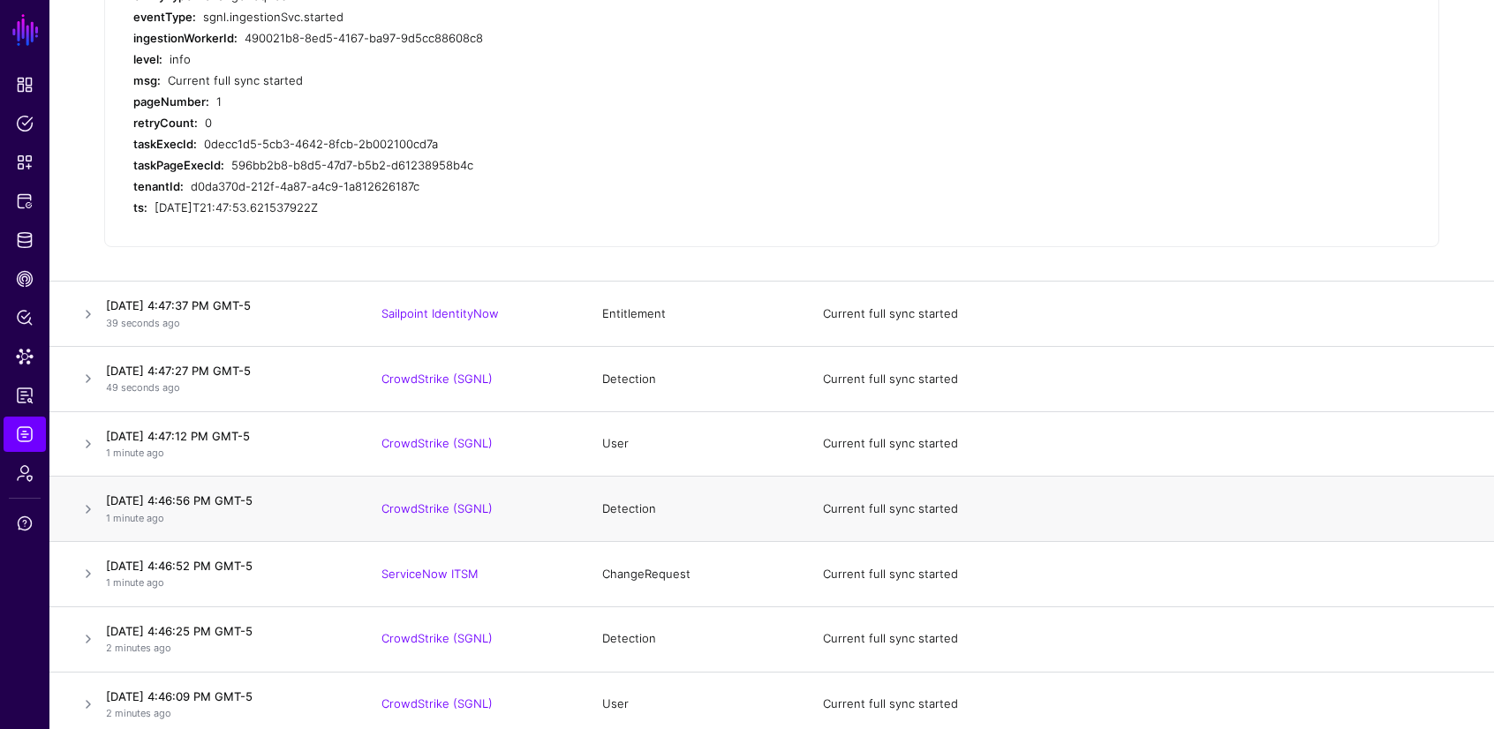
scroll to position [781, 0]
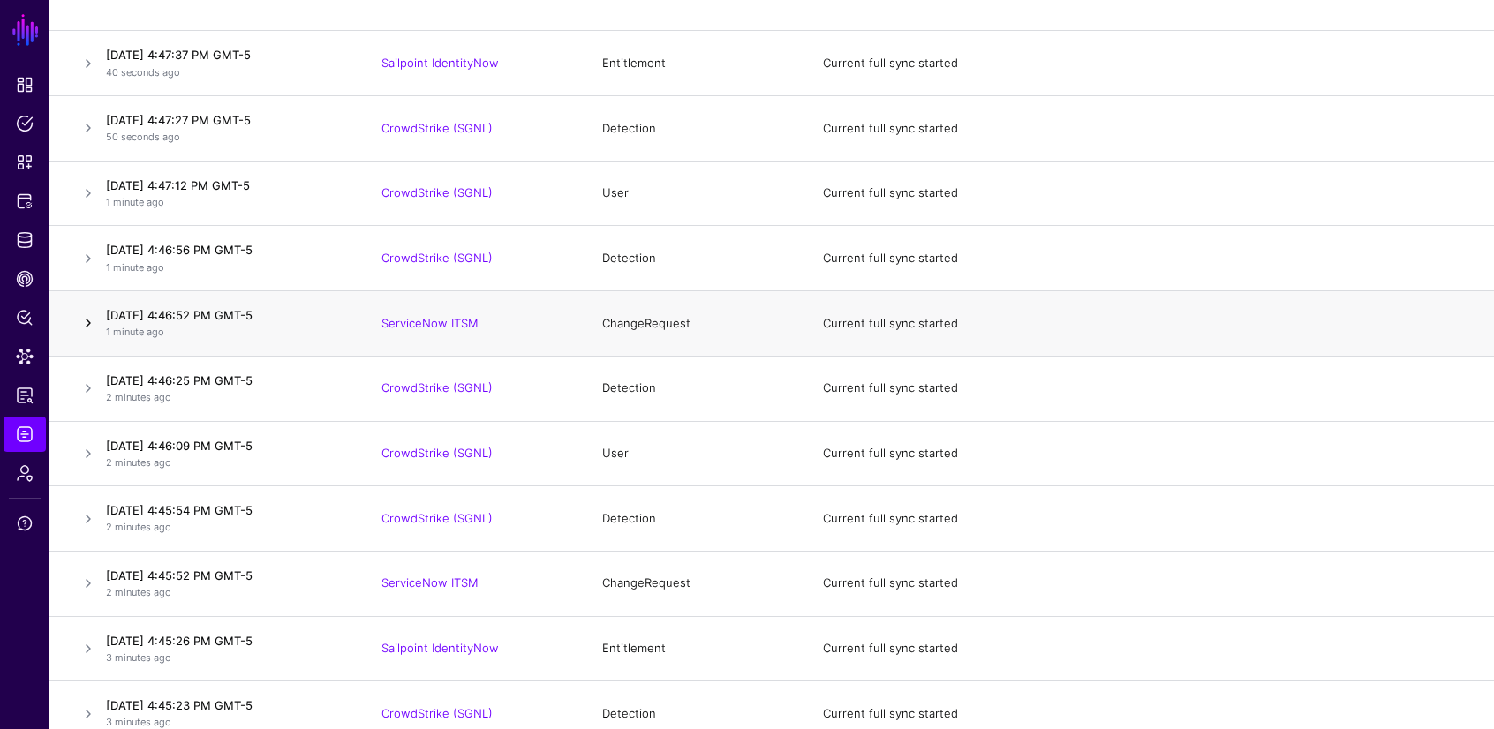
click at [89, 324] on link at bounding box center [88, 323] width 21 height 21
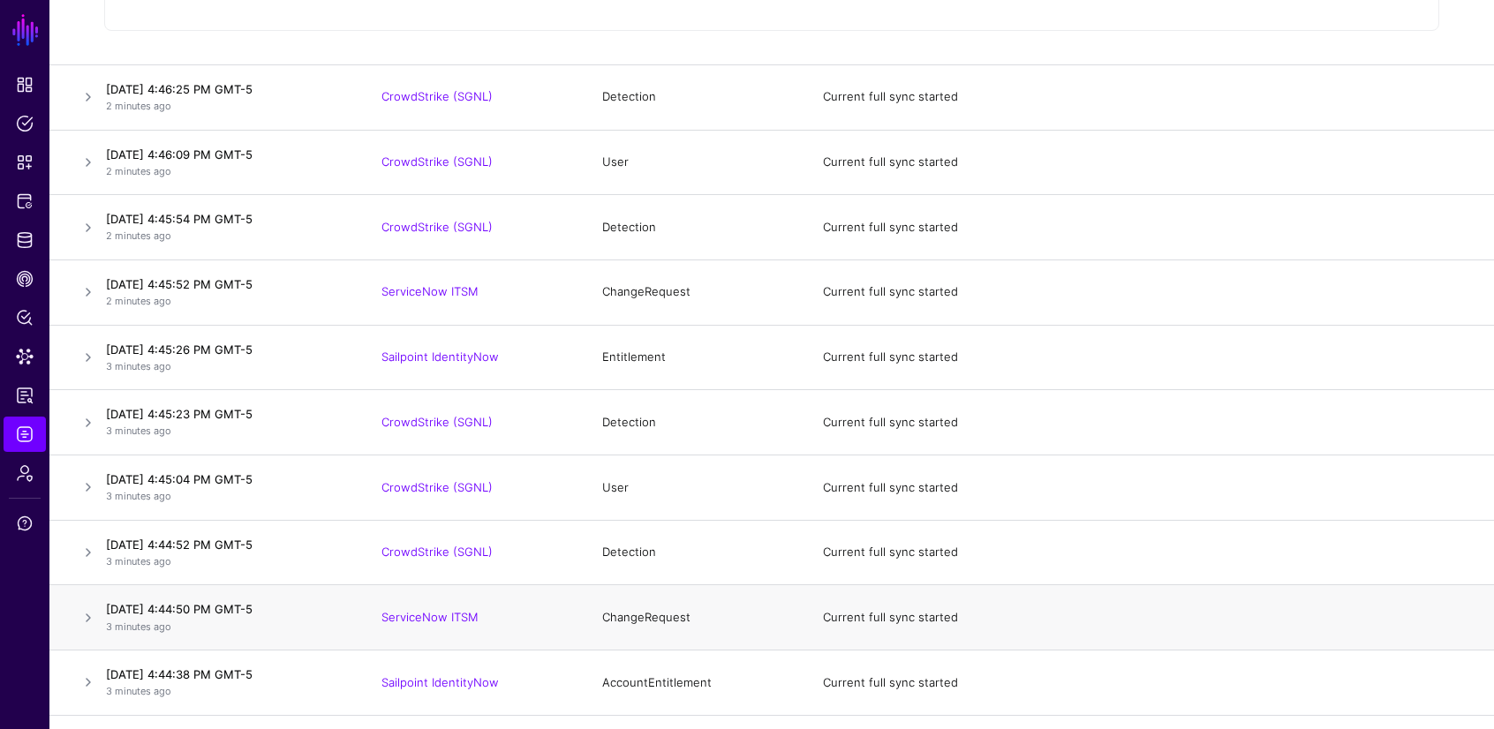
scroll to position [1290, 0]
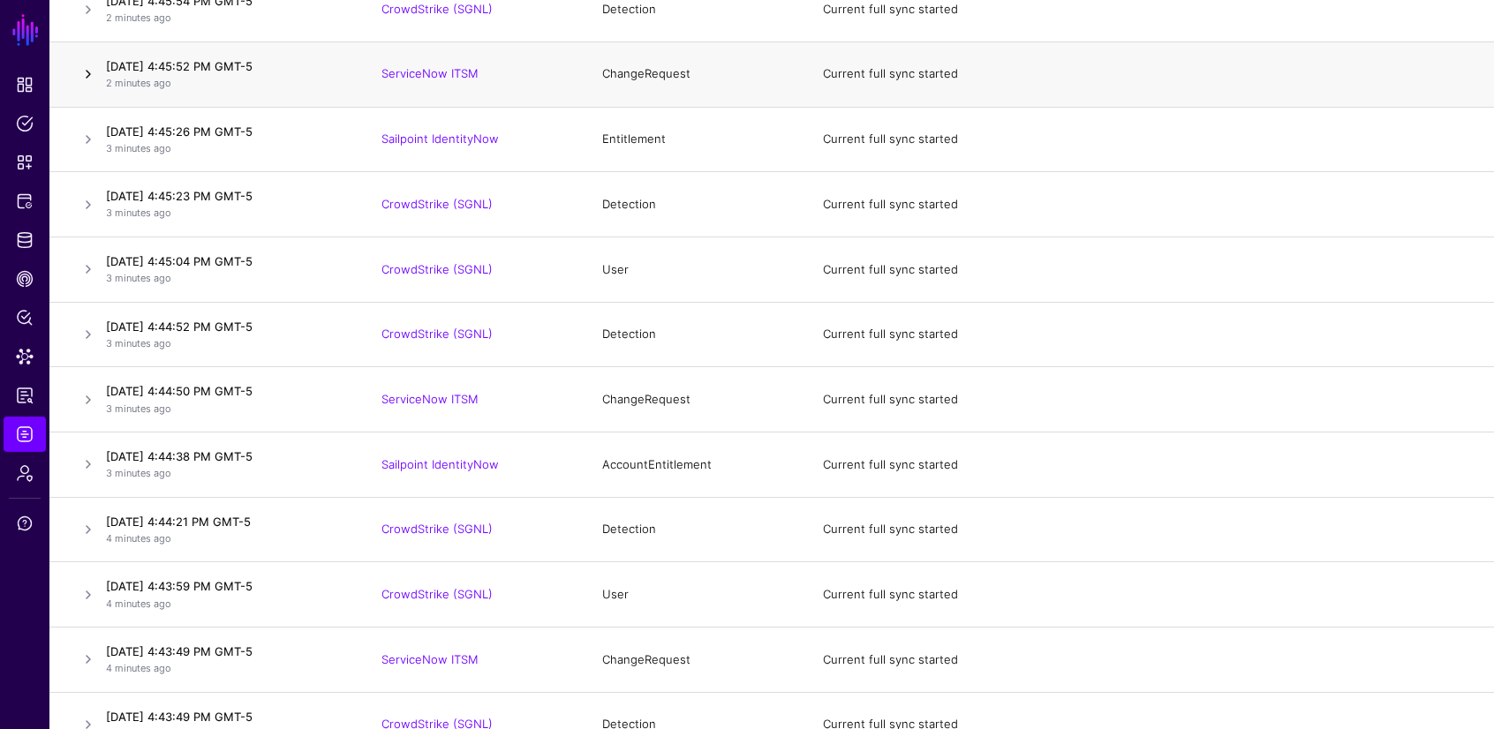
click at [87, 71] on link at bounding box center [88, 74] width 21 height 21
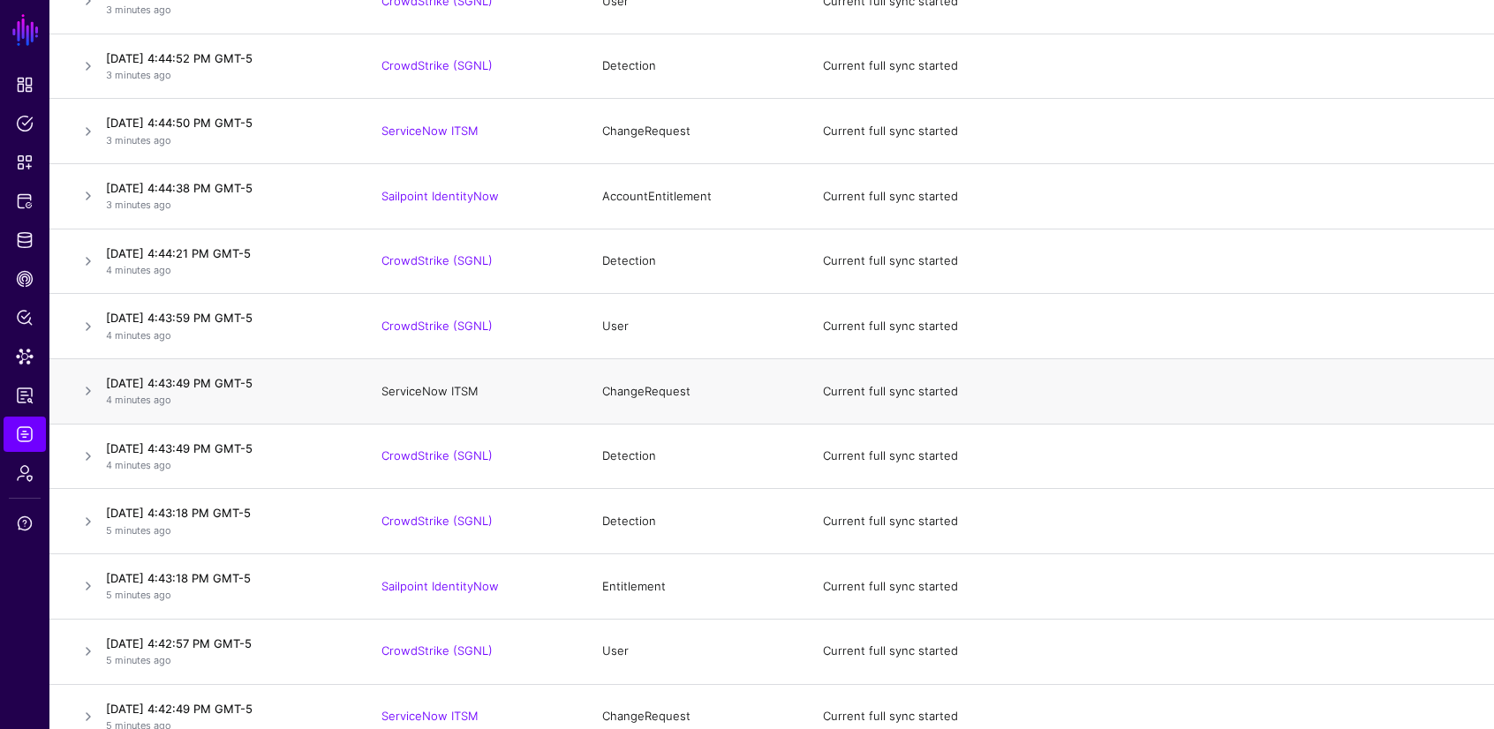
scroll to position [1586, 0]
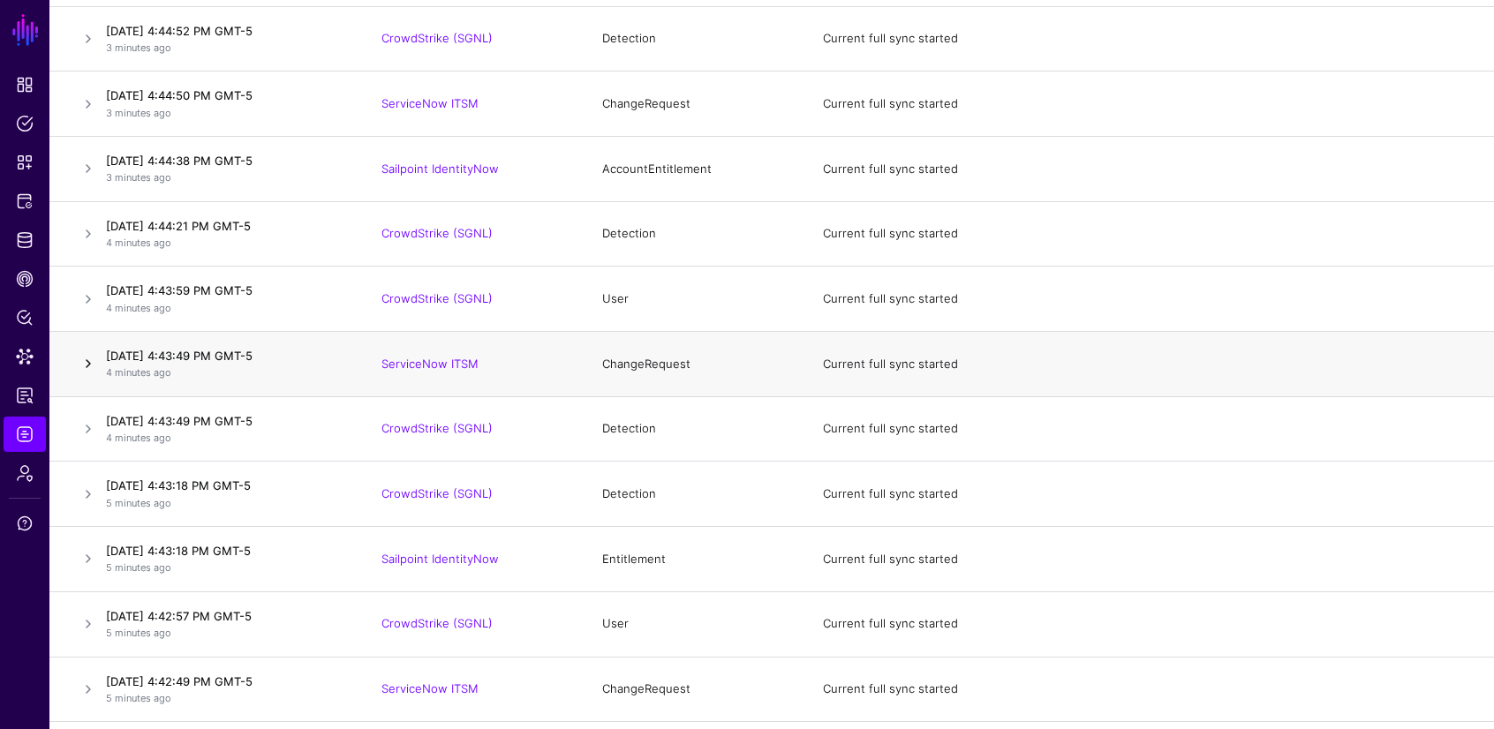
click at [87, 358] on link at bounding box center [88, 363] width 21 height 21
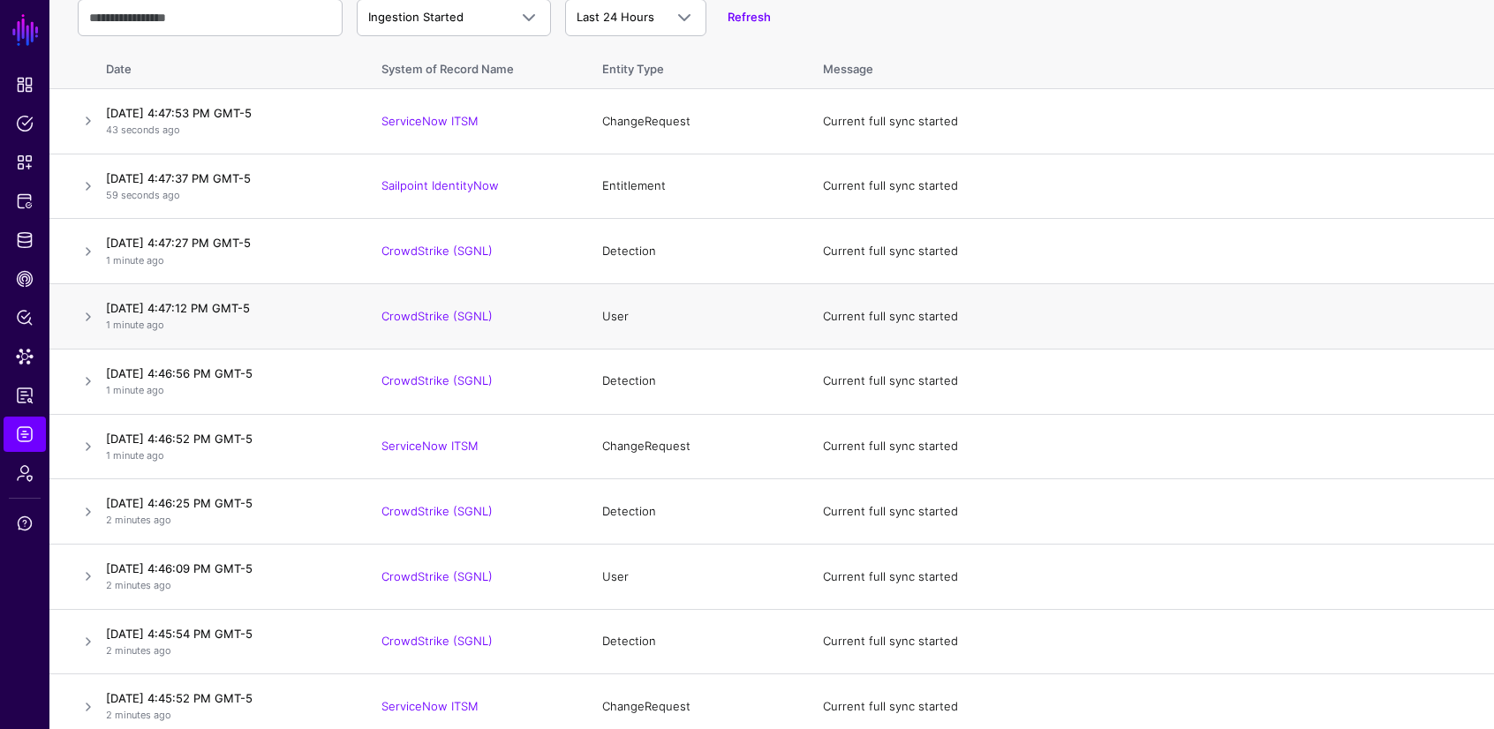
scroll to position [0, 0]
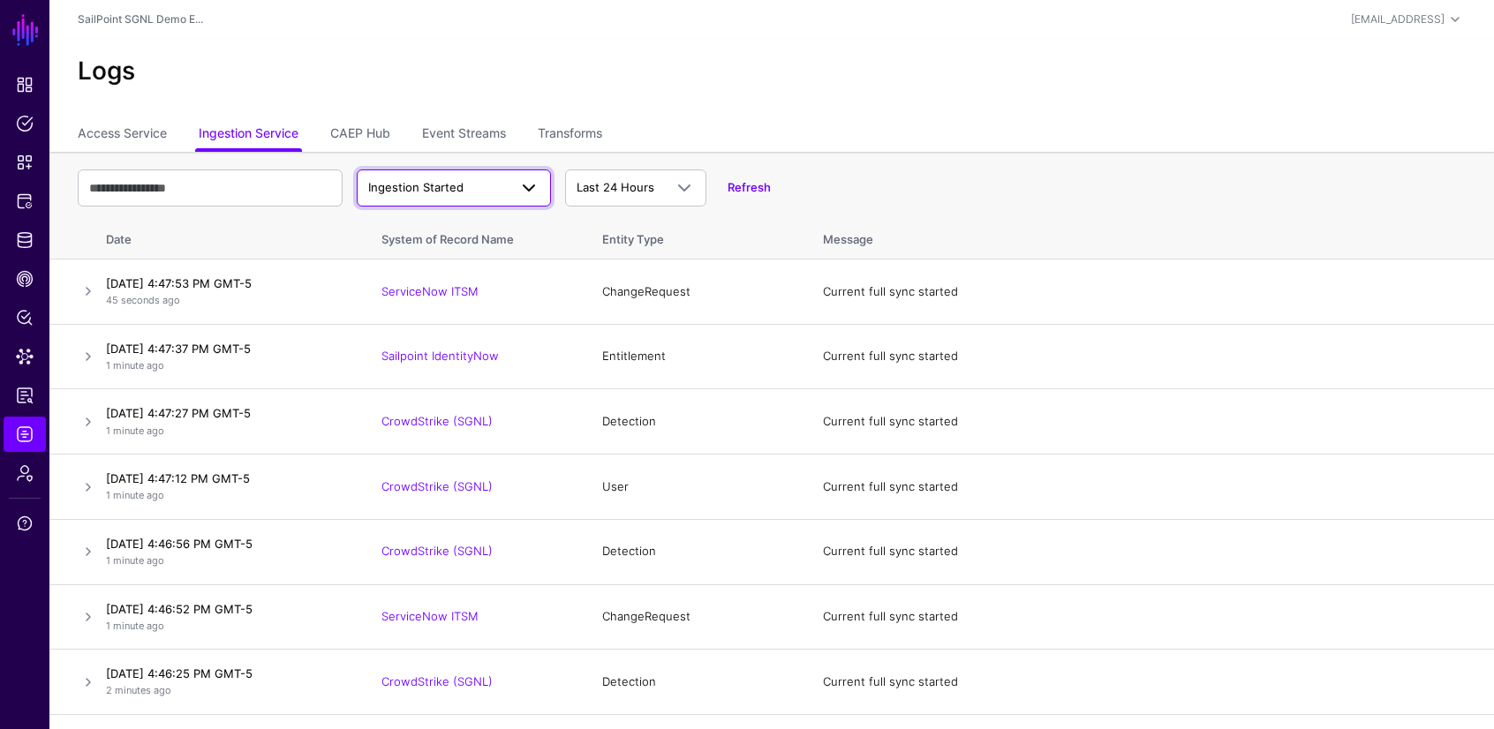
click at [455, 185] on span "Ingestion Started" at bounding box center [415, 187] width 95 height 14
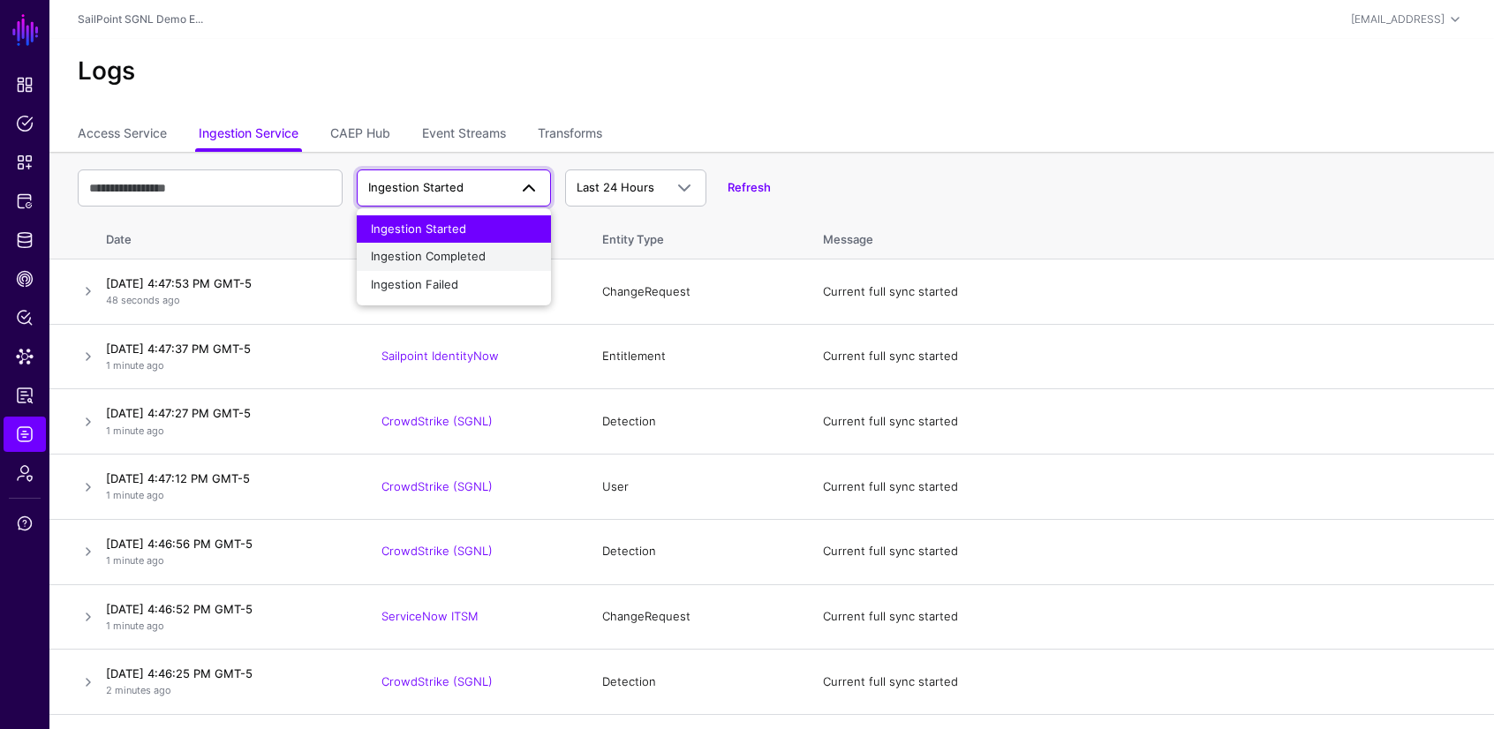
click at [472, 259] on span "Ingestion Completed" at bounding box center [428, 256] width 115 height 14
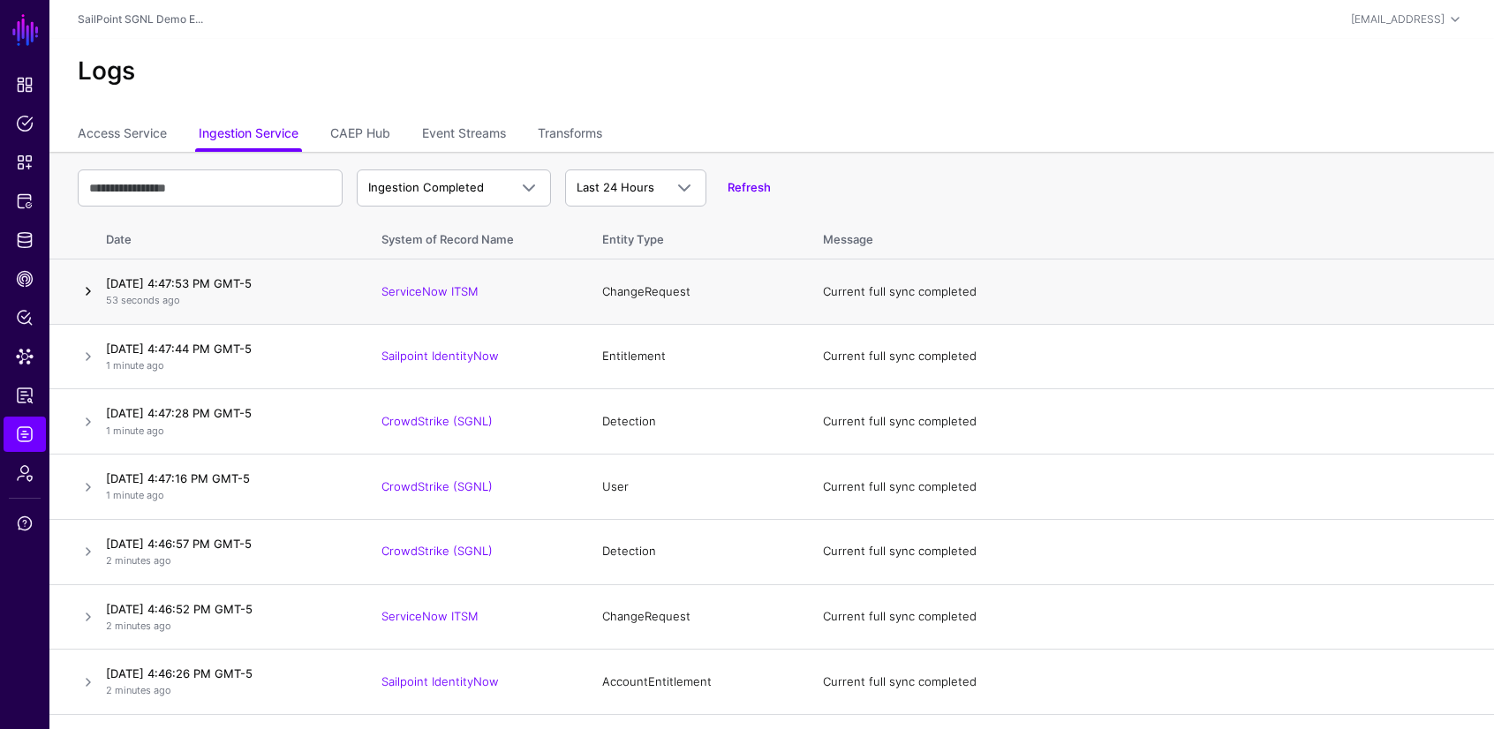
click at [87, 290] on link at bounding box center [88, 291] width 21 height 21
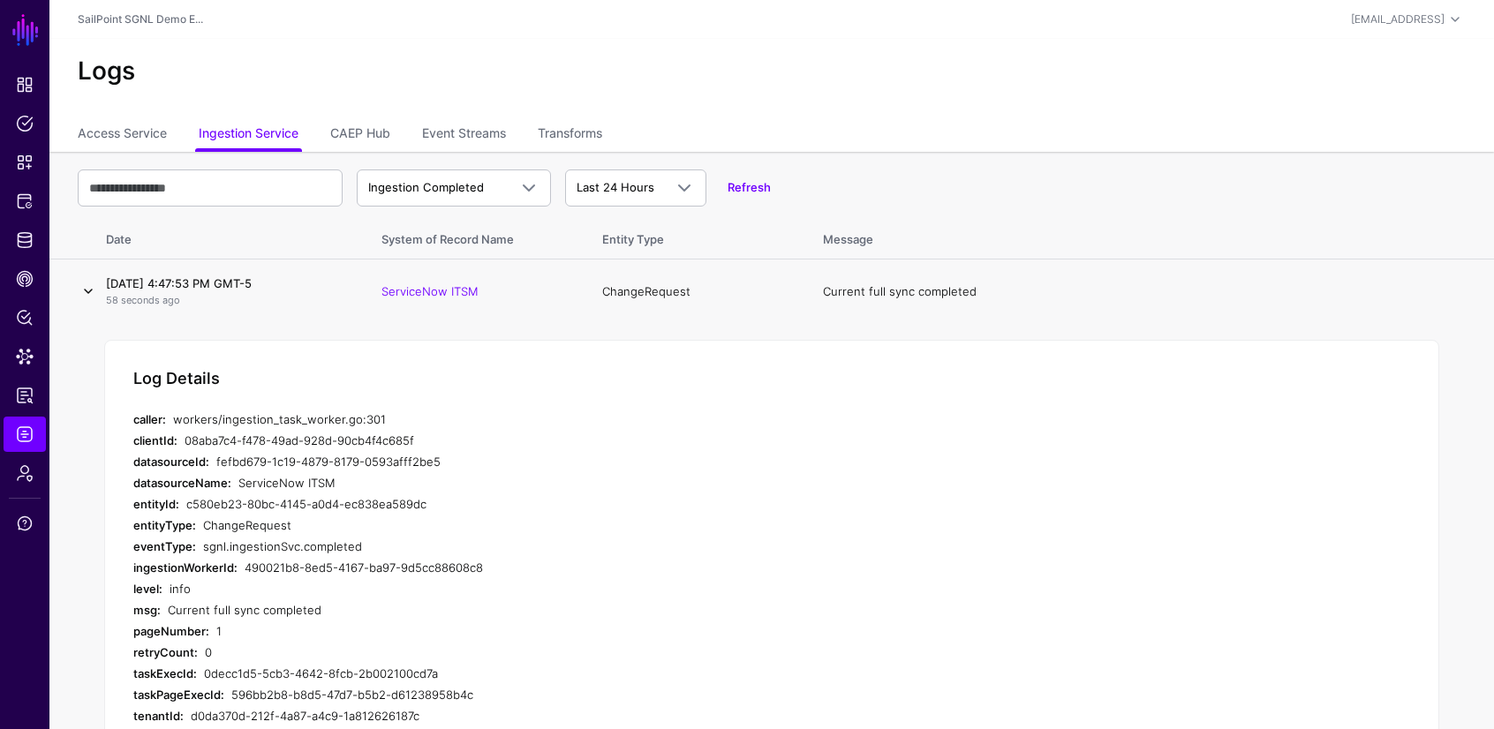
click at [87, 288] on link at bounding box center [88, 291] width 21 height 21
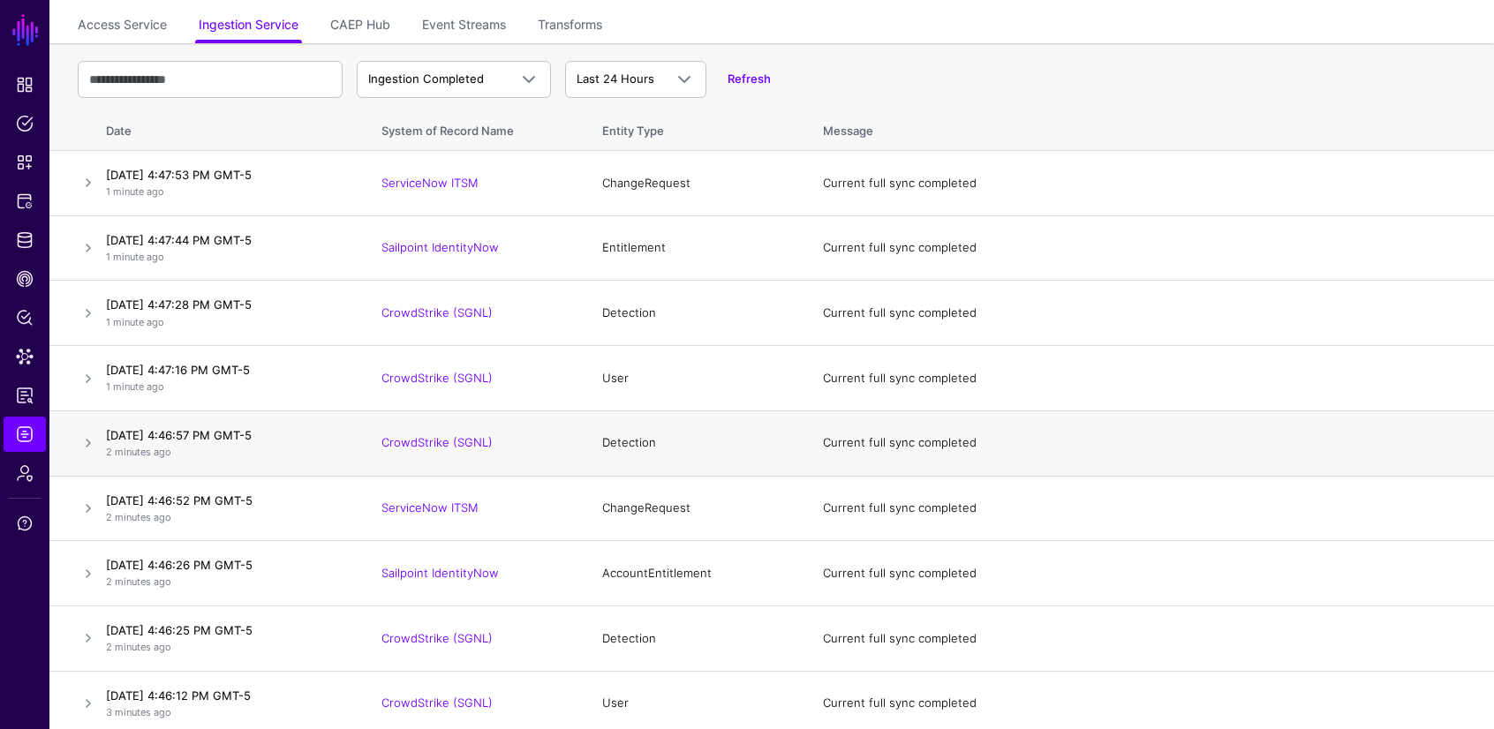
scroll to position [129, 0]
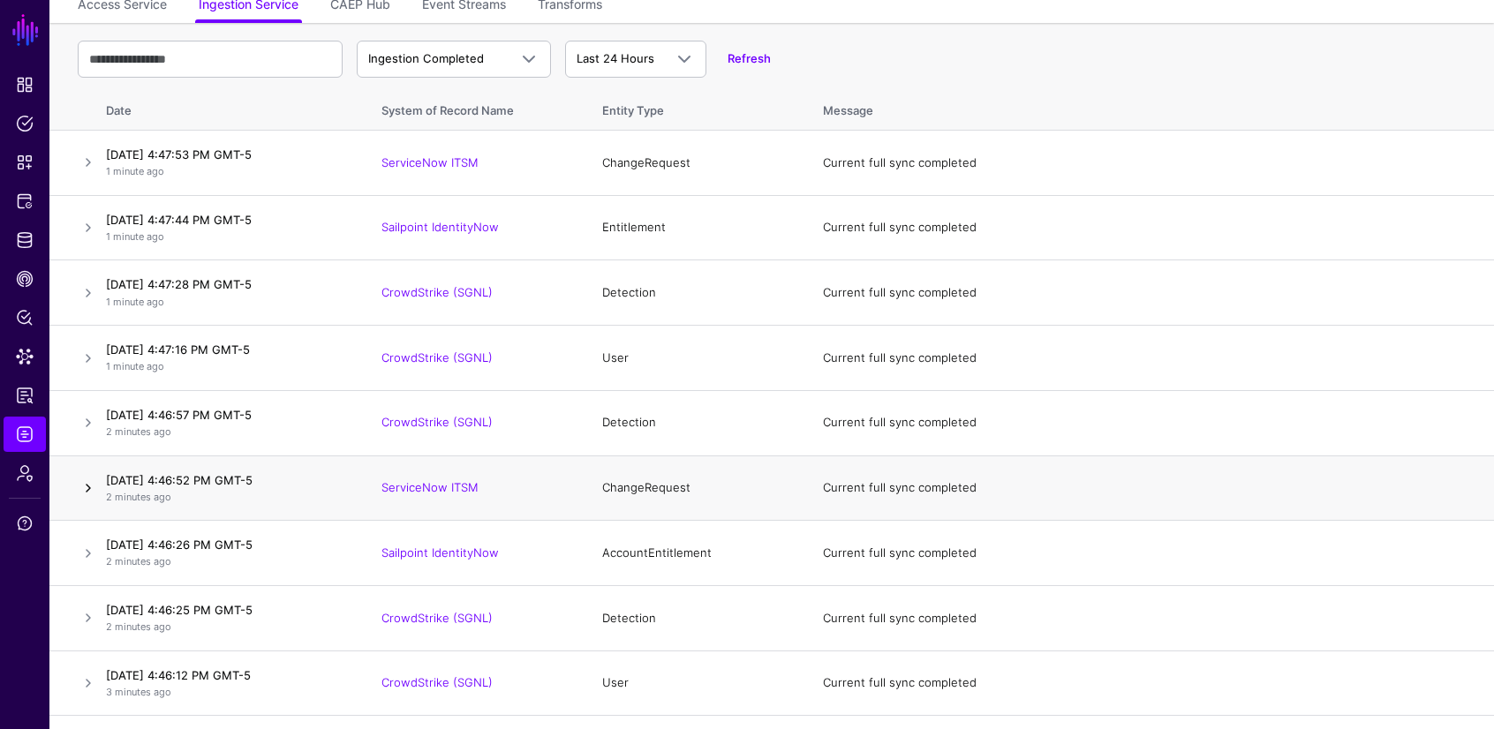
click at [84, 486] on link at bounding box center [88, 488] width 21 height 21
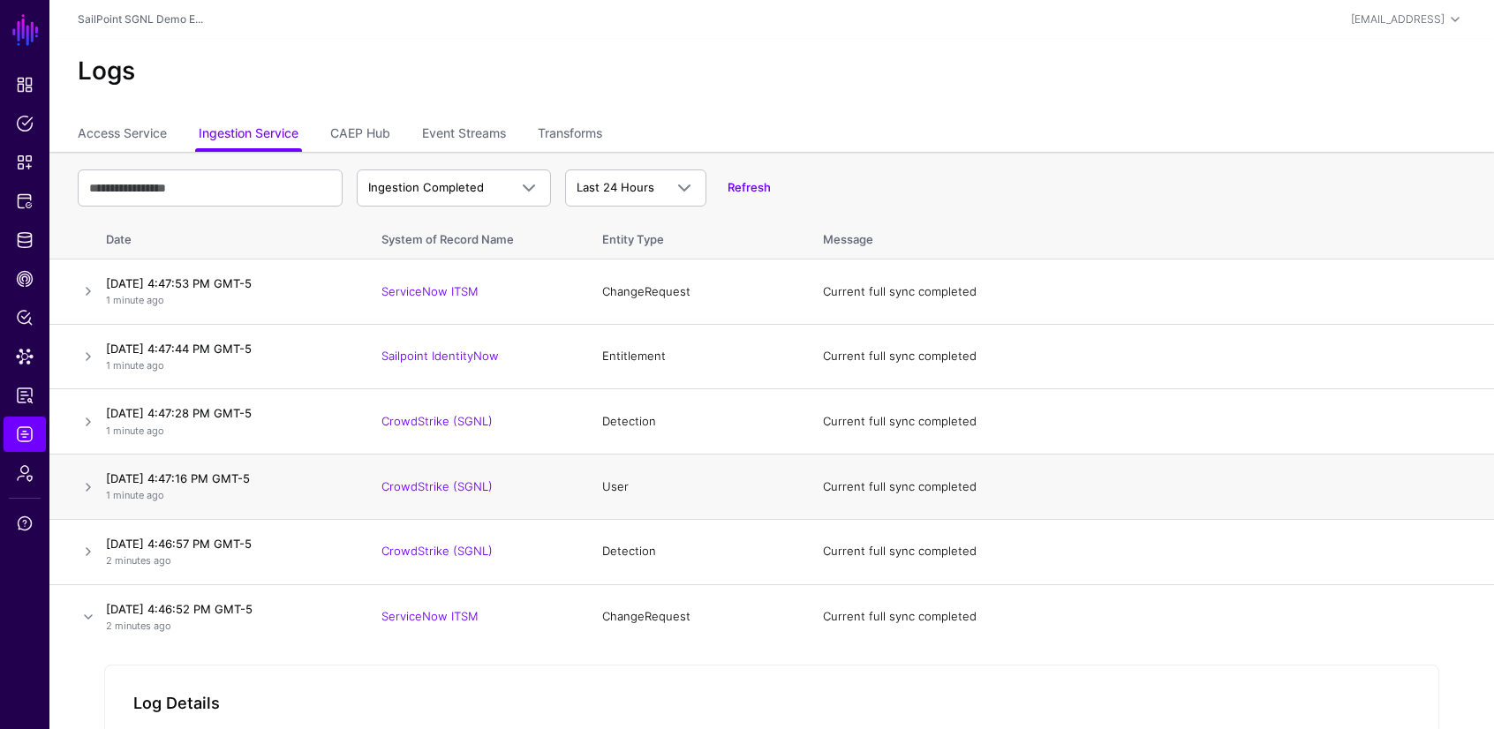
scroll to position [248, 0]
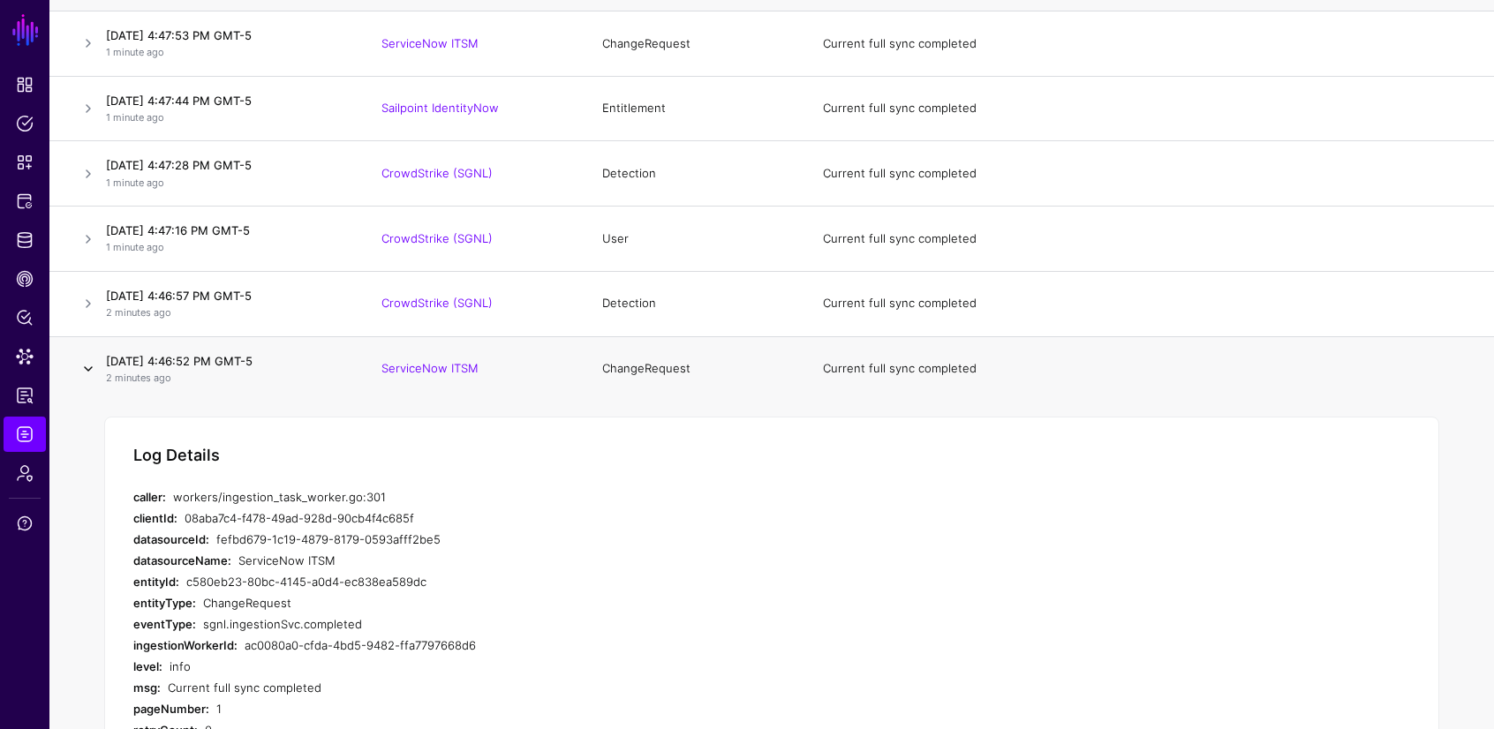
click at [85, 366] on link at bounding box center [88, 368] width 21 height 21
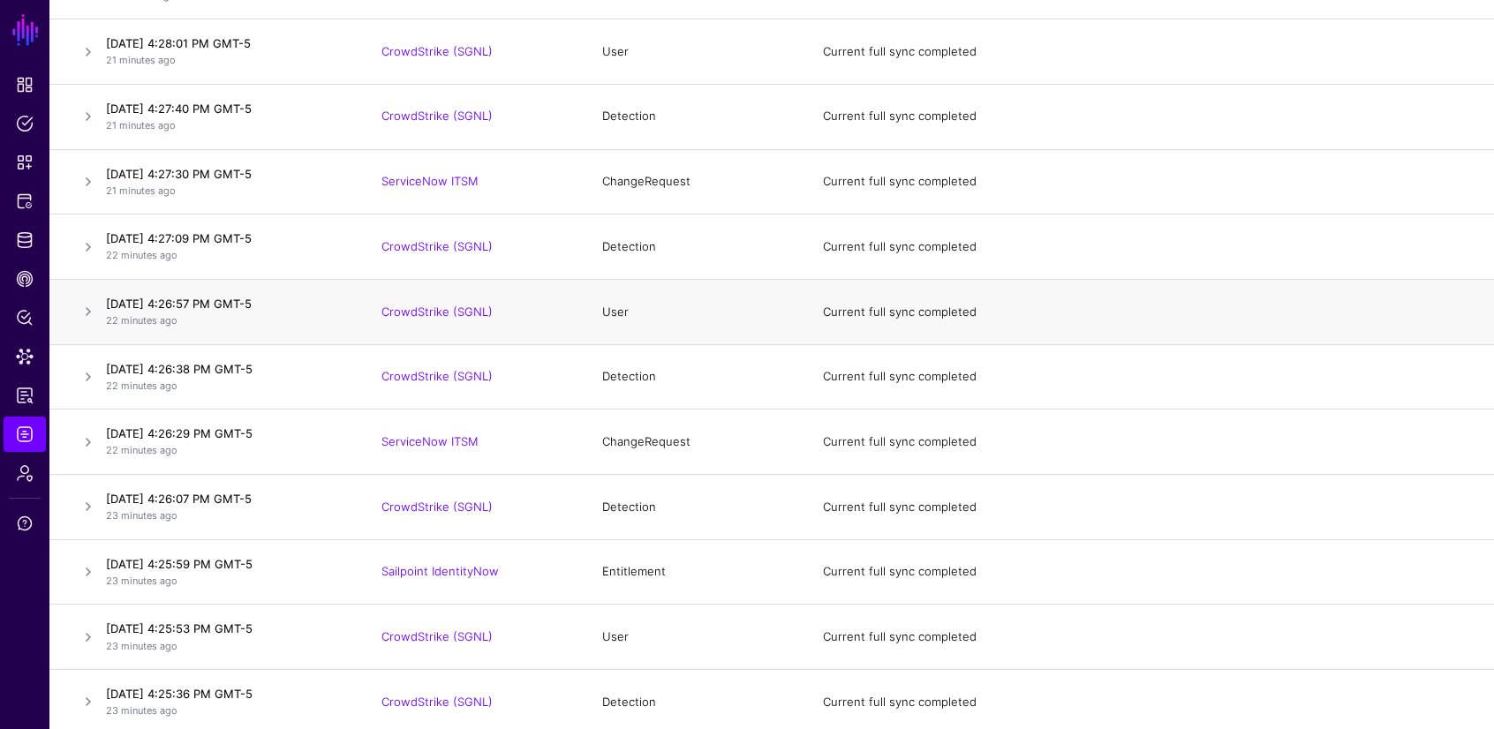
scroll to position [6543, 0]
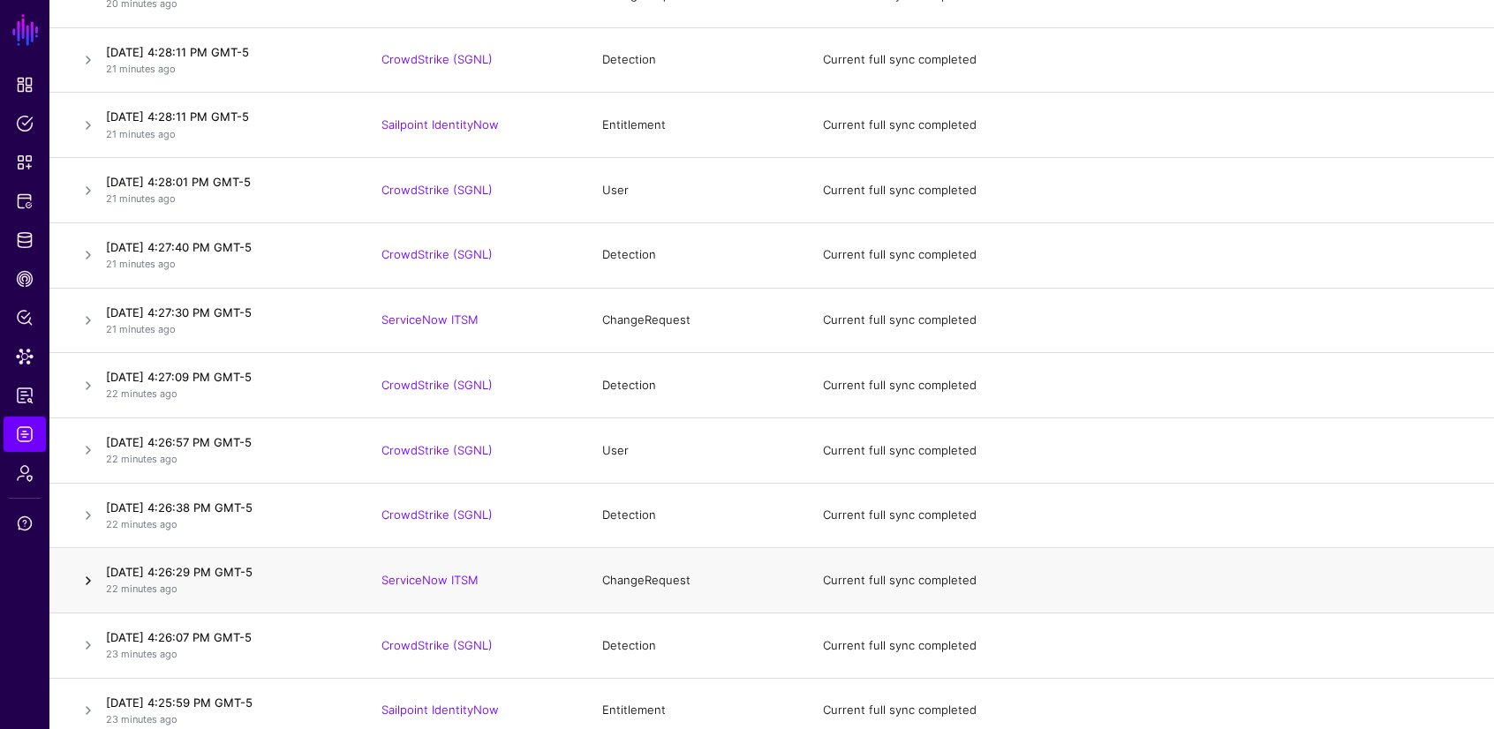
click at [93, 579] on link at bounding box center [88, 580] width 21 height 21
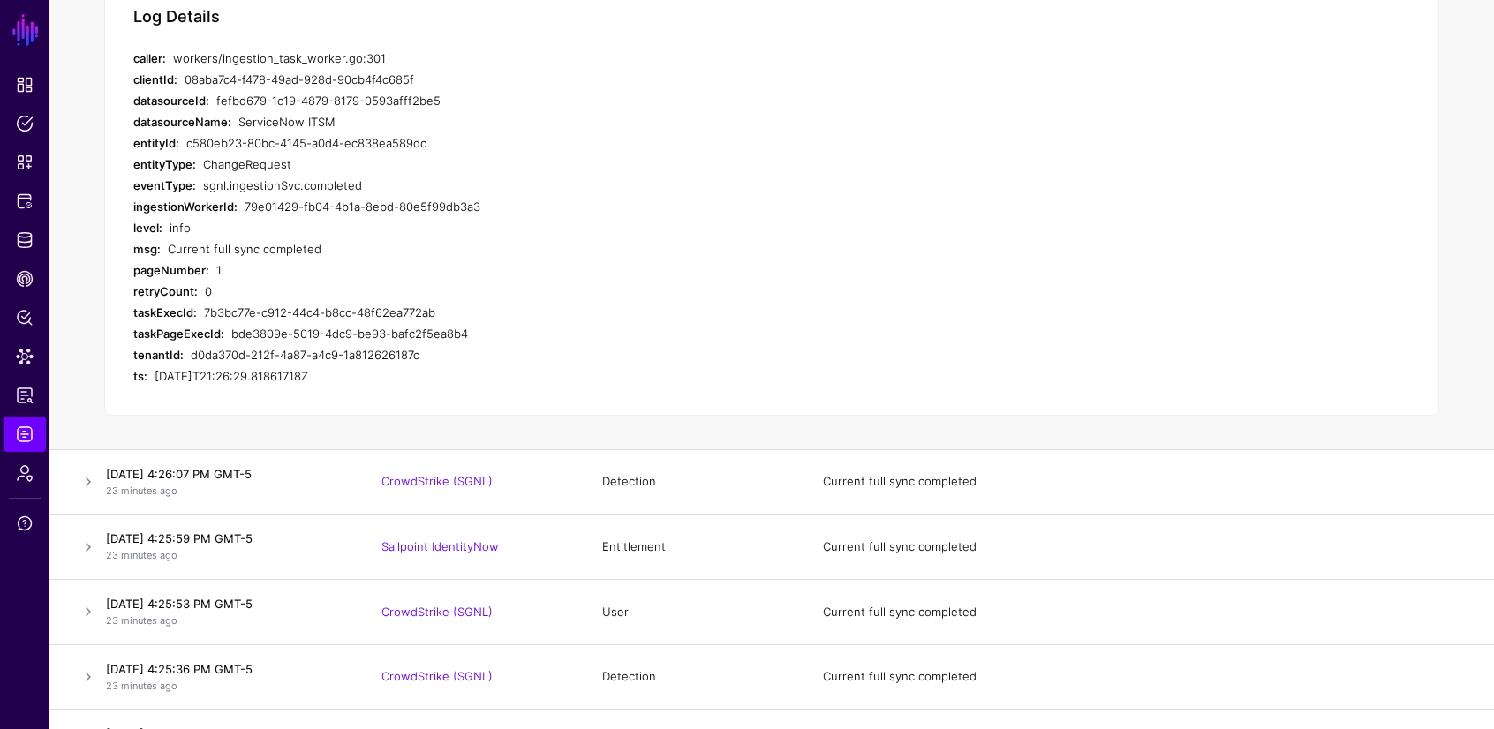
scroll to position [6998, 0]
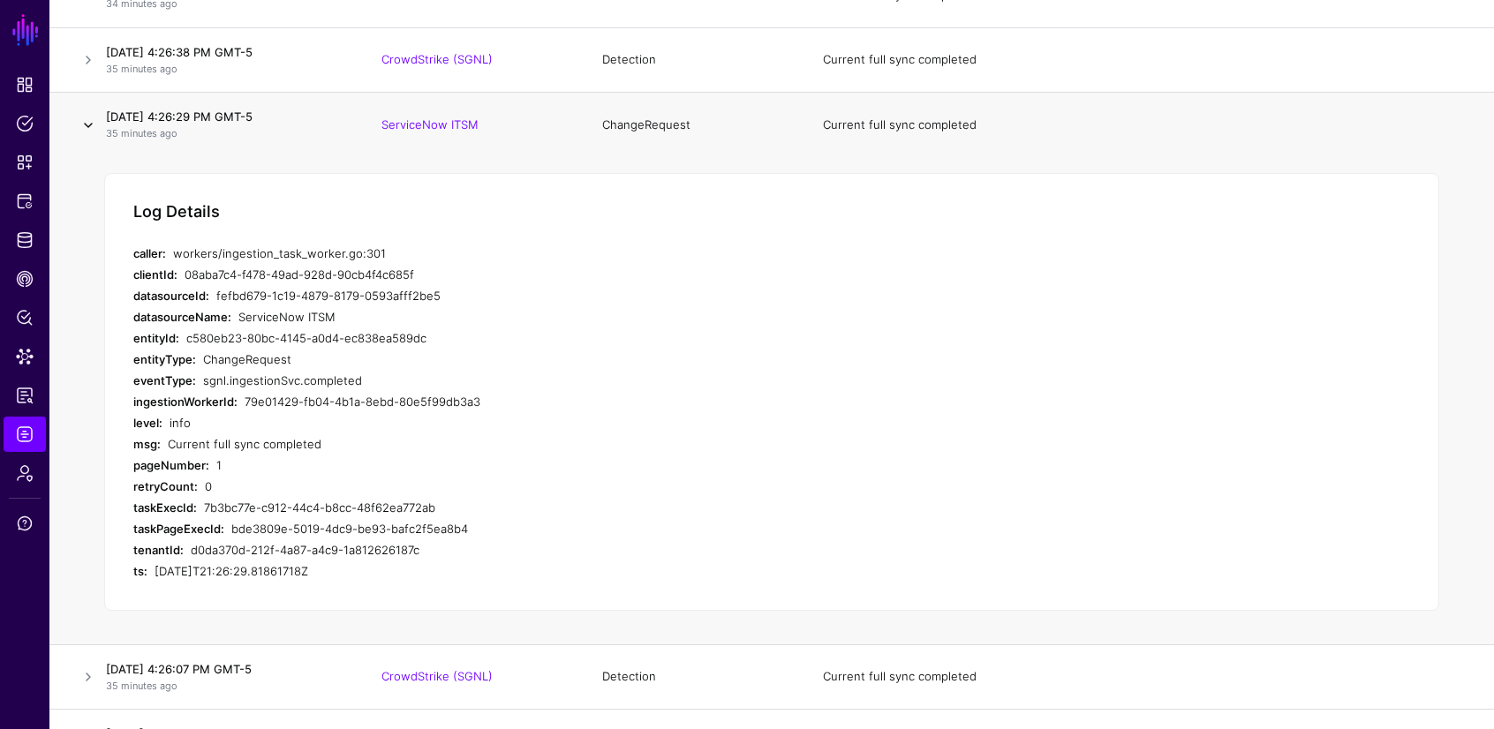
click at [85, 128] on link at bounding box center [88, 125] width 21 height 21
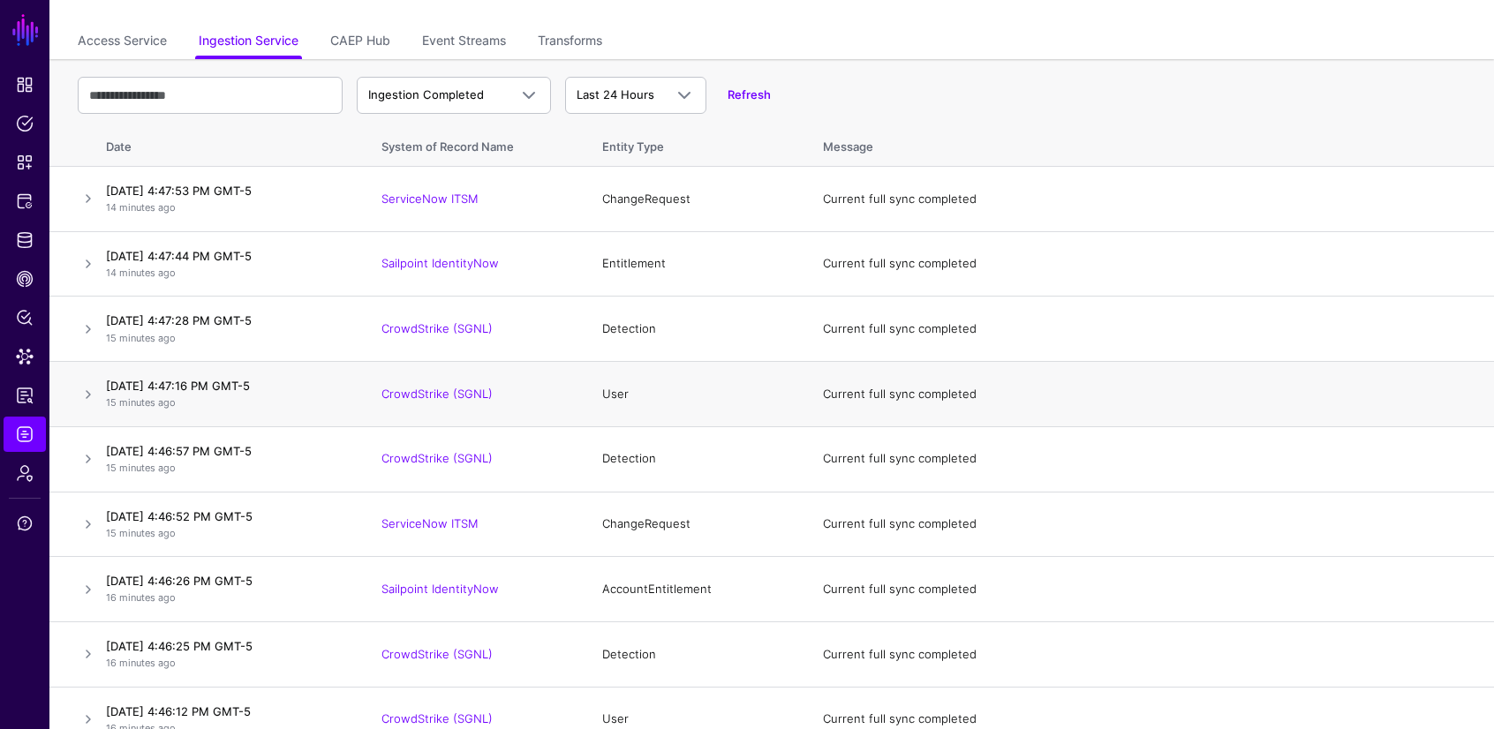
scroll to position [0, 0]
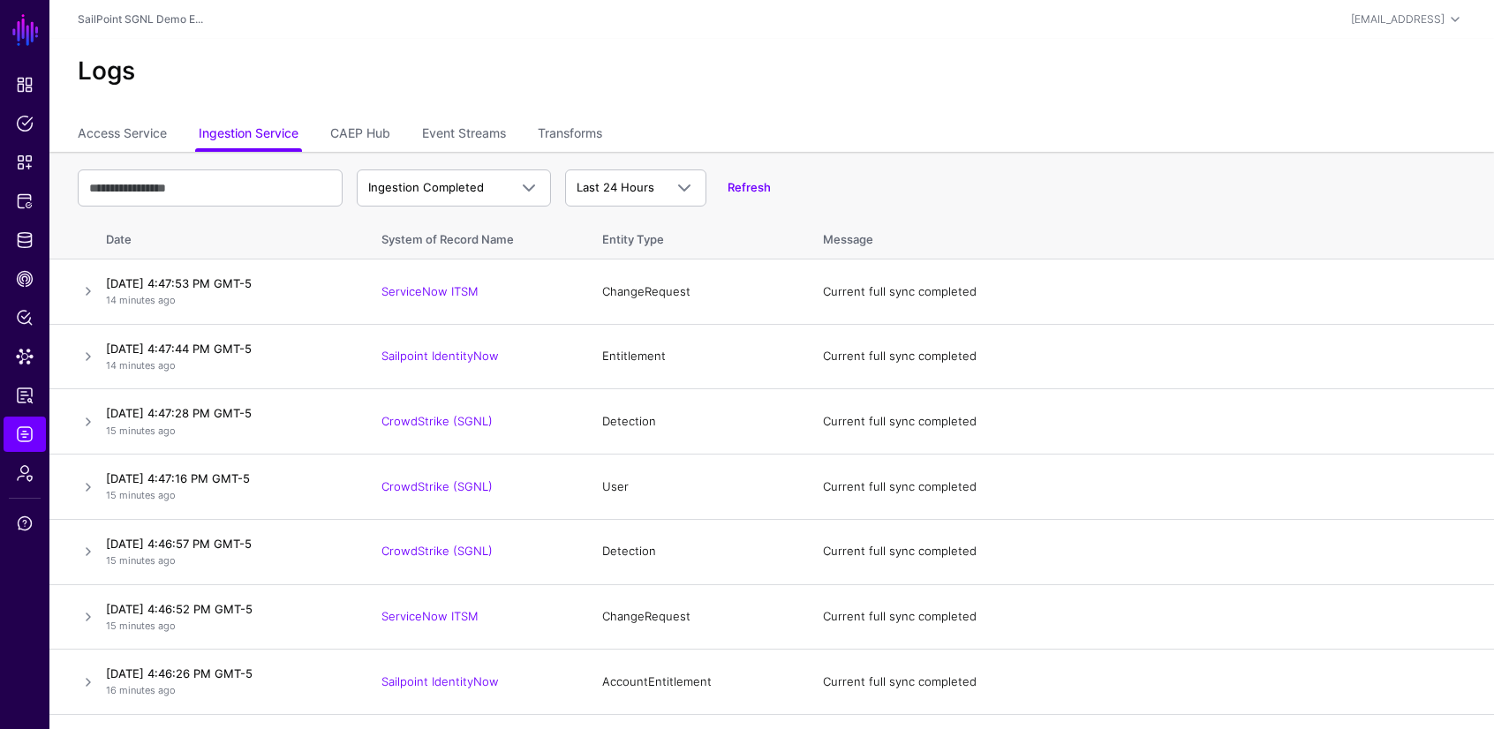
click at [881, 96] on div "Logs" at bounding box center [771, 78] width 1445 height 79
click at [377, 136] on link "CAEP Hub" at bounding box center [360, 135] width 60 height 34
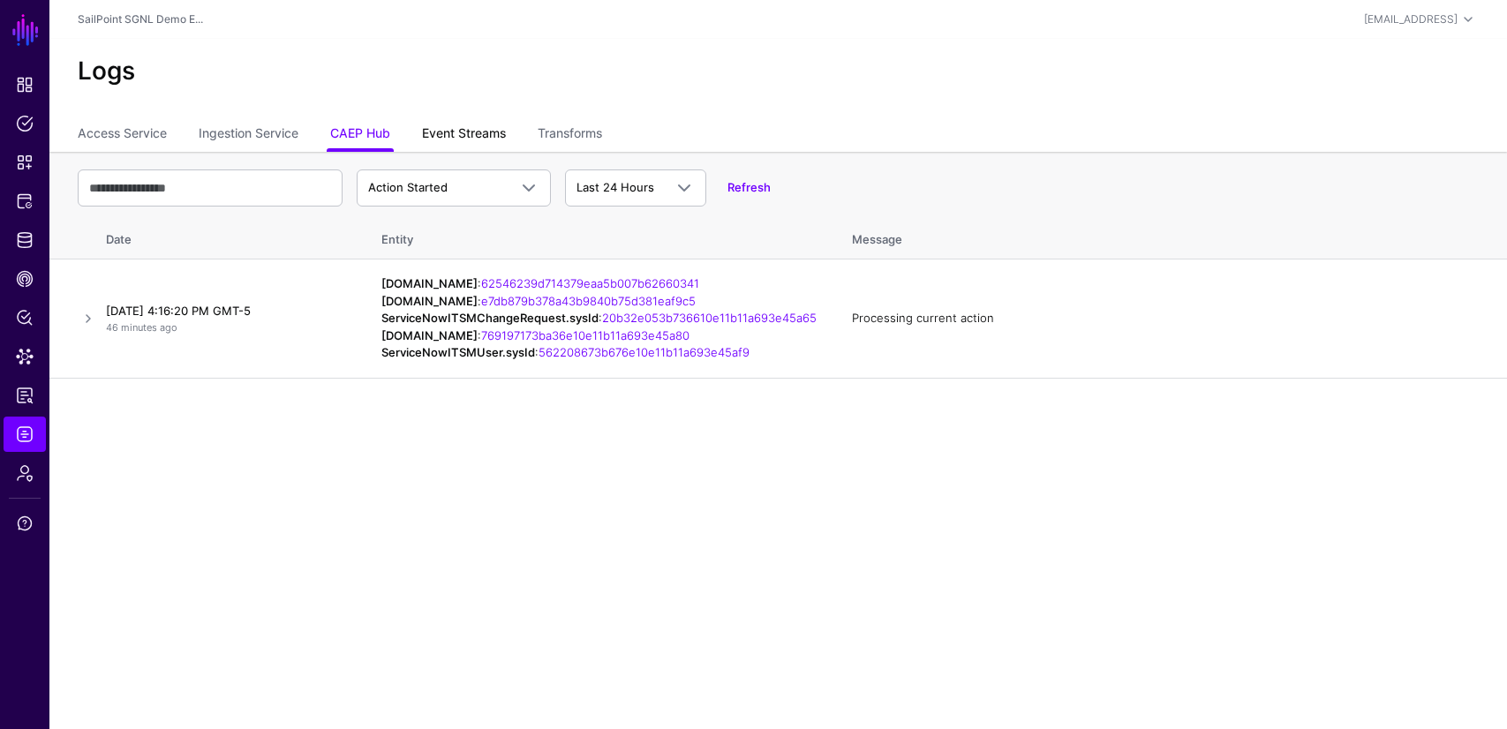
click at [487, 136] on link "Event Streams" at bounding box center [464, 135] width 84 height 34
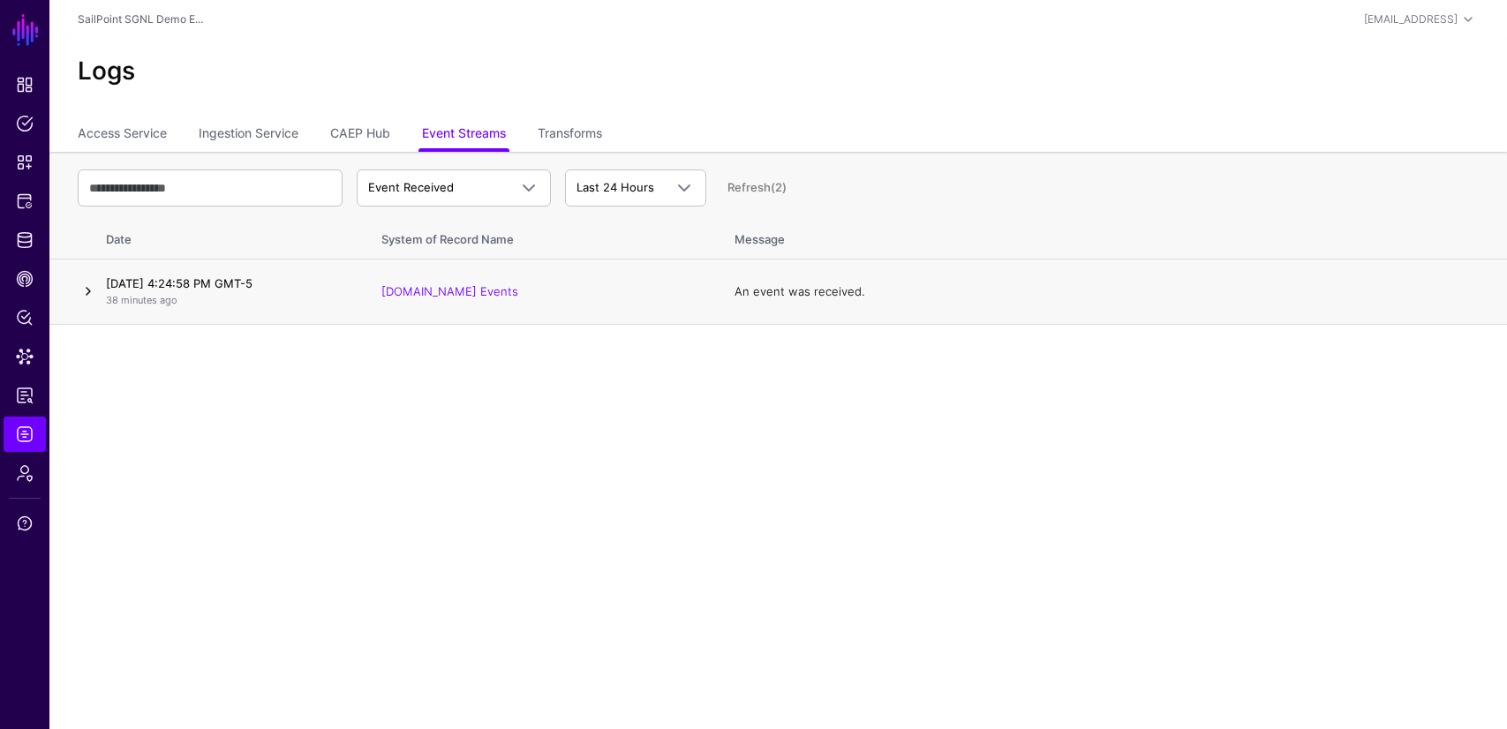
click at [88, 289] on link at bounding box center [88, 291] width 21 height 21
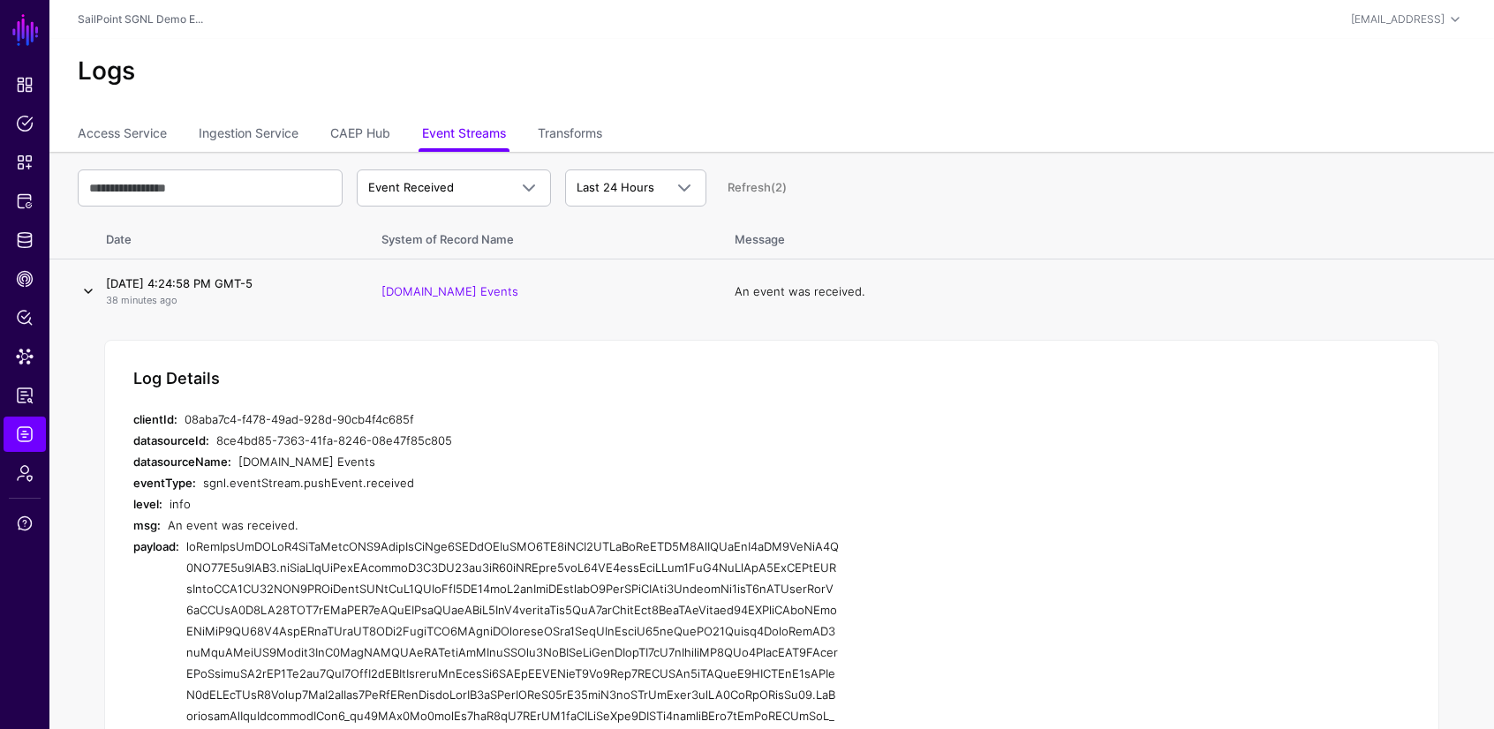
click at [88, 289] on link at bounding box center [88, 291] width 21 height 21
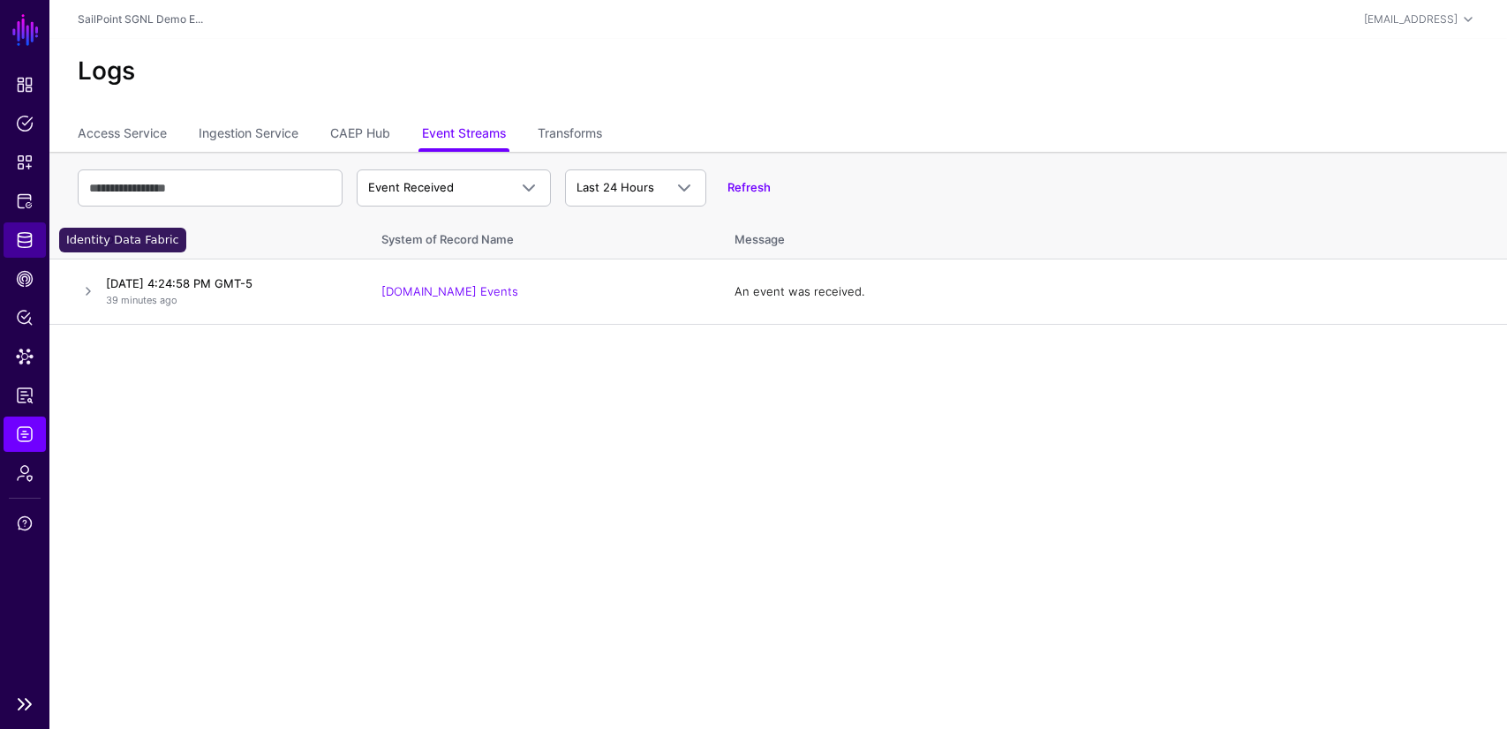
click at [19, 239] on span "Identity Data Fabric" at bounding box center [25, 240] width 18 height 18
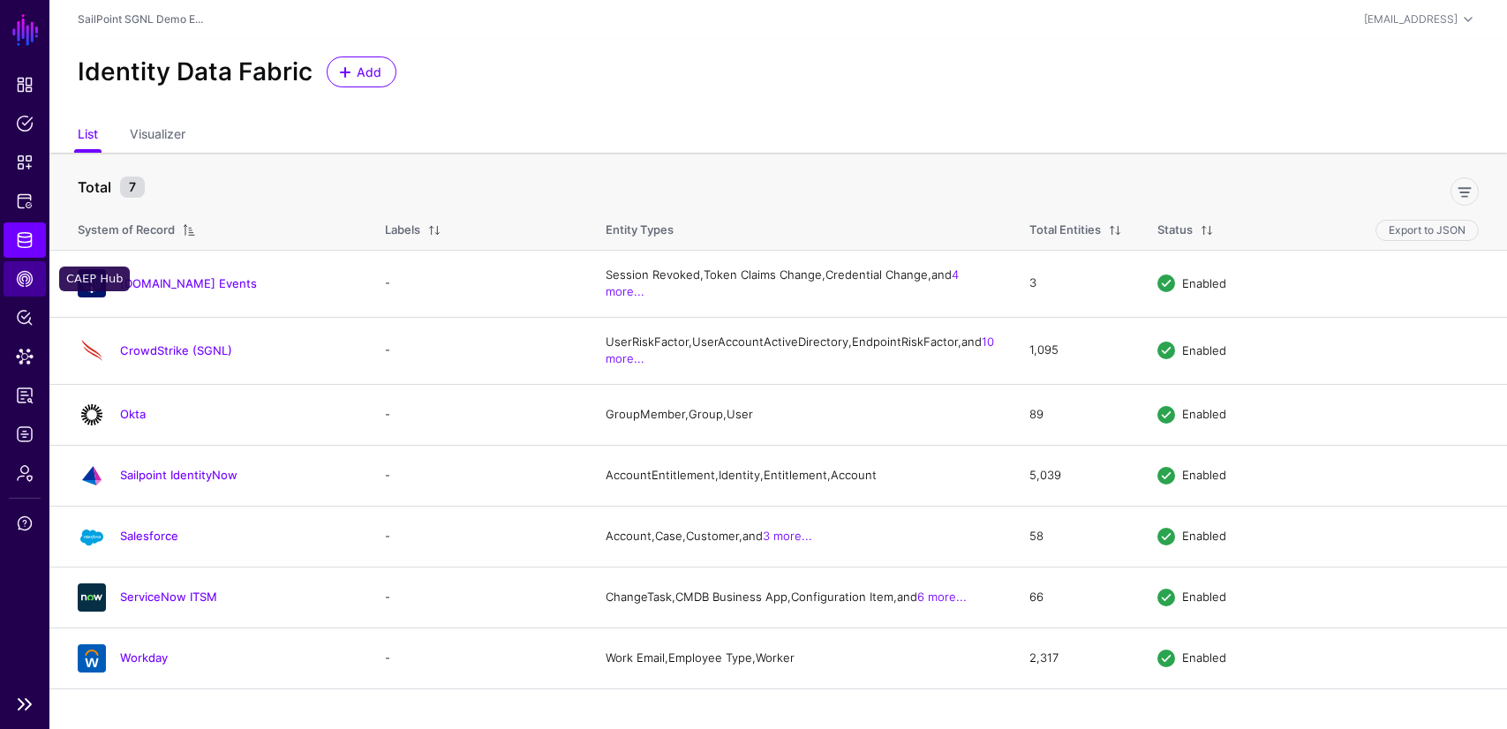
click at [27, 268] on link "CAEP Hub" at bounding box center [25, 278] width 42 height 35
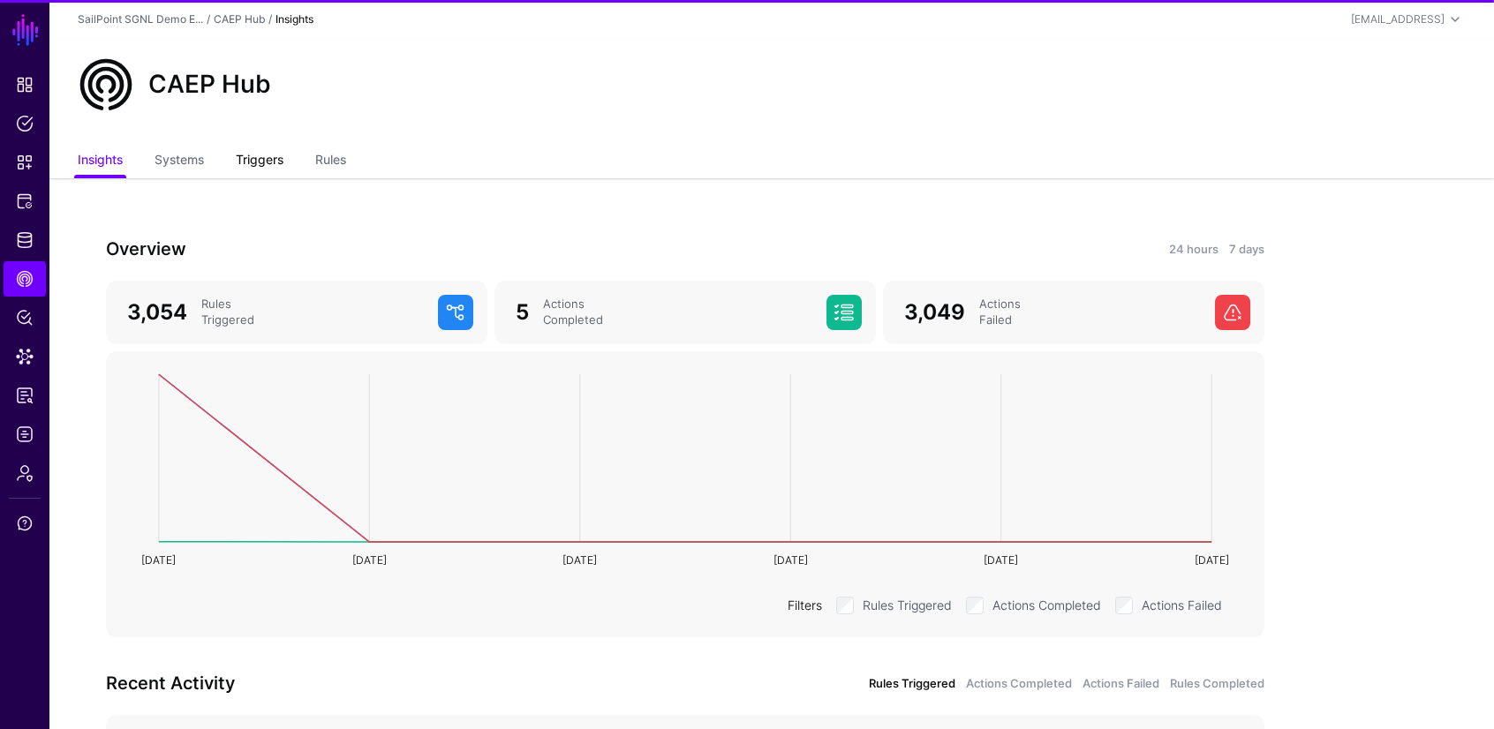
click at [276, 162] on link "Triggers" at bounding box center [260, 162] width 48 height 34
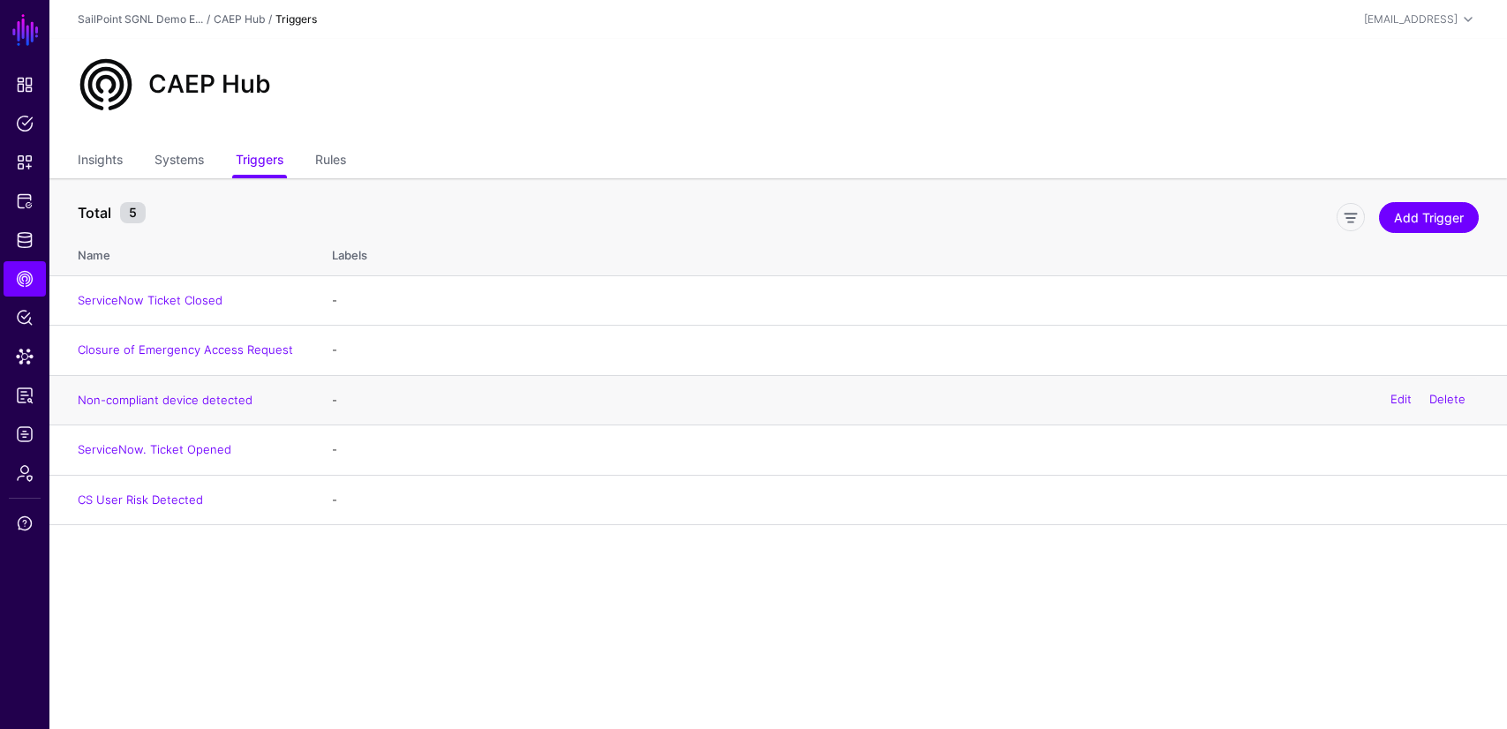
click at [130, 408] on td "Non-compliant device detected" at bounding box center [181, 400] width 265 height 50
click at [1392, 403] on div "Edit Delete" at bounding box center [1428, 401] width 102 height 44
click at [1392, 403] on link "Edit" at bounding box center [1401, 400] width 21 height 14
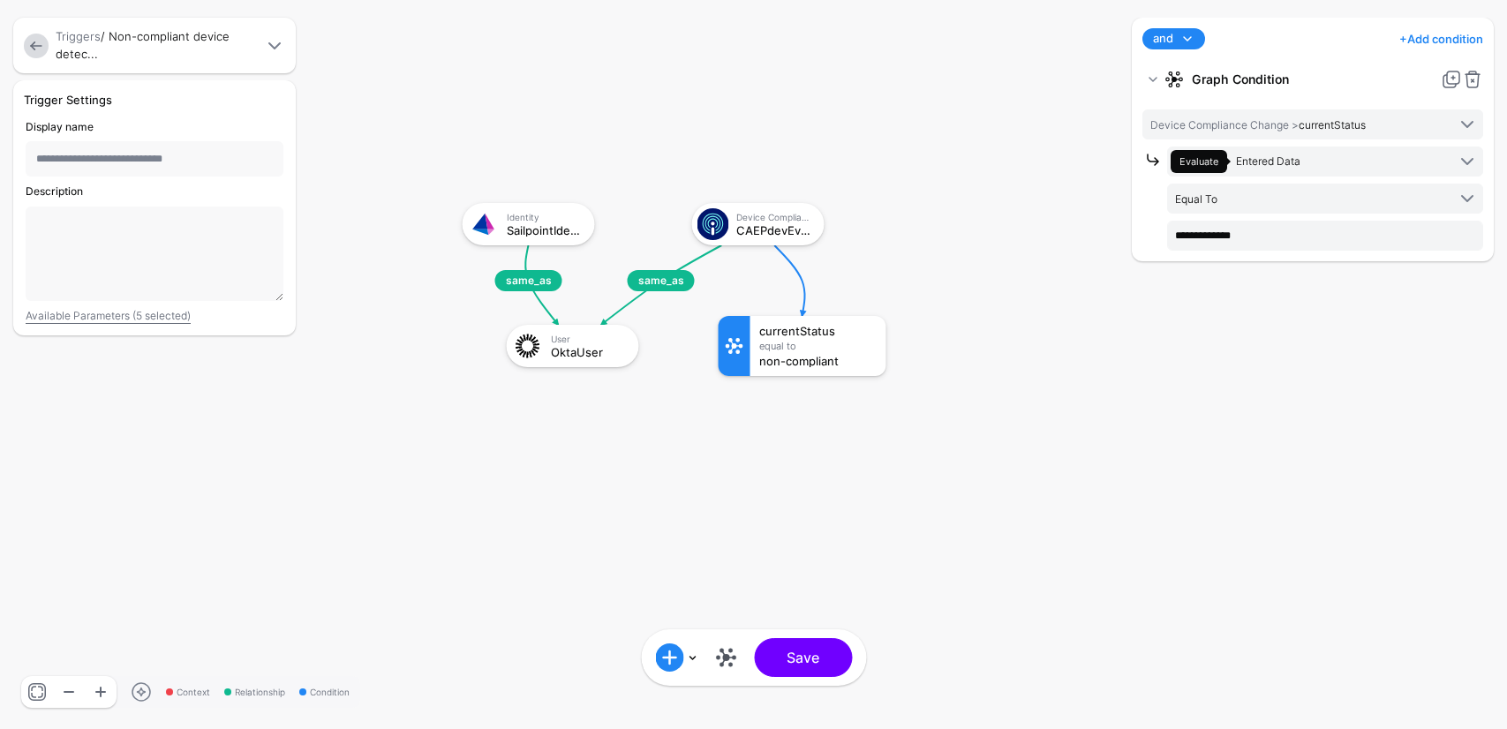
click at [34, 42] on link at bounding box center [36, 46] width 25 height 25
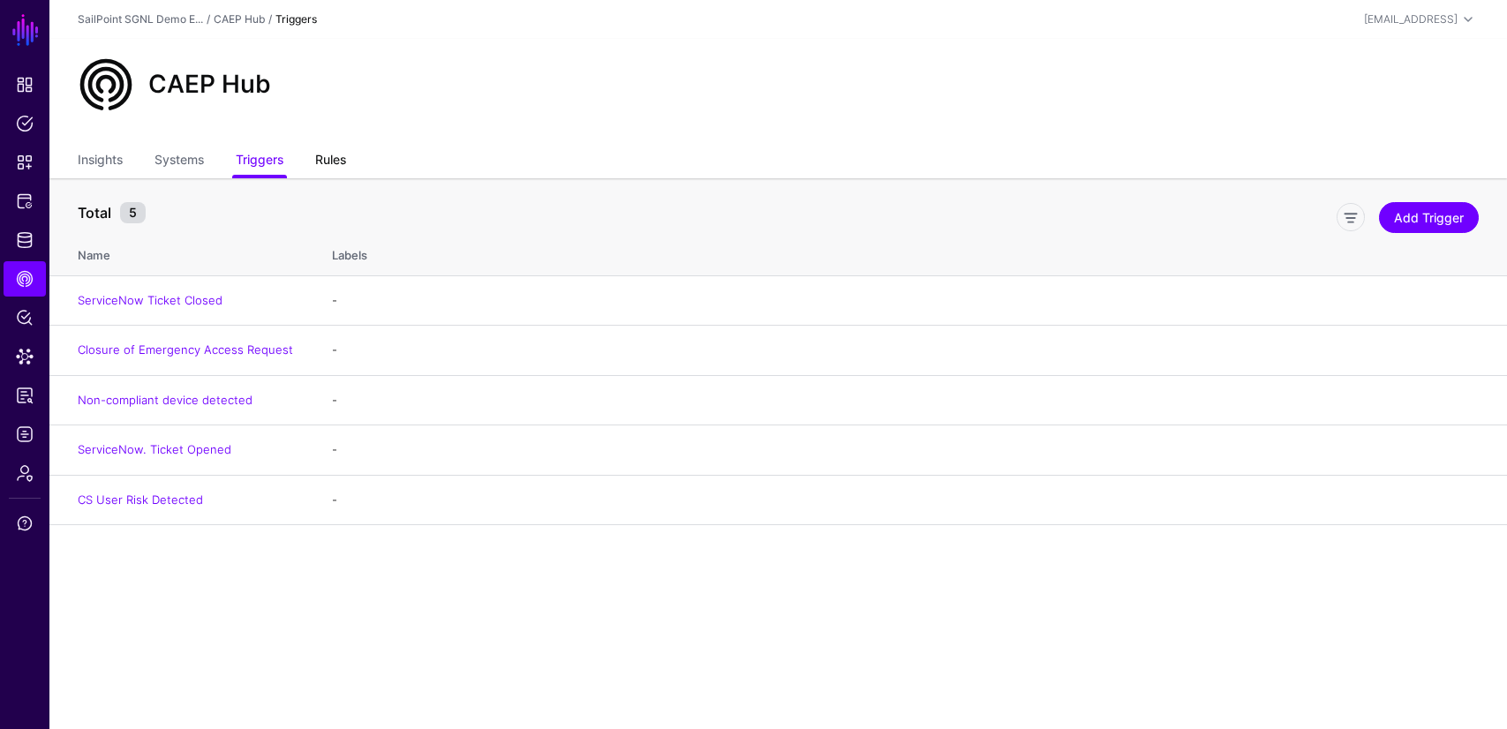
click at [333, 159] on link "Rules" at bounding box center [330, 162] width 31 height 34
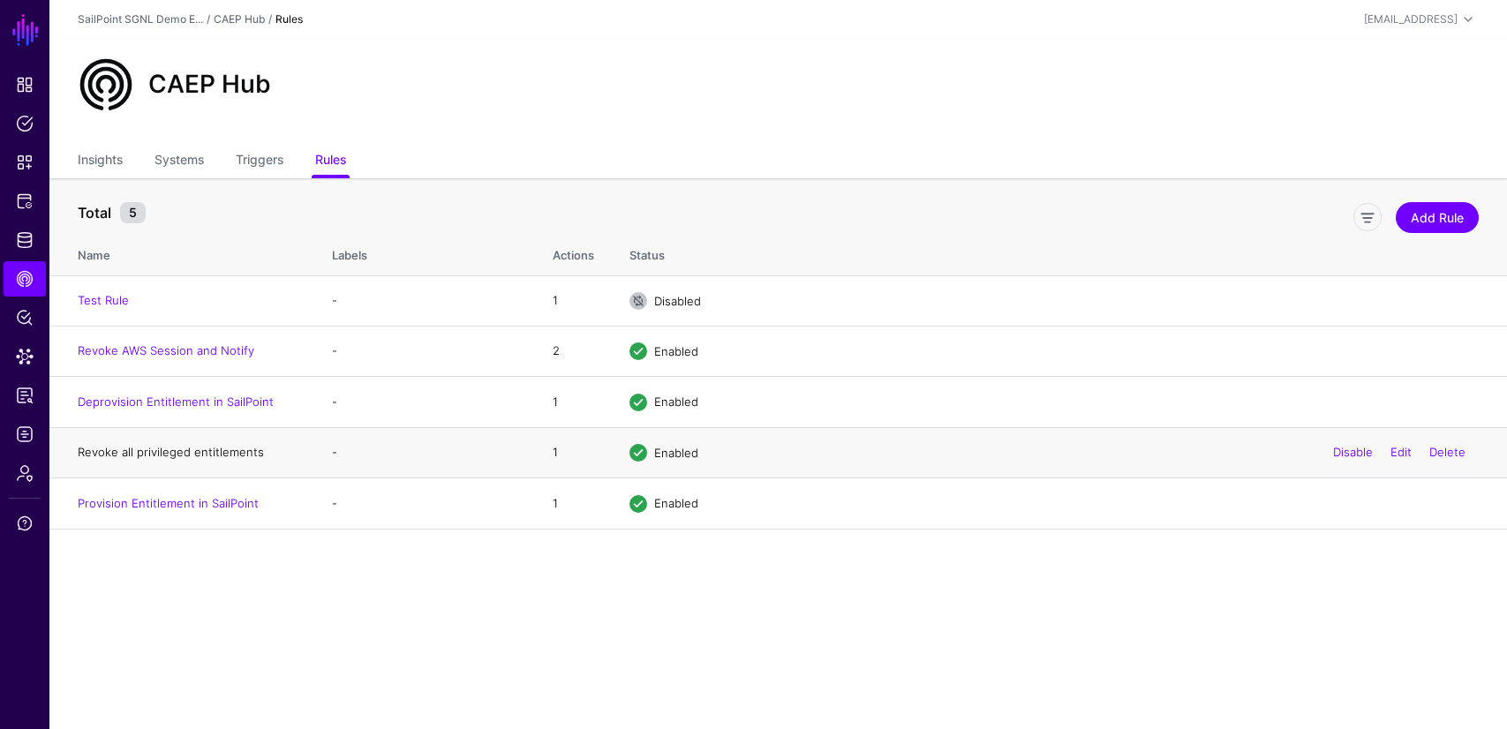
click at [171, 454] on link "Revoke all privileged entitlements" at bounding box center [171, 452] width 186 height 14
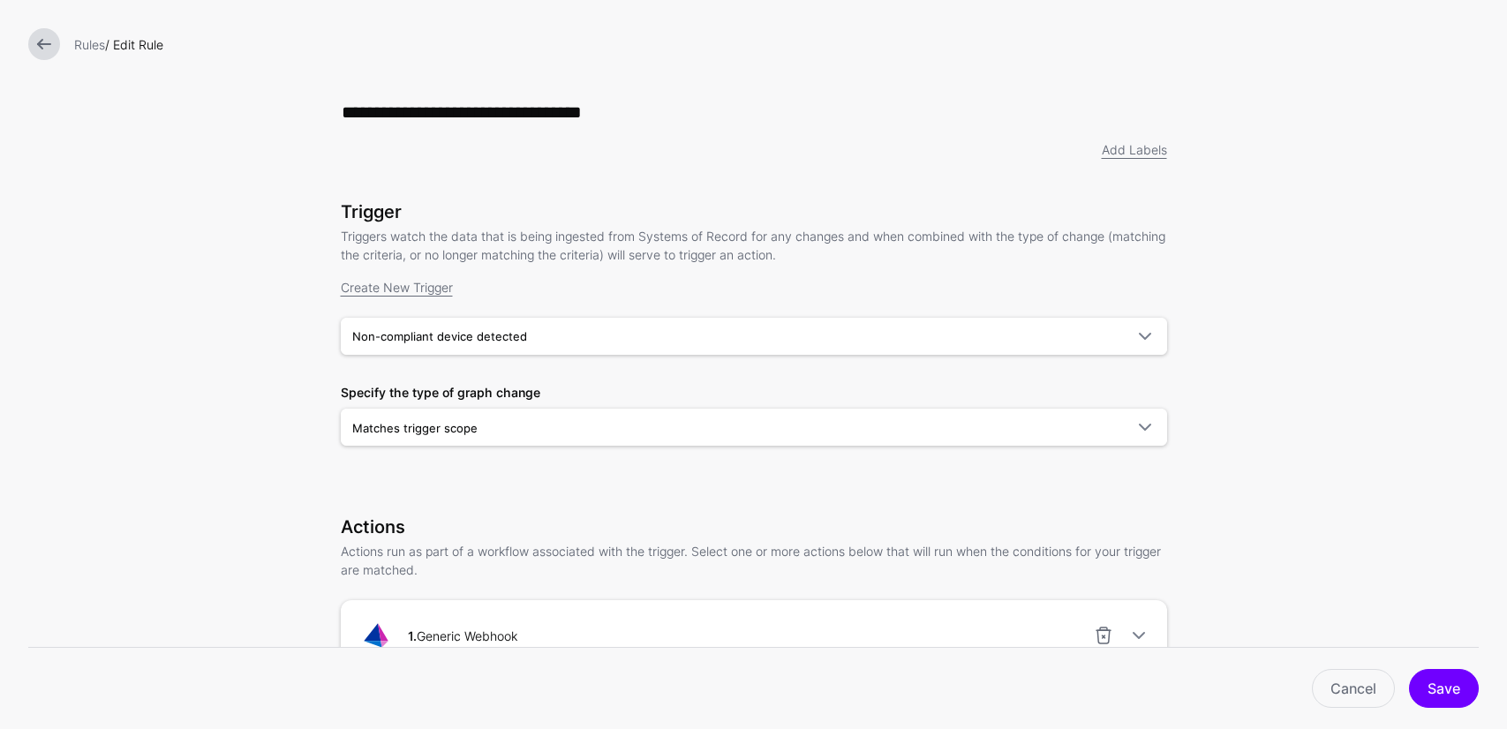
click at [1356, 325] on form "**********" at bounding box center [753, 724] width 1507 height 1449
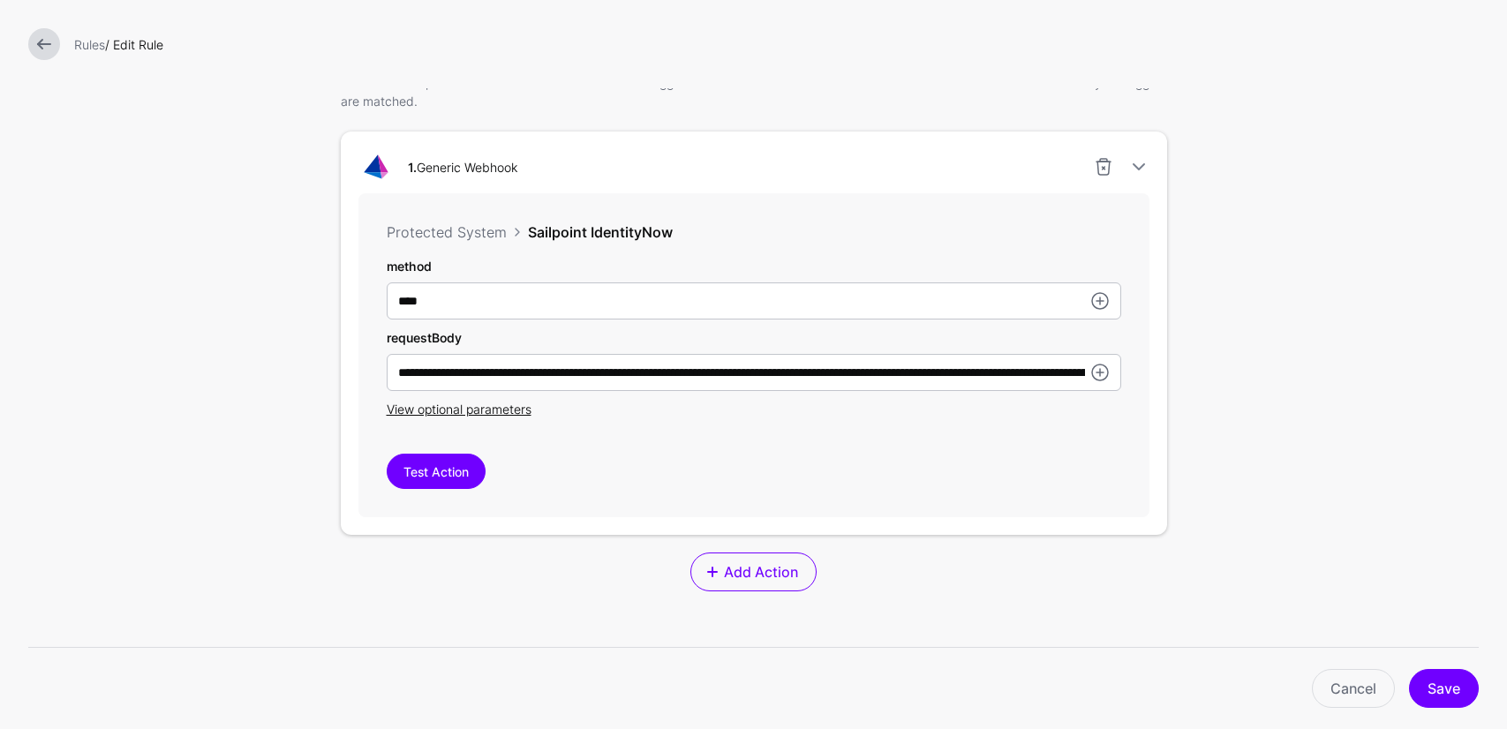
scroll to position [467, 0]
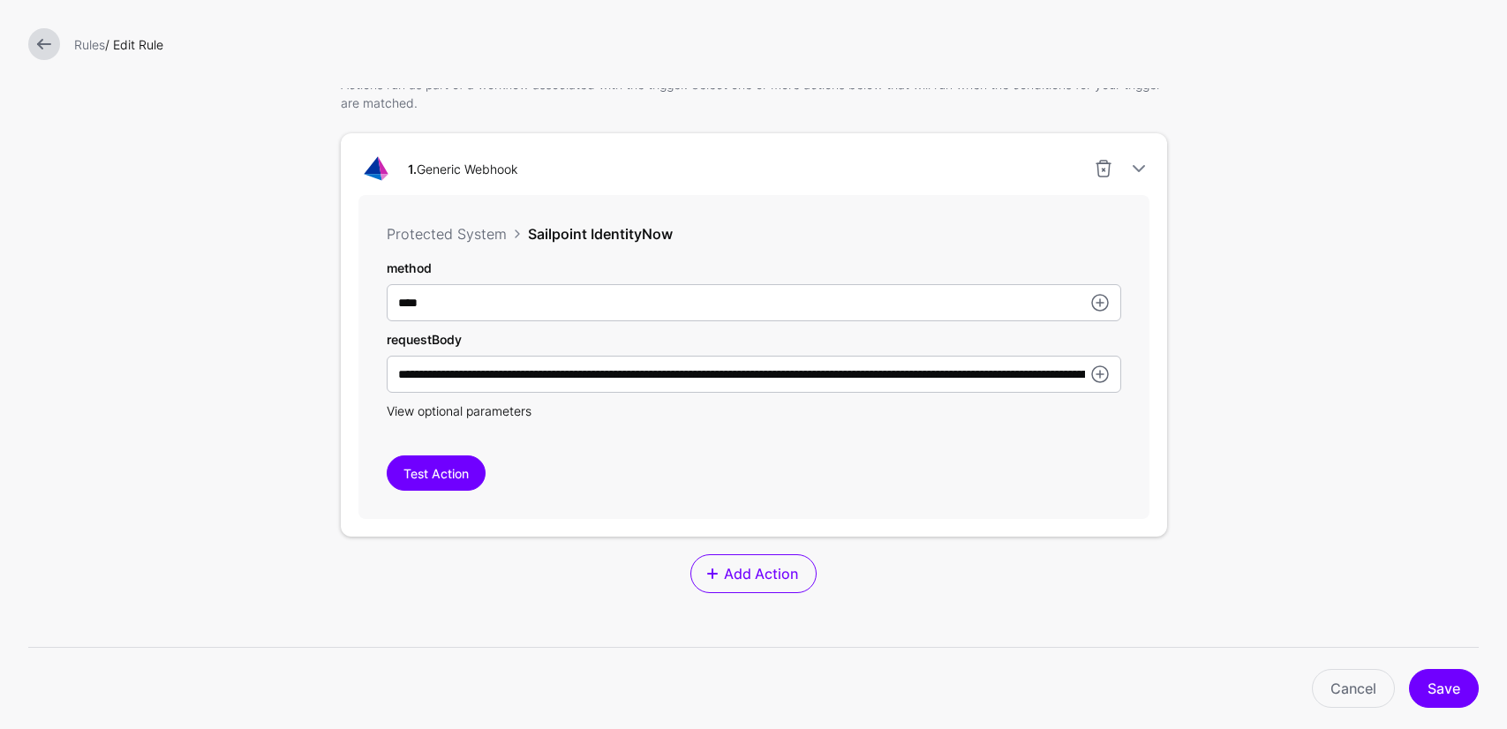
click at [490, 417] on span "View optional parameters" at bounding box center [459, 411] width 145 height 15
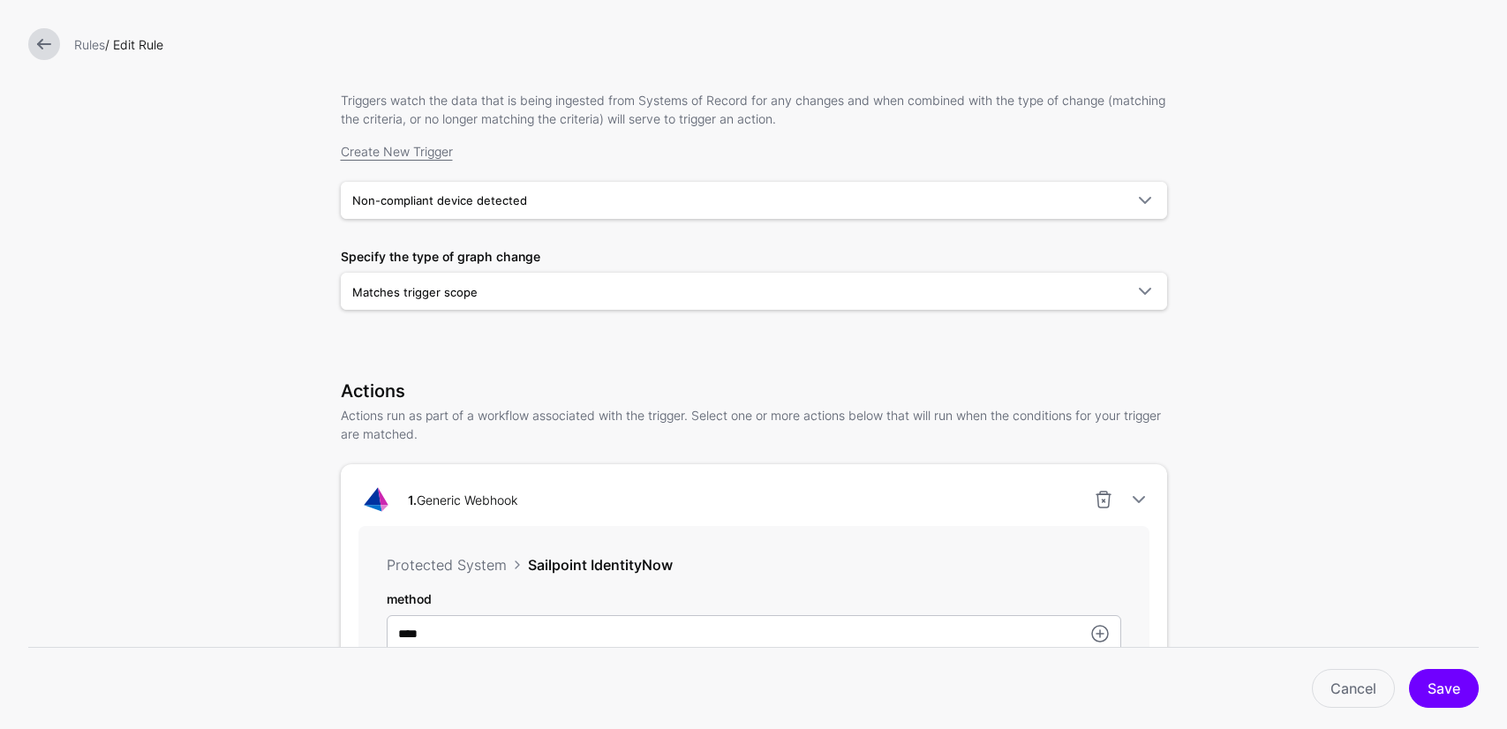
scroll to position [0, 0]
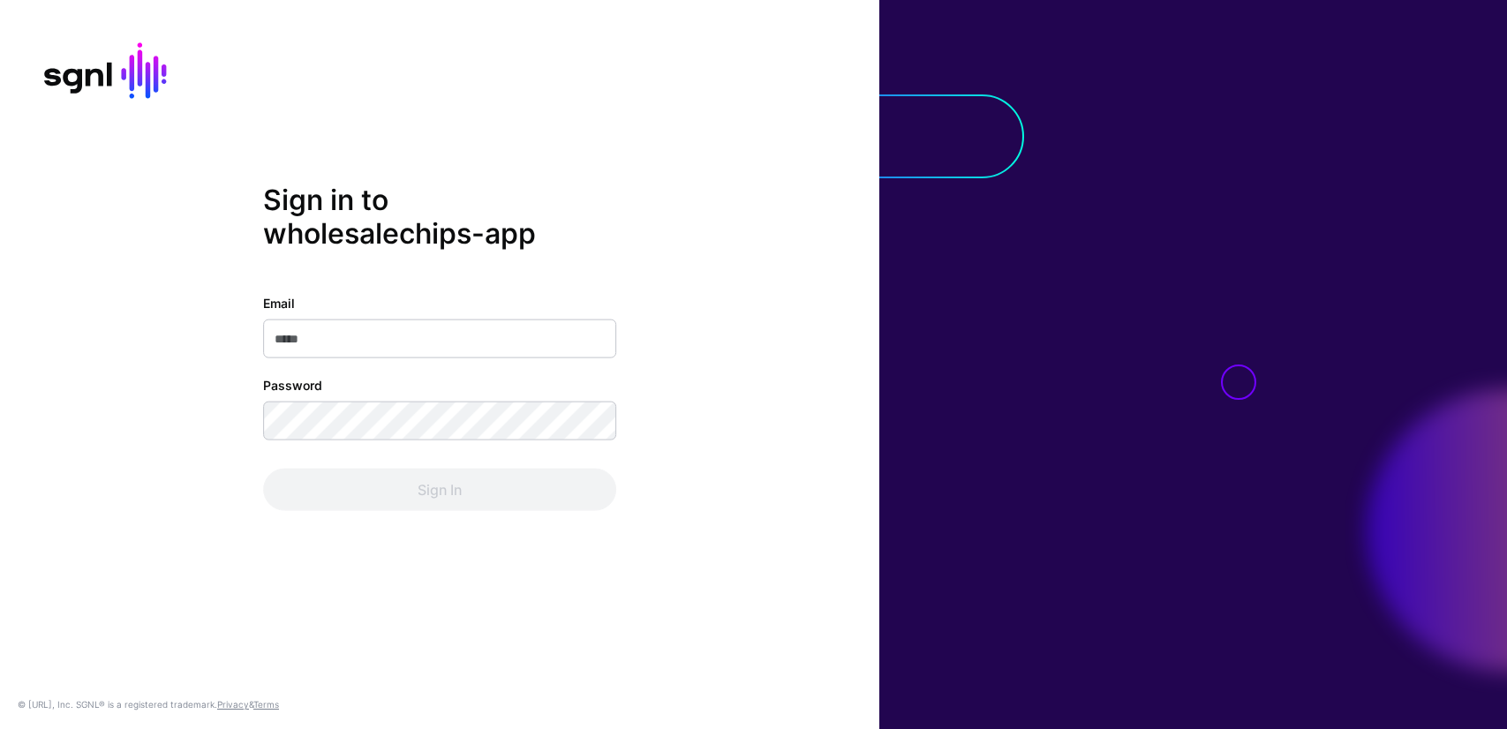
click at [404, 337] on input "Email" at bounding box center [439, 338] width 353 height 39
type input "**********"
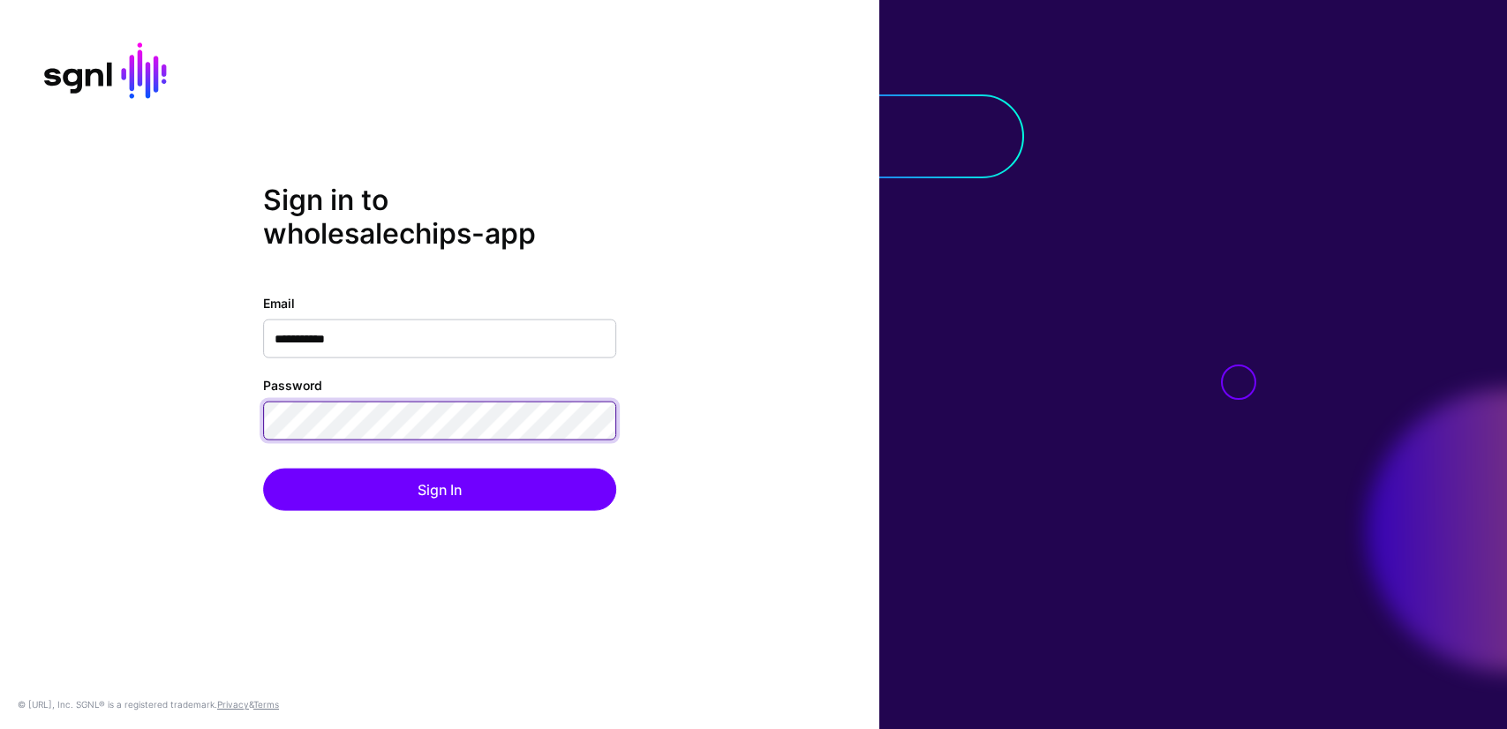
click at [263, 468] on button "Sign In" at bounding box center [439, 489] width 353 height 42
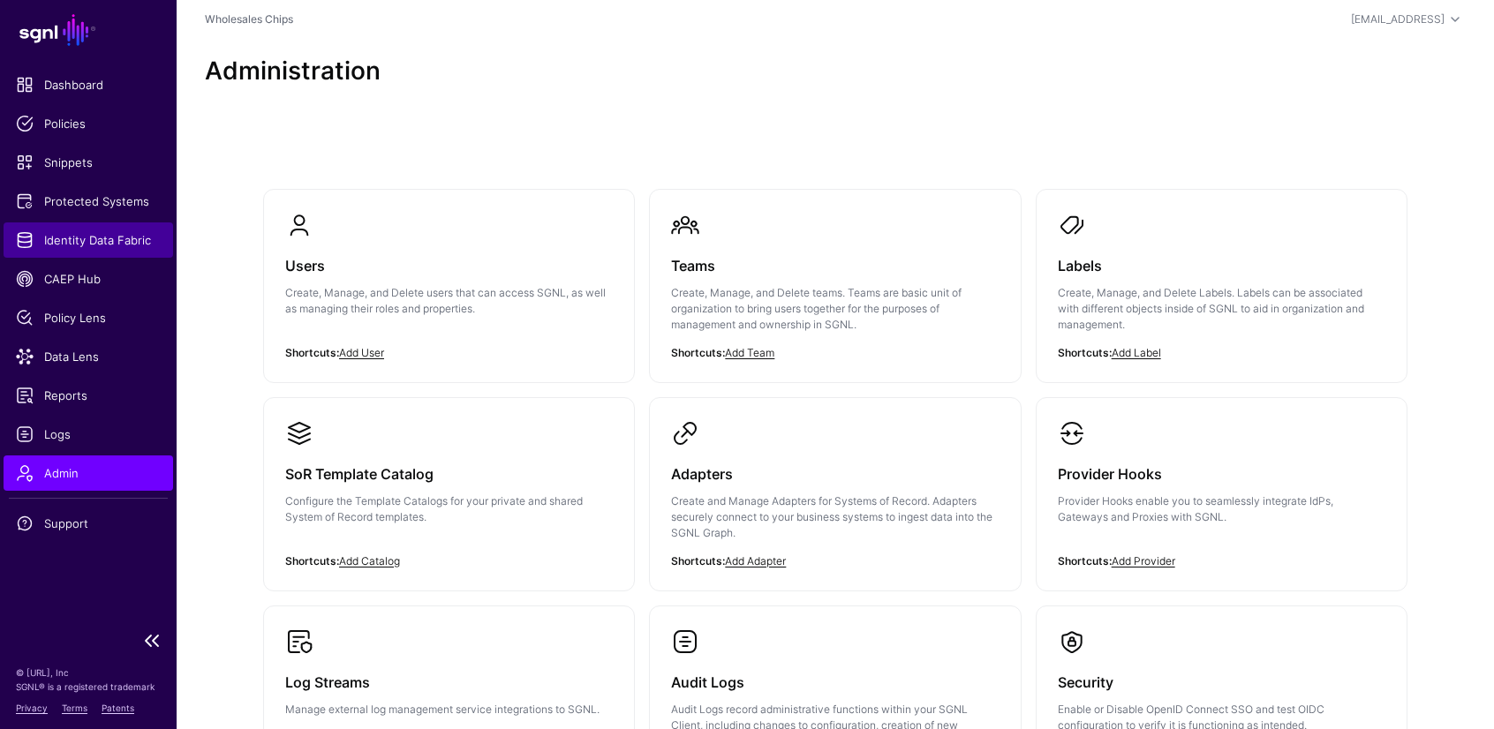
click at [81, 238] on span "Identity Data Fabric" at bounding box center [88, 240] width 145 height 18
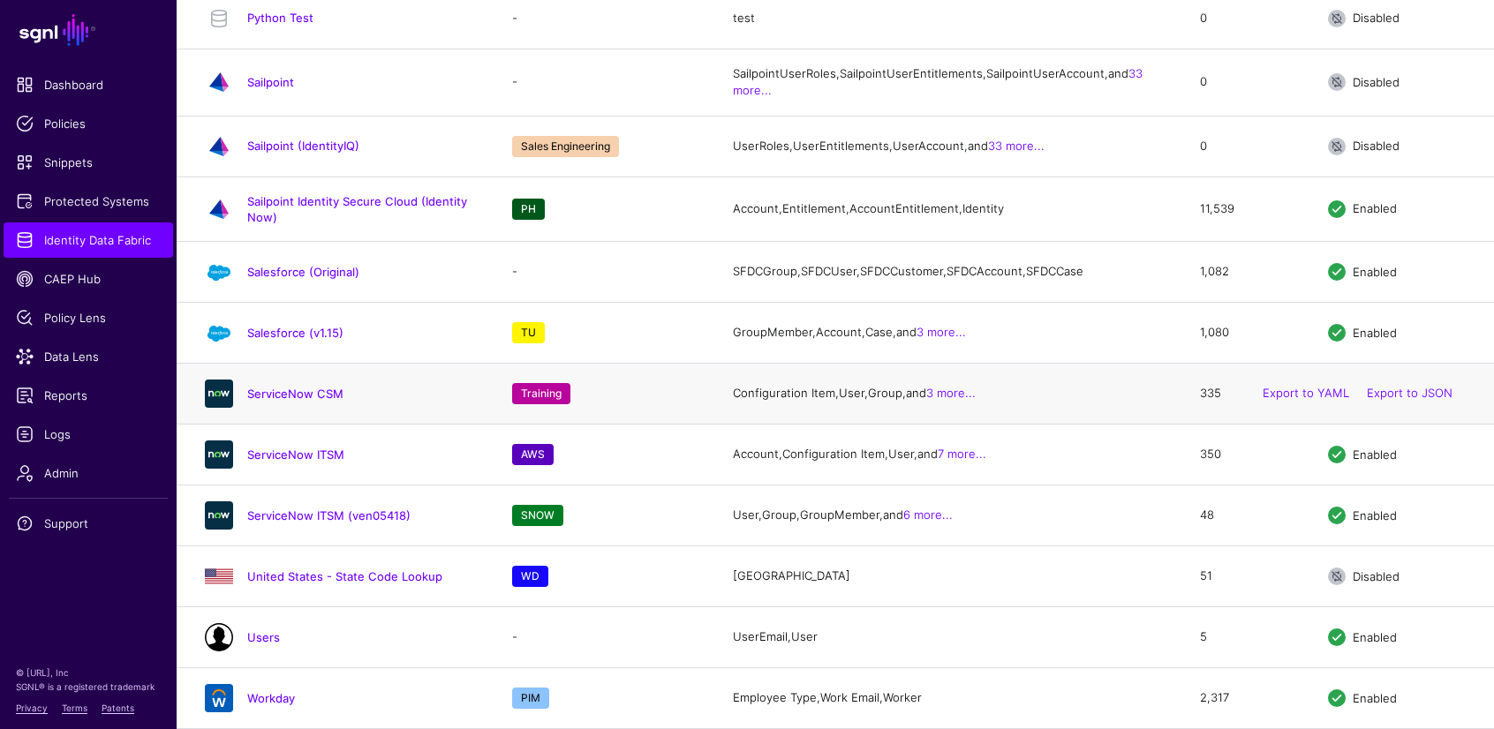
scroll to position [3044, 0]
click at [290, 462] on link "ServiceNow ITSM" at bounding box center [295, 455] width 97 height 14
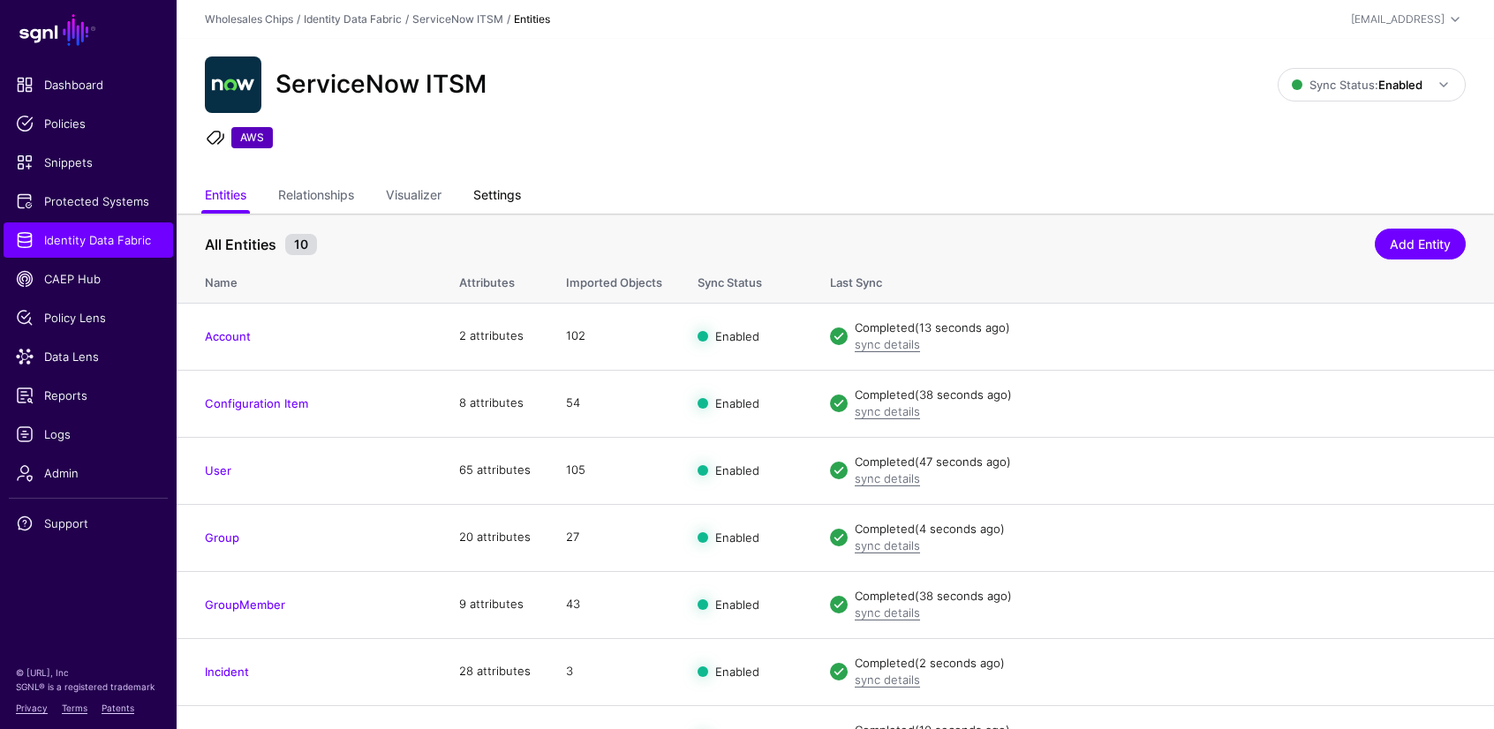
click at [482, 191] on link "Settings" at bounding box center [497, 197] width 48 height 34
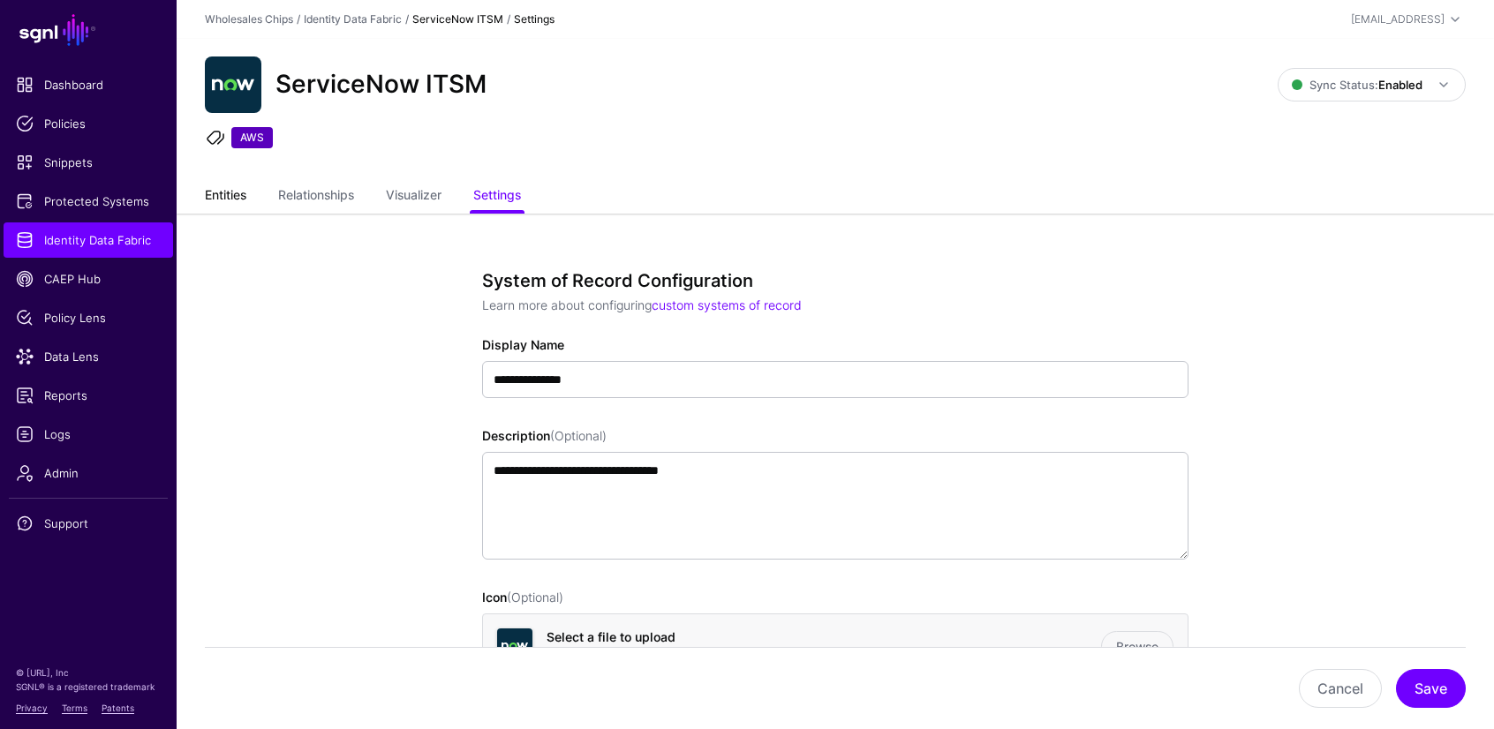
click at [227, 203] on link "Entities" at bounding box center [225, 197] width 41 height 34
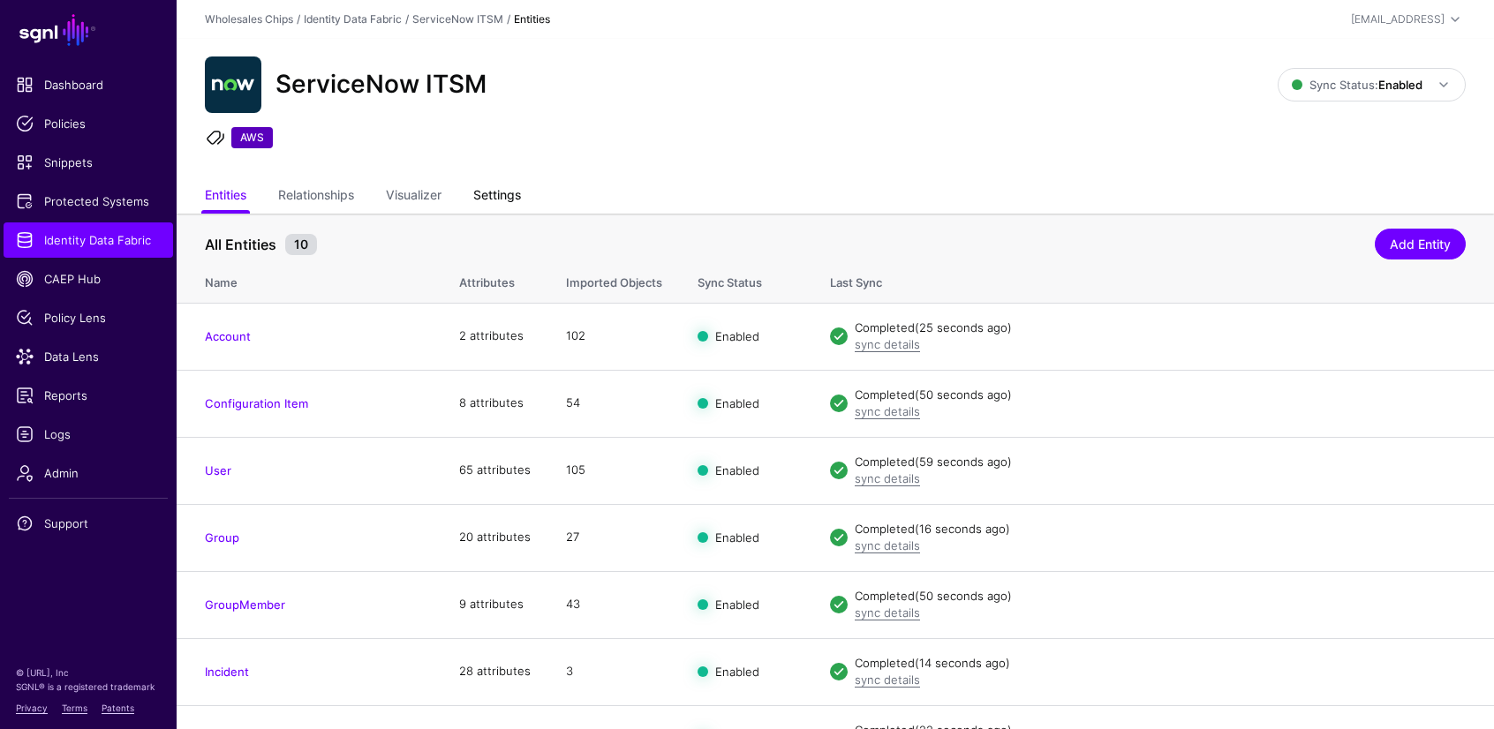
click at [509, 188] on link "Settings" at bounding box center [497, 197] width 48 height 34
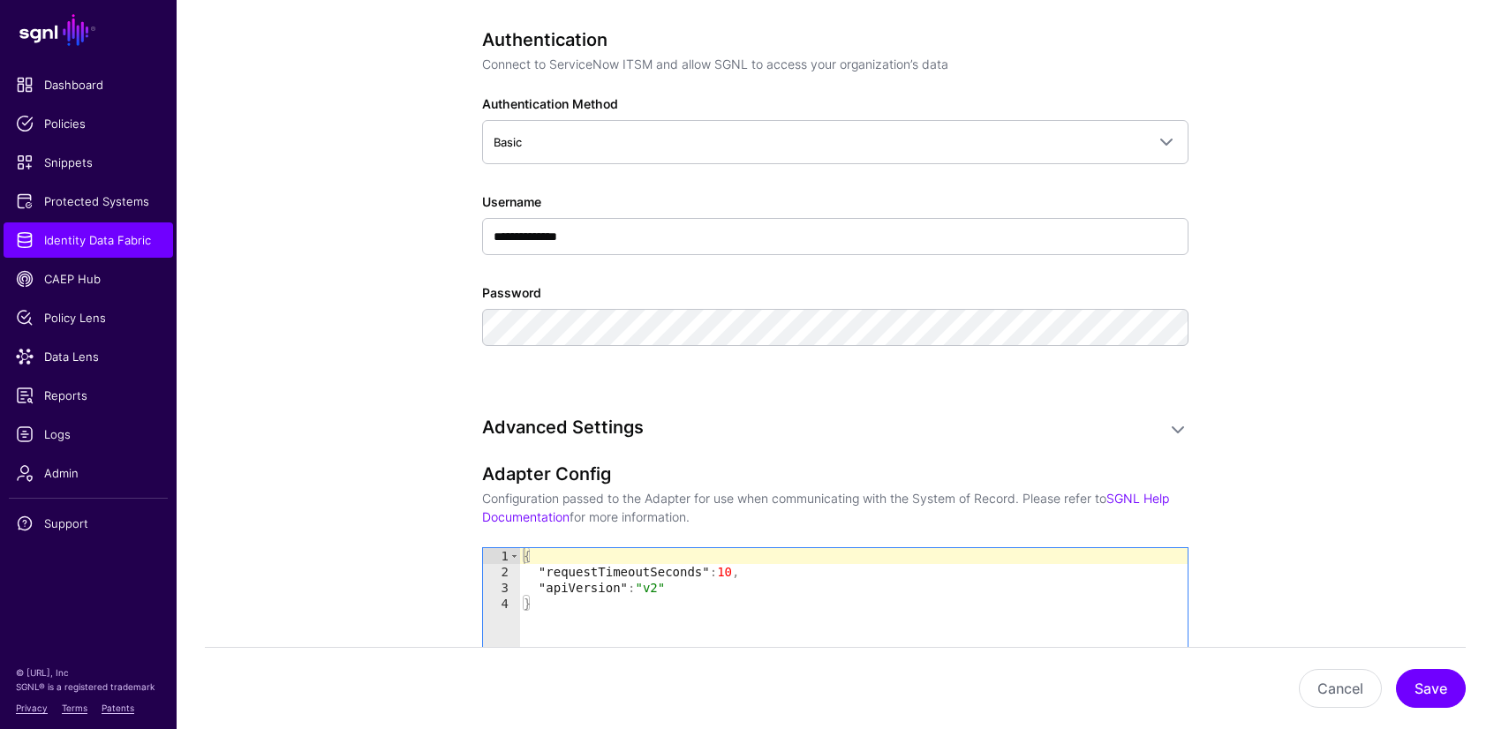
scroll to position [1621, 0]
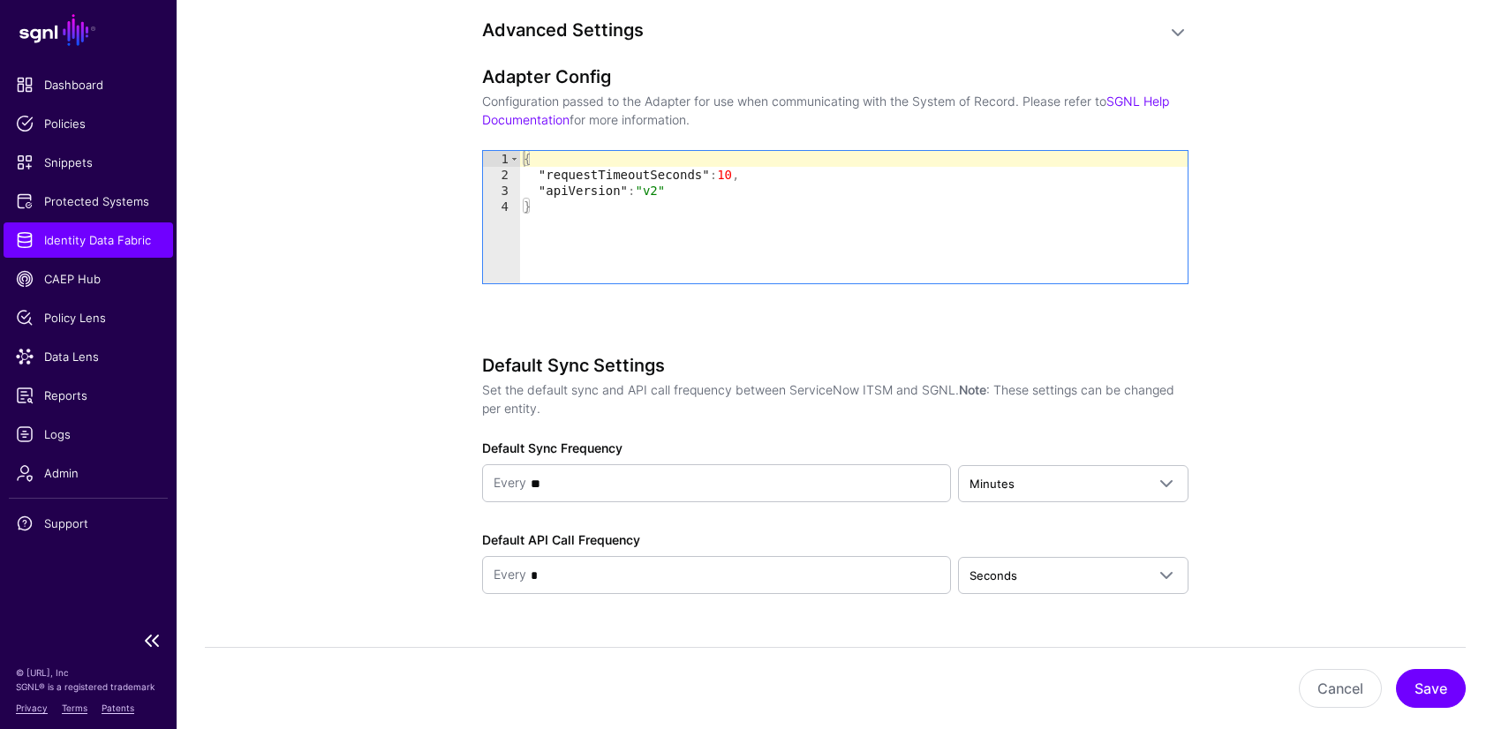
click at [82, 232] on span "Identity Data Fabric" at bounding box center [88, 240] width 145 height 18
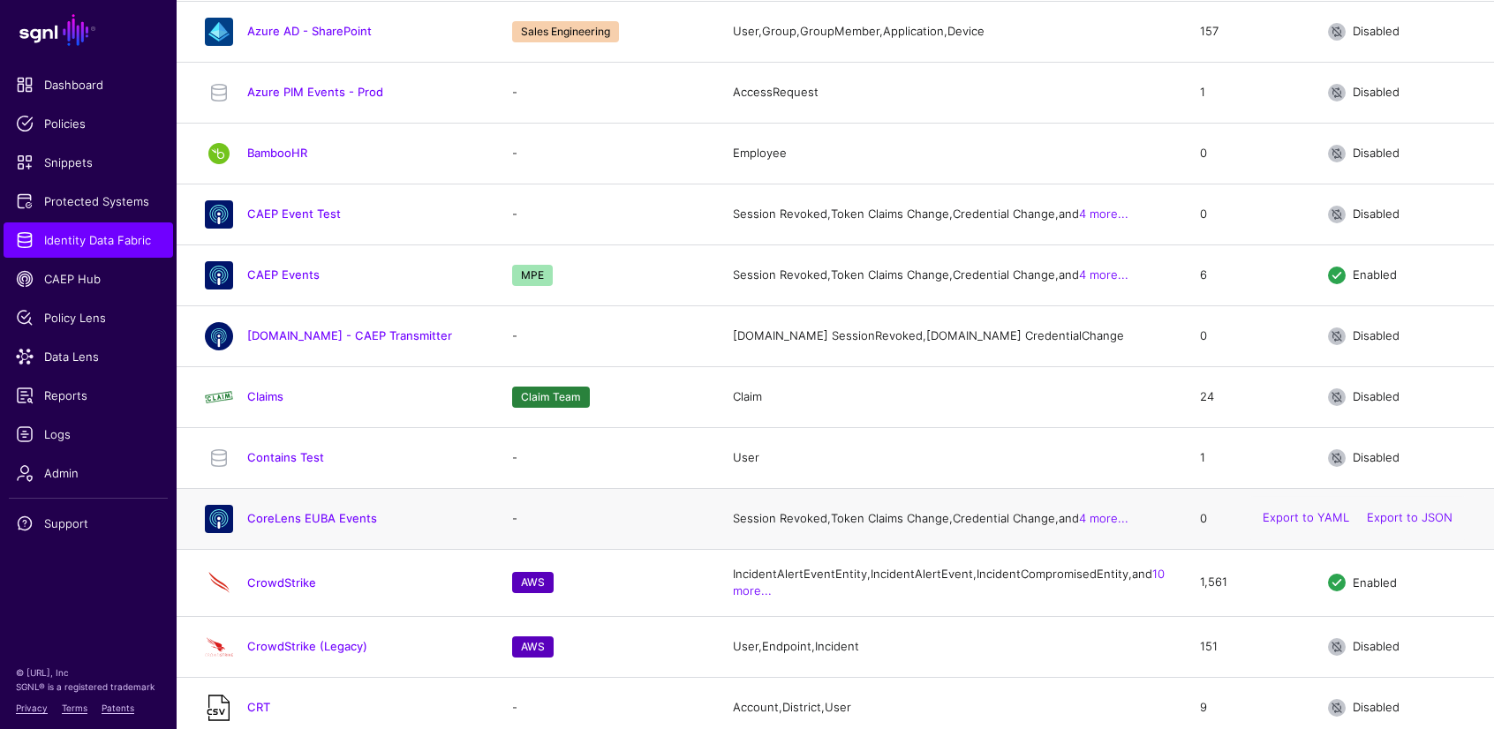
scroll to position [862, 0]
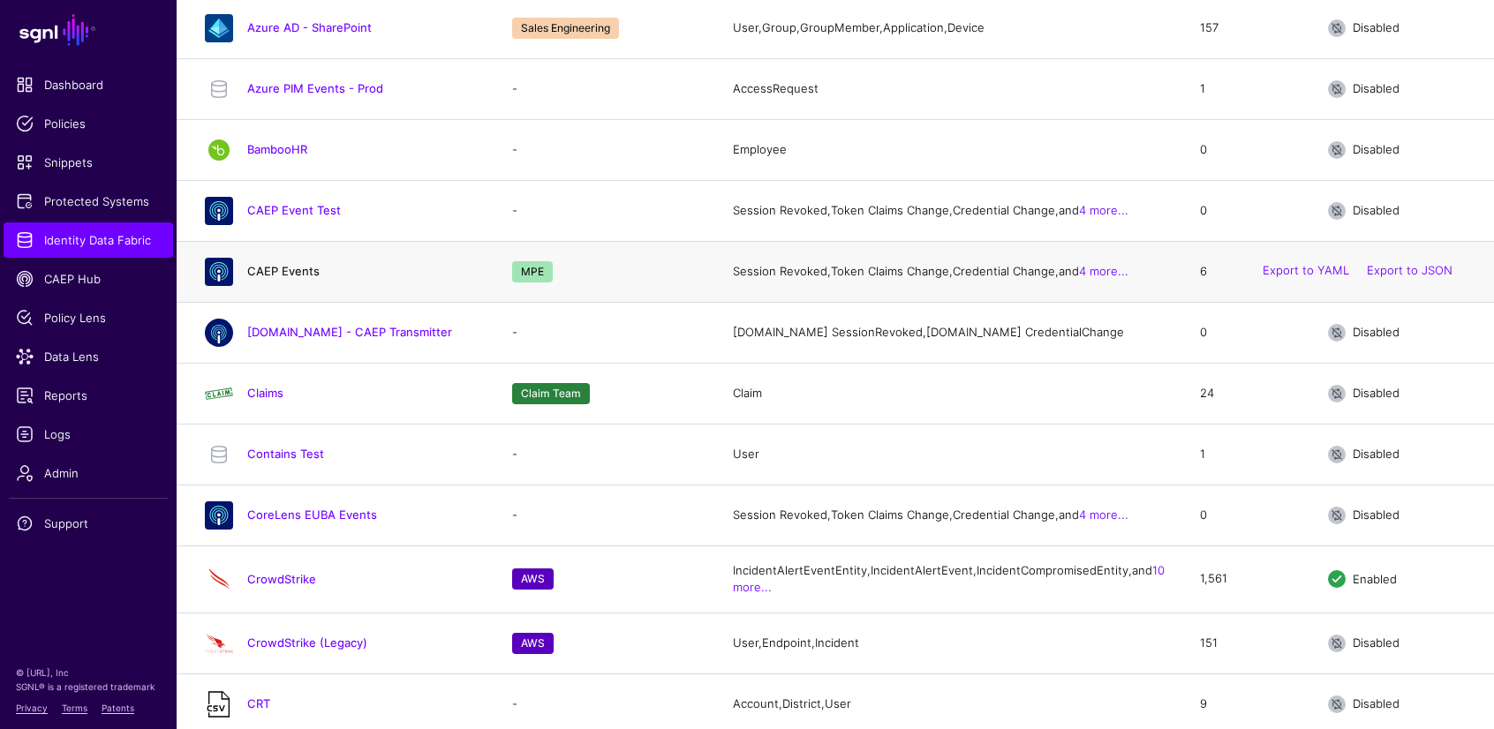
click at [308, 278] on link "CAEP Events" at bounding box center [283, 271] width 72 height 14
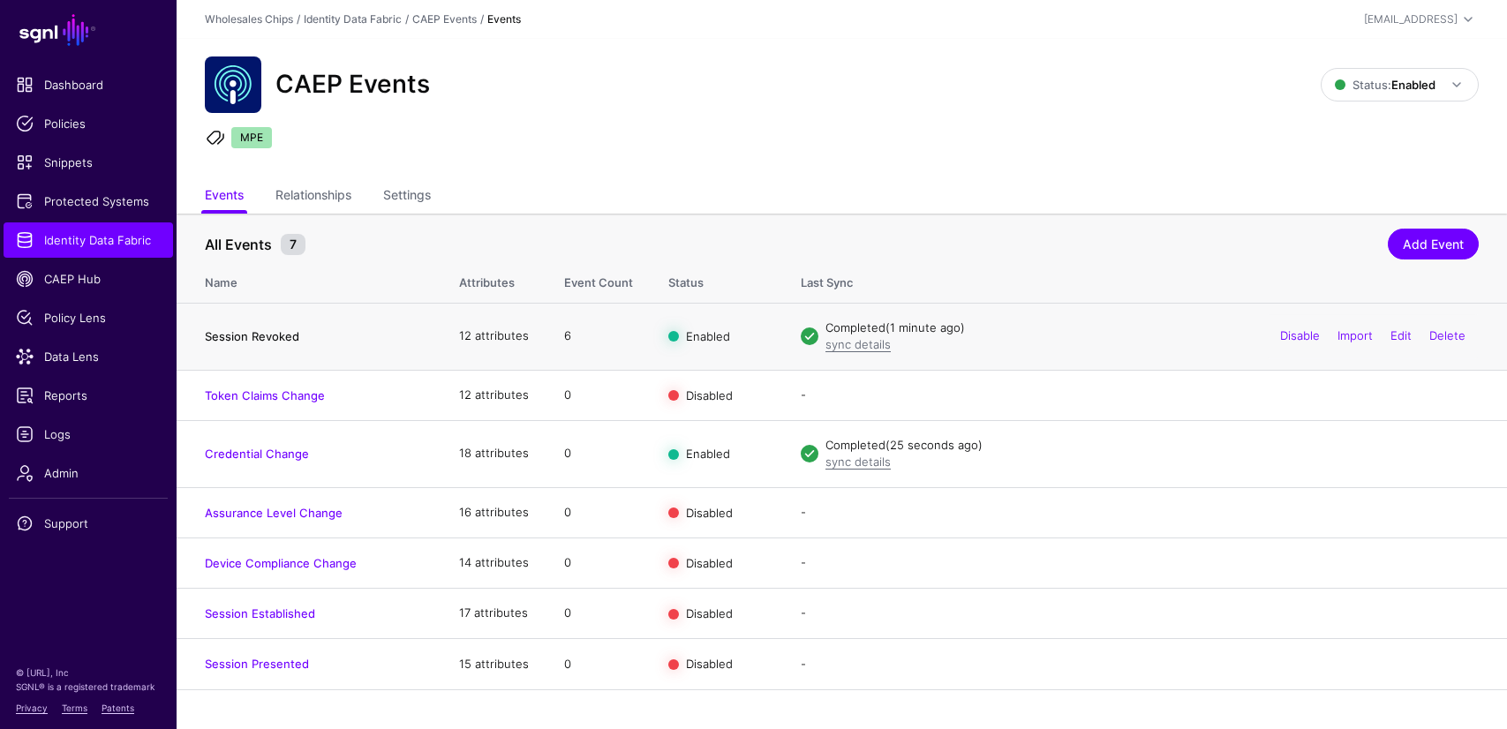
click at [266, 337] on link "Session Revoked" at bounding box center [252, 336] width 94 height 14
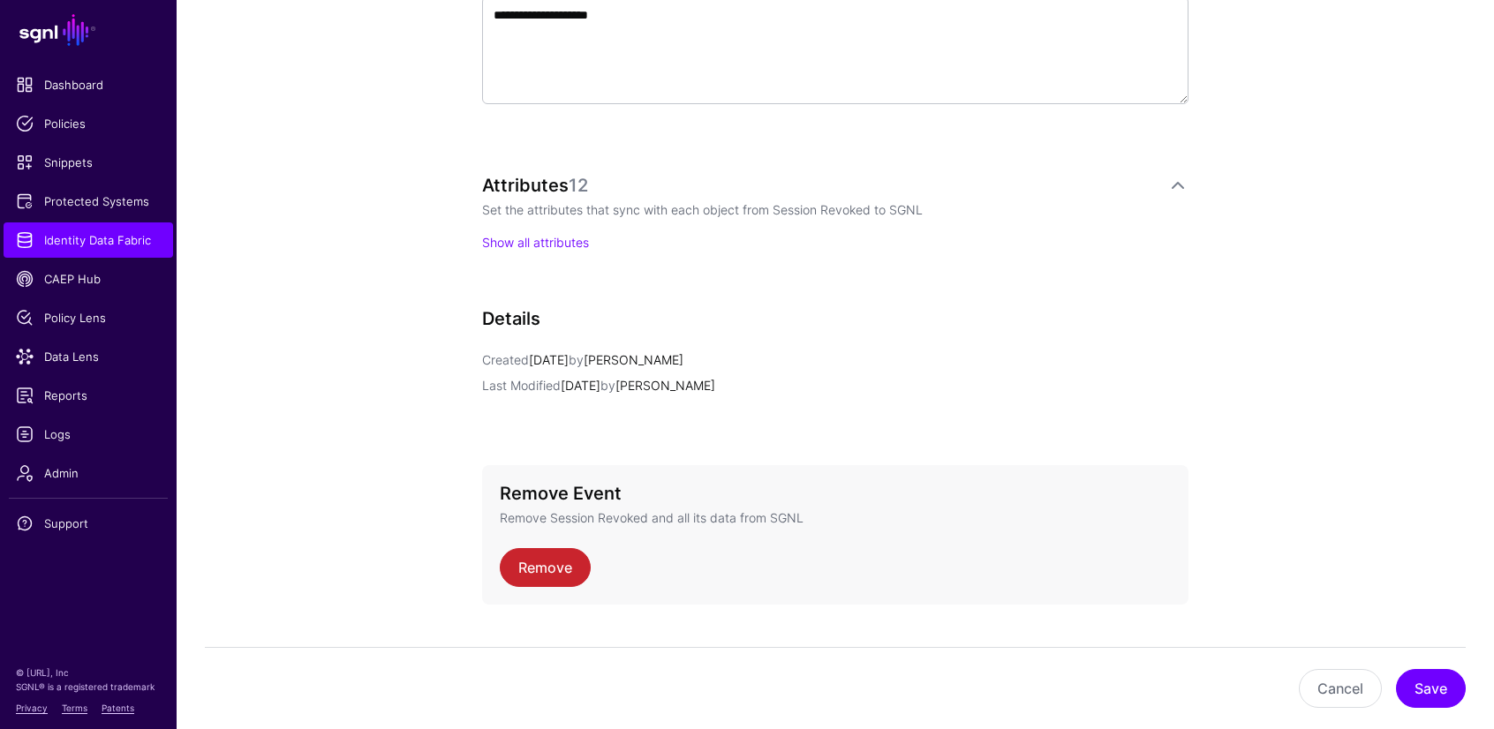
scroll to position [28, 0]
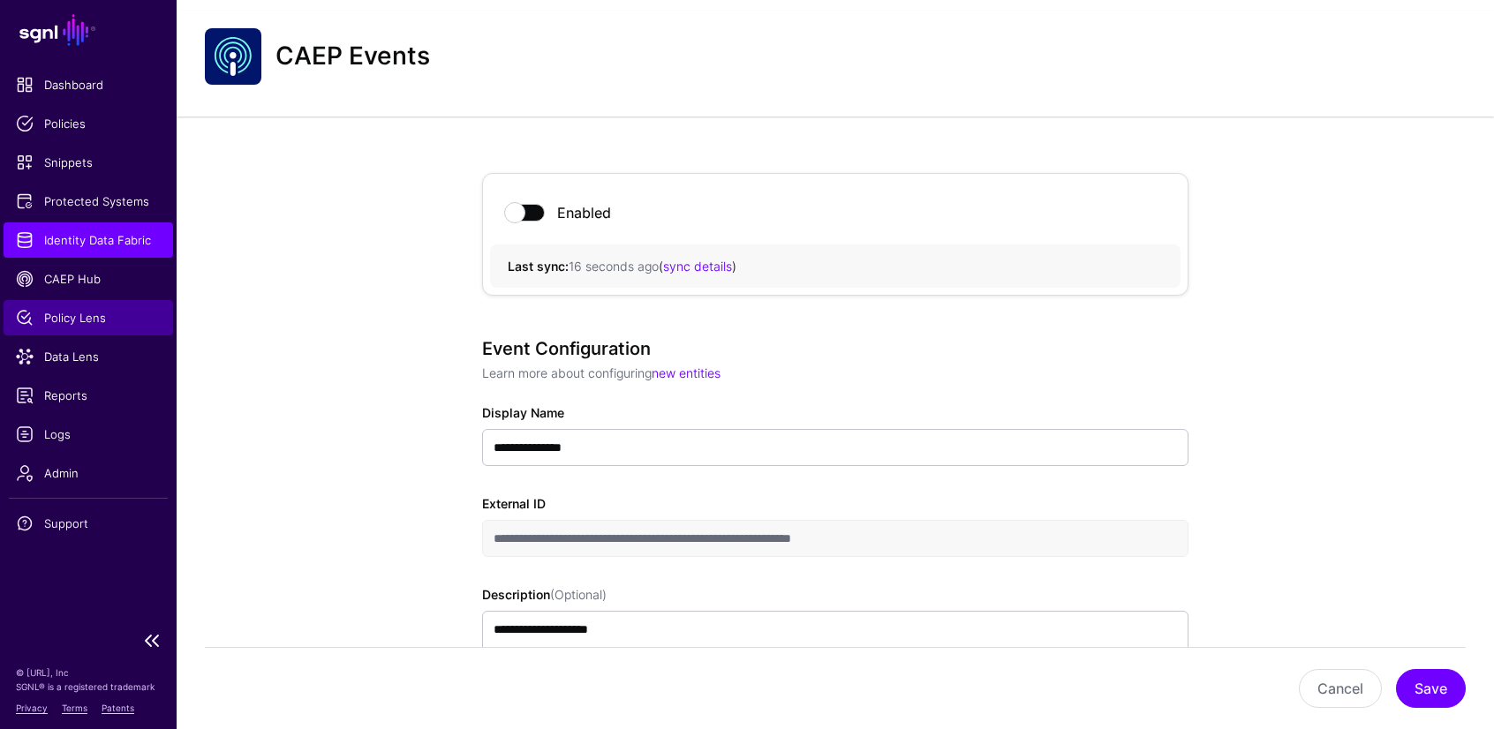
click at [75, 302] on link "Policy Lens" at bounding box center [89, 317] width 170 height 35
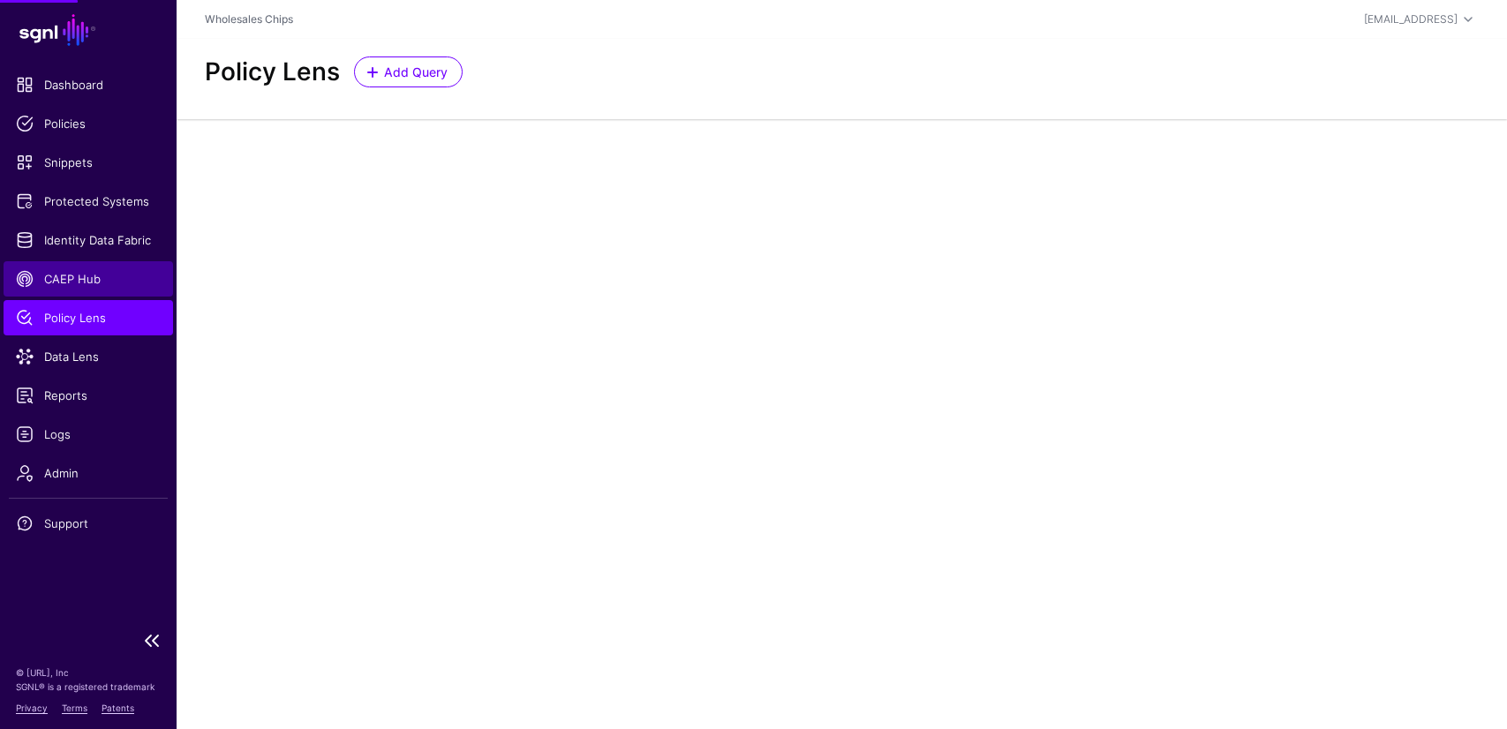
click at [74, 284] on span "CAEP Hub" at bounding box center [88, 279] width 145 height 18
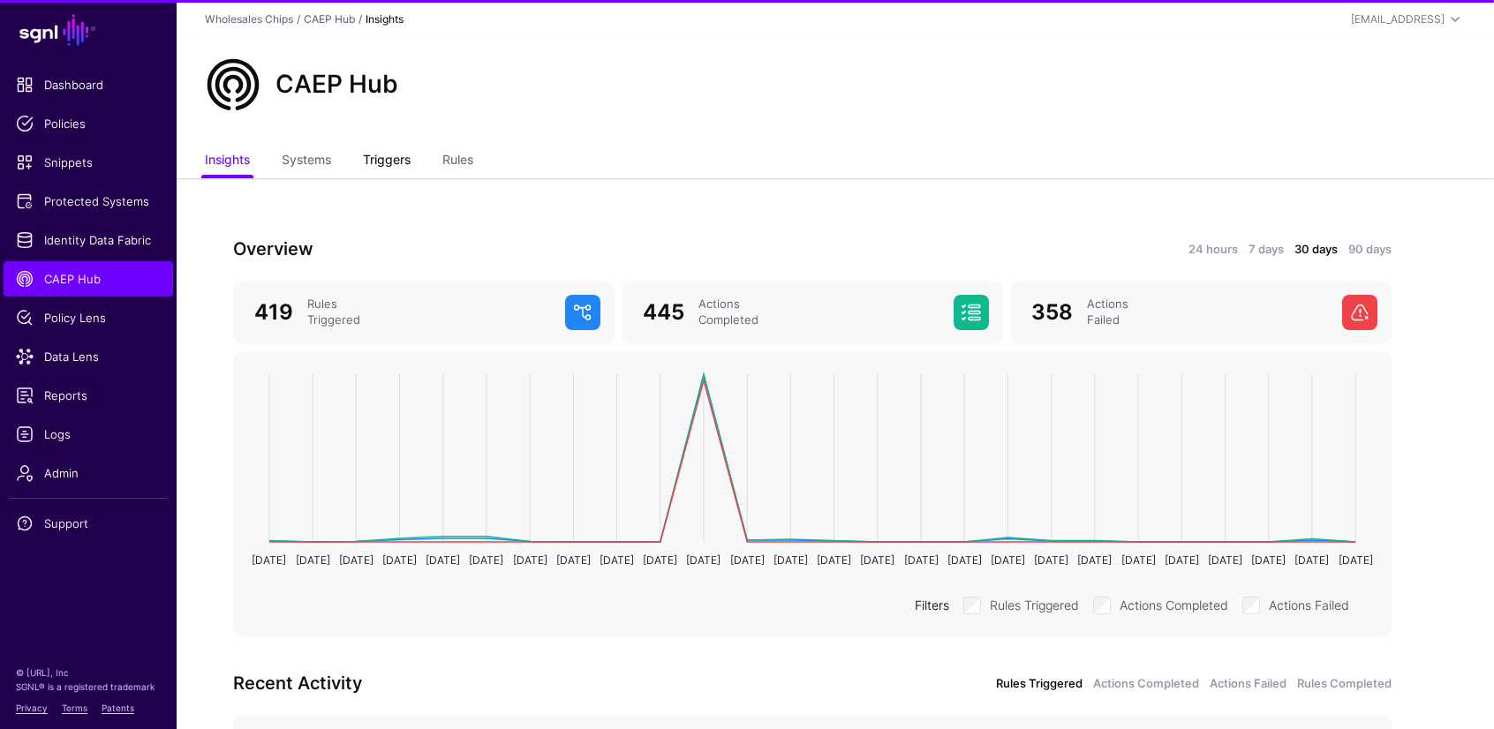
click at [404, 165] on link "Triggers" at bounding box center [387, 162] width 48 height 34
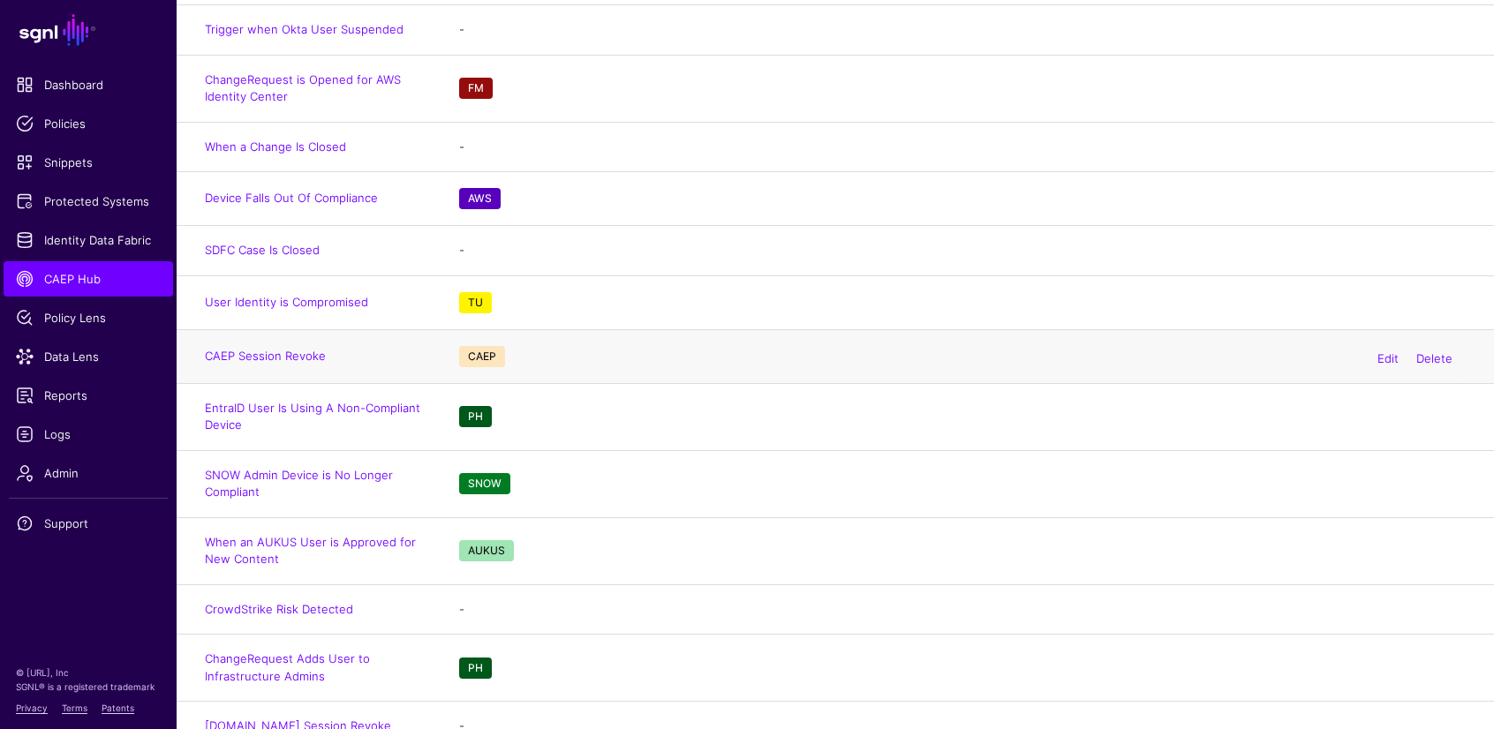
scroll to position [323, 0]
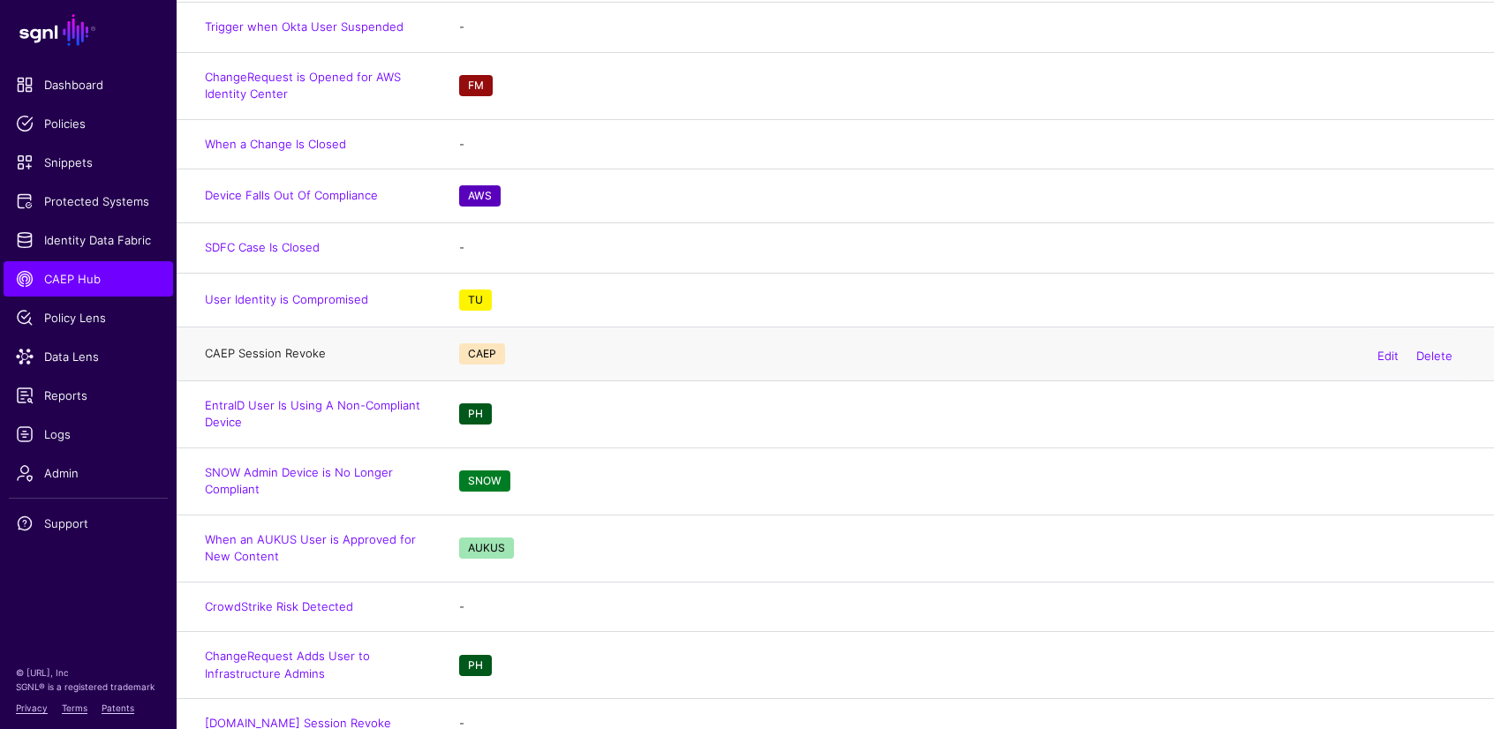
click at [279, 351] on link "CAEP Session Revoke" at bounding box center [265, 353] width 121 height 14
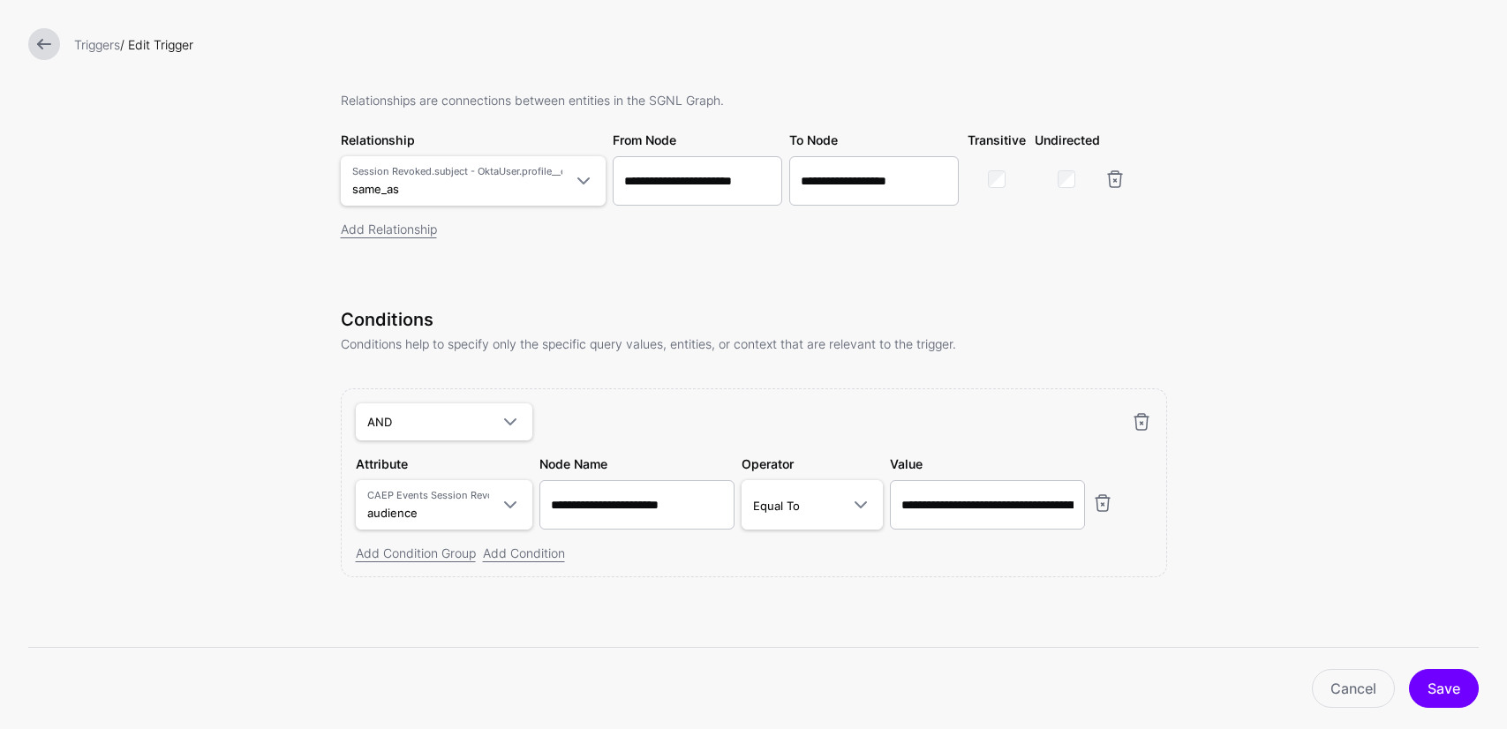
scroll to position [443, 0]
